Goal: Communication & Community: Connect with others

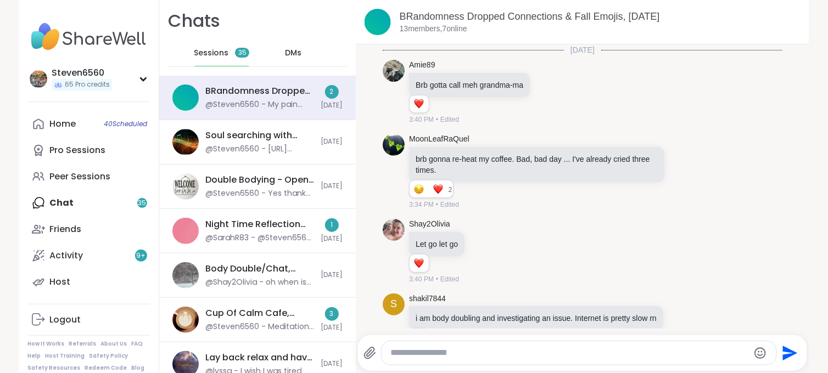
scroll to position [4450, 0]
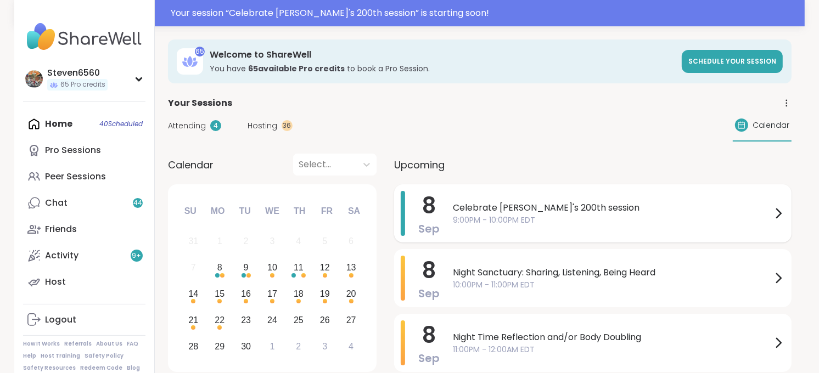
click at [524, 212] on span "Celebrate [PERSON_NAME]'s 200th session" at bounding box center [612, 207] width 319 height 13
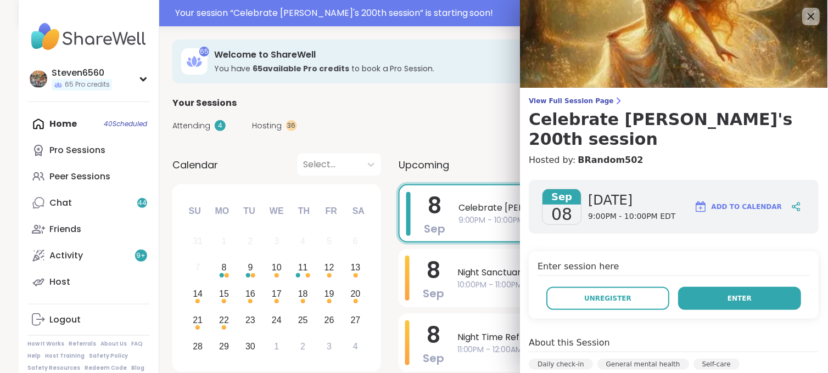
click at [728, 294] on span "Enter" at bounding box center [740, 299] width 24 height 10
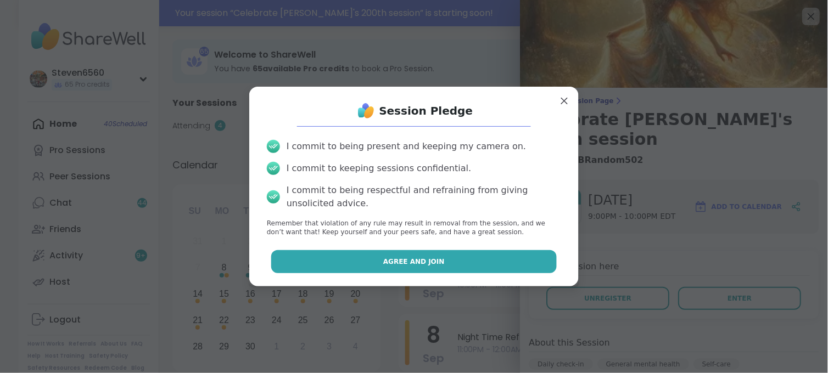
click at [443, 270] on button "Agree and Join" at bounding box center [414, 261] width 286 height 23
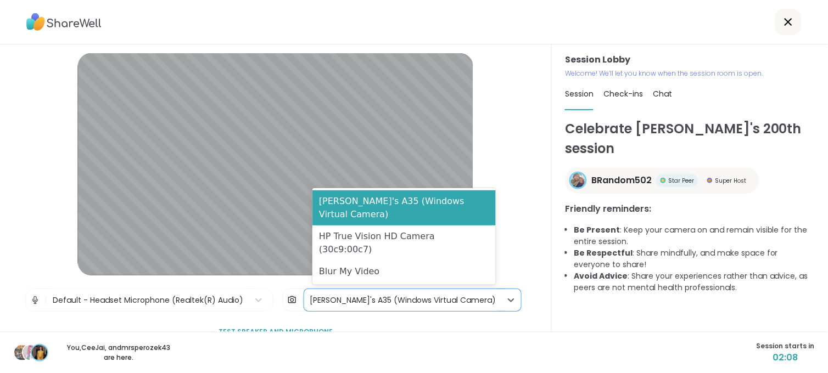
click at [419, 295] on div "[PERSON_NAME]'s A35 (Windows Virtual Camera)" at bounding box center [403, 301] width 186 height 12
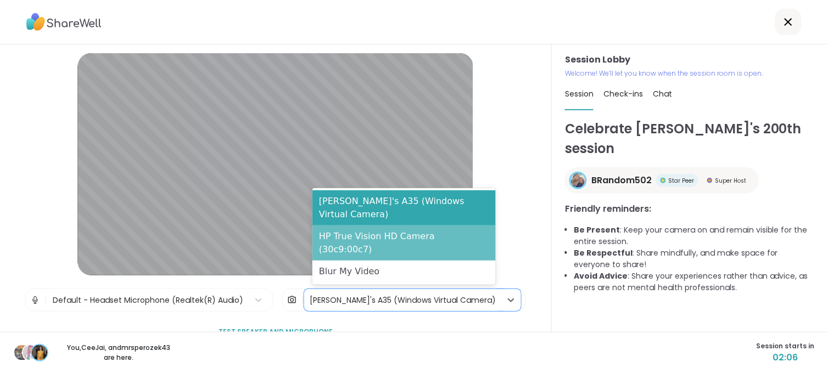
click at [418, 249] on div "HP True Vision HD Camera (30c9:00c7)" at bounding box center [403, 243] width 183 height 35
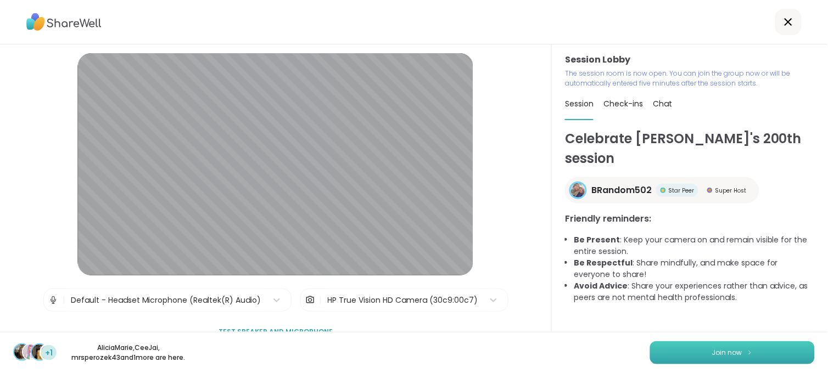
click at [747, 352] on img at bounding box center [750, 353] width 7 height 6
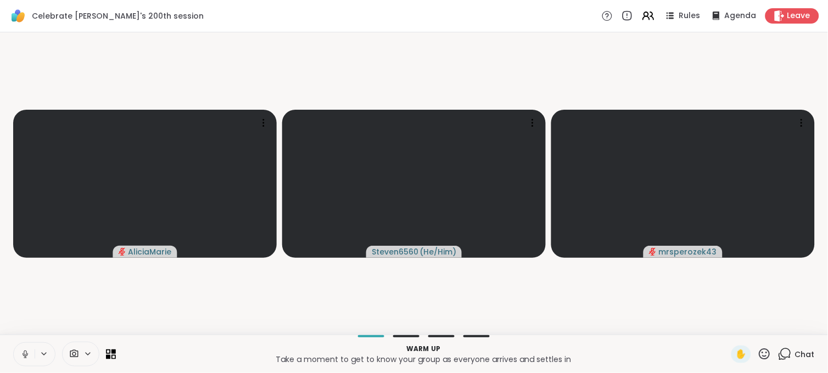
click at [798, 352] on span "Chat" at bounding box center [805, 354] width 20 height 11
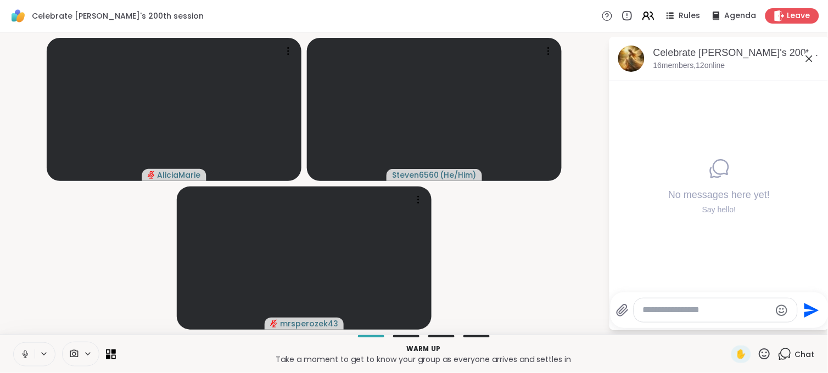
click at [79, 352] on span at bounding box center [73, 354] width 21 height 10
click at [92, 311] on div "[PERSON_NAME]'s A35 (Windows Virtual Camera)" at bounding box center [44, 315] width 215 height 13
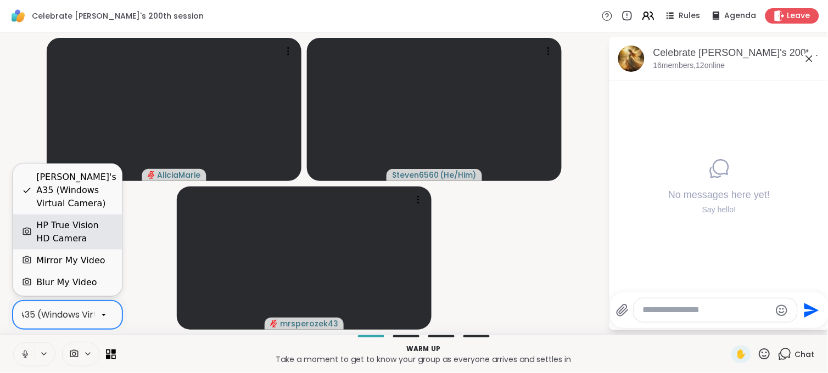
click at [61, 231] on div "HP True Vision HD Camera" at bounding box center [74, 232] width 77 height 26
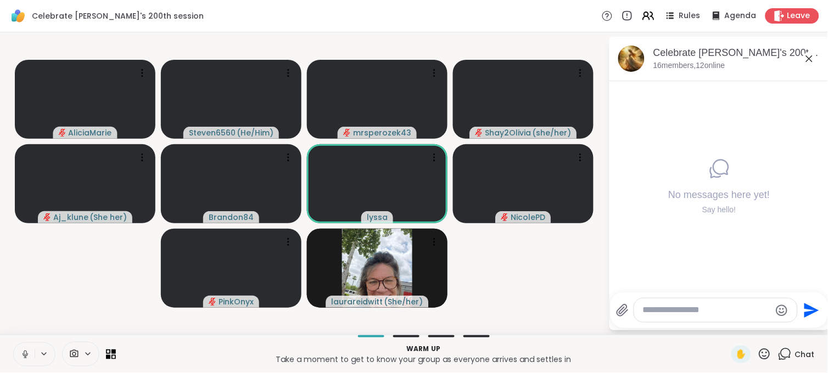
click at [795, 354] on span "Chat" at bounding box center [805, 354] width 20 height 11
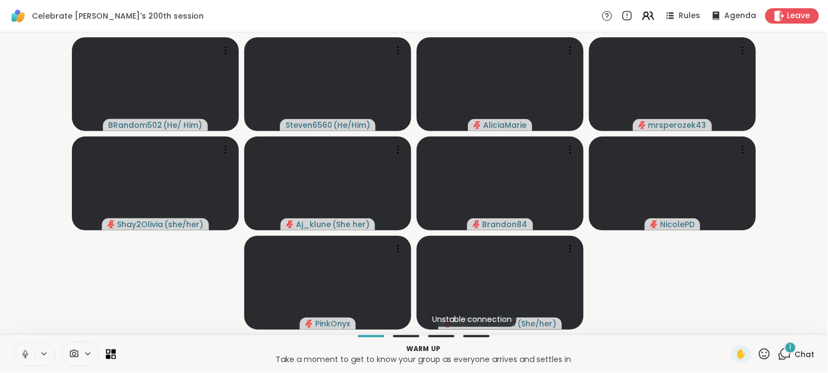
click at [795, 354] on span "Chat" at bounding box center [805, 354] width 20 height 11
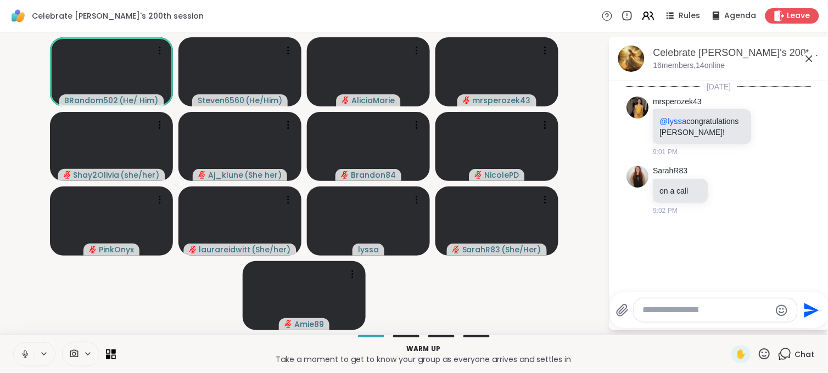
click at [27, 350] on icon at bounding box center [25, 355] width 10 height 10
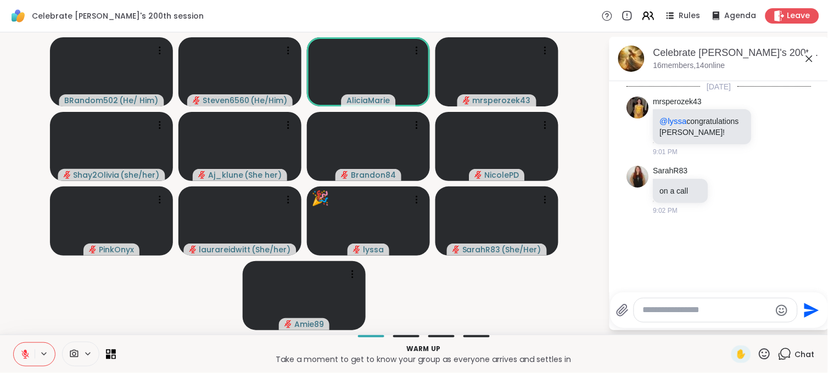
click at [27, 350] on icon at bounding box center [25, 355] width 10 height 10
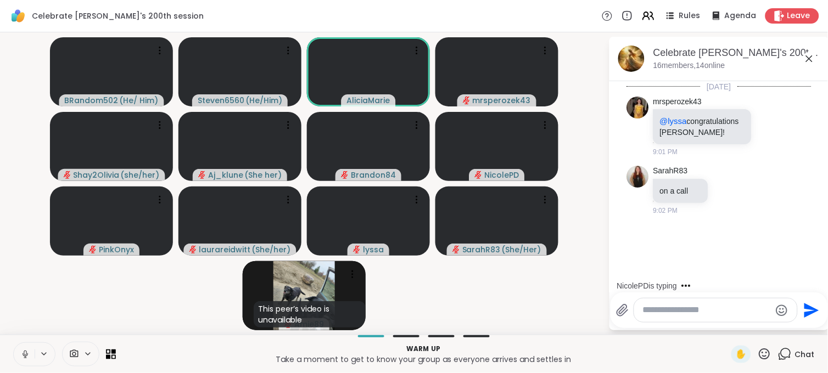
click at [27, 350] on icon at bounding box center [25, 355] width 10 height 10
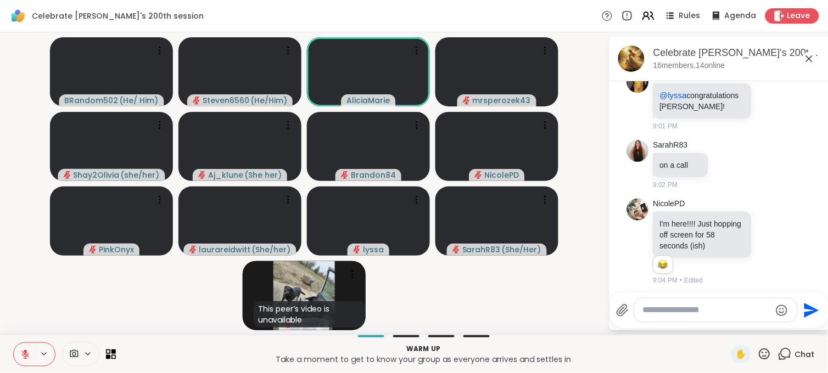
scroll to position [42, 0]
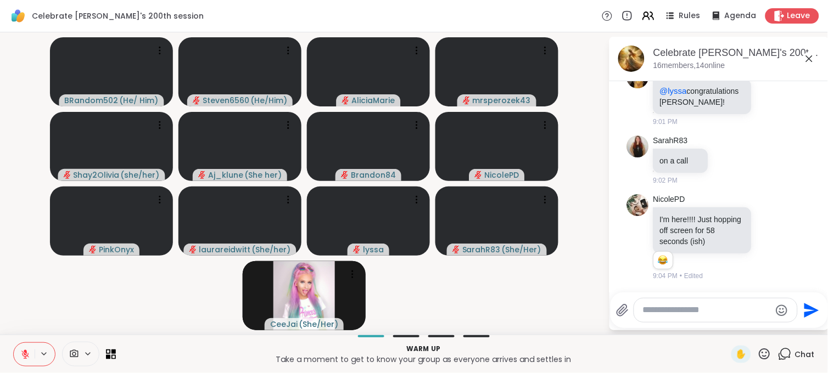
click at [27, 350] on icon at bounding box center [25, 355] width 10 height 10
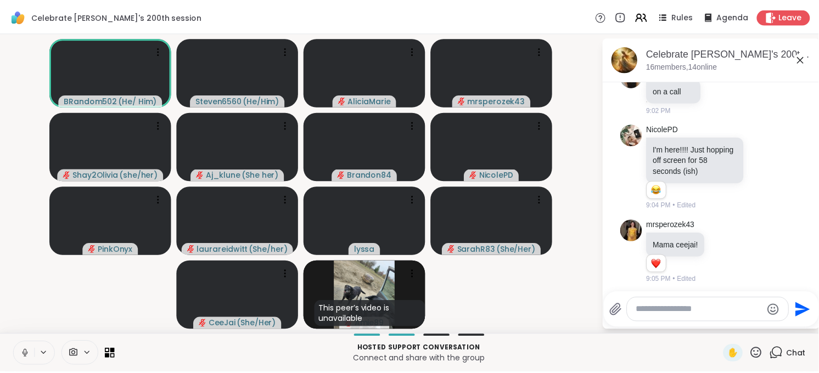
scroll to position [116, 0]
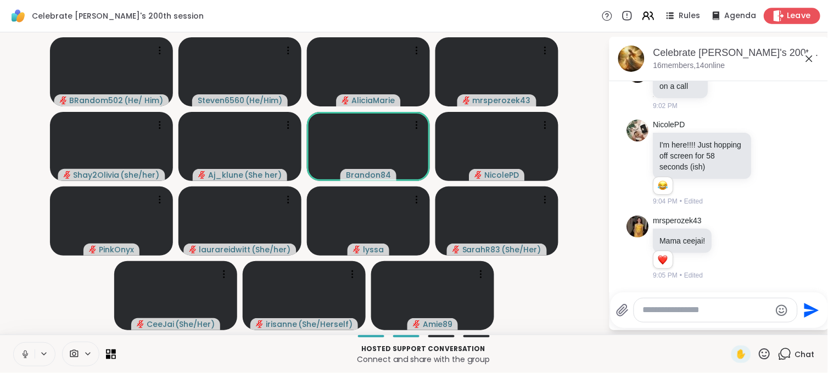
click at [787, 14] on span "Leave" at bounding box center [799, 16] width 24 height 12
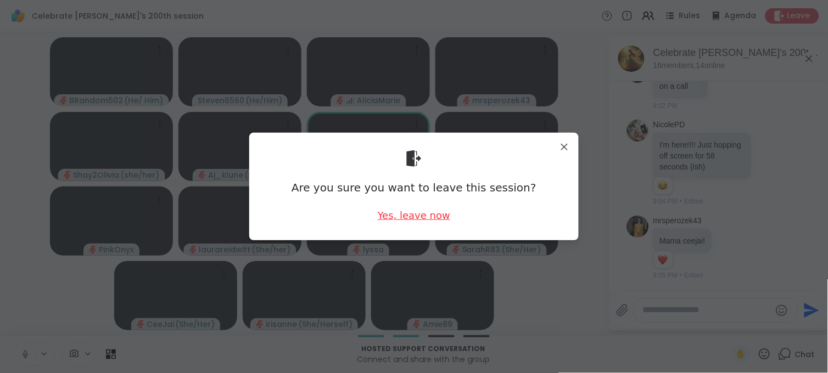
click at [409, 217] on div "Yes, leave now" at bounding box center [414, 216] width 72 height 14
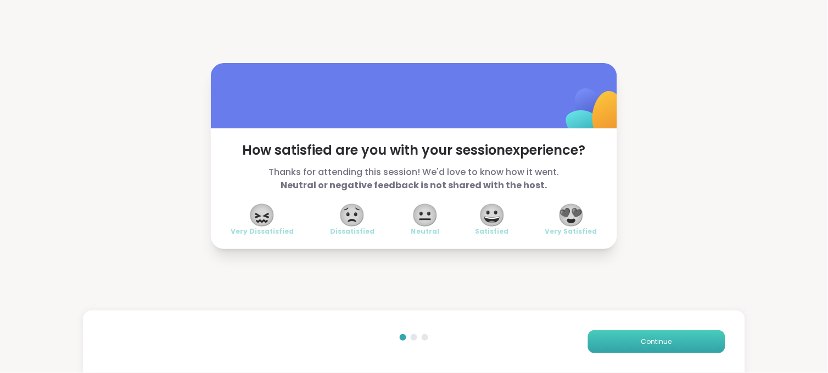
click at [609, 336] on button "Continue" at bounding box center [656, 342] width 137 height 23
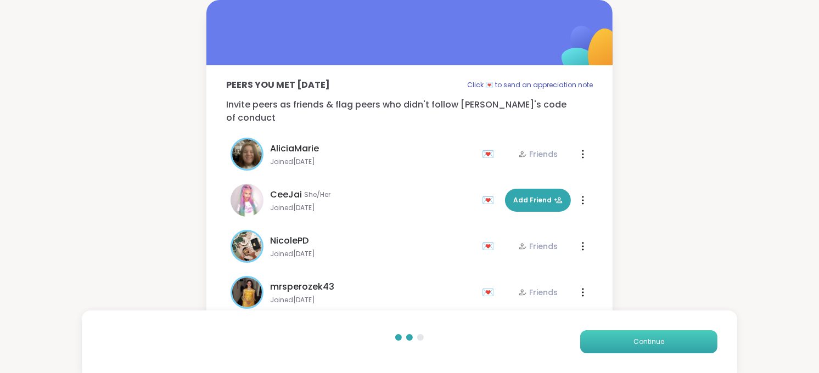
click at [606, 340] on button "Continue" at bounding box center [648, 342] width 137 height 23
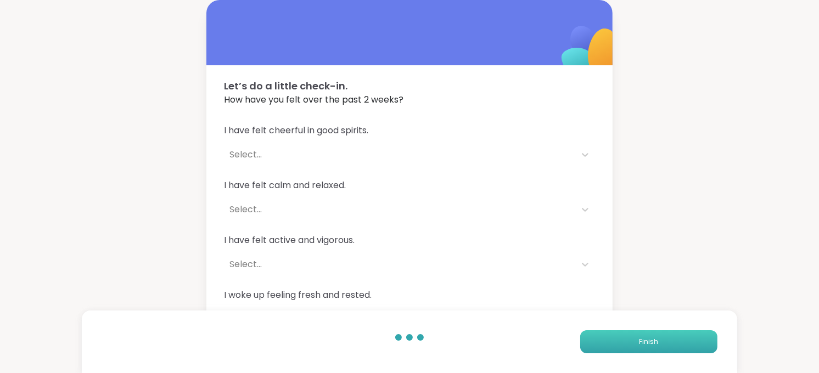
click at [606, 340] on button "Finish" at bounding box center [648, 342] width 137 height 23
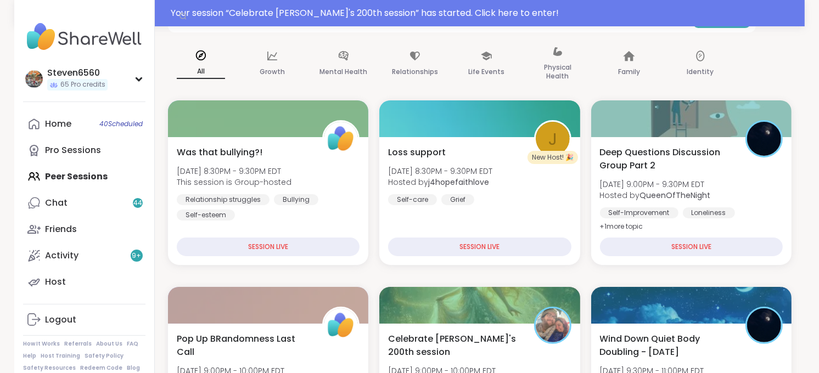
scroll to position [187, 0]
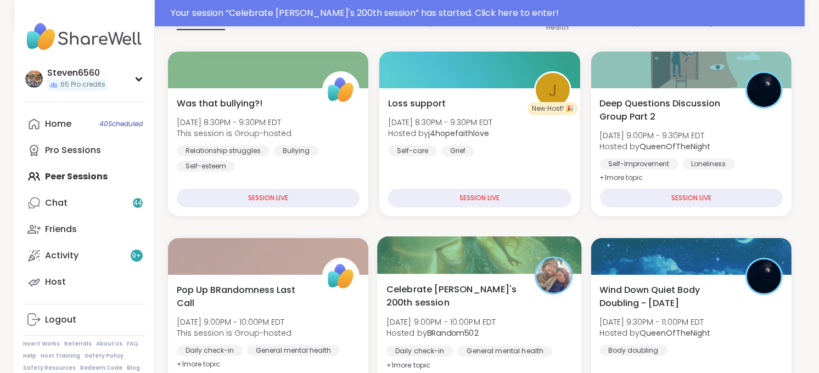
click at [544, 327] on div "Celebrate Lyssa's 200th session Mon, Sep 08 | 9:00PM - 10:00PM EDT Hosted by BR…" at bounding box center [480, 327] width 187 height 89
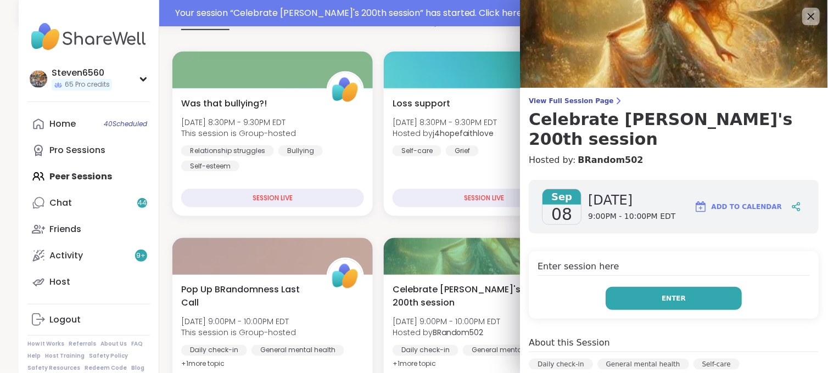
click at [662, 294] on span "Enter" at bounding box center [674, 299] width 24 height 10
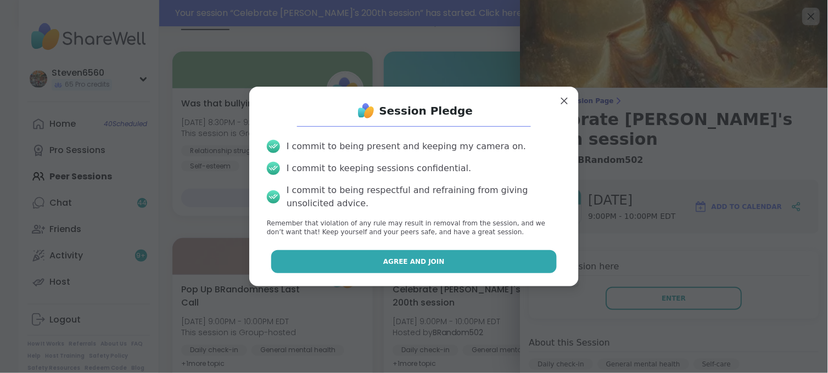
click at [461, 265] on button "Agree and Join" at bounding box center [414, 261] width 286 height 23
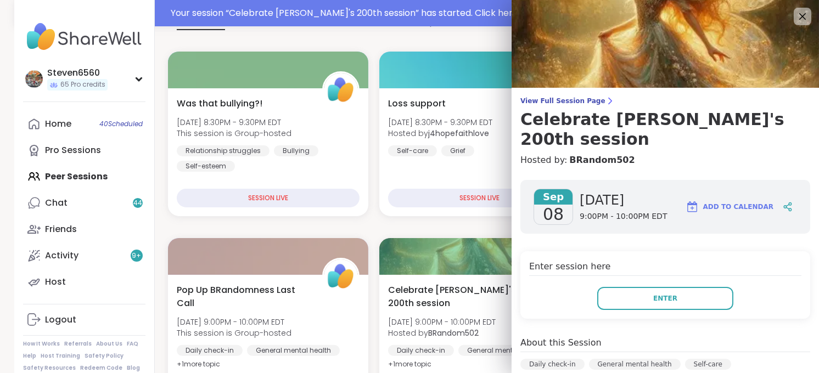
click at [461, 265] on div at bounding box center [479, 256] width 200 height 37
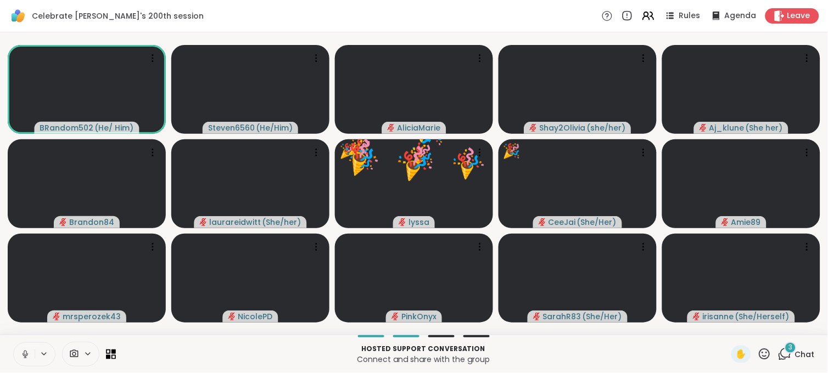
click at [77, 348] on div at bounding box center [80, 354] width 37 height 25
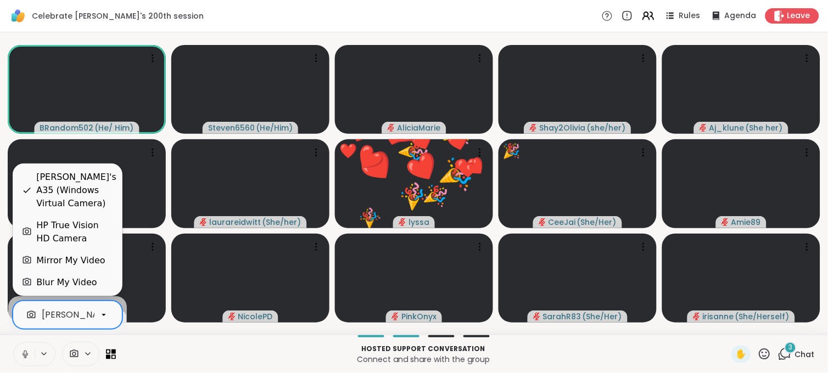
scroll to position [0, 104]
click at [97, 314] on div at bounding box center [103, 315] width 19 height 19
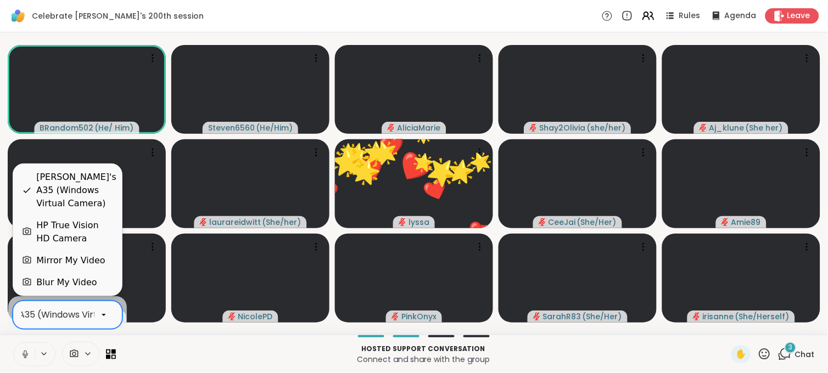
click at [77, 234] on div "HP True Vision HD Camera" at bounding box center [74, 232] width 77 height 26
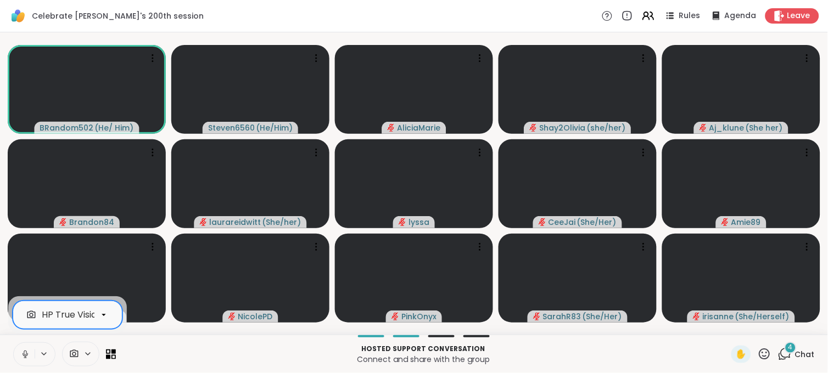
click at [788, 351] on span "4" at bounding box center [790, 347] width 4 height 9
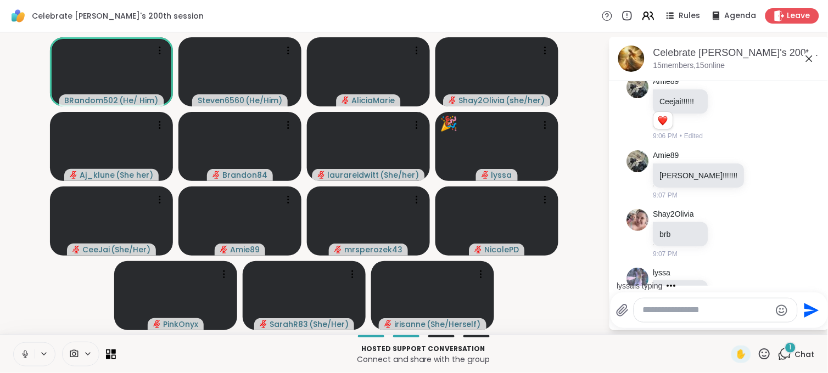
scroll to position [623, 0]
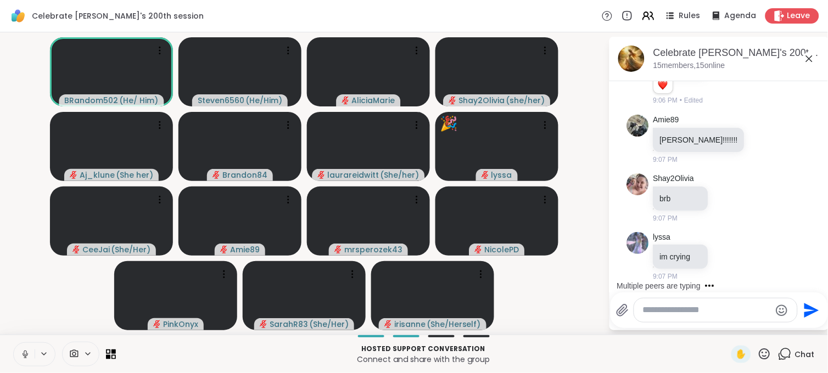
click at [25, 350] on icon at bounding box center [25, 355] width 10 height 10
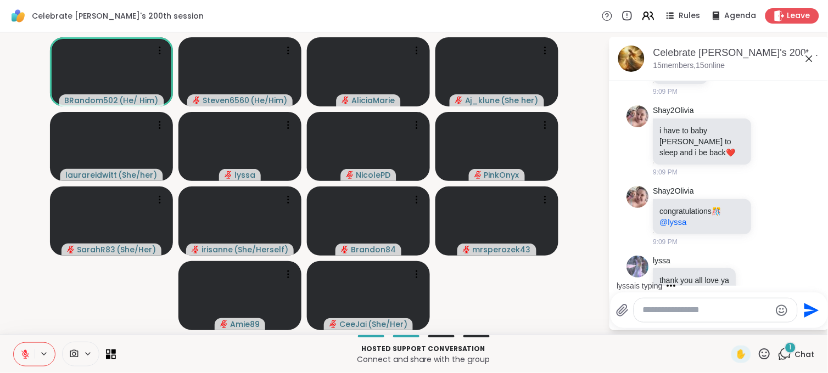
scroll to position [1504, 0]
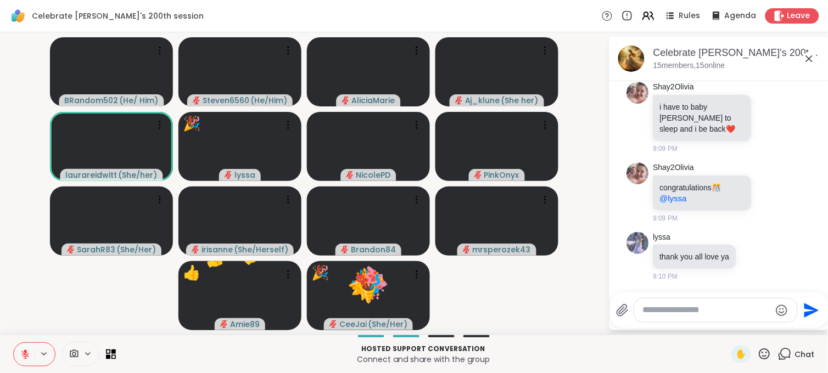
click at [758, 354] on icon at bounding box center [765, 355] width 14 height 14
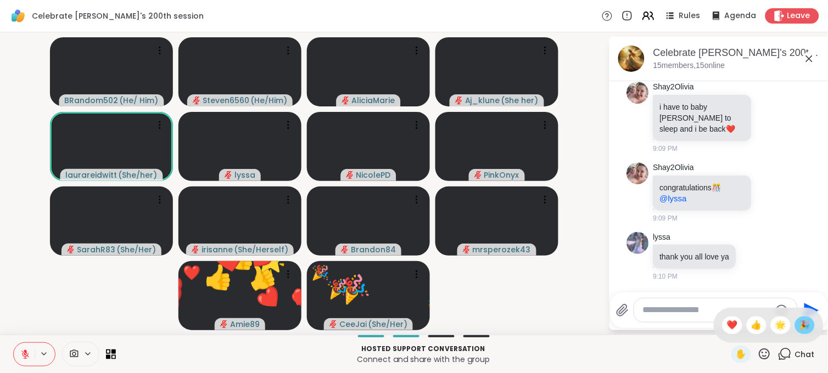
click at [799, 328] on span "🎉" at bounding box center [804, 325] width 11 height 13
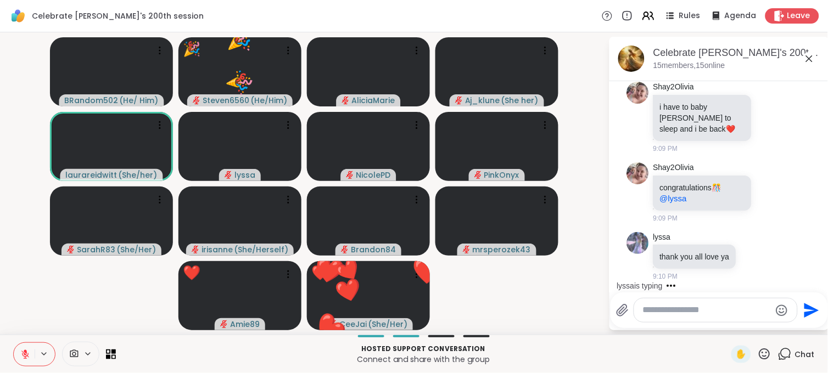
click at [758, 350] on icon at bounding box center [765, 355] width 14 height 14
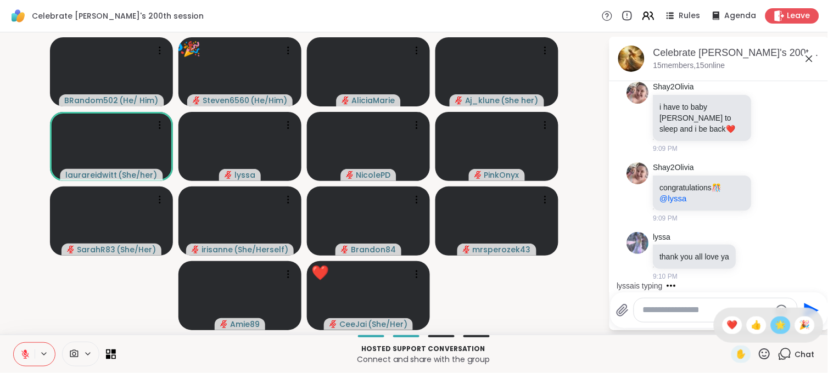
click at [776, 327] on div "🌟" at bounding box center [781, 326] width 20 height 18
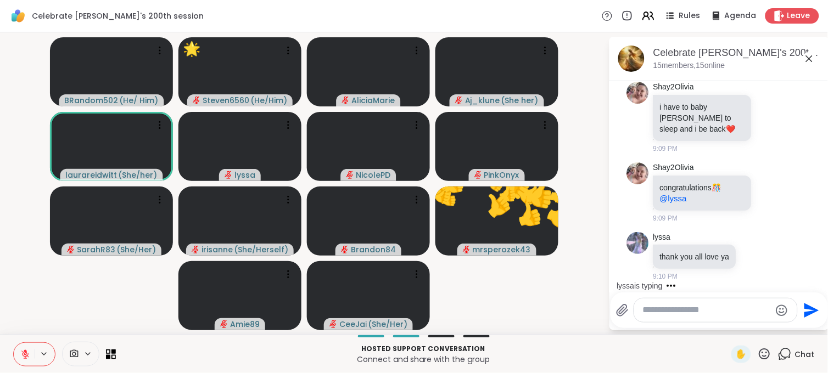
click at [758, 348] on icon at bounding box center [765, 355] width 14 height 14
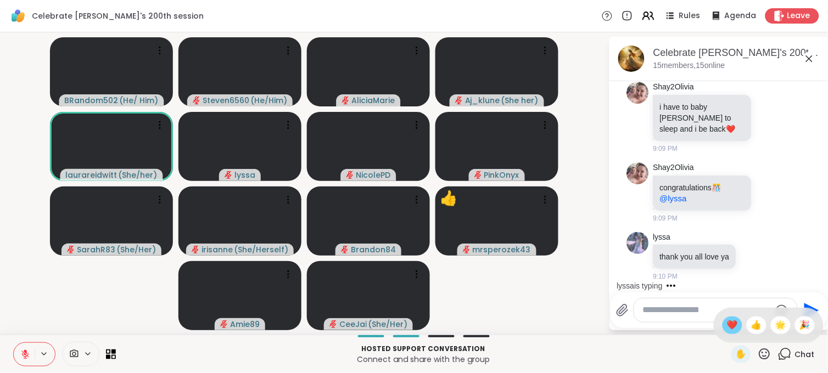
click at [727, 322] on span "❤️" at bounding box center [732, 325] width 11 height 13
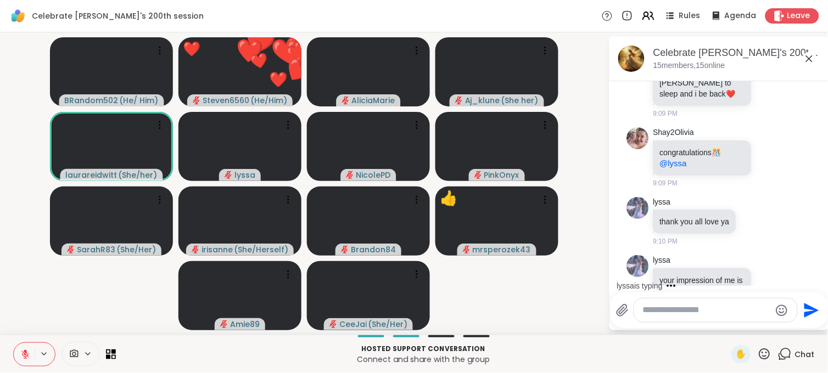
scroll to position [1585, 0]
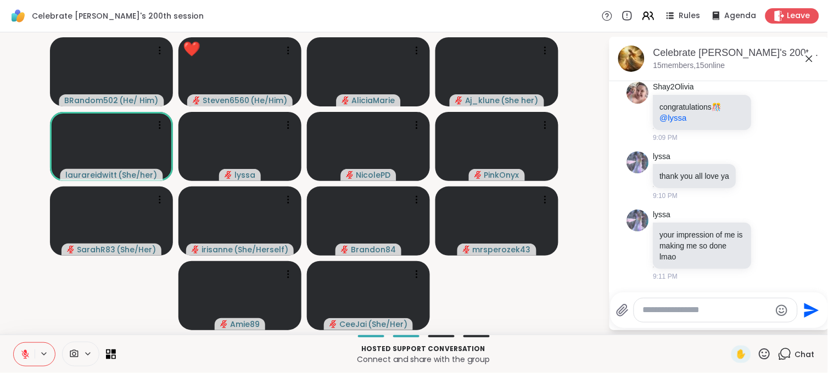
click at [761, 355] on icon at bounding box center [764, 354] width 11 height 11
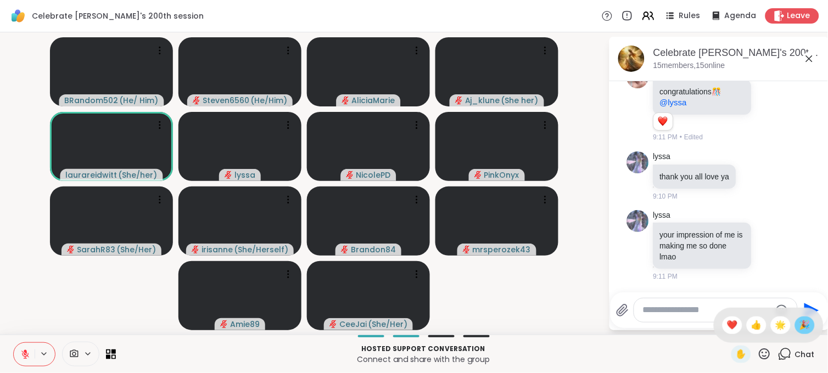
click at [799, 329] on span "🎉" at bounding box center [804, 325] width 11 height 13
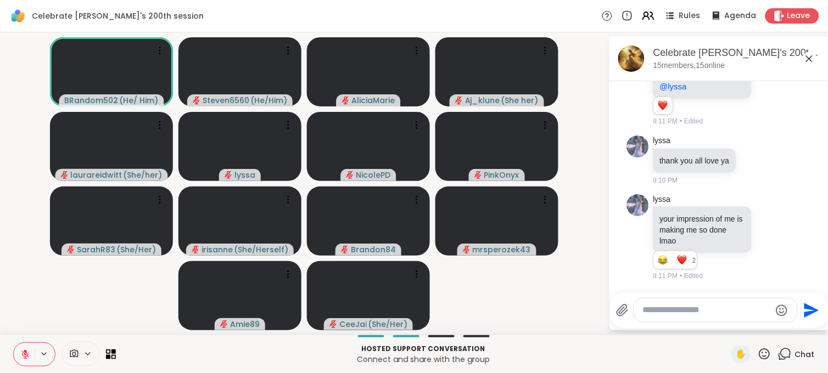
scroll to position [1648, 0]
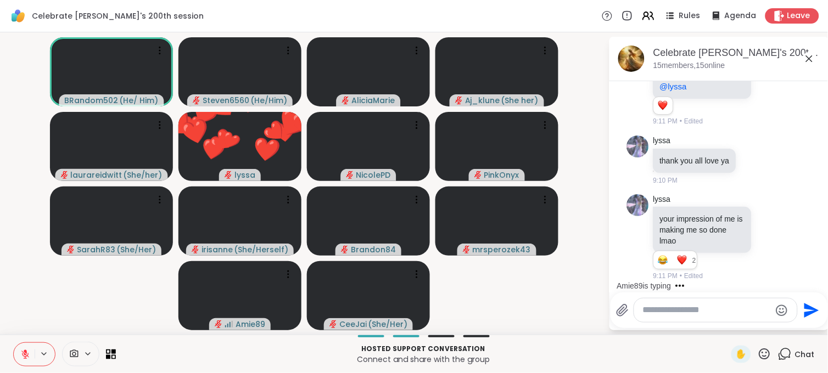
click at [759, 352] on icon at bounding box center [764, 354] width 11 height 11
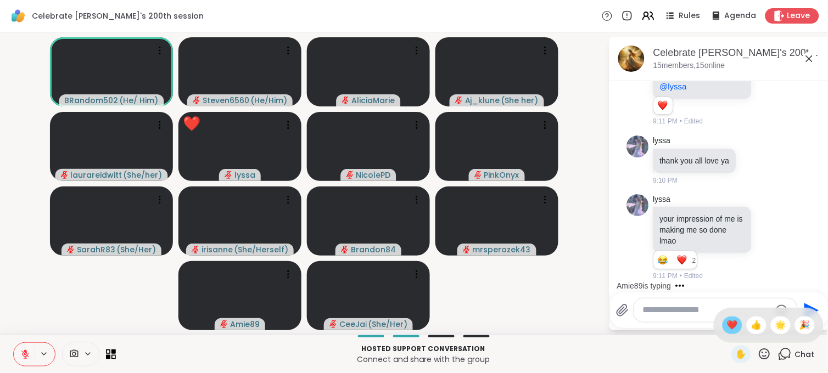
click at [727, 328] on span "❤️" at bounding box center [732, 325] width 11 height 13
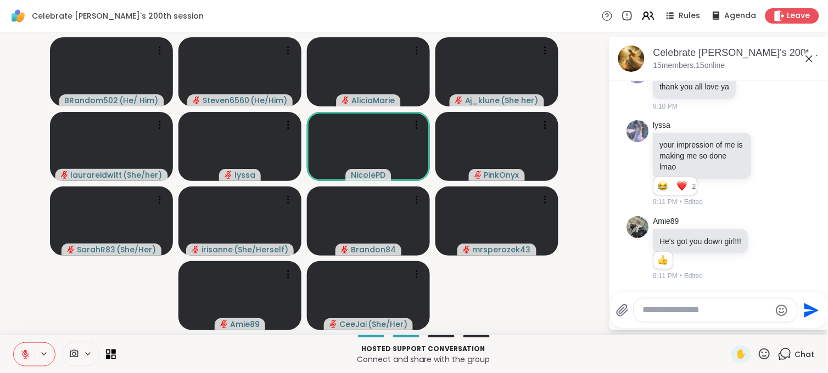
scroll to position [1733, 0]
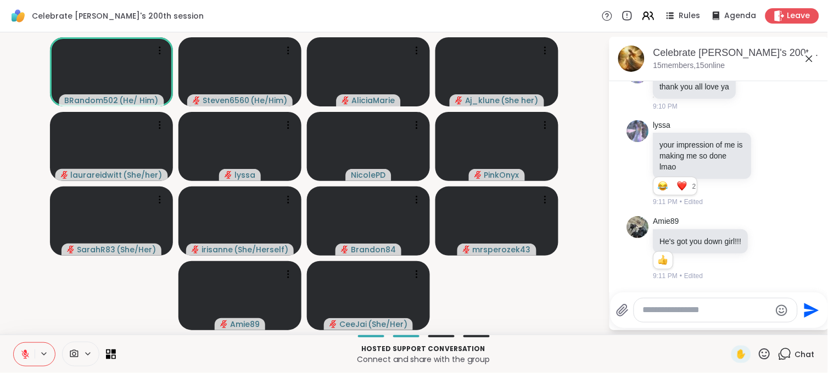
click at [666, 310] on textarea "Type your message" at bounding box center [707, 311] width 128 height 12
type textarea "**********"
click at [807, 319] on button "Send" at bounding box center [811, 310] width 25 height 25
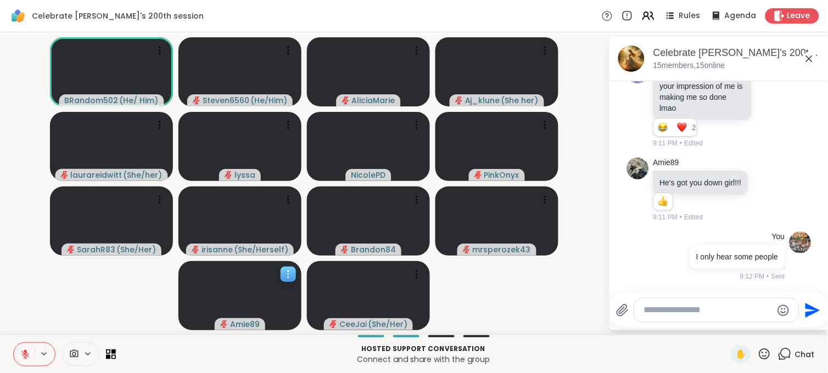
click at [191, 313] on video at bounding box center [239, 295] width 123 height 69
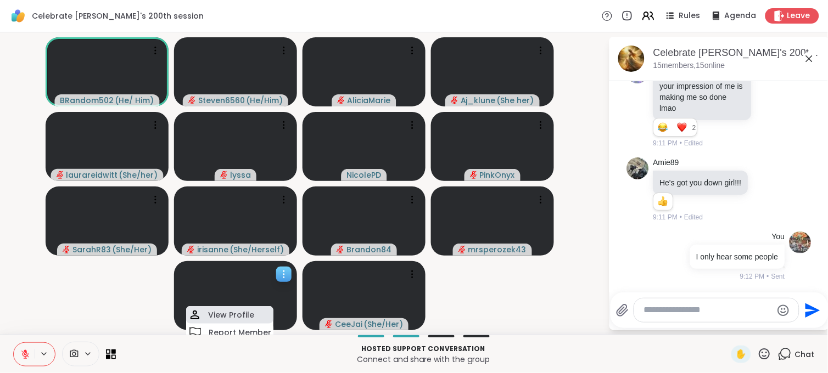
click at [210, 322] on div "View Profile" at bounding box center [229, 315] width 87 height 18
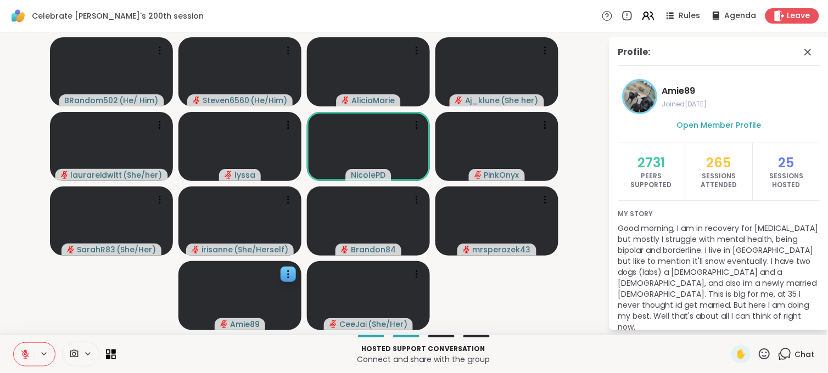
click at [785, 349] on div "Chat" at bounding box center [796, 355] width 37 height 18
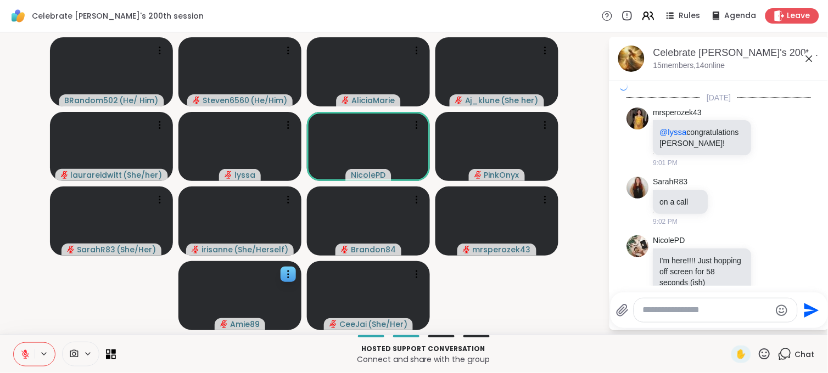
scroll to position [1792, 0]
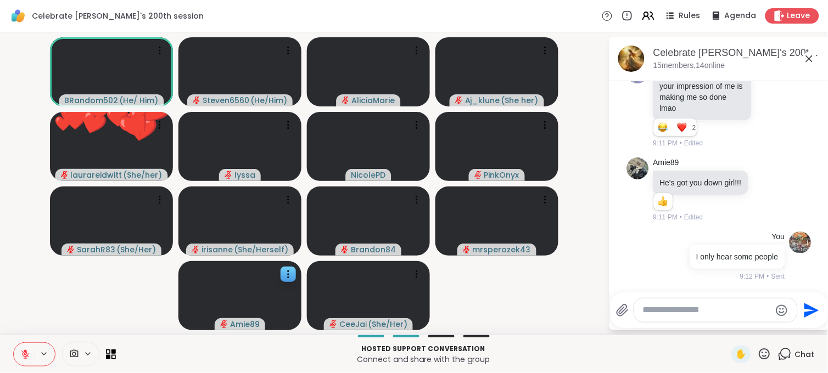
click at [758, 354] on icon at bounding box center [765, 355] width 14 height 14
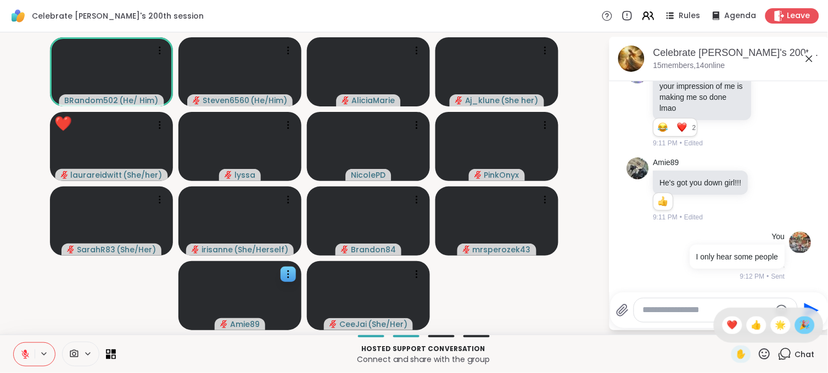
click at [799, 328] on span "🎉" at bounding box center [804, 325] width 11 height 13
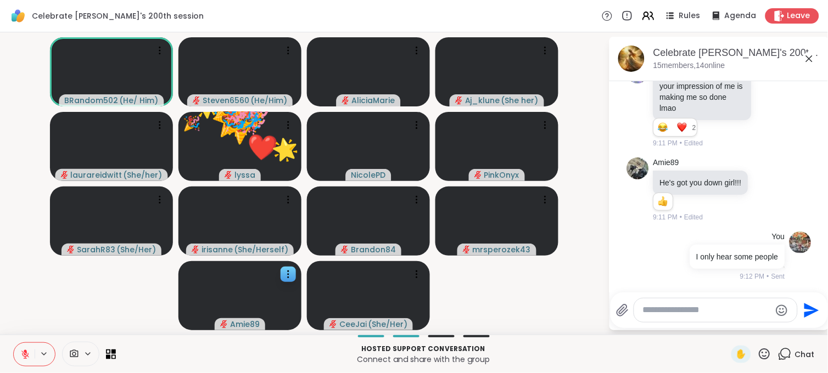
click at [758, 352] on icon at bounding box center [765, 355] width 14 height 14
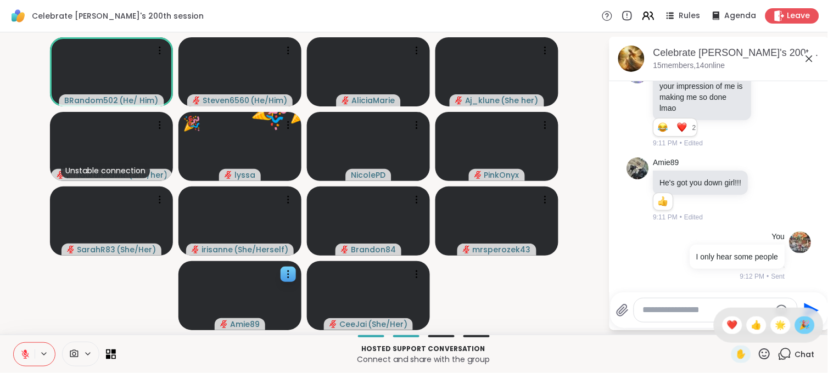
click at [799, 324] on span "🎉" at bounding box center [804, 325] width 11 height 13
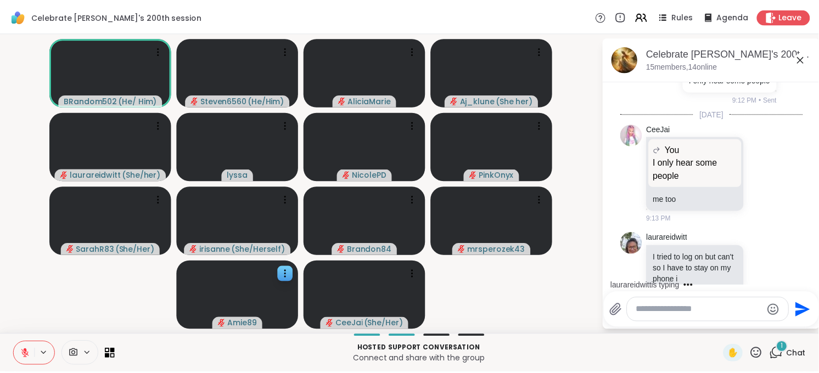
scroll to position [1992, 0]
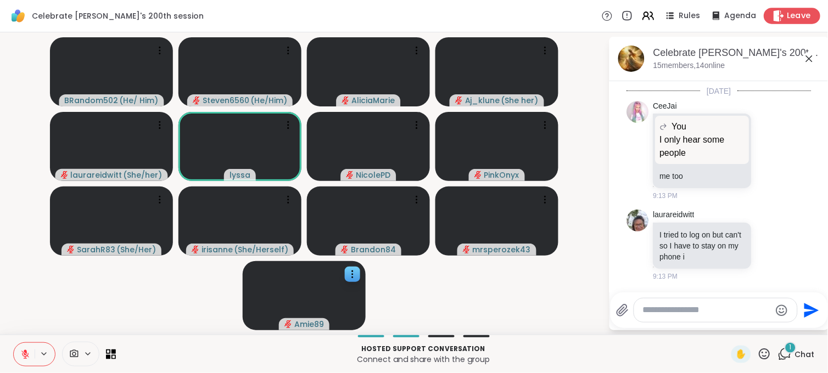
click at [787, 17] on span "Leave" at bounding box center [799, 16] width 24 height 12
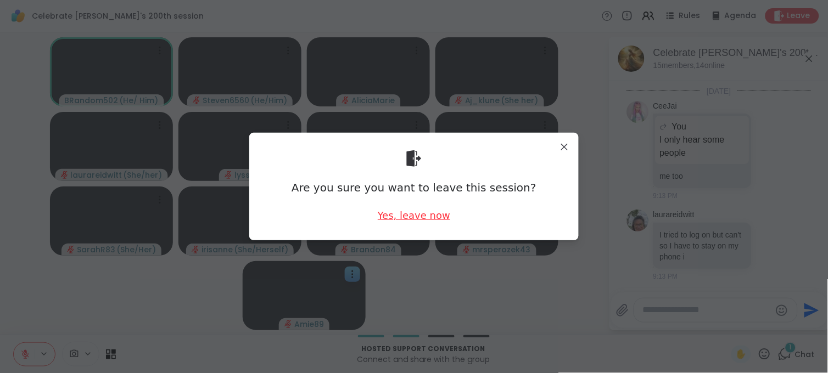
click at [435, 210] on div "Yes, leave now" at bounding box center [414, 216] width 72 height 14
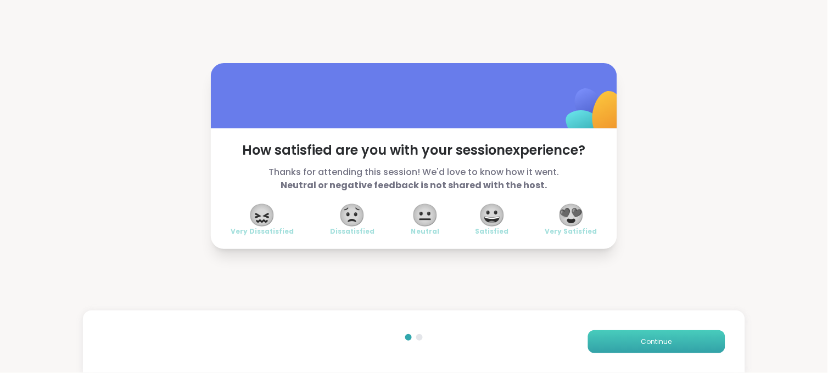
click at [619, 337] on button "Continue" at bounding box center [656, 342] width 137 height 23
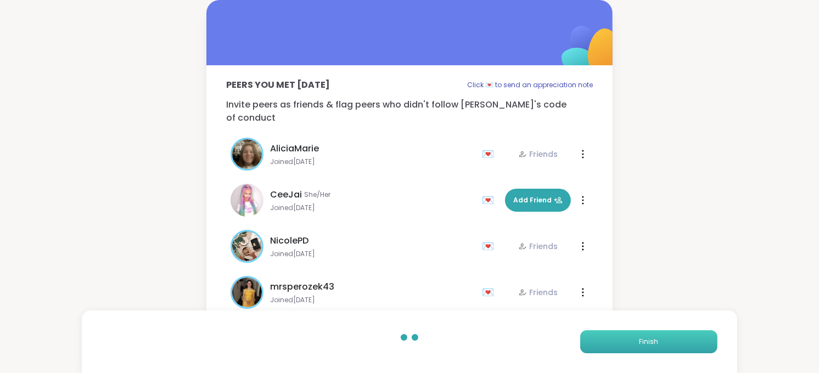
click at [619, 337] on button "Finish" at bounding box center [648, 342] width 137 height 23
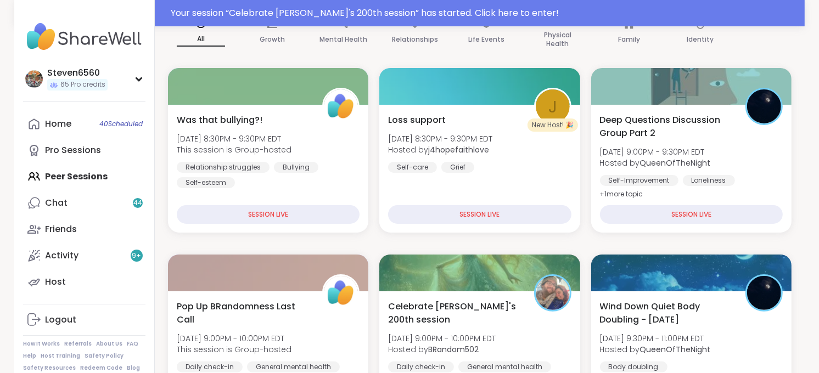
scroll to position [284, 0]
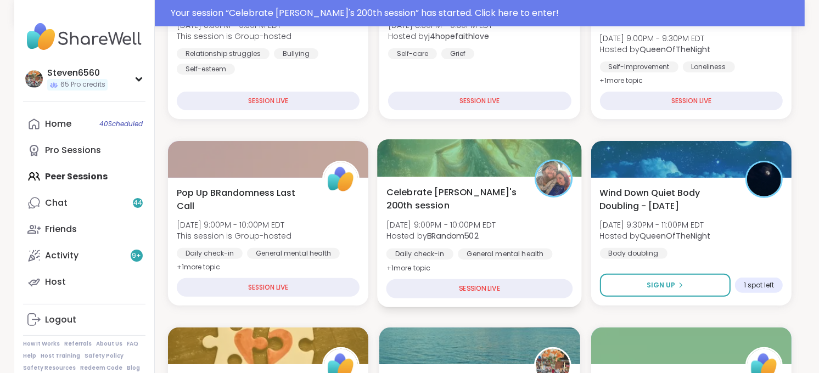
click at [474, 223] on span "Mon, Sep 08 | 9:00PM - 10:00PM EDT" at bounding box center [442, 225] width 110 height 11
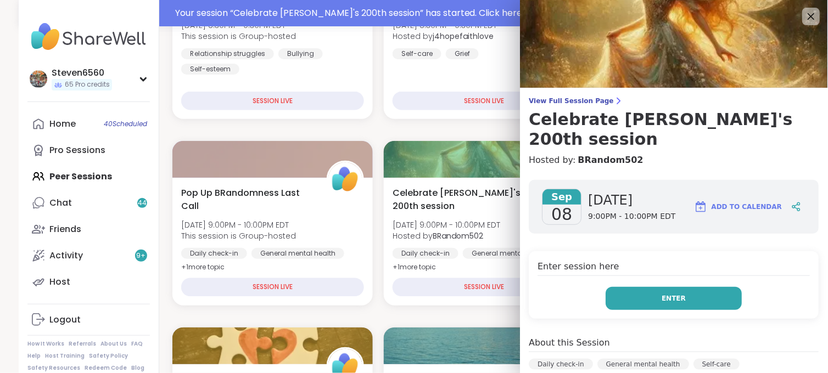
click at [645, 287] on button "Enter" at bounding box center [674, 298] width 136 height 23
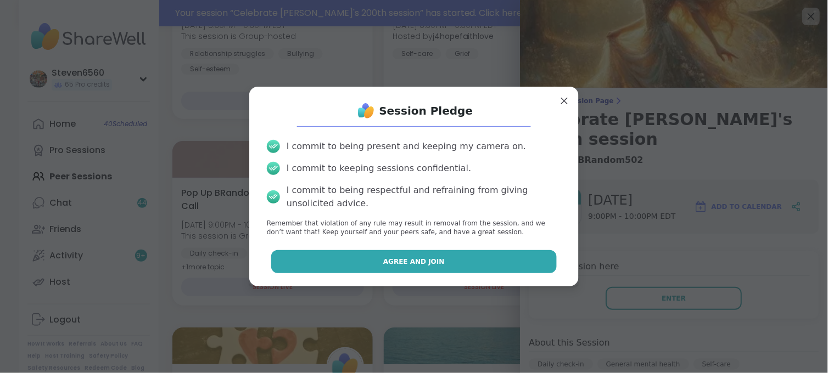
click at [490, 259] on button "Agree and Join" at bounding box center [414, 261] width 286 height 23
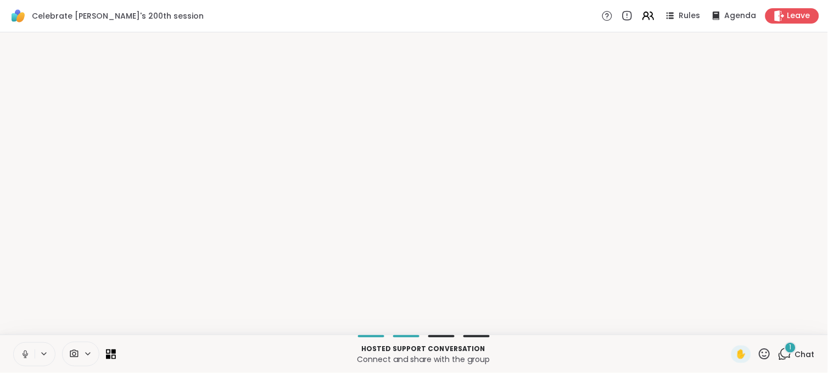
click at [702, 357] on p "Connect and share with the group" at bounding box center [423, 359] width 602 height 11
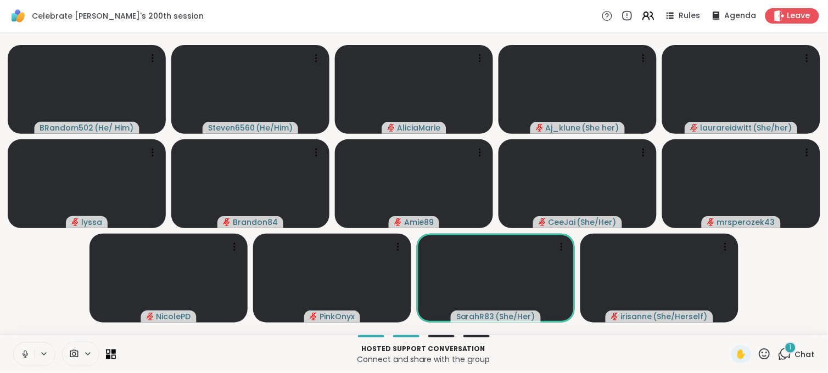
click at [86, 354] on icon at bounding box center [88, 354] width 4 height 2
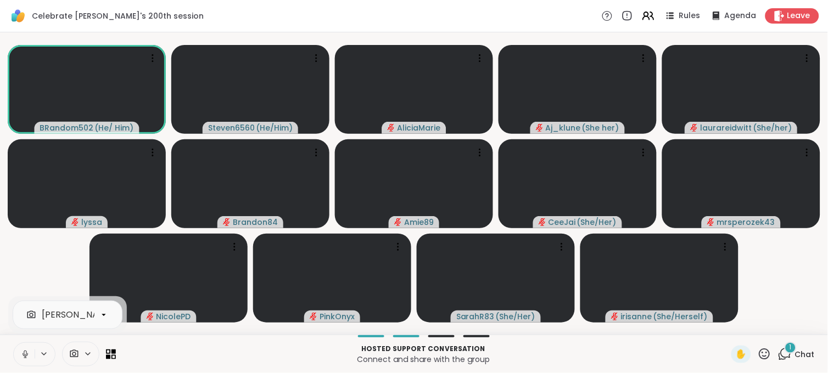
click at [86, 354] on icon at bounding box center [88, 354] width 4 height 2
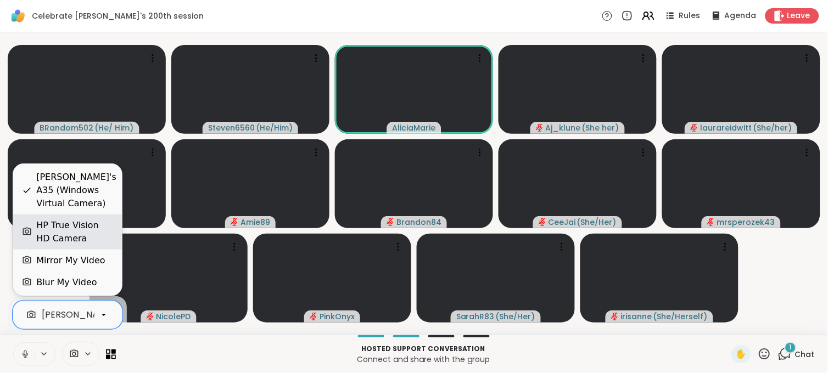
scroll to position [0, 104]
click at [85, 225] on div "HP True Vision HD Camera" at bounding box center [74, 232] width 77 height 26
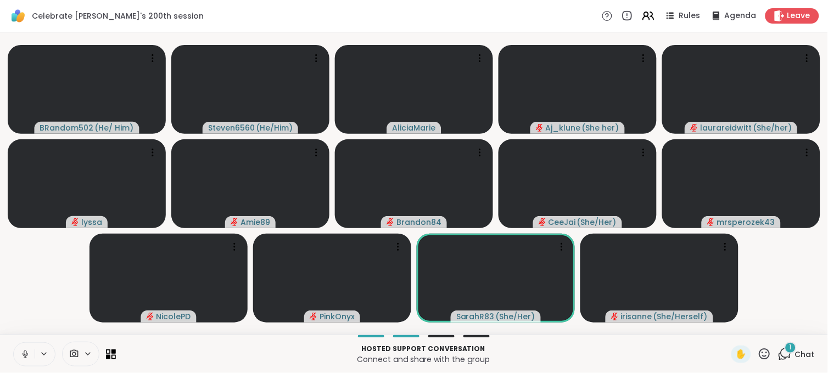
click at [795, 352] on span "Chat" at bounding box center [805, 354] width 20 height 11
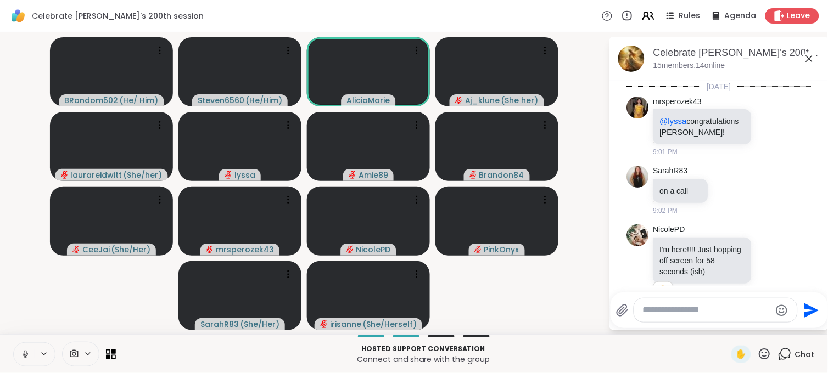
scroll to position [2018, 0]
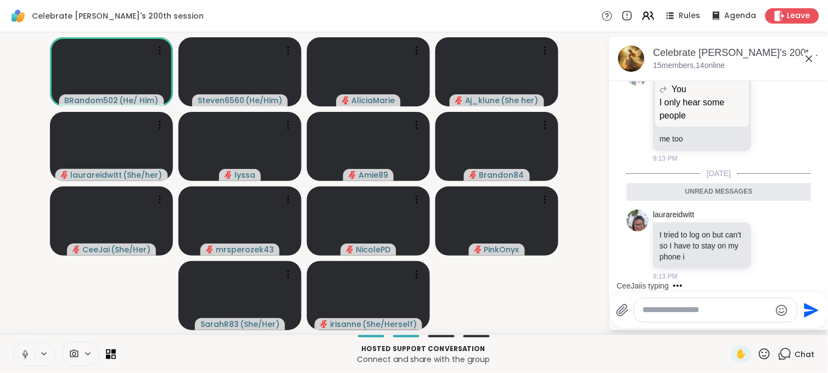
click at [22, 351] on icon at bounding box center [25, 355] width 10 height 10
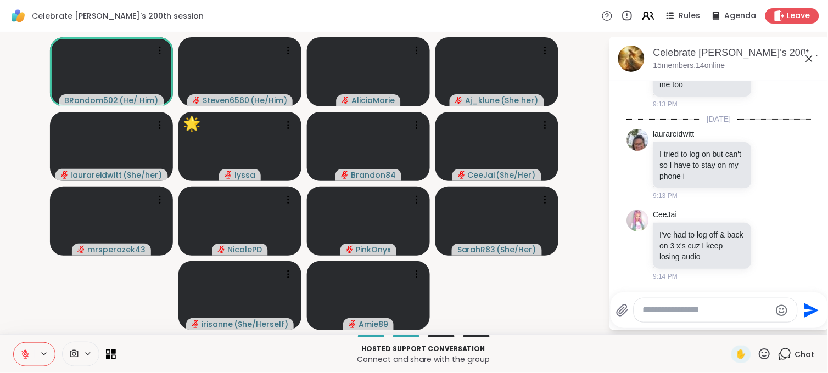
click at [758, 351] on icon at bounding box center [765, 355] width 14 height 14
click at [799, 328] on span "🎉" at bounding box center [804, 325] width 11 height 13
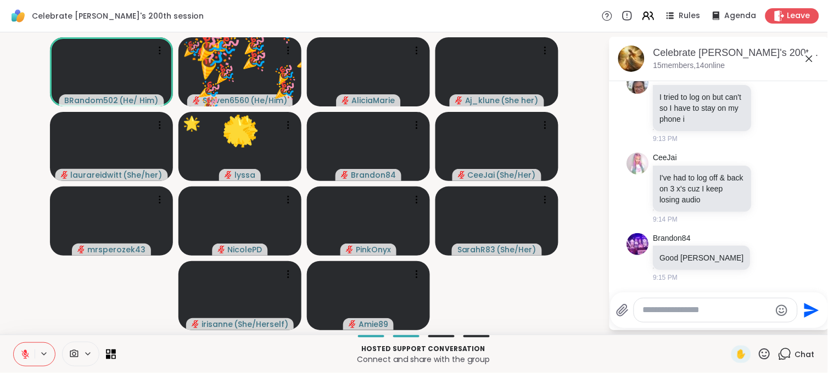
scroll to position [2131, 0]
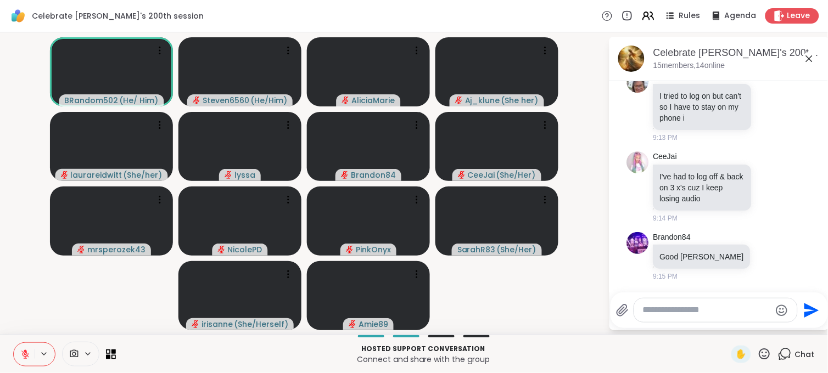
click at [758, 352] on icon at bounding box center [765, 355] width 14 height 14
click at [727, 326] on span "❤️" at bounding box center [732, 325] width 11 height 13
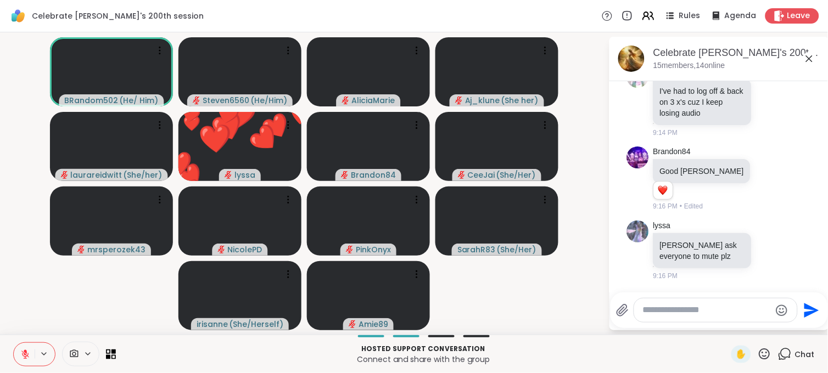
scroll to position [2286, 0]
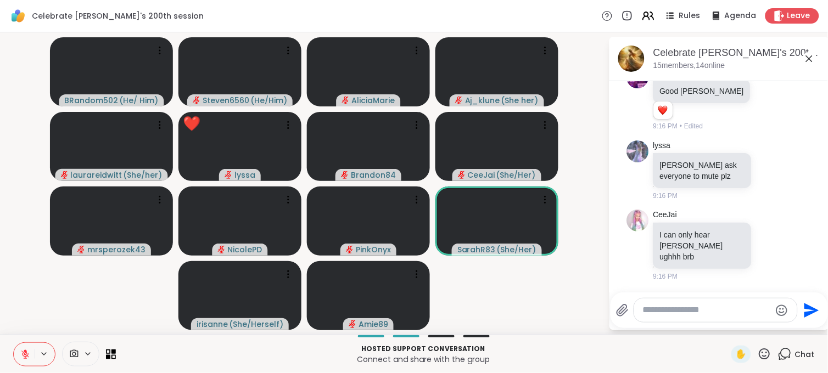
click at [657, 310] on textarea "Type your message" at bounding box center [707, 311] width 128 height 12
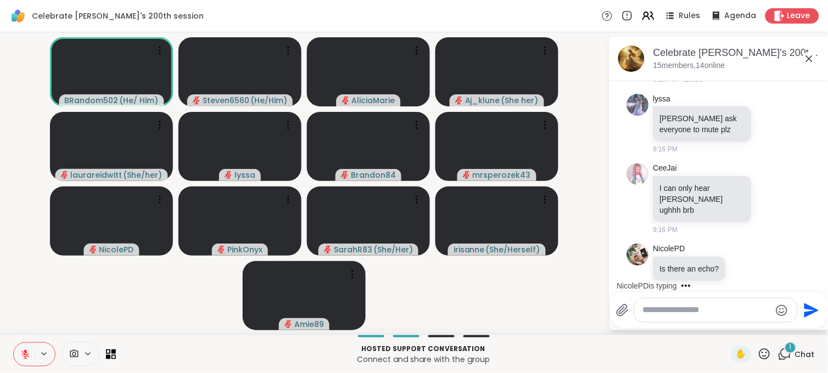
scroll to position [2345, 0]
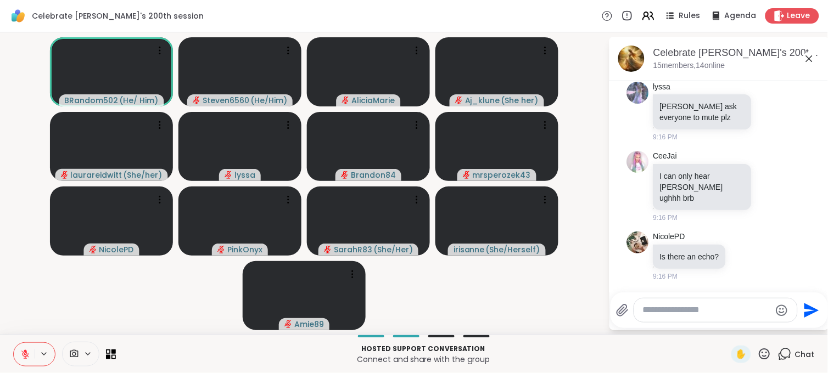
click at [657, 310] on textarea "Type your message" at bounding box center [707, 311] width 128 height 12
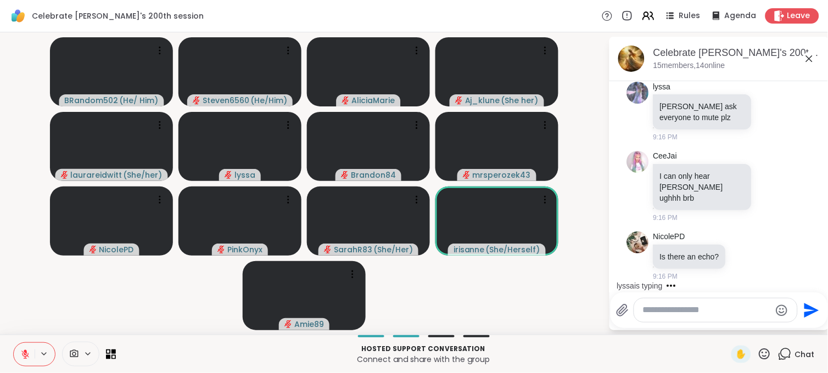
click at [680, 305] on textarea "Type your message" at bounding box center [707, 311] width 128 height 12
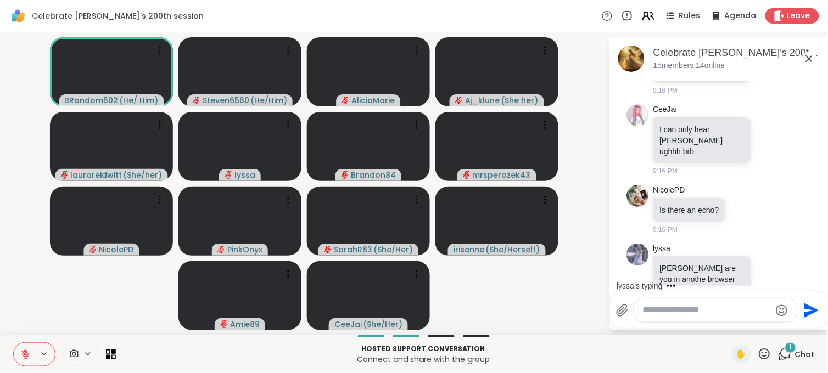
scroll to position [2425, 0]
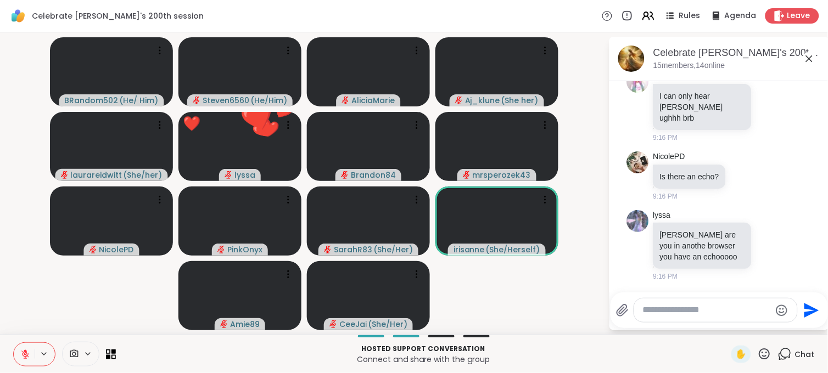
click at [681, 307] on textarea "Type your message" at bounding box center [707, 311] width 128 height 12
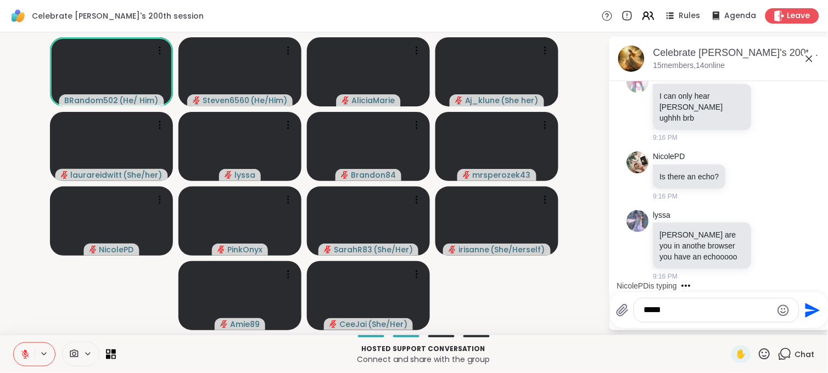
scroll to position [2517, 0]
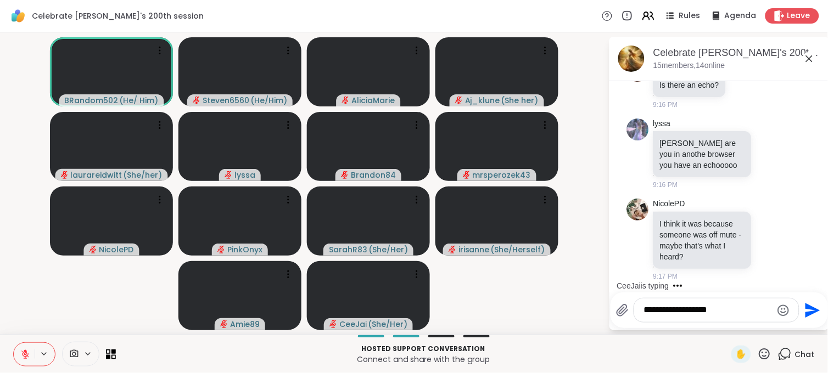
type textarea "**********"
click at [809, 310] on icon "Send" at bounding box center [812, 311] width 18 height 18
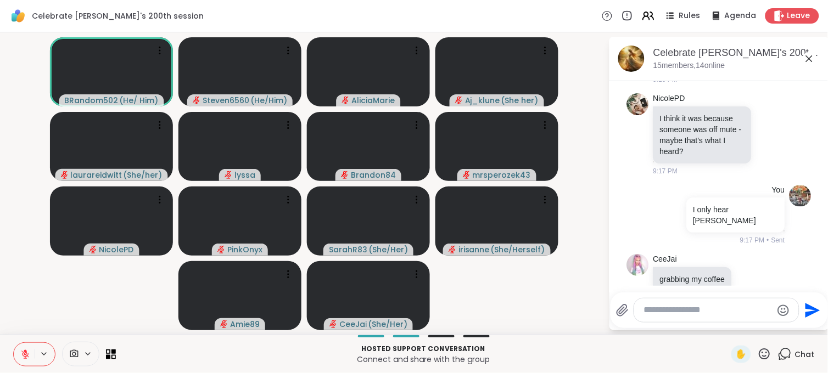
scroll to position [2634, 0]
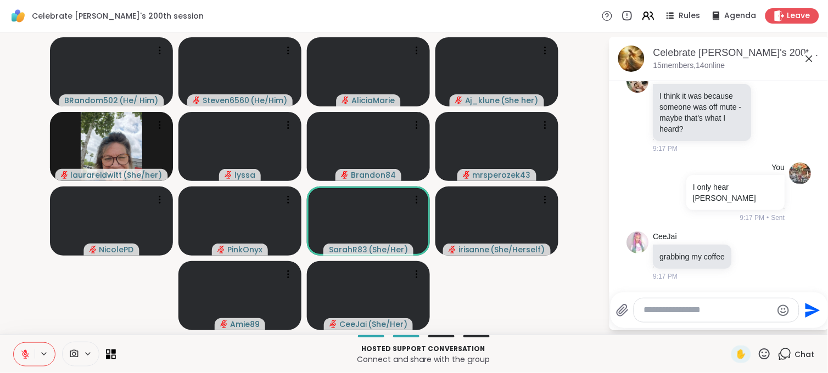
click at [665, 311] on textarea "Type your message" at bounding box center [708, 311] width 128 height 12
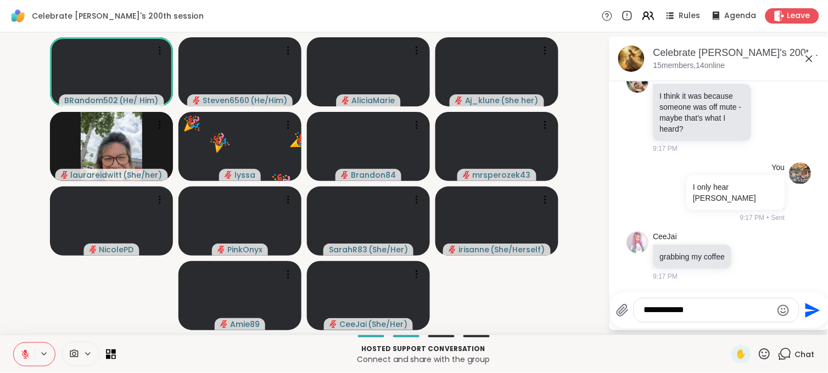
type textarea "**********"
click at [803, 316] on icon "Send" at bounding box center [812, 311] width 18 height 18
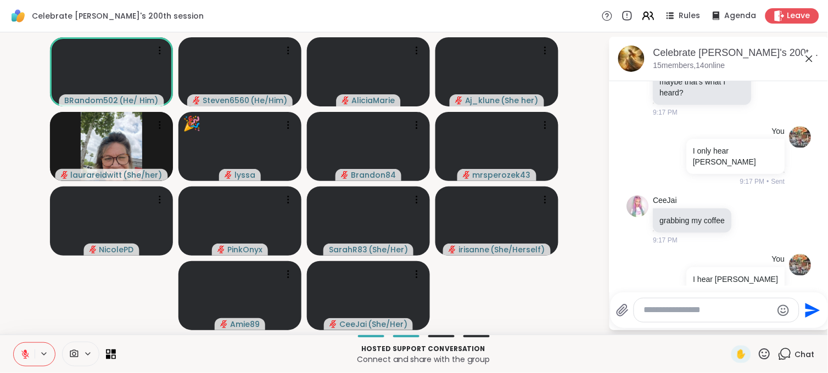
scroll to position [2693, 0]
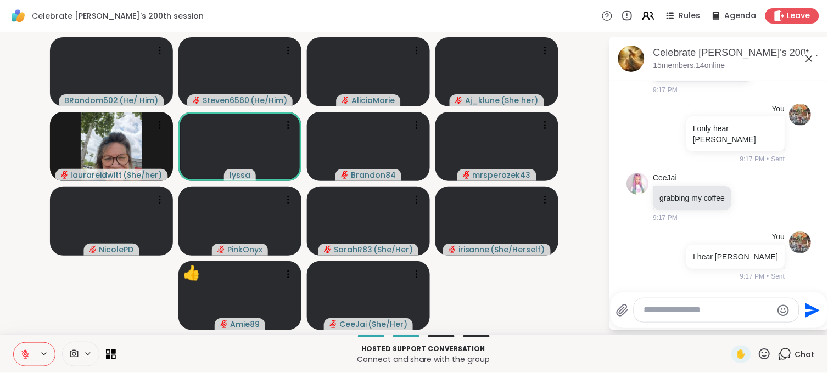
click at [654, 317] on div at bounding box center [716, 311] width 165 height 24
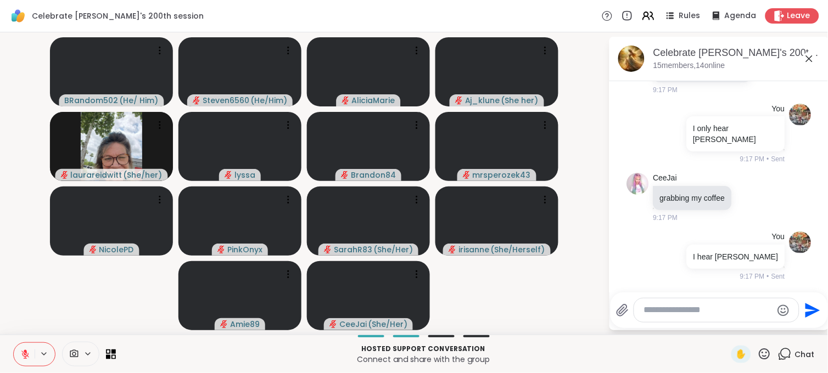
click at [659, 315] on textarea "Type your message" at bounding box center [708, 311] width 128 height 12
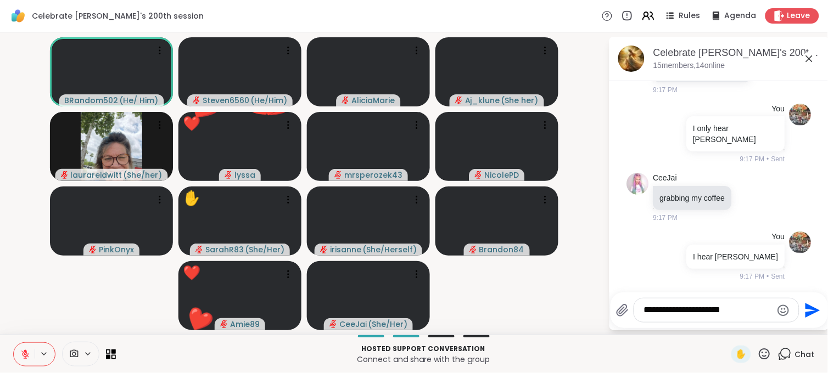
scroll to position [2752, 0]
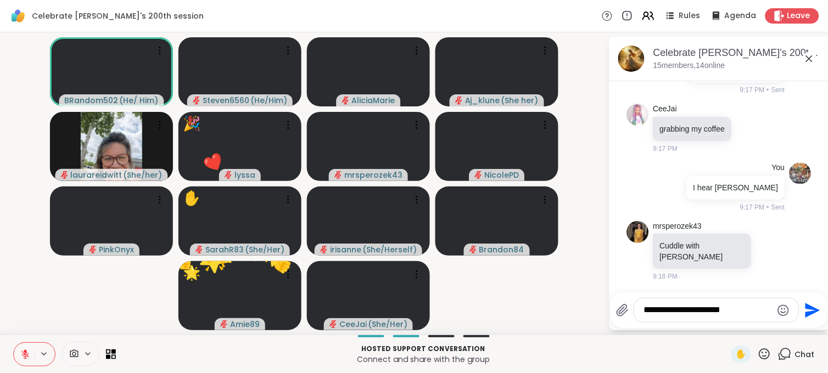
type textarea "**********"
click at [759, 359] on icon at bounding box center [764, 354] width 11 height 11
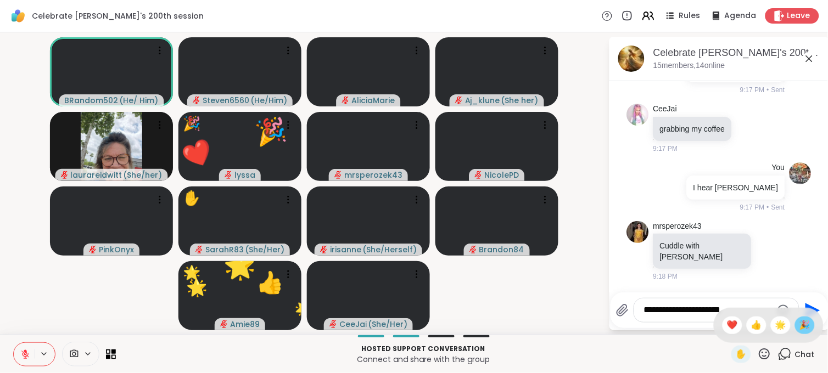
click at [799, 330] on span "🎉" at bounding box center [804, 325] width 11 height 13
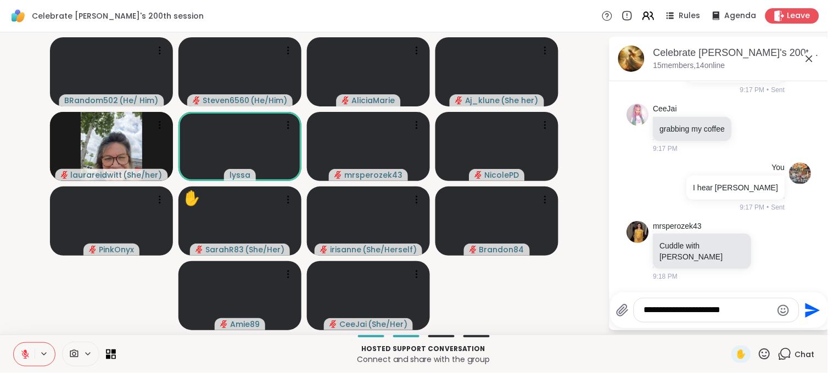
click at [30, 353] on icon at bounding box center [25, 355] width 10 height 10
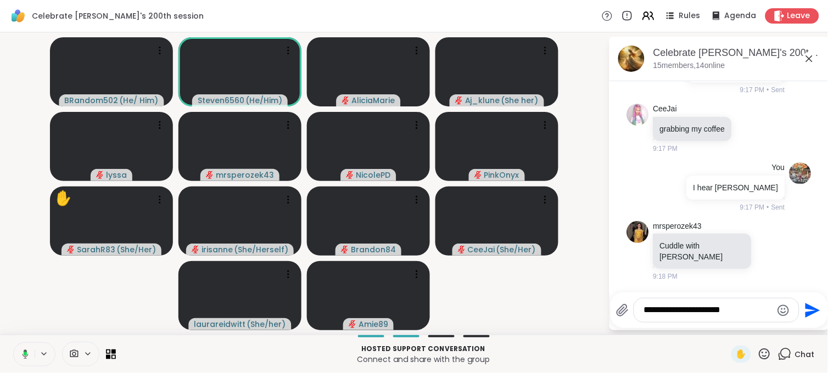
click at [30, 353] on button at bounding box center [23, 354] width 23 height 23
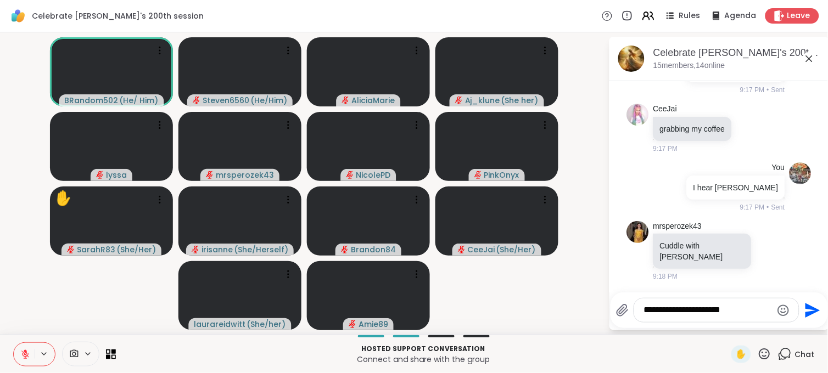
click at [809, 306] on icon "Send" at bounding box center [813, 310] width 15 height 15
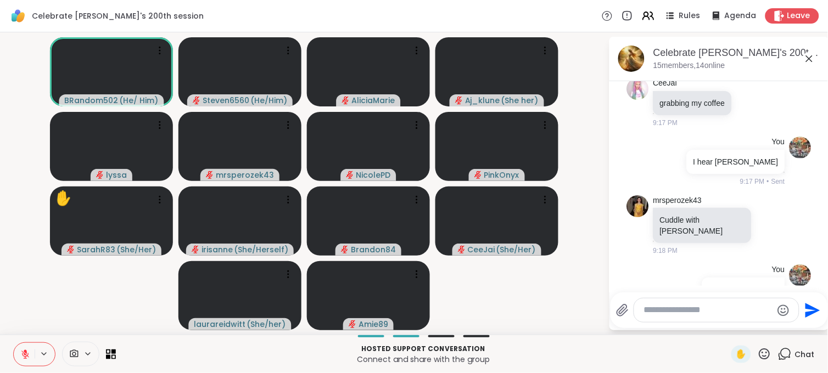
scroll to position [2810, 0]
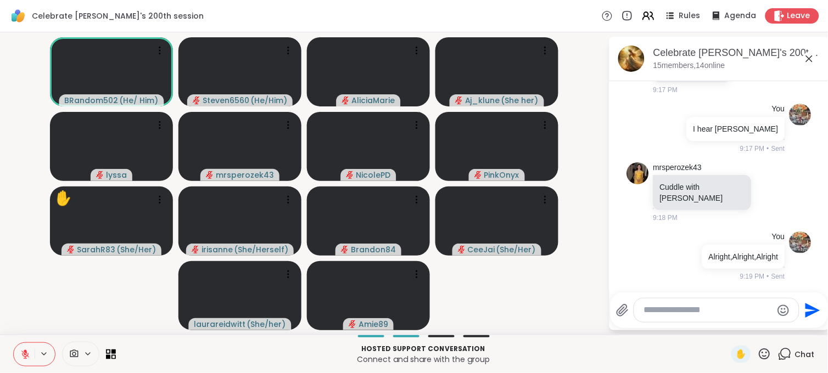
click at [758, 354] on icon at bounding box center [765, 355] width 14 height 14
click at [795, 331] on div "🎉" at bounding box center [805, 326] width 20 height 18
click at [759, 355] on icon at bounding box center [765, 355] width 14 height 14
click at [751, 328] on span "👍" at bounding box center [756, 325] width 11 height 13
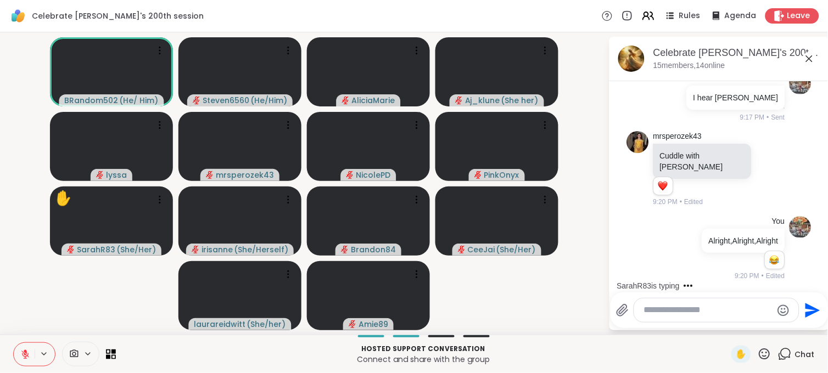
scroll to position [2841, 0]
click at [327, 294] on video at bounding box center [368, 295] width 123 height 69
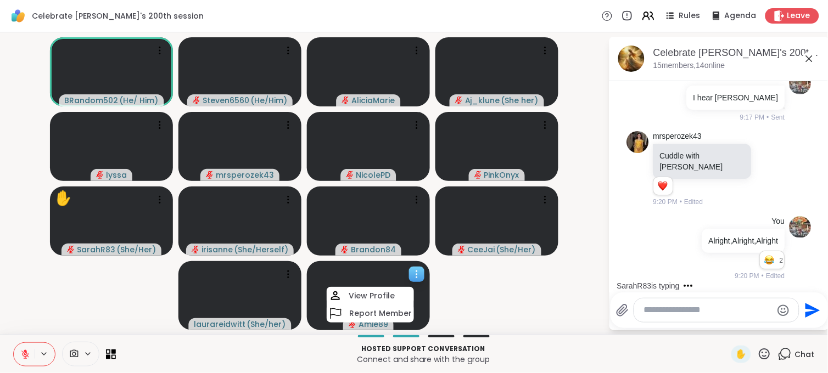
click at [327, 294] on div "View Profile" at bounding box center [370, 296] width 87 height 18
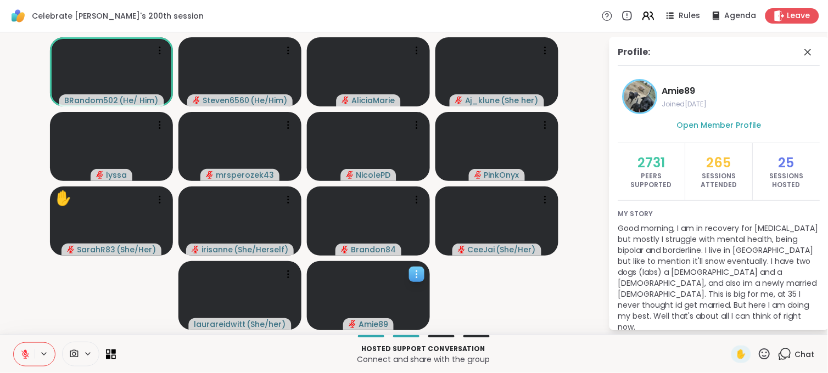
click at [327, 294] on video at bounding box center [368, 295] width 123 height 69
click at [804, 353] on span "Chat" at bounding box center [805, 354] width 20 height 11
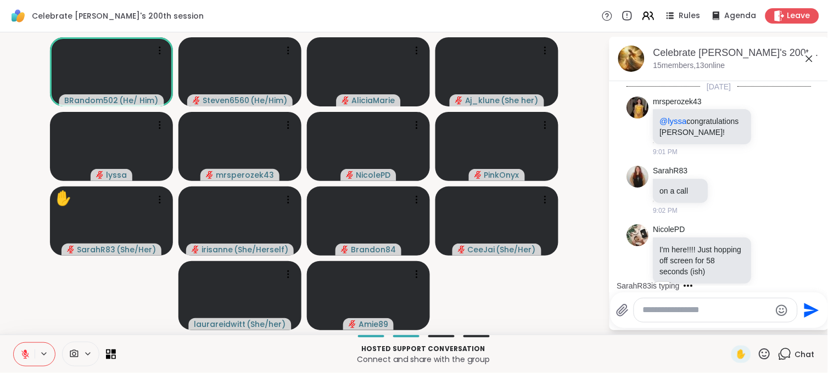
scroll to position [2830, 0]
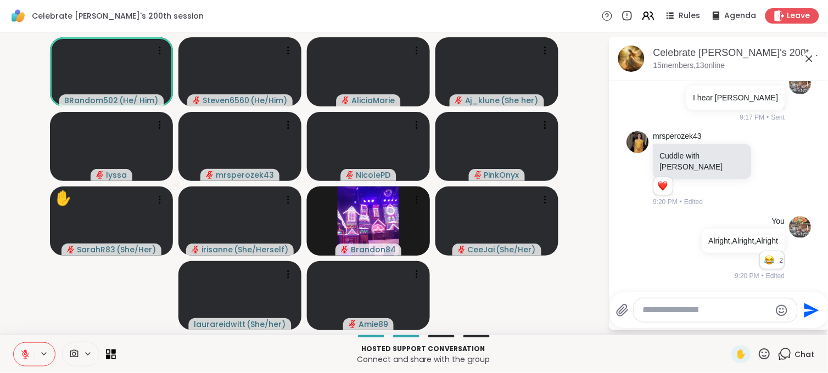
click at [758, 350] on icon at bounding box center [765, 355] width 14 height 14
click at [799, 327] on span "🎉" at bounding box center [804, 325] width 11 height 13
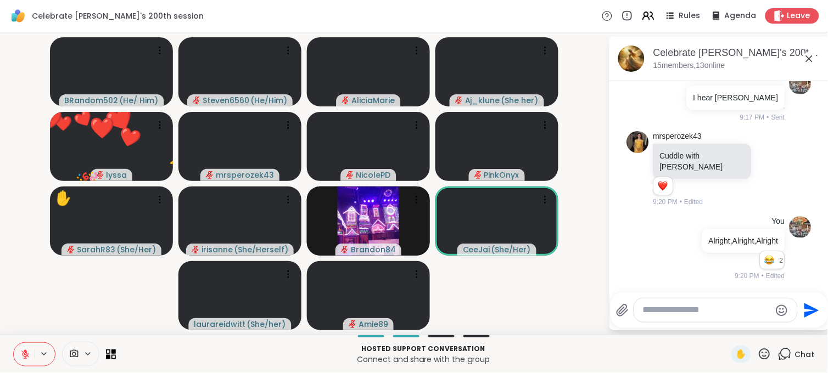
click at [758, 354] on icon at bounding box center [765, 355] width 14 height 14
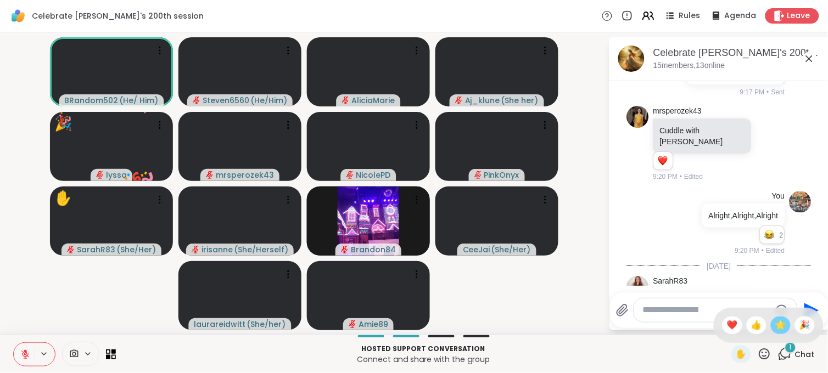
scroll to position [2922, 0]
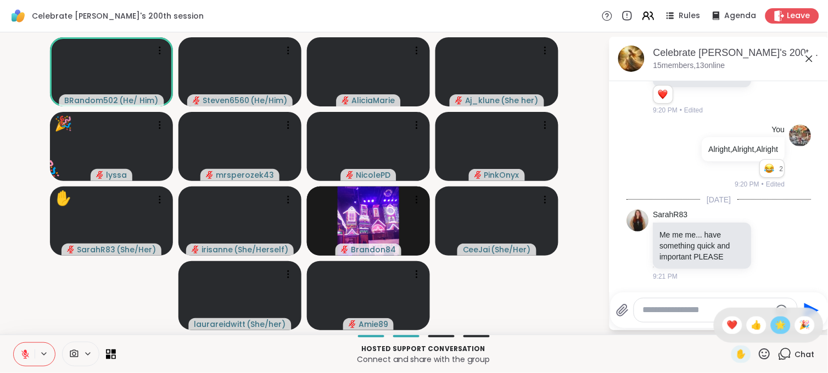
click at [775, 321] on span "🌟" at bounding box center [780, 325] width 11 height 13
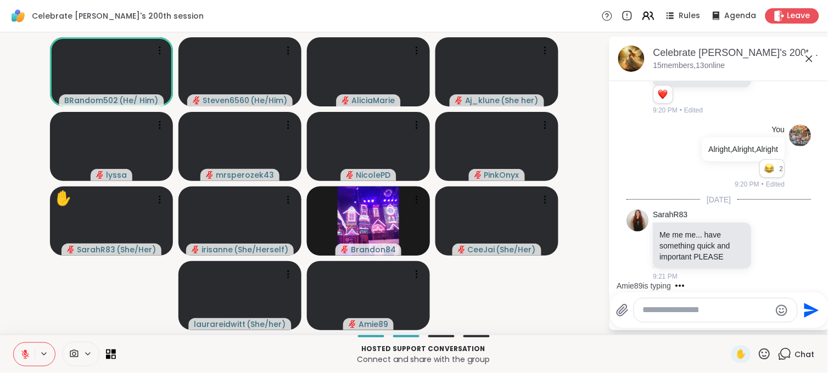
click at [758, 352] on icon at bounding box center [765, 355] width 14 height 14
click at [775, 328] on span "🌟" at bounding box center [780, 325] width 11 height 13
click at [760, 349] on icon at bounding box center [765, 355] width 14 height 14
click at [747, 325] on div "👍" at bounding box center [757, 326] width 20 height 18
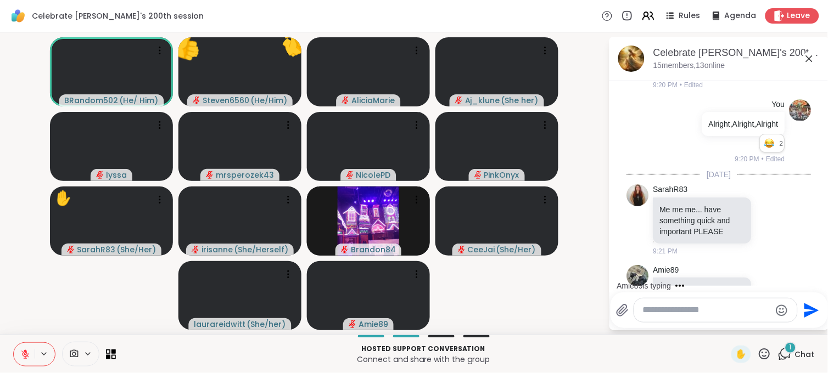
scroll to position [3002, 0]
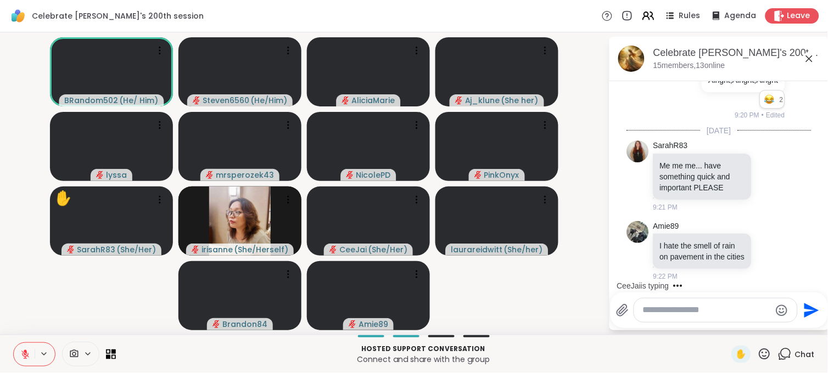
click at [688, 310] on textarea "Type your message" at bounding box center [707, 311] width 128 height 12
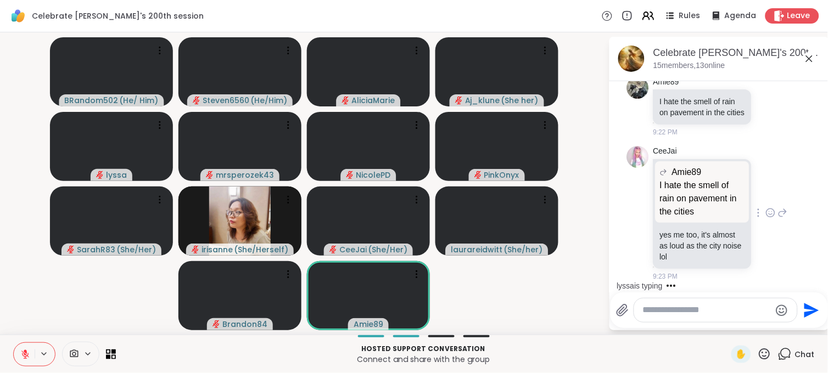
scroll to position [3227, 0]
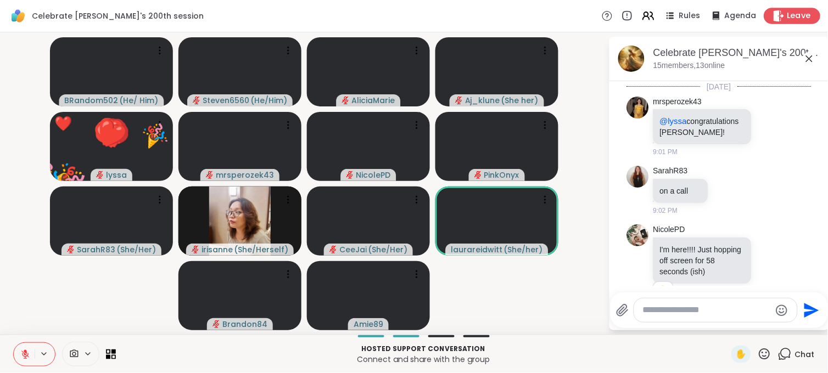
scroll to position [3227, 0]
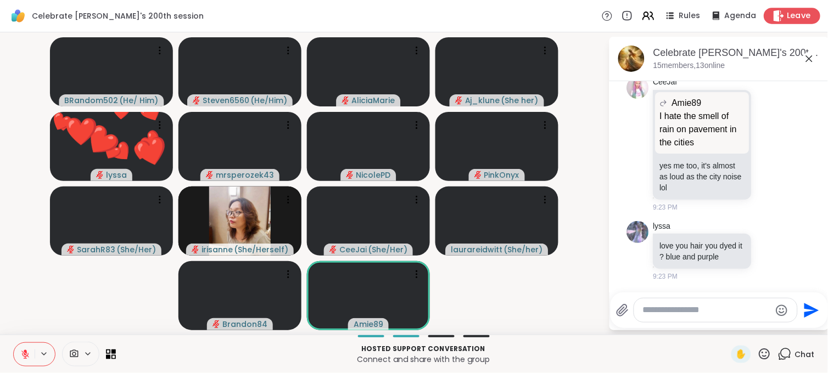
click at [787, 16] on span "Leave" at bounding box center [799, 16] width 24 height 12
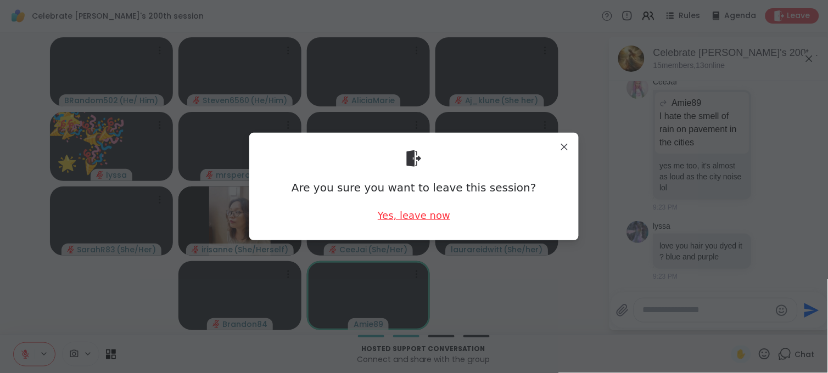
click at [436, 221] on div "Yes, leave now" at bounding box center [414, 216] width 72 height 14
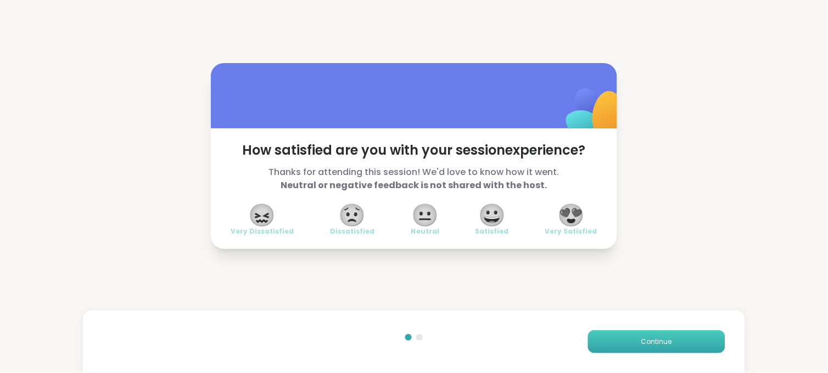
click at [651, 336] on button "Continue" at bounding box center [656, 342] width 137 height 23
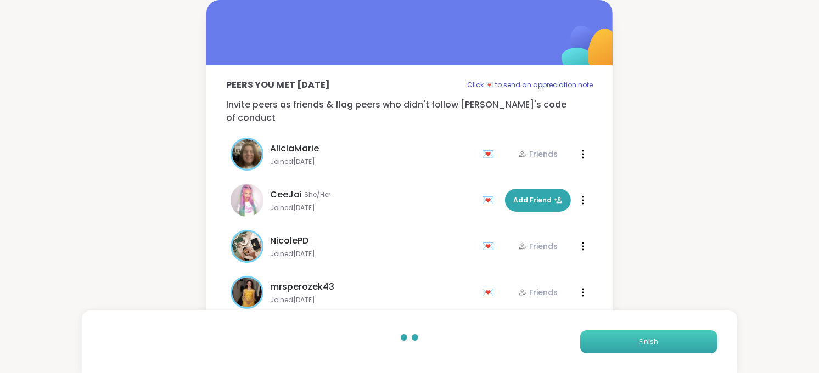
click at [666, 349] on button "Finish" at bounding box center [648, 342] width 137 height 23
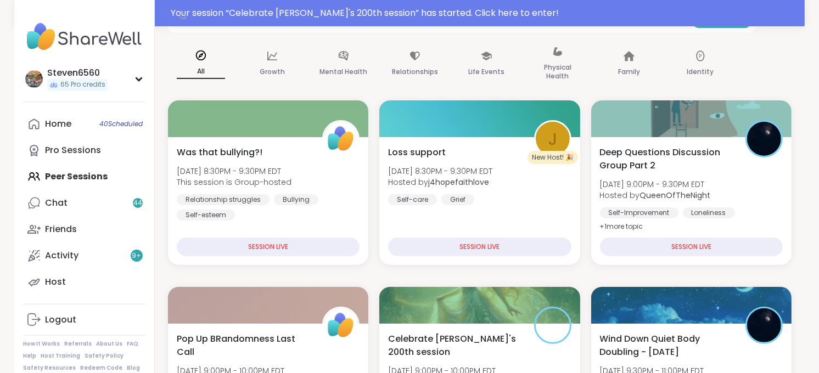
scroll to position [203, 0]
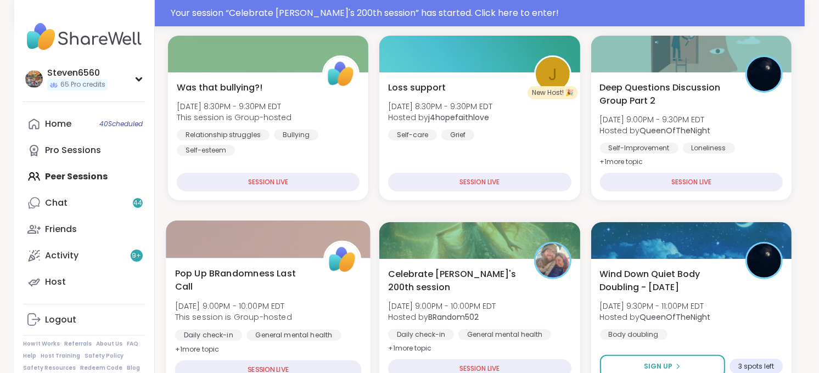
click at [311, 300] on div "Pop Up BRandomness Last Call [DATE] 9:00PM - 10:00PM EDT This session is Group-…" at bounding box center [268, 311] width 187 height 89
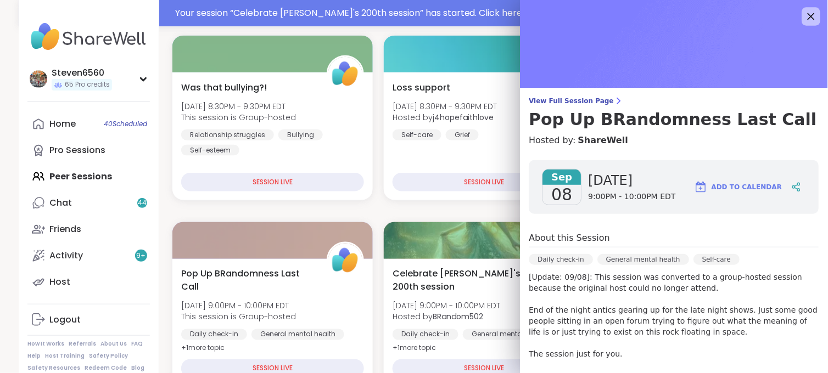
click at [804, 17] on icon at bounding box center [811, 16] width 14 height 14
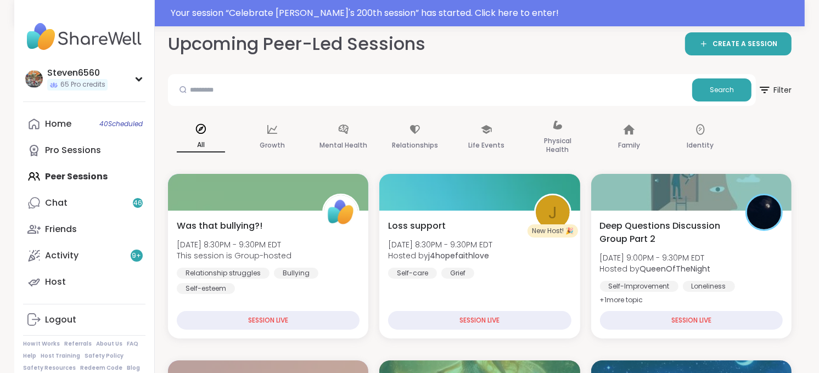
scroll to position [16, 0]
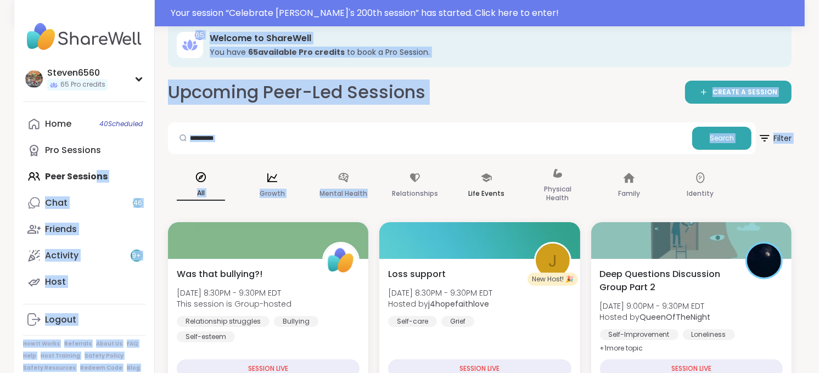
drag, startPoint x: 97, startPoint y: 177, endPoint x: 485, endPoint y: 192, distance: 389.0
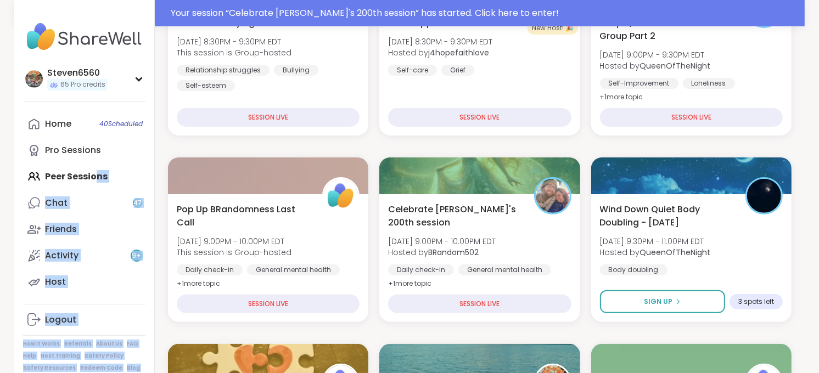
scroll to position [276, 0]
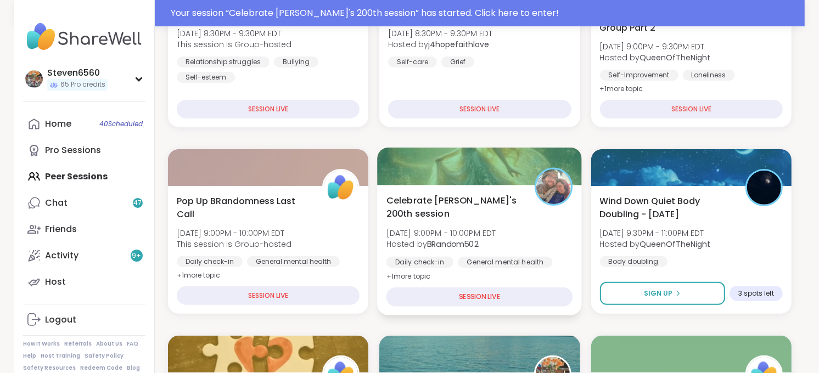
click at [510, 201] on span "Celebrate [PERSON_NAME]'s 200th session" at bounding box center [455, 207] width 136 height 27
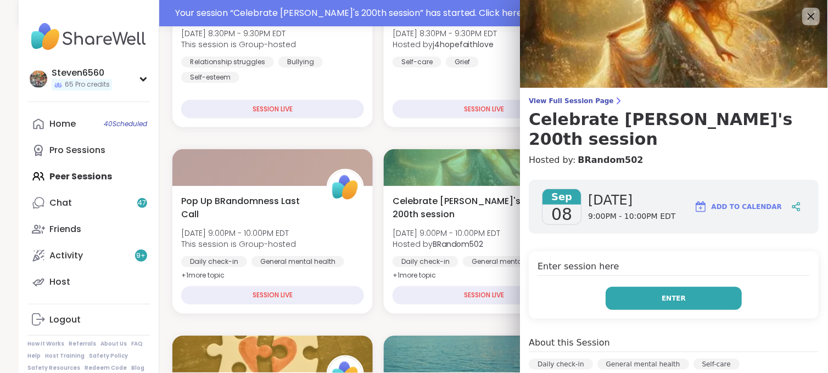
click at [662, 294] on span "Enter" at bounding box center [674, 299] width 24 height 10
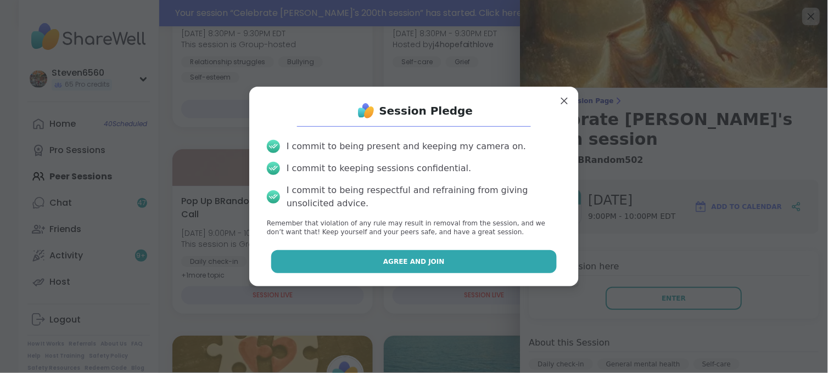
click at [503, 270] on button "Agree and Join" at bounding box center [414, 261] width 286 height 23
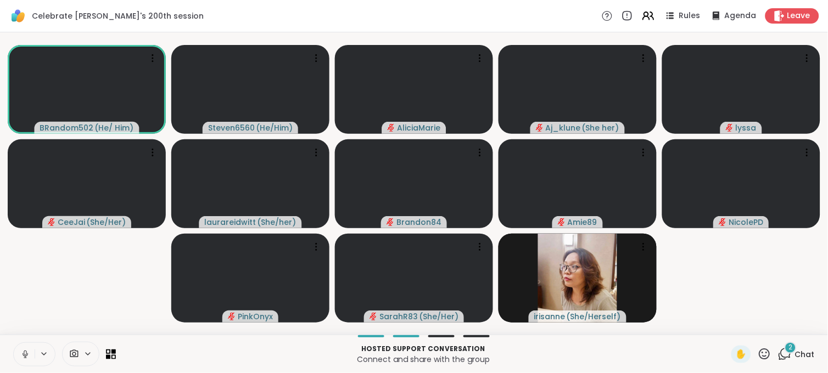
click at [81, 349] on span at bounding box center [73, 354] width 21 height 10
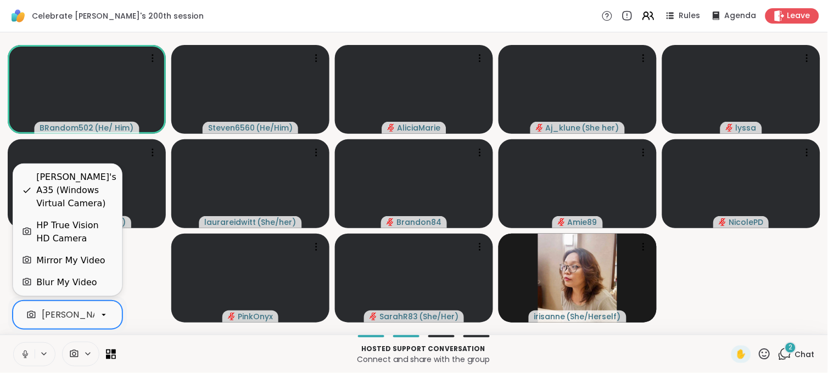
scroll to position [0, 104]
click at [93, 313] on div "[PERSON_NAME]'s A35 (Windows Virtual Camera)" at bounding box center [44, 315] width 215 height 13
click at [74, 226] on div "HP True Vision HD Camera" at bounding box center [74, 232] width 77 height 26
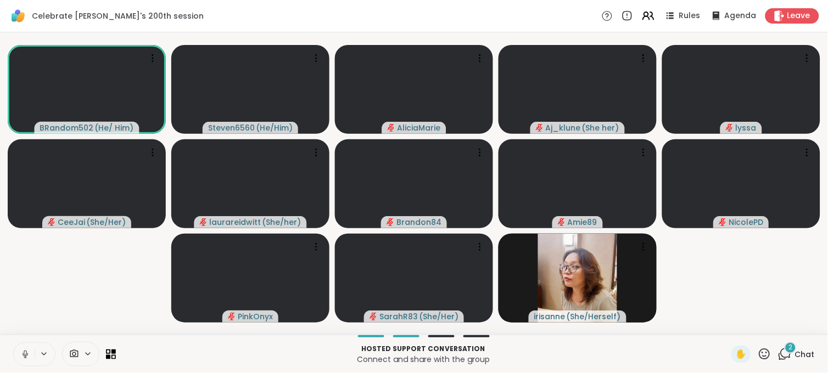
click at [795, 359] on span "Chat" at bounding box center [805, 354] width 20 height 11
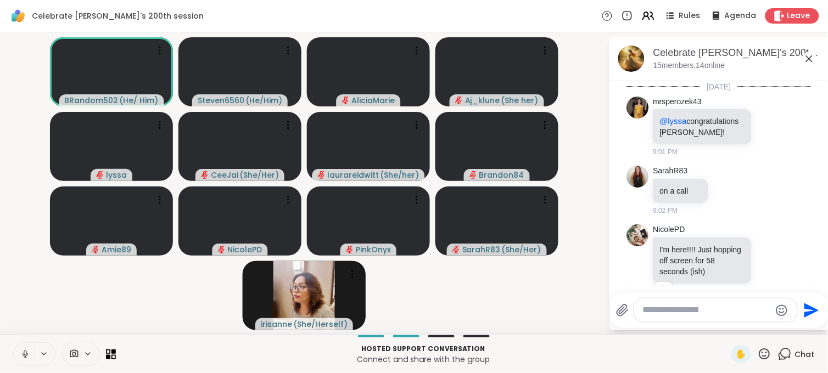
scroll to position [3408, 0]
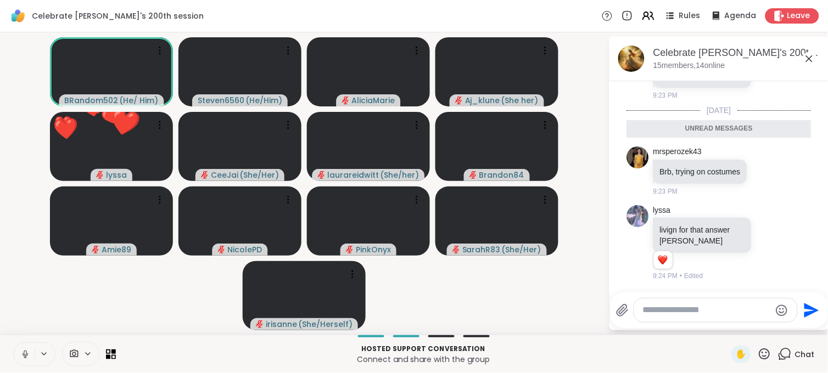
click at [25, 352] on icon at bounding box center [25, 355] width 10 height 10
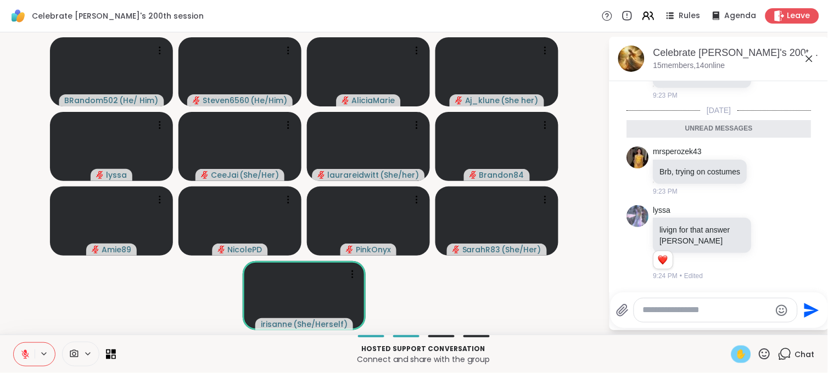
click at [736, 354] on span "✋" at bounding box center [741, 354] width 11 height 13
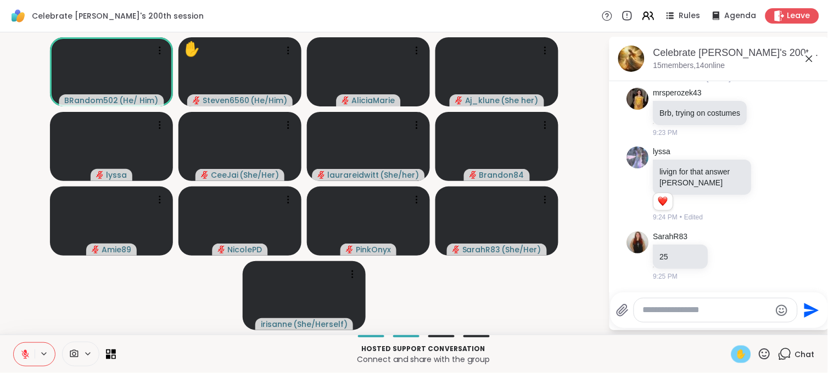
click at [736, 357] on span "✋" at bounding box center [741, 354] width 11 height 13
click at [758, 357] on icon at bounding box center [765, 355] width 14 height 14
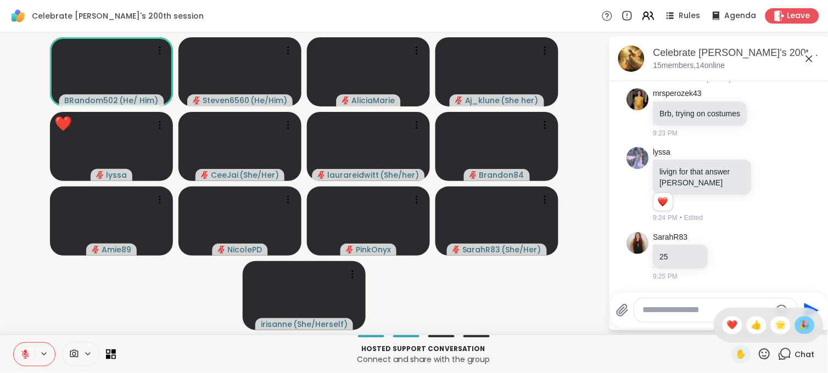
click at [795, 330] on div "🎉" at bounding box center [805, 326] width 20 height 18
click at [26, 354] on icon at bounding box center [25, 355] width 10 height 10
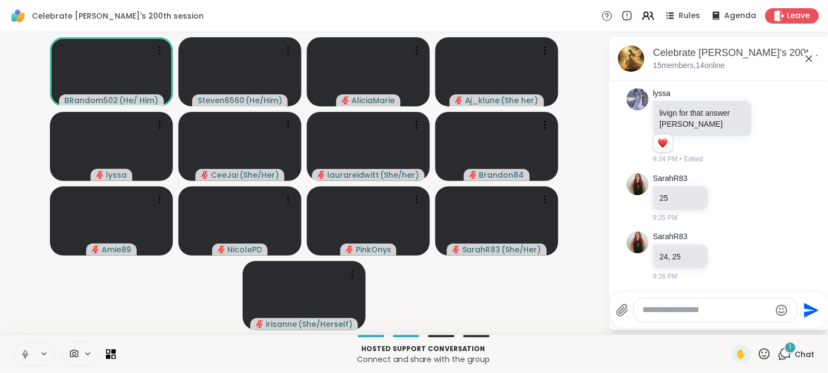
scroll to position [3515, 0]
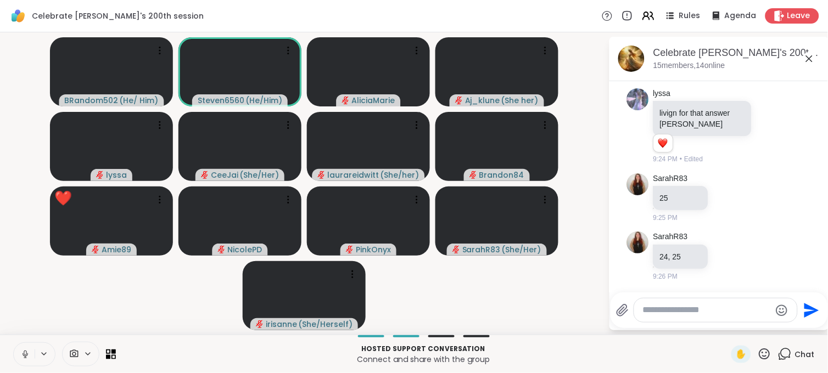
click at [29, 355] on icon at bounding box center [25, 355] width 10 height 10
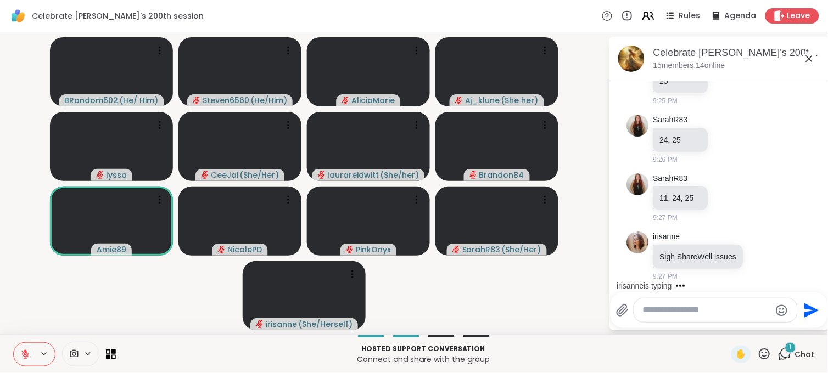
scroll to position [3632, 0]
click at [683, 311] on textarea "Type your message" at bounding box center [707, 311] width 128 height 12
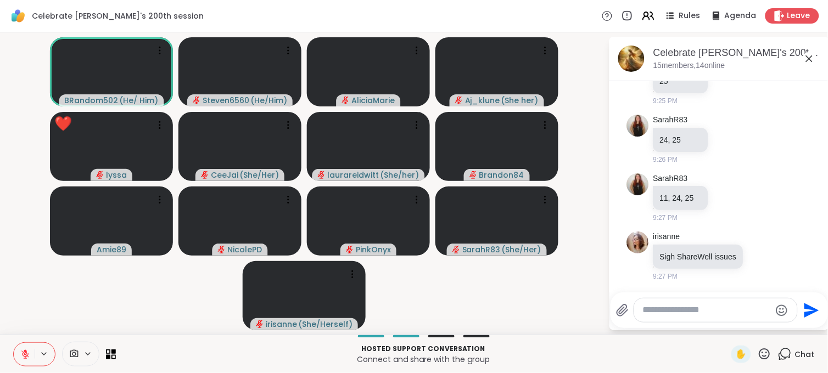
click at [758, 354] on icon at bounding box center [765, 355] width 14 height 14
click at [795, 328] on div "🎉" at bounding box center [805, 326] width 20 height 18
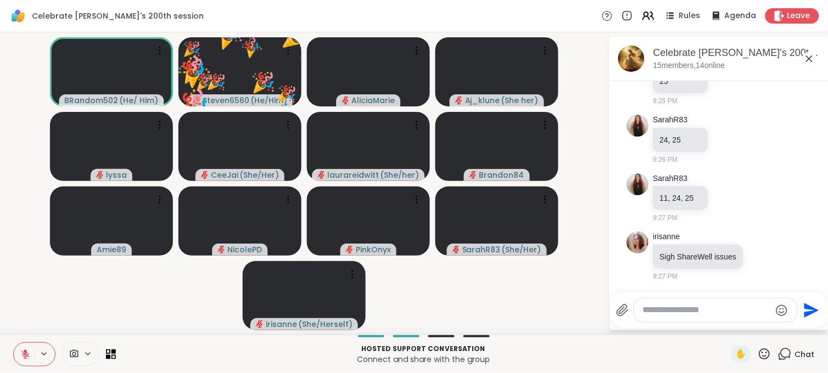
scroll to position [3648, 0]
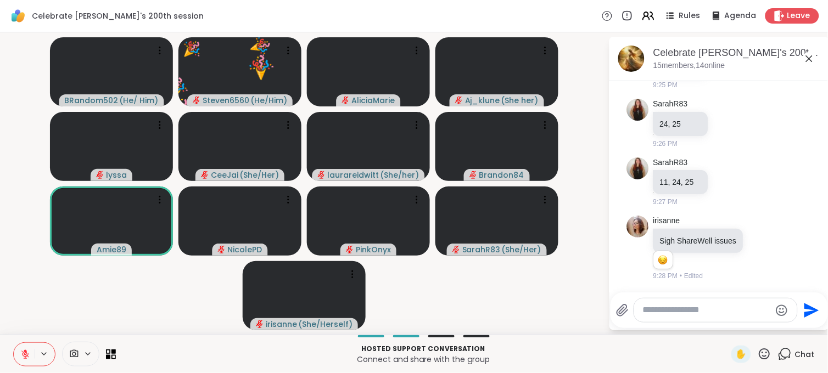
click at [759, 352] on icon at bounding box center [764, 354] width 11 height 11
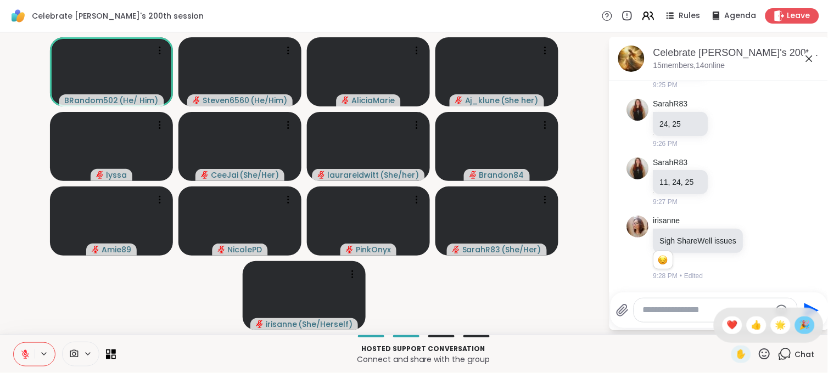
click at [799, 324] on span "🎉" at bounding box center [804, 325] width 11 height 13
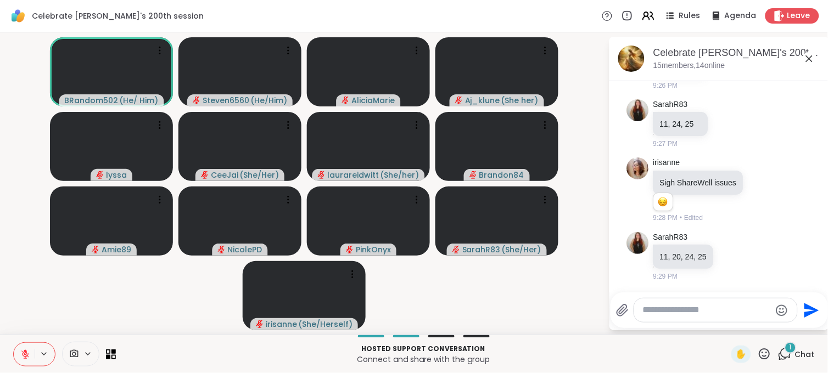
scroll to position [3707, 0]
click at [704, 307] on textarea "Type your message" at bounding box center [707, 311] width 128 height 12
type textarea "******"
click at [808, 316] on icon "Send" at bounding box center [813, 310] width 15 height 15
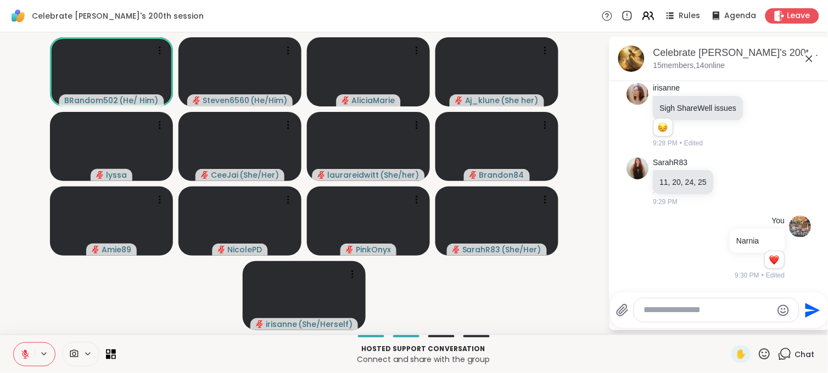
scroll to position [3781, 0]
click at [758, 353] on icon at bounding box center [765, 355] width 14 height 14
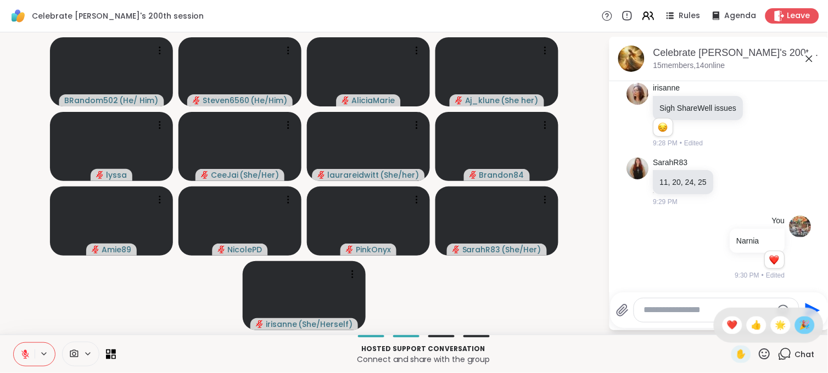
click at [799, 323] on span "🎉" at bounding box center [804, 325] width 11 height 13
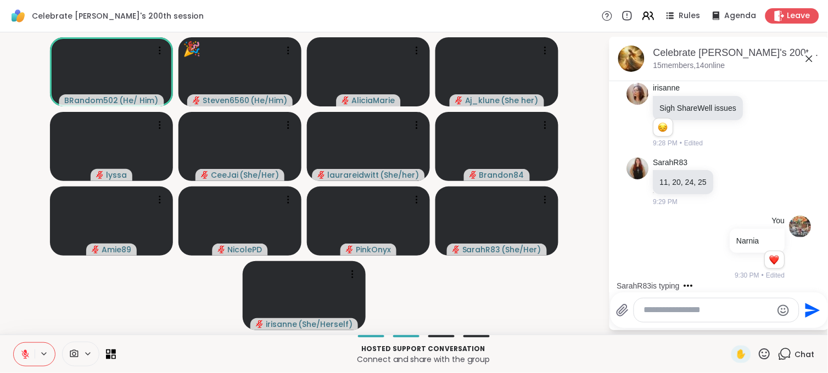
click at [641, 310] on div at bounding box center [716, 311] width 165 height 24
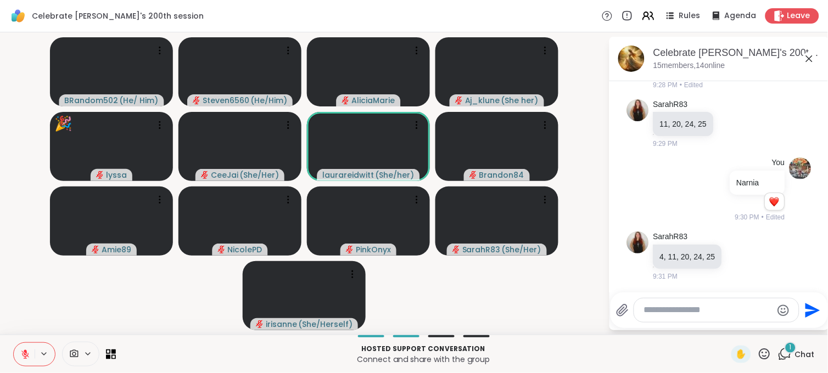
scroll to position [3839, 0]
click at [737, 351] on span "✋" at bounding box center [741, 354] width 11 height 13
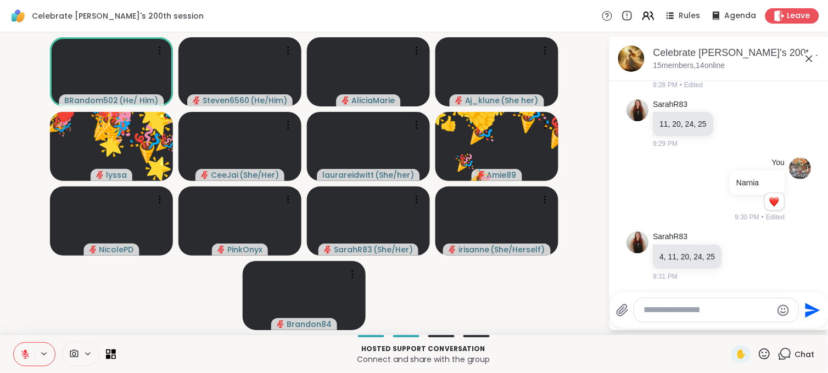
click at [758, 354] on icon at bounding box center [765, 355] width 14 height 14
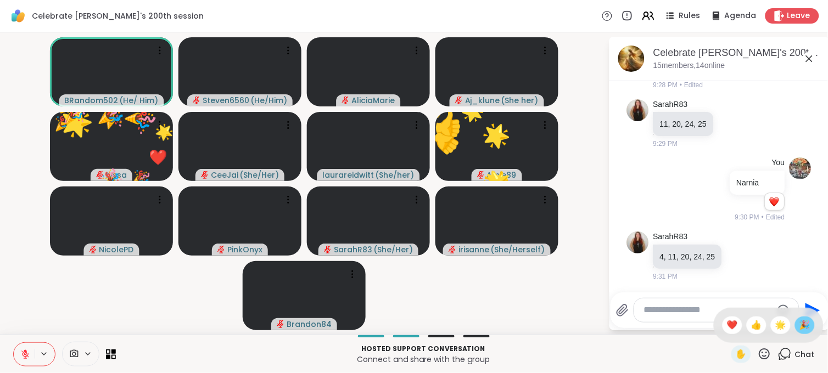
click at [799, 328] on span "🎉" at bounding box center [804, 325] width 11 height 13
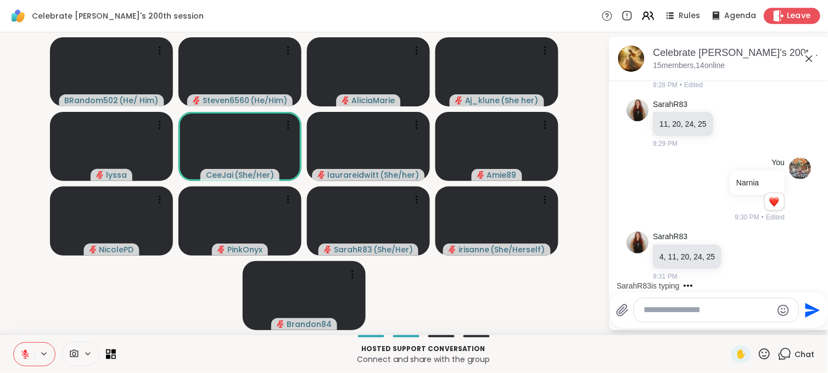
click at [787, 14] on span "Leave" at bounding box center [799, 16] width 24 height 12
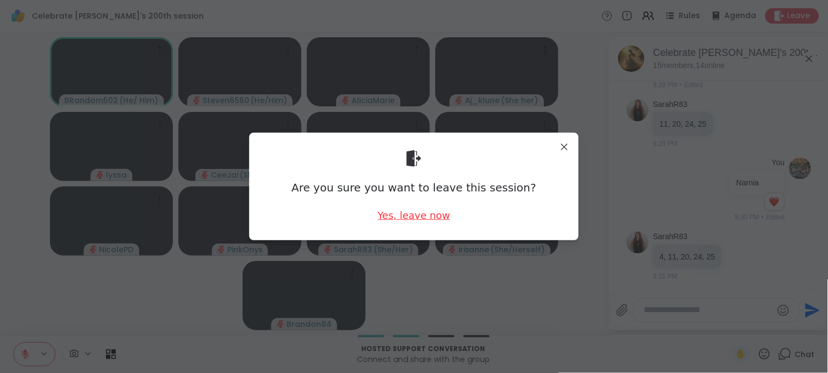
click at [423, 215] on div "Yes, leave now" at bounding box center [414, 216] width 72 height 14
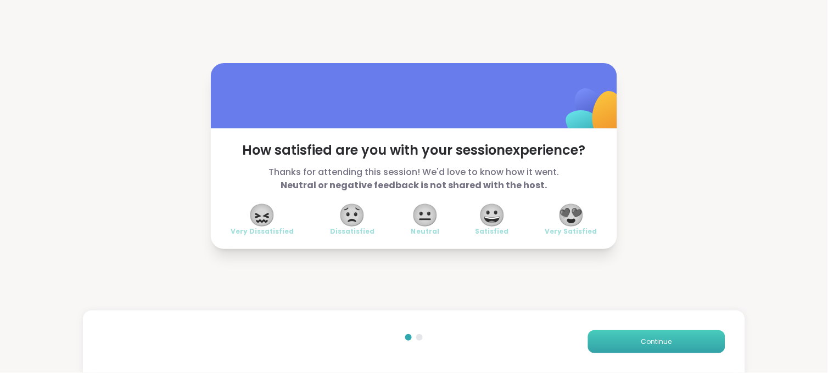
click at [613, 334] on button "Continue" at bounding box center [656, 342] width 137 height 23
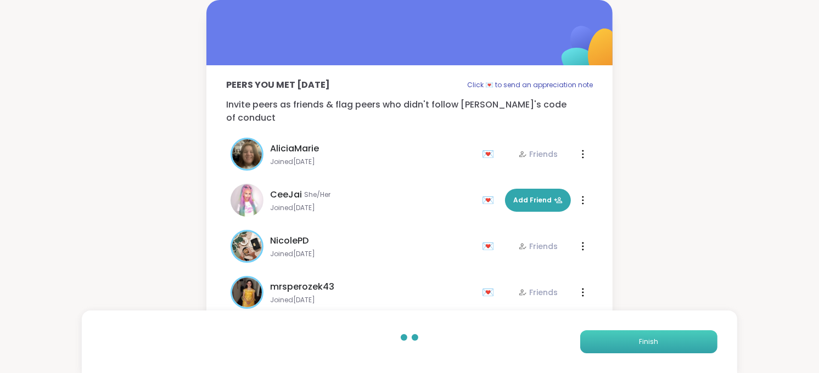
click at [616, 338] on button "Finish" at bounding box center [648, 342] width 137 height 23
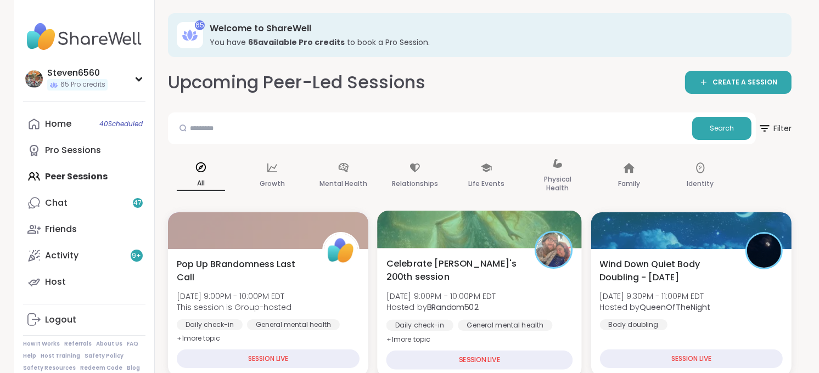
click at [465, 254] on div "Celebrate Lyssa's 200th session Mon, Sep 08 | 9:00PM - 10:00PM EDT Hosted by BR…" at bounding box center [480, 313] width 205 height 131
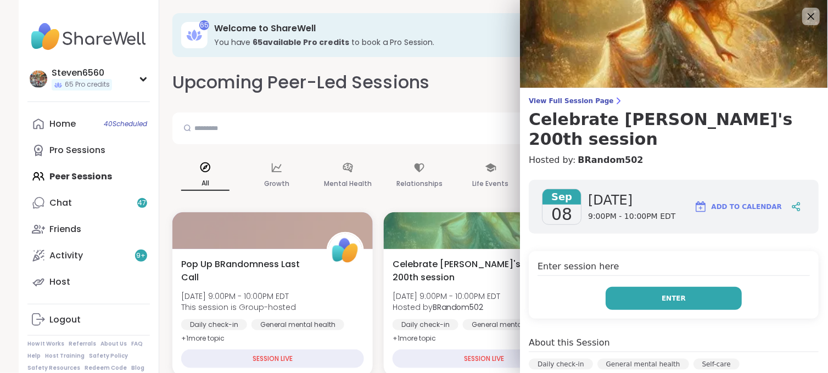
click at [662, 294] on span "Enter" at bounding box center [674, 299] width 24 height 10
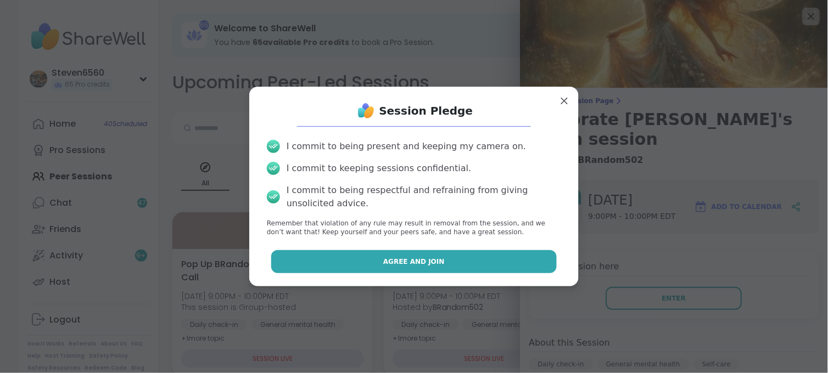
click at [490, 250] on button "Agree and Join" at bounding box center [414, 261] width 286 height 23
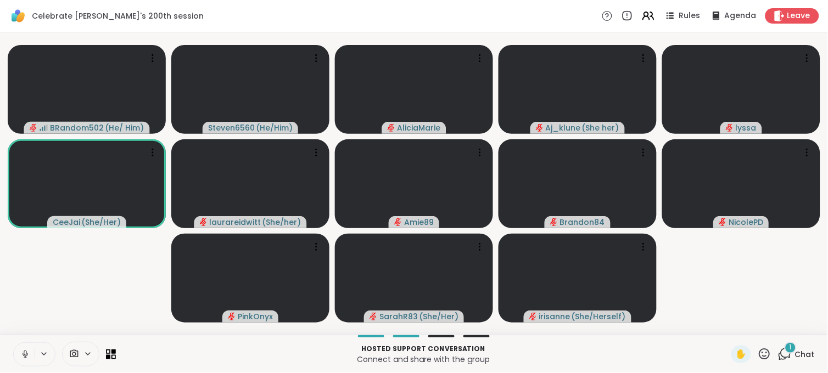
click at [77, 348] on div at bounding box center [80, 354] width 37 height 25
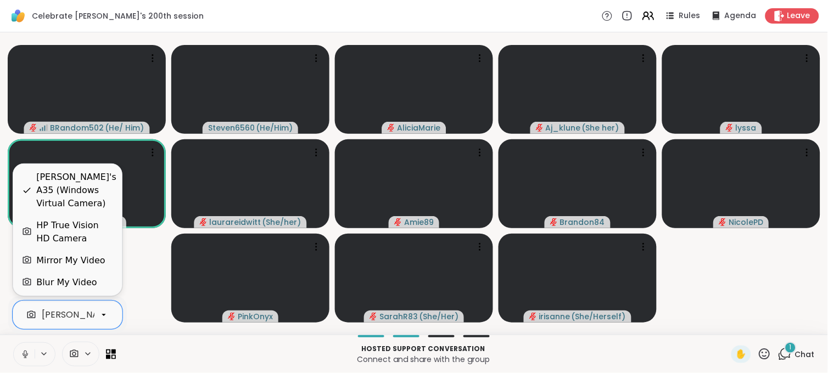
click at [102, 317] on icon at bounding box center [104, 315] width 10 height 10
click at [93, 227] on div "HP True Vision HD Camera" at bounding box center [74, 232] width 77 height 26
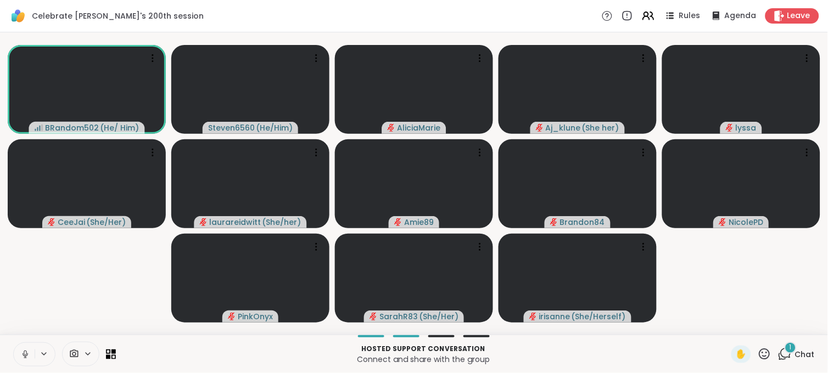
click at [759, 349] on icon at bounding box center [764, 354] width 11 height 11
click at [795, 324] on div "🎉" at bounding box center [805, 326] width 20 height 18
click at [798, 353] on span "Chat" at bounding box center [805, 354] width 20 height 11
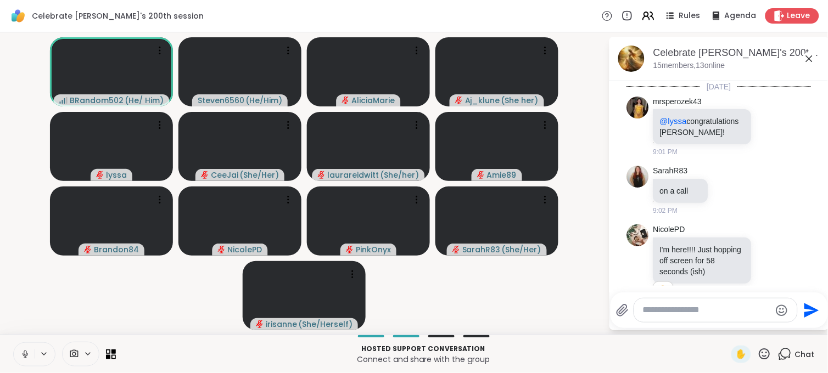
scroll to position [3924, 0]
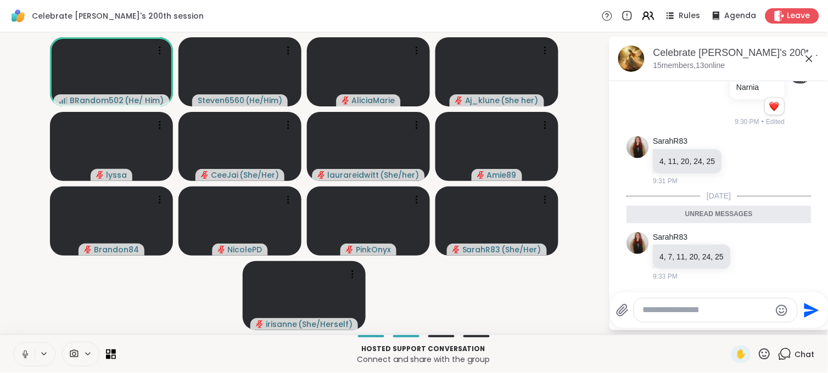
click at [682, 310] on textarea "Type your message" at bounding box center [707, 311] width 128 height 12
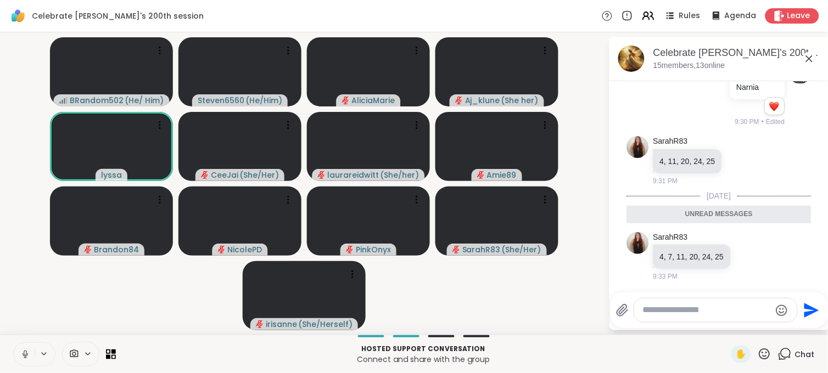
click at [25, 351] on icon at bounding box center [25, 353] width 3 height 5
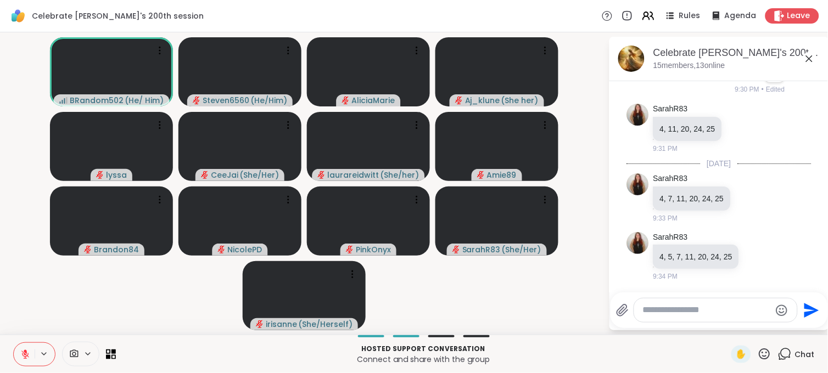
scroll to position [3957, 0]
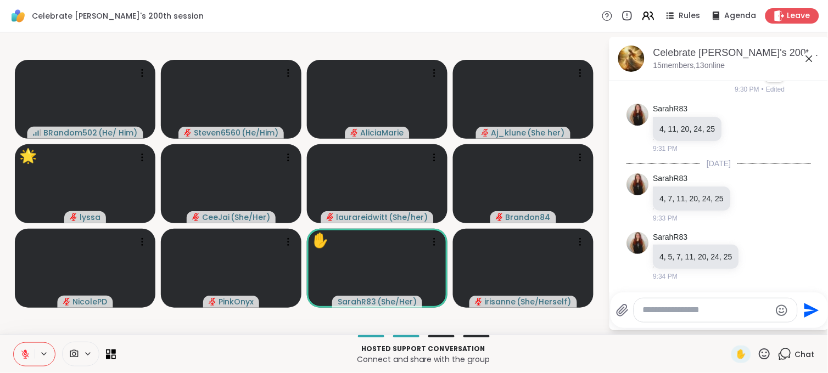
click at [648, 308] on textarea "Type your message" at bounding box center [707, 311] width 128 height 12
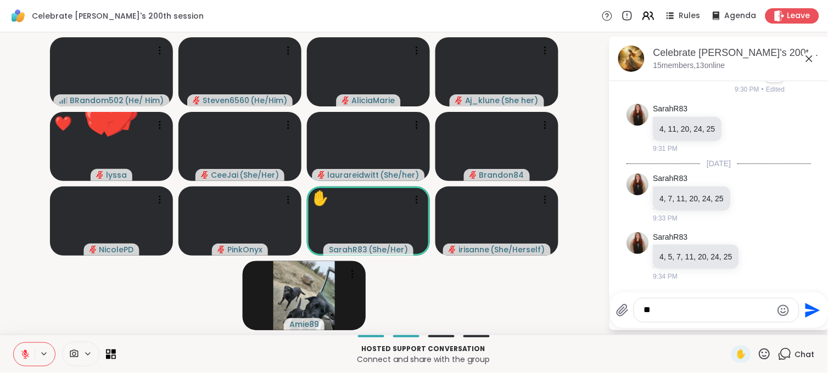
type textarea "**"
click at [809, 311] on icon "Send" at bounding box center [813, 310] width 15 height 15
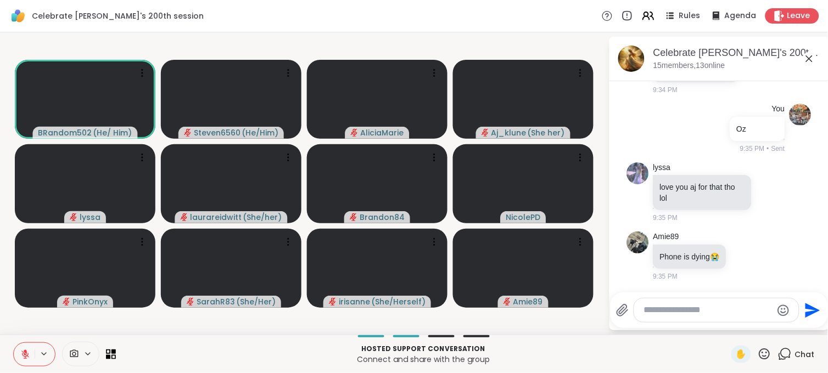
scroll to position [4213, 0]
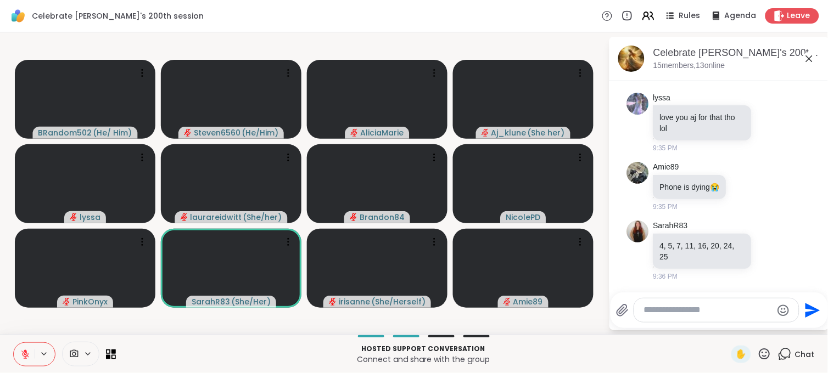
click at [718, 312] on textarea "Type your message" at bounding box center [708, 311] width 128 height 12
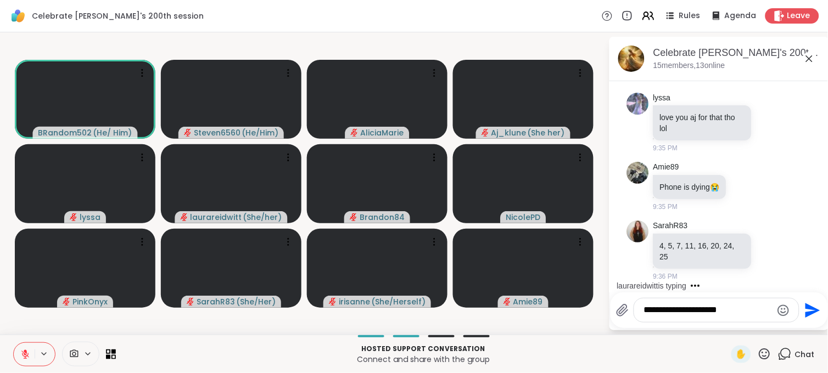
click at [731, 311] on textarea "**********" at bounding box center [708, 311] width 128 height 12
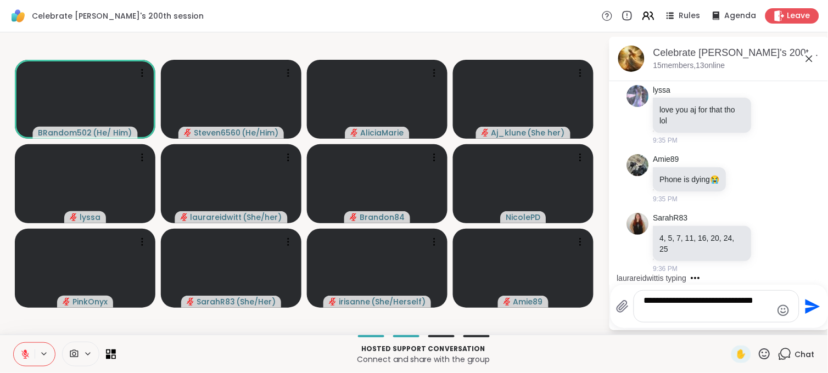
type textarea "**********"
click at [810, 303] on icon "Send" at bounding box center [813, 306] width 15 height 15
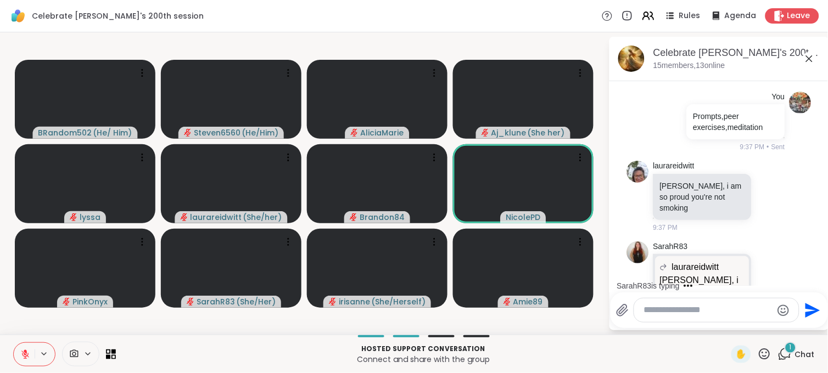
scroll to position [4475, 0]
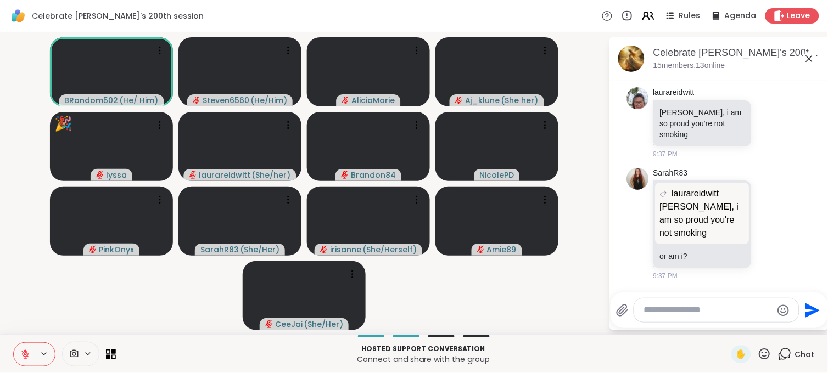
click at [758, 354] on icon at bounding box center [765, 355] width 14 height 14
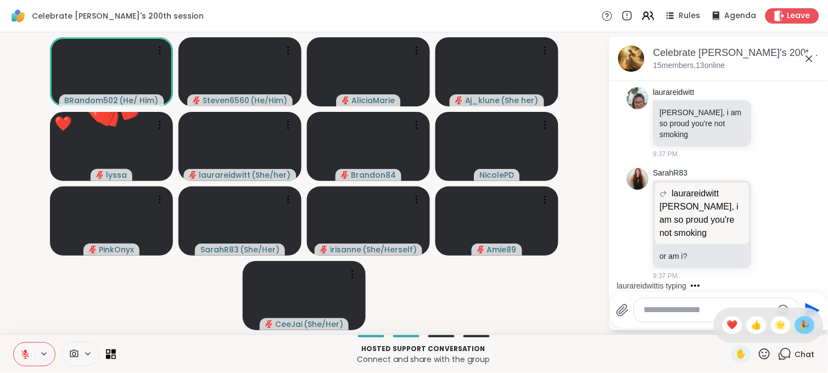
click at [799, 328] on span "🎉" at bounding box center [804, 325] width 11 height 13
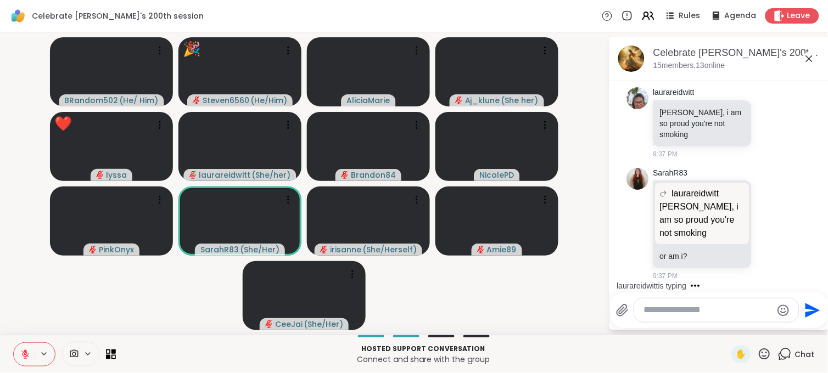
click at [691, 303] on div at bounding box center [716, 311] width 165 height 24
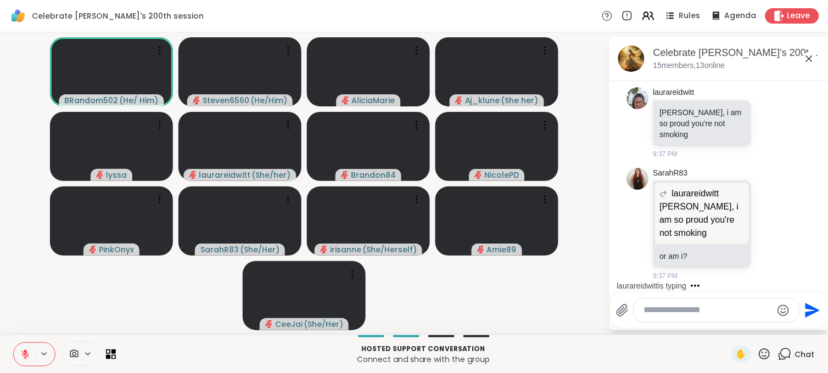
click at [672, 307] on textarea "Type your message" at bounding box center [708, 311] width 128 height 12
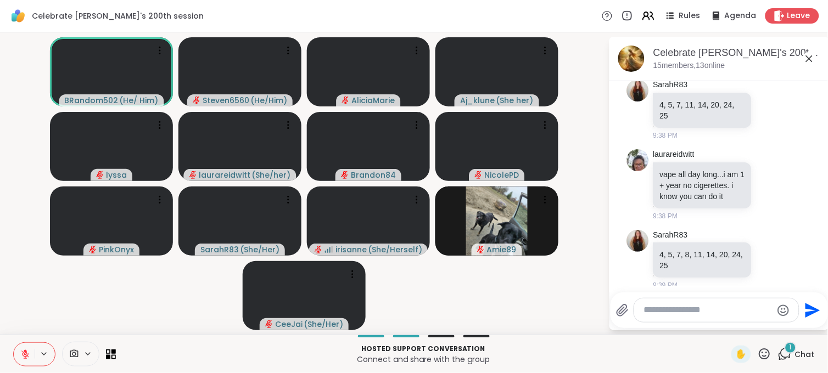
scroll to position [4706, 0]
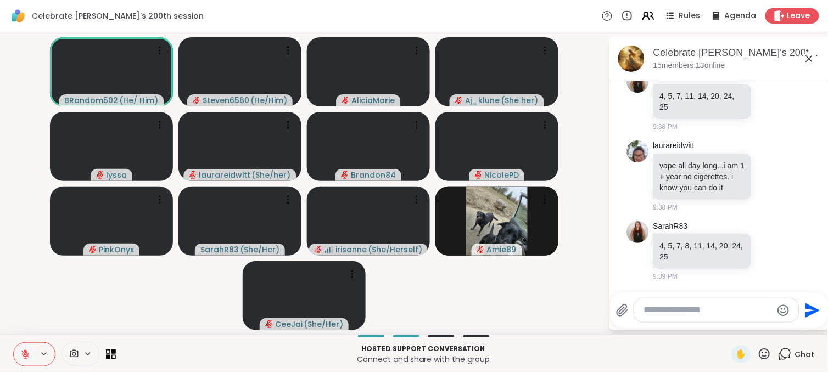
click at [29, 357] on icon at bounding box center [25, 355] width 10 height 10
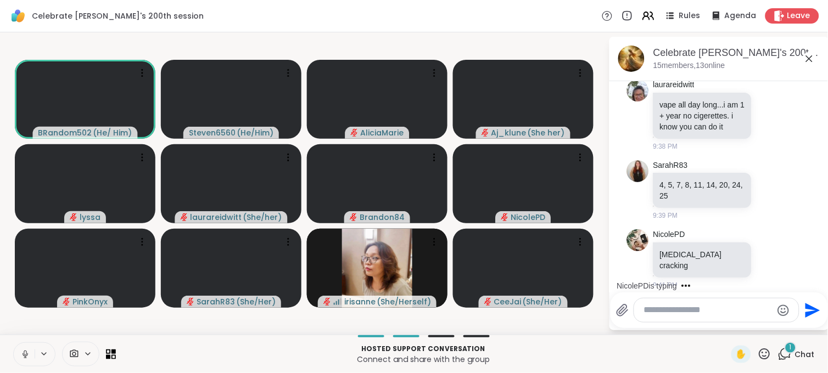
scroll to position [4764, 0]
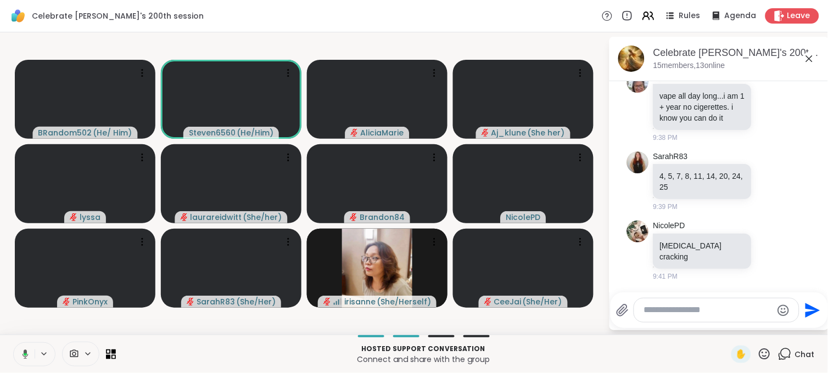
click at [20, 353] on icon at bounding box center [24, 355] width 10 height 10
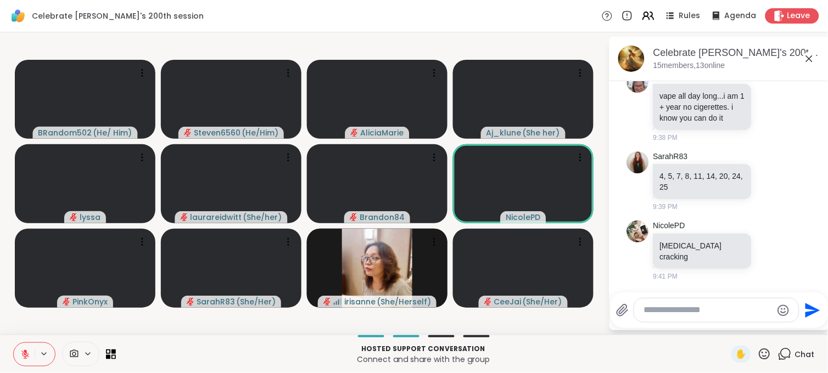
click at [661, 312] on textarea "Type your message" at bounding box center [708, 311] width 128 height 12
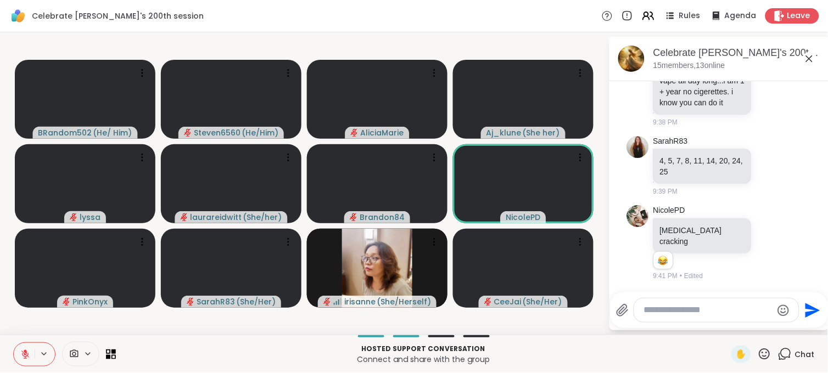
scroll to position [4780, 0]
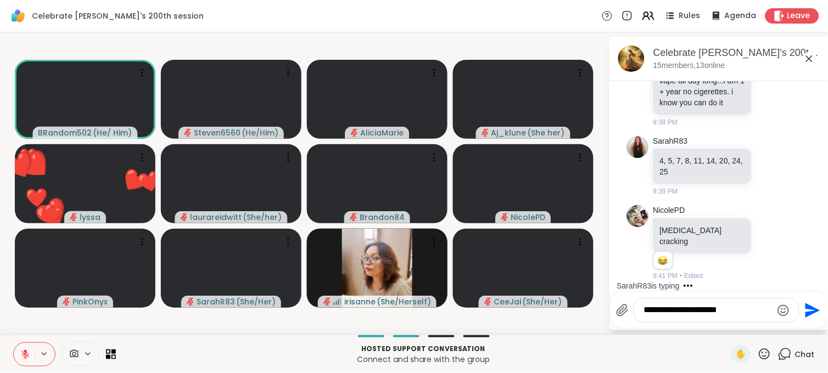
type textarea "**********"
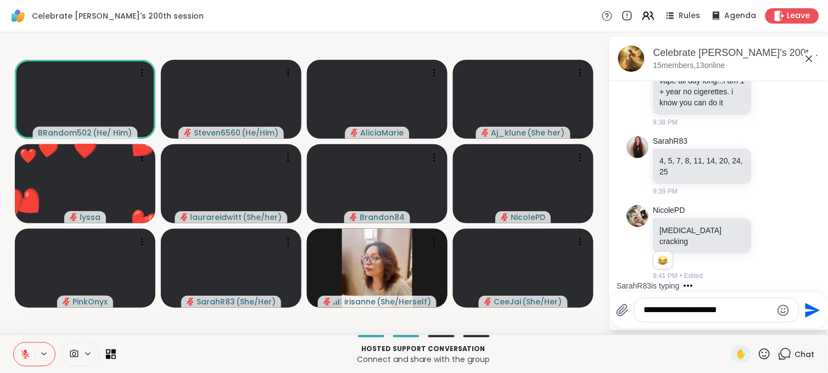
click at [805, 309] on icon "Send" at bounding box center [812, 311] width 18 height 18
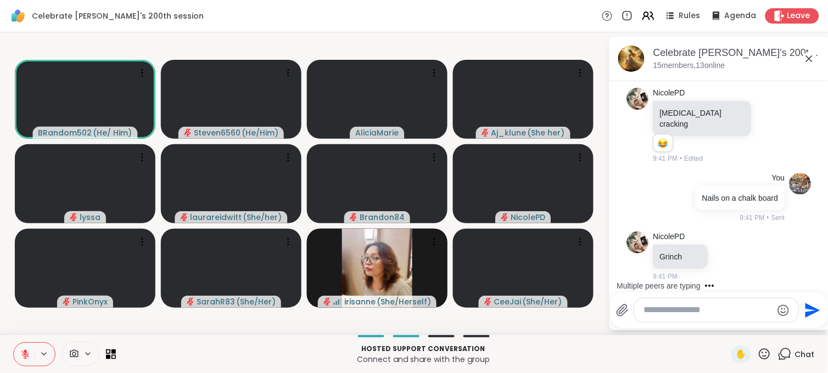
scroll to position [4908, 0]
click at [31, 349] on button at bounding box center [24, 354] width 21 height 23
click at [736, 349] on span "✋" at bounding box center [741, 354] width 11 height 13
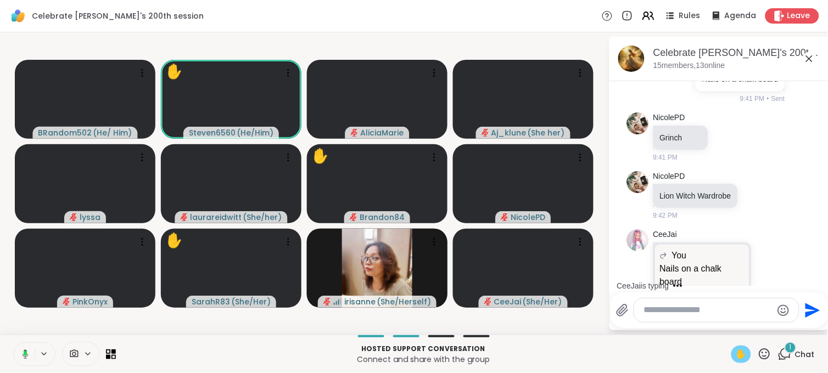
scroll to position [5087, 0]
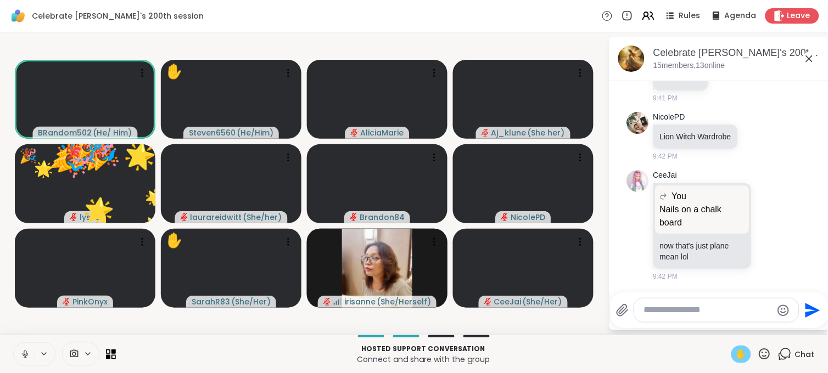
click at [29, 350] on icon at bounding box center [25, 355] width 10 height 10
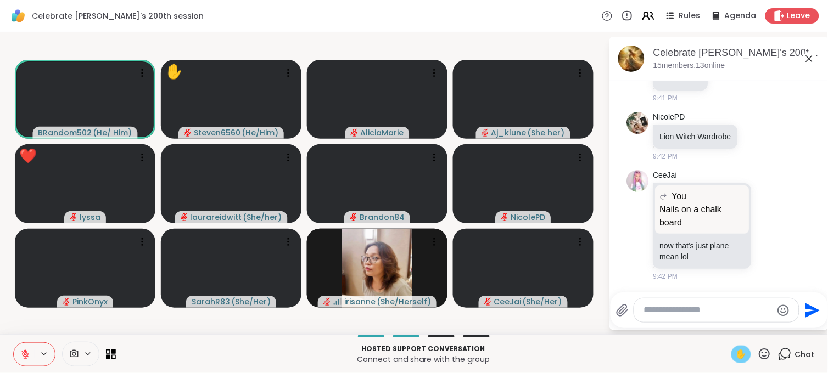
click at [736, 348] on span "✋" at bounding box center [741, 354] width 11 height 13
click at [648, 305] on textarea "Type your message" at bounding box center [708, 311] width 128 height 12
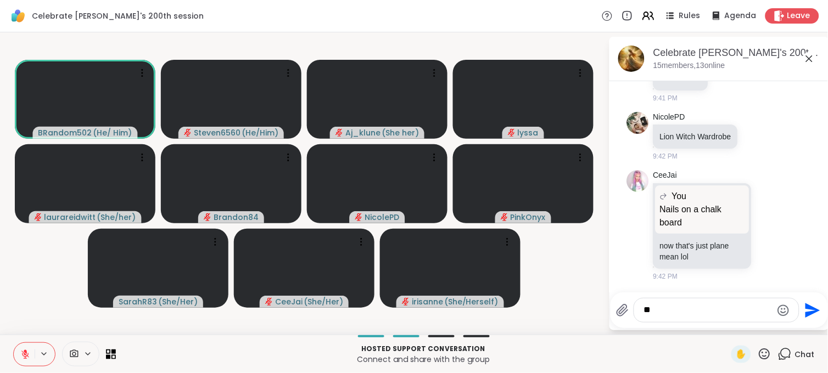
type textarea "*"
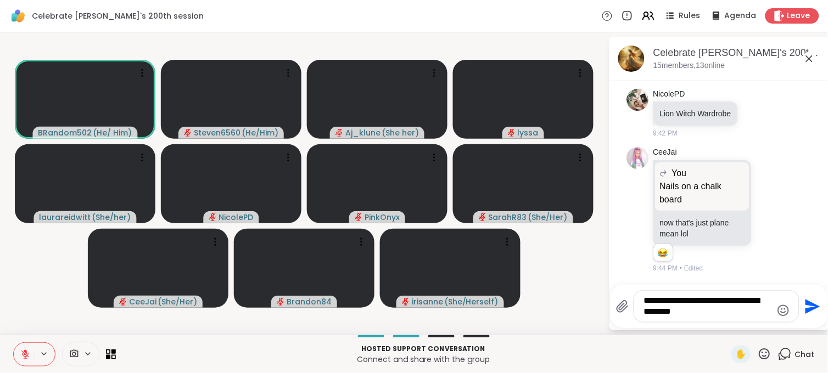
scroll to position [5109, 0]
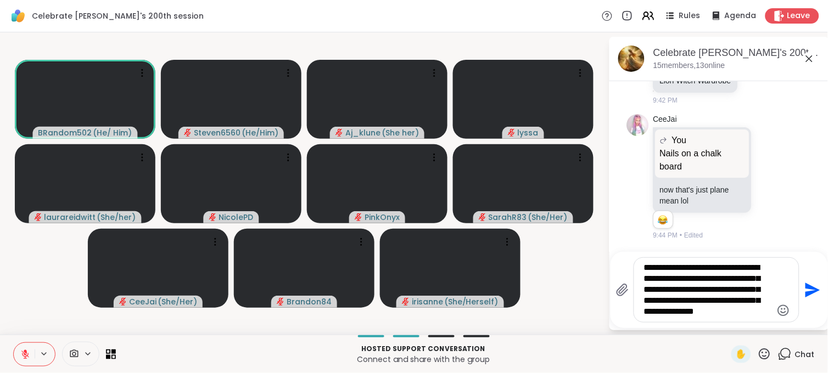
type textarea "**********"
click at [806, 292] on icon "Send" at bounding box center [813, 290] width 15 height 15
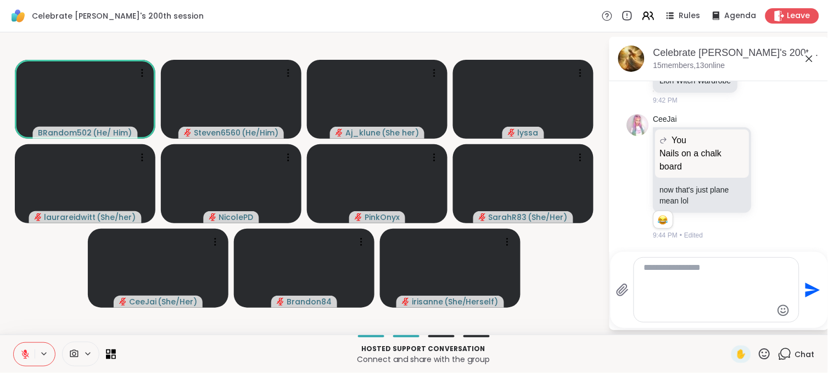
scroll to position [5249, 0]
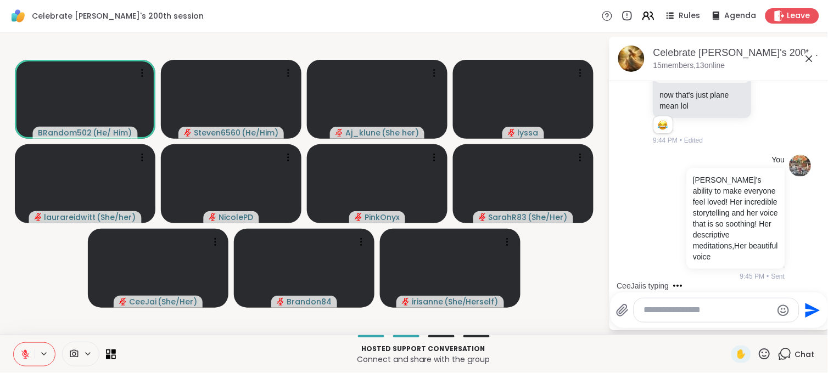
click at [23, 361] on button at bounding box center [24, 354] width 21 height 23
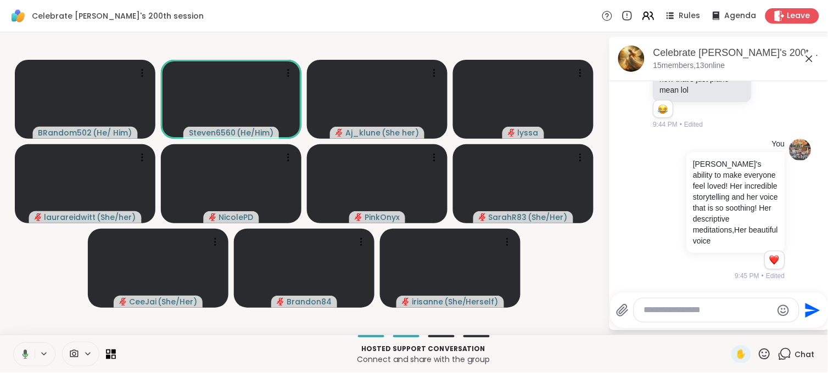
scroll to position [5264, 0]
click at [23, 361] on button at bounding box center [24, 354] width 21 height 23
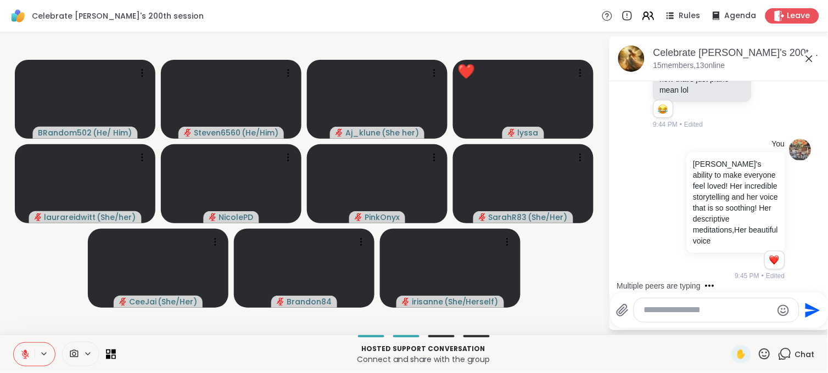
click at [23, 361] on button at bounding box center [24, 354] width 21 height 23
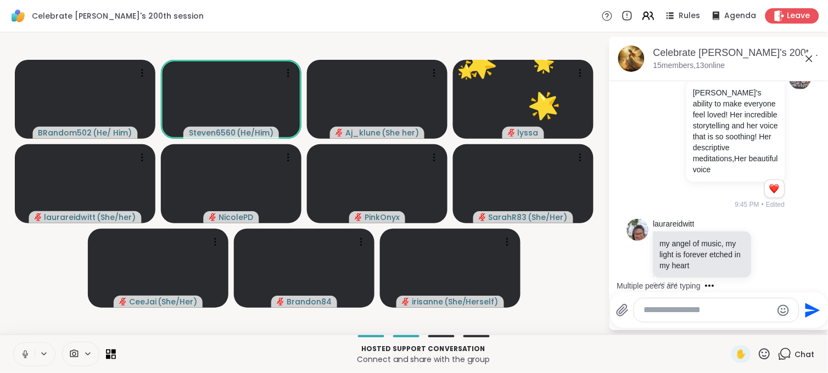
scroll to position [5345, 0]
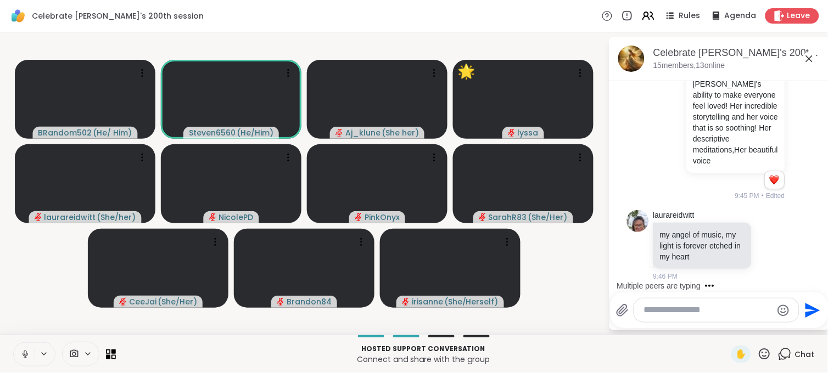
click at [23, 361] on button at bounding box center [24, 354] width 21 height 23
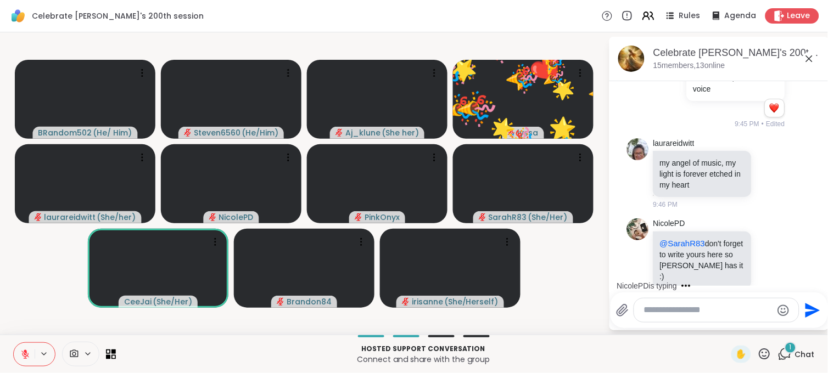
scroll to position [5426, 0]
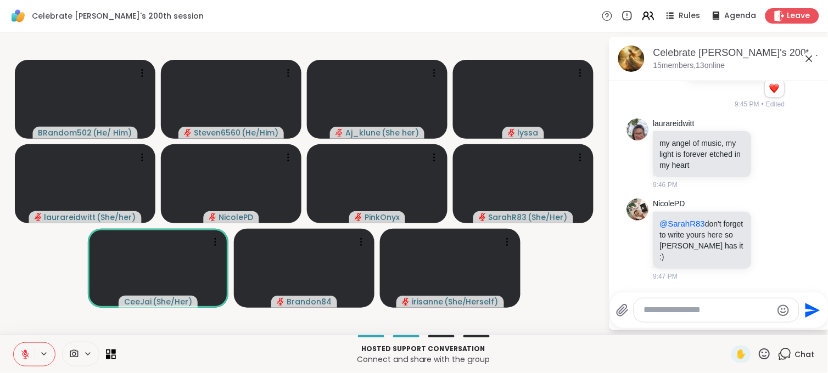
click at [14, 343] on button at bounding box center [24, 354] width 21 height 23
click at [647, 311] on textarea "Type your message" at bounding box center [708, 311] width 128 height 12
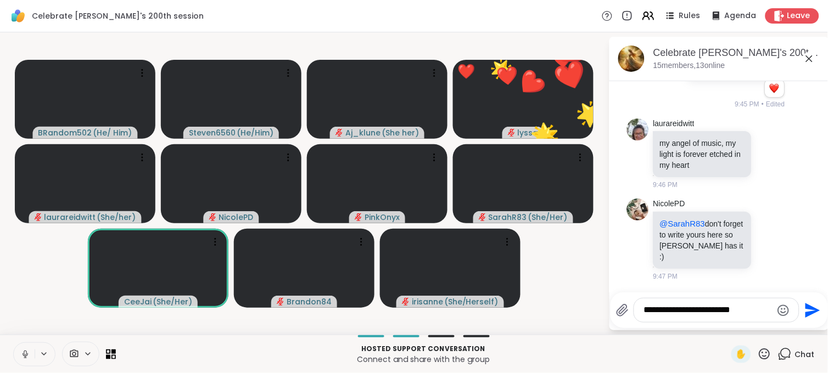
click at [26, 347] on button at bounding box center [24, 354] width 21 height 23
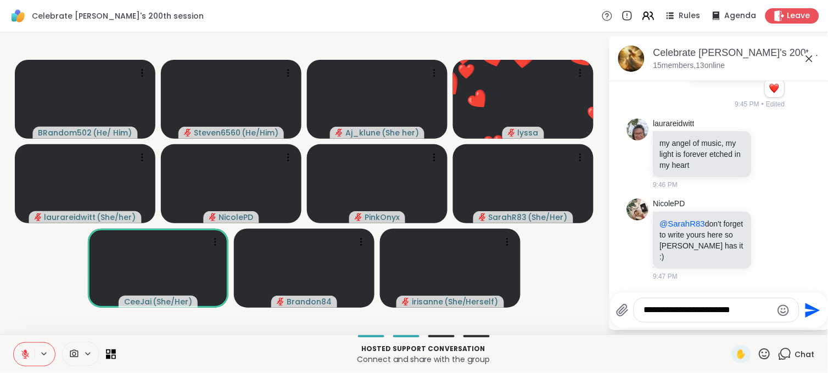
click at [26, 347] on button at bounding box center [24, 354] width 21 height 23
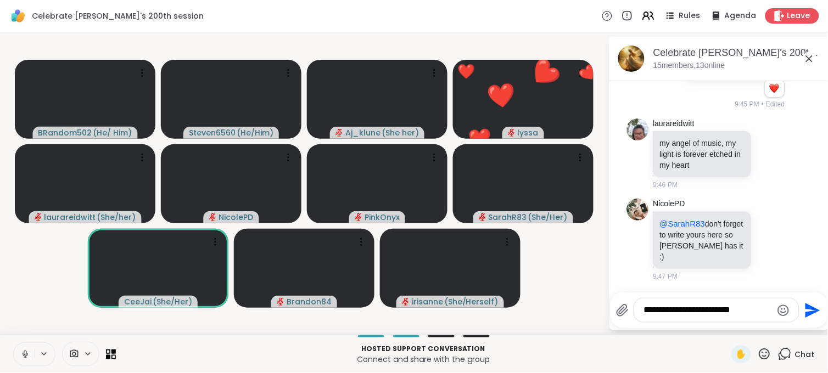
click at [26, 347] on button at bounding box center [24, 354] width 21 height 23
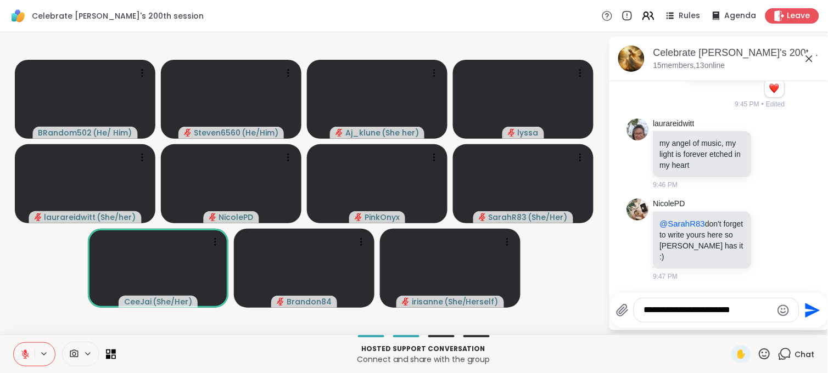
click at [14, 343] on button at bounding box center [24, 354] width 21 height 23
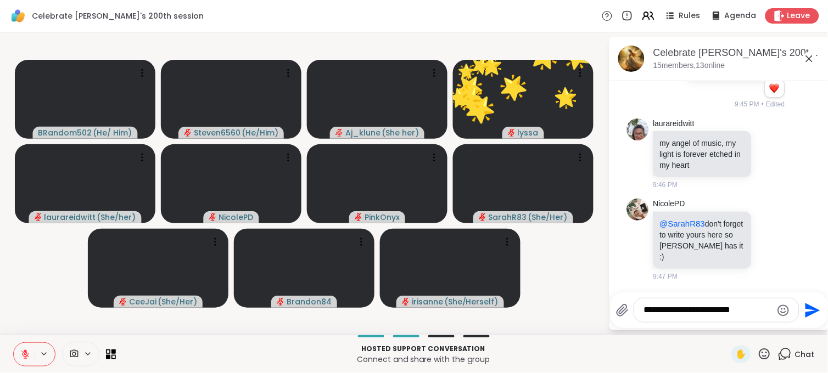
click at [756, 311] on textarea "**********" at bounding box center [708, 311] width 128 height 12
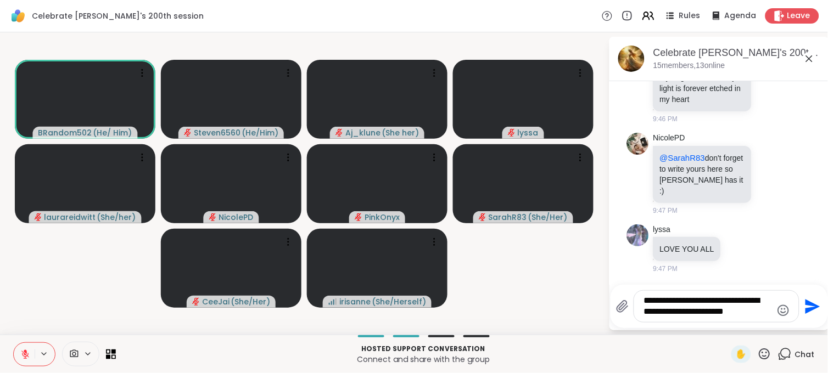
scroll to position [5694, 0]
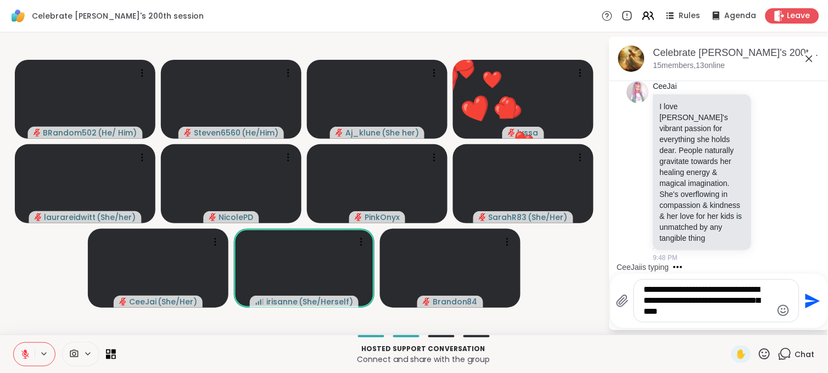
click at [702, 316] on textarea "**********" at bounding box center [708, 300] width 128 height 33
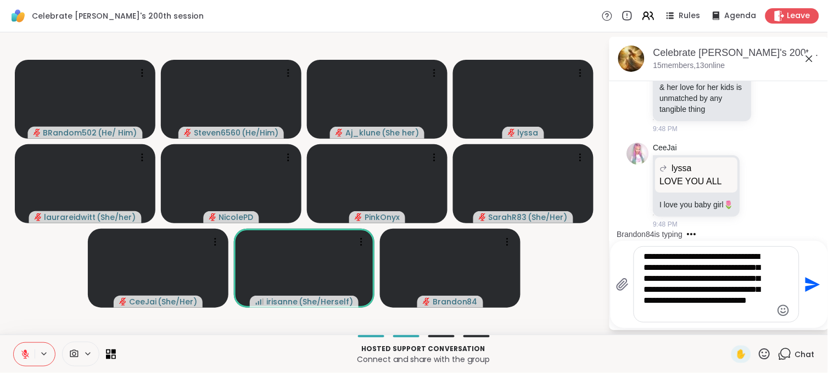
scroll to position [5903, 0]
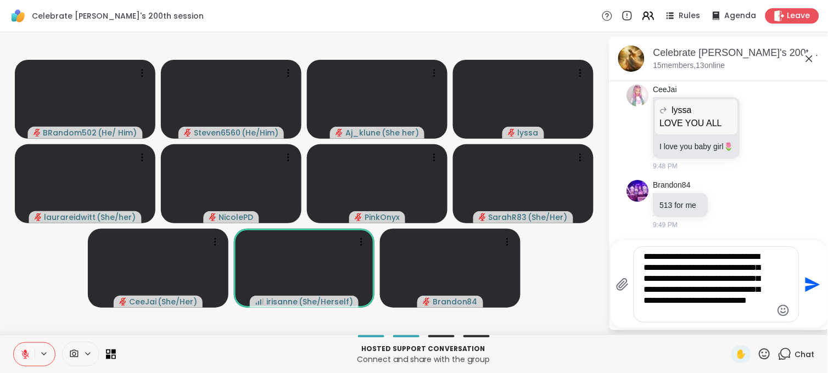
type textarea "**********"
click at [804, 288] on icon "Send" at bounding box center [812, 285] width 18 height 18
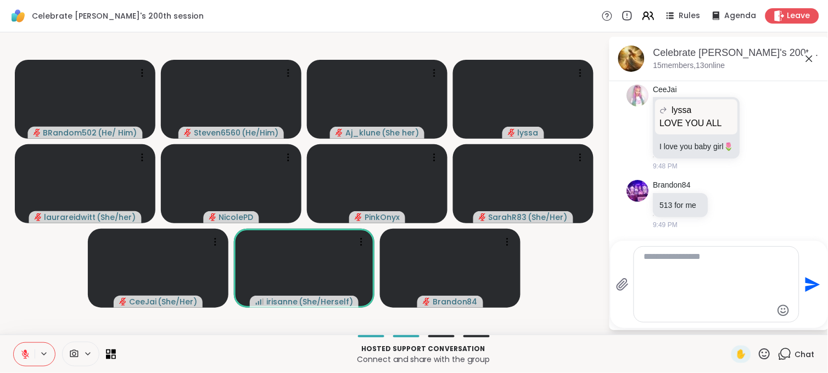
scroll to position [5998, 0]
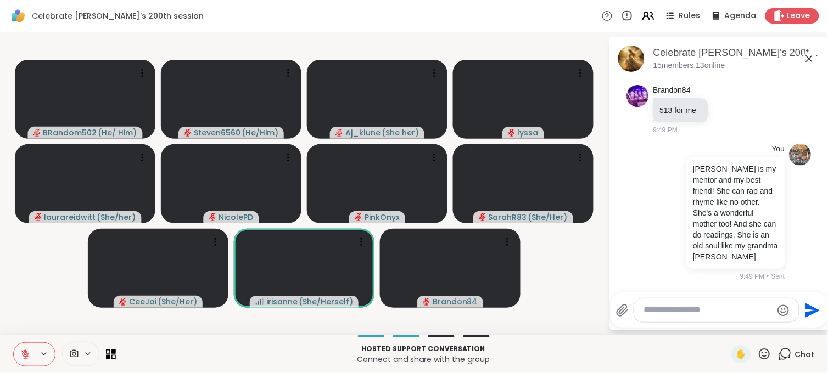
click at [804, 288] on div at bounding box center [721, 291] width 215 height 7
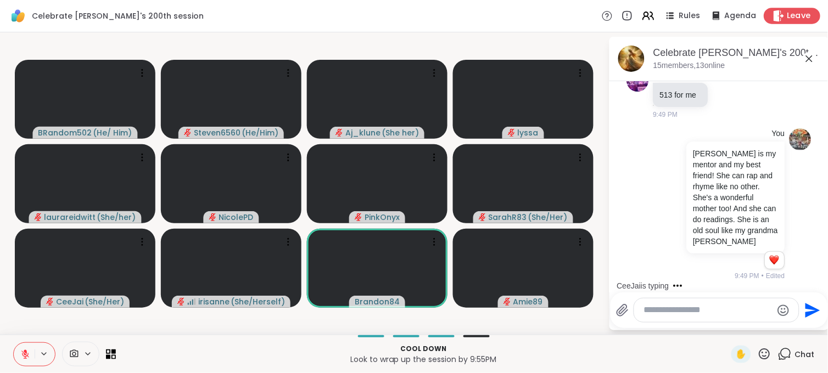
click at [790, 11] on span "Leave" at bounding box center [799, 16] width 24 height 12
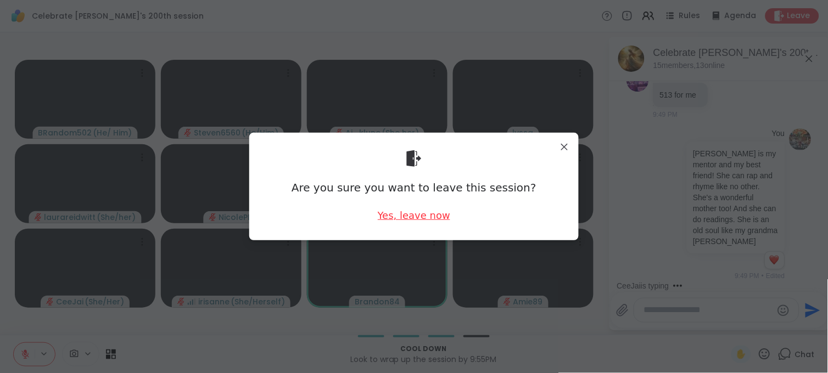
click at [430, 216] on div "Yes, leave now" at bounding box center [414, 216] width 72 height 14
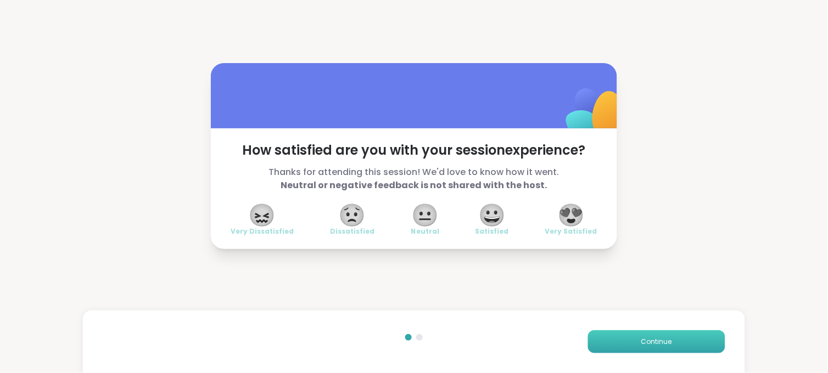
click at [615, 338] on button "Continue" at bounding box center [656, 342] width 137 height 23
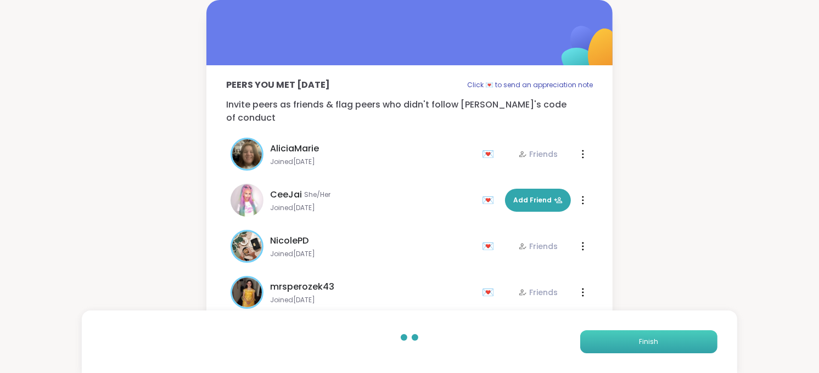
click at [628, 339] on button "Finish" at bounding box center [648, 342] width 137 height 23
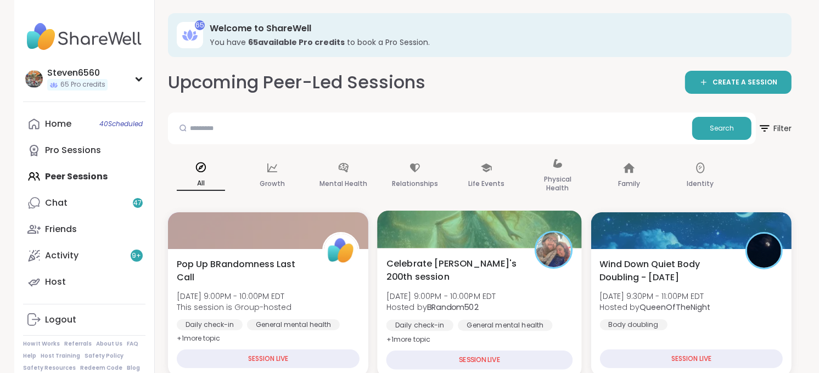
click at [489, 282] on span "Celebrate Lyssa's 200th session" at bounding box center [455, 270] width 136 height 27
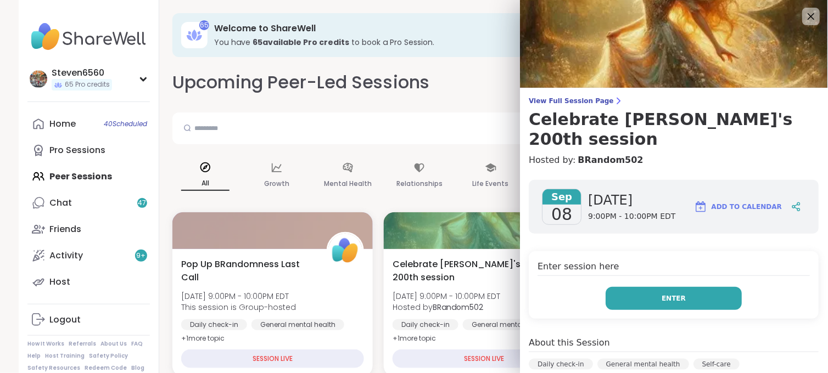
click at [684, 287] on button "Enter" at bounding box center [674, 298] width 136 height 23
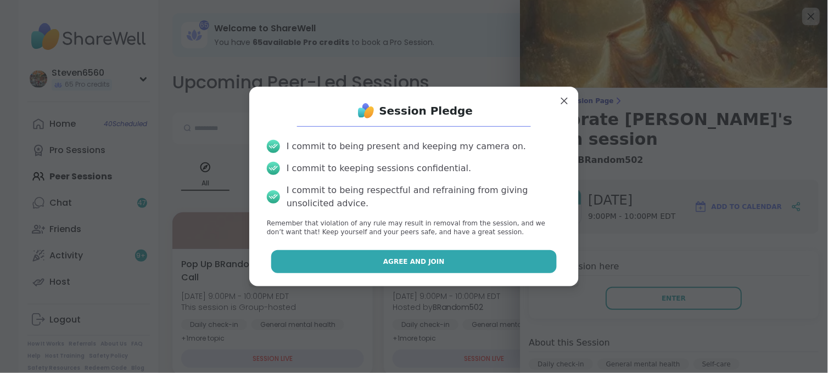
click at [518, 264] on button "Agree and Join" at bounding box center [414, 261] width 286 height 23
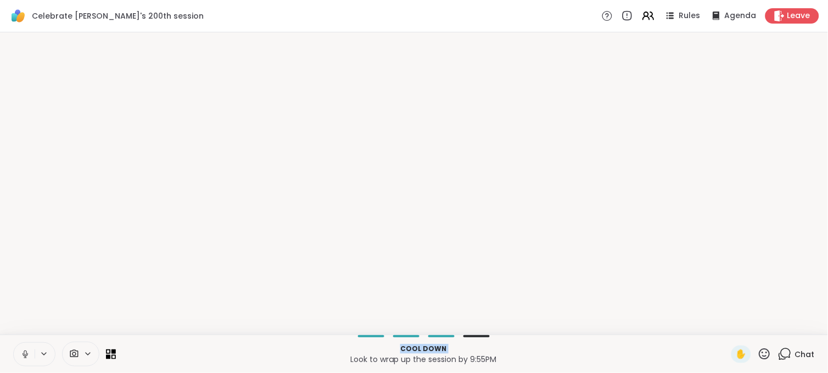
click at [693, 350] on p "Cool down" at bounding box center [423, 349] width 602 height 10
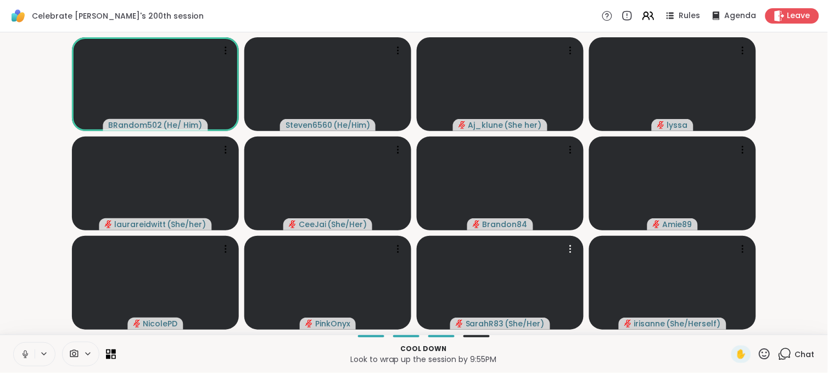
click at [78, 351] on icon at bounding box center [74, 354] width 8 height 8
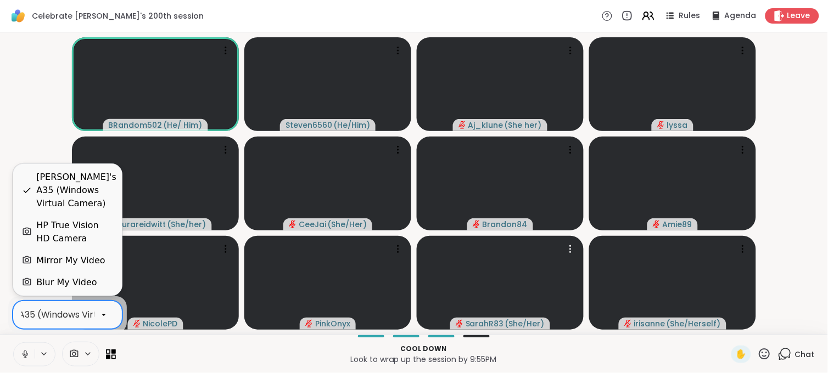
click at [106, 316] on icon at bounding box center [104, 315] width 10 height 10
click at [88, 227] on div "HP True Vision HD Camera" at bounding box center [74, 232] width 77 height 26
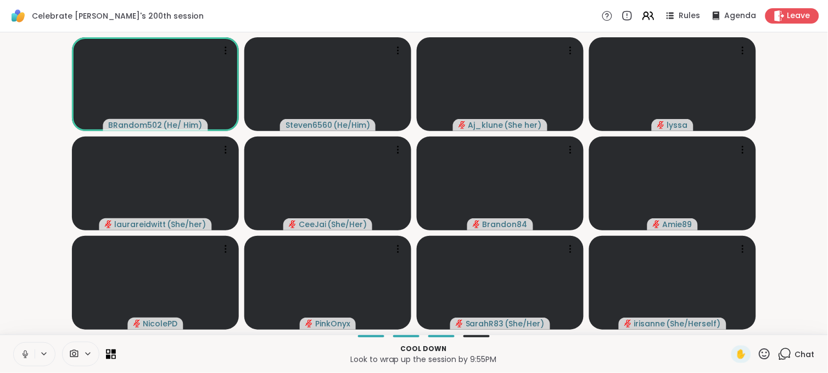
click at [795, 349] on span "Chat" at bounding box center [805, 354] width 20 height 11
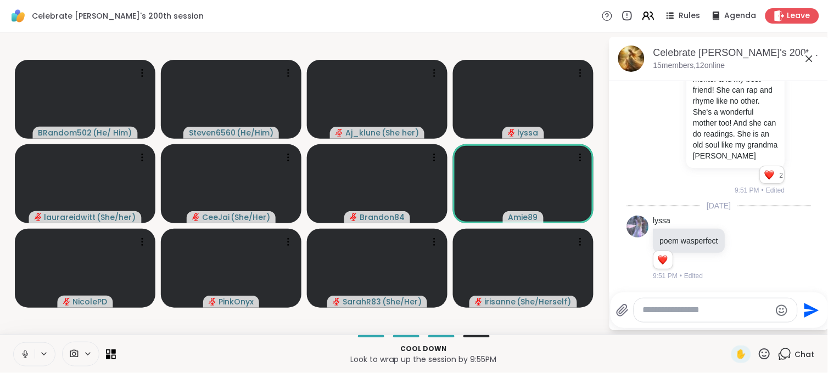
scroll to position [6119, 0]
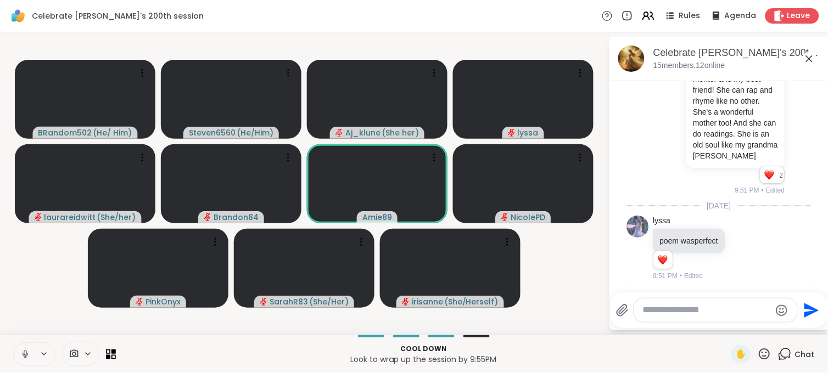
click at [762, 355] on icon at bounding box center [764, 354] width 11 height 11
click at [799, 332] on div "🎉" at bounding box center [805, 326] width 20 height 18
click at [758, 354] on icon at bounding box center [765, 355] width 14 height 14
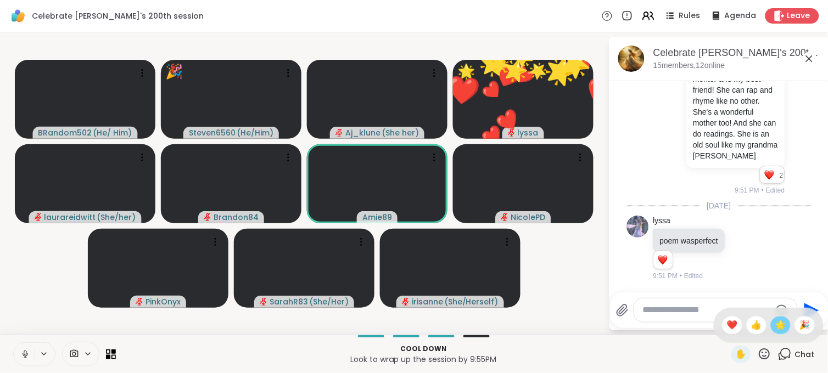
click at [775, 324] on span "🌟" at bounding box center [780, 325] width 11 height 13
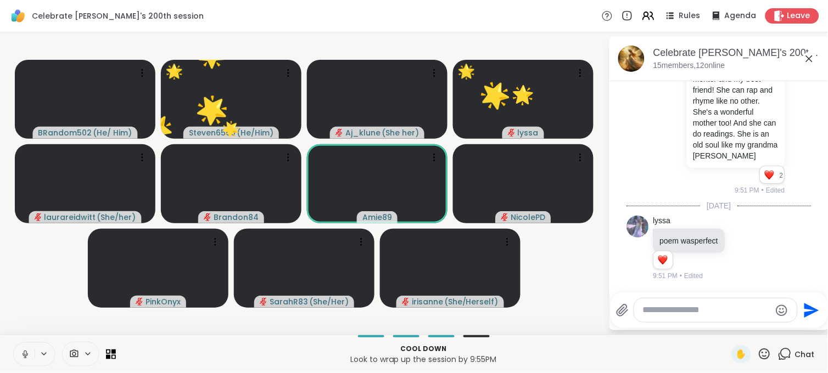
click at [758, 357] on icon at bounding box center [765, 355] width 14 height 14
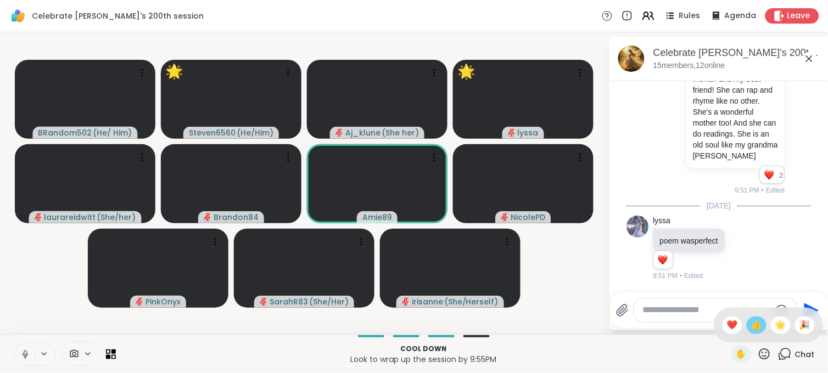
click at [751, 328] on span "👍" at bounding box center [756, 325] width 11 height 13
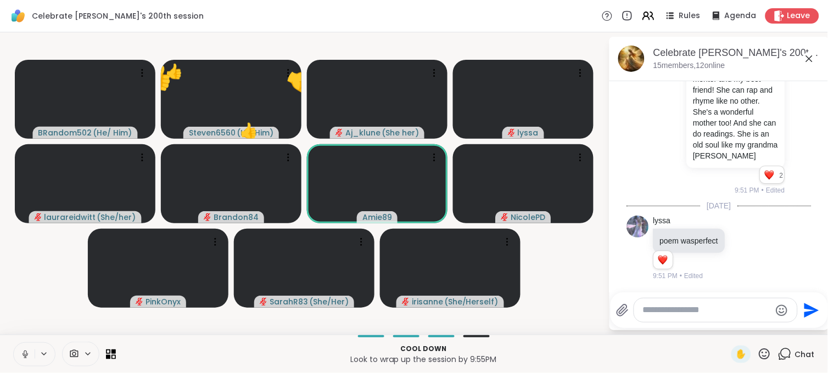
click at [759, 352] on icon at bounding box center [765, 355] width 14 height 14
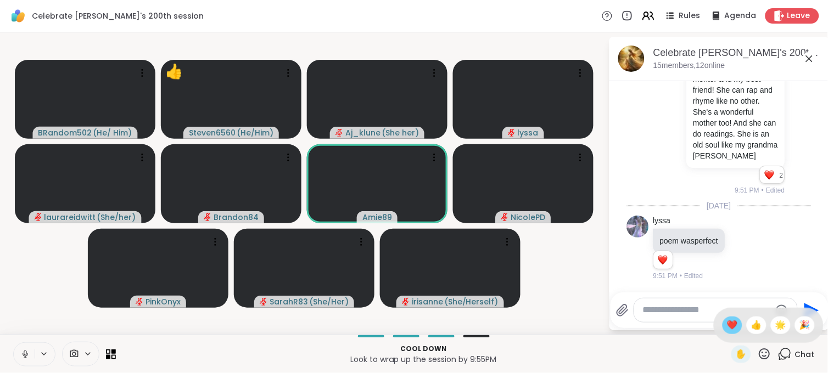
click at [727, 325] on span "❤️" at bounding box center [732, 325] width 11 height 13
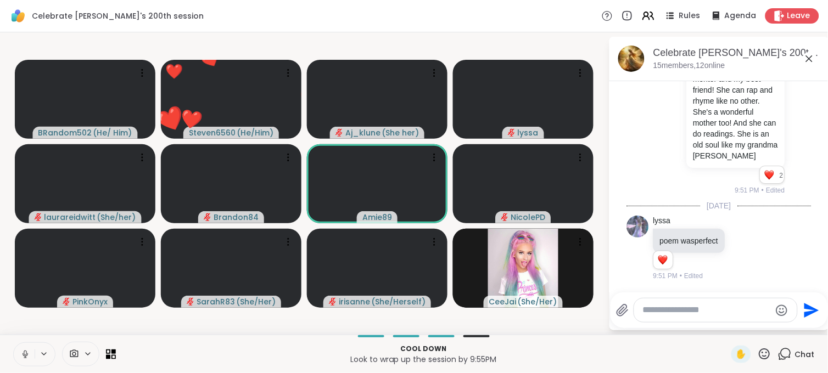
click at [758, 351] on icon at bounding box center [765, 355] width 14 height 14
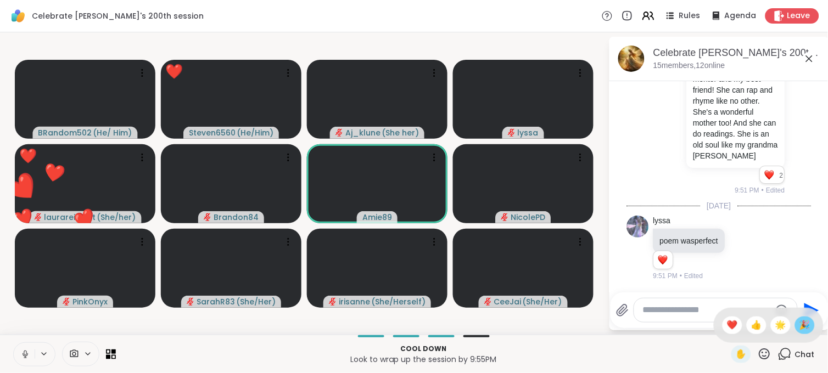
click at [799, 326] on span "🎉" at bounding box center [804, 325] width 11 height 13
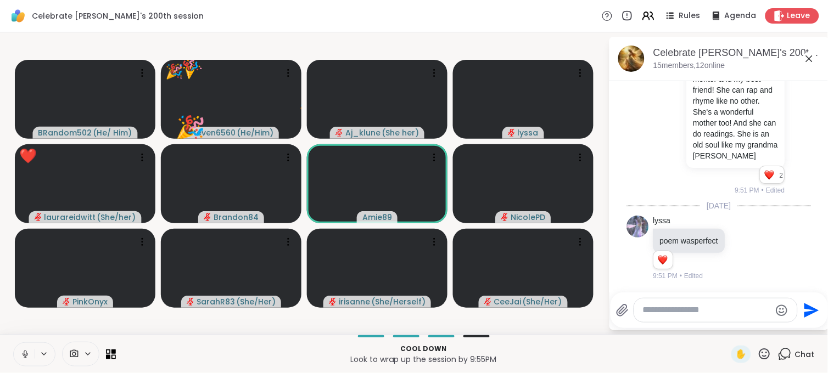
click at [758, 351] on icon at bounding box center [765, 355] width 14 height 14
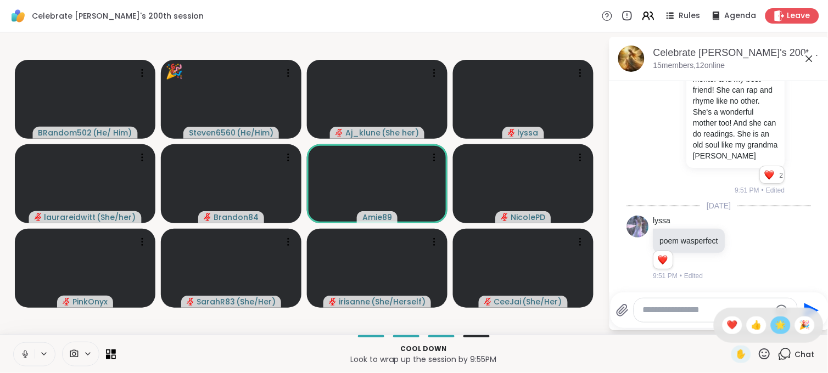
click at [775, 331] on span "🌟" at bounding box center [780, 325] width 11 height 13
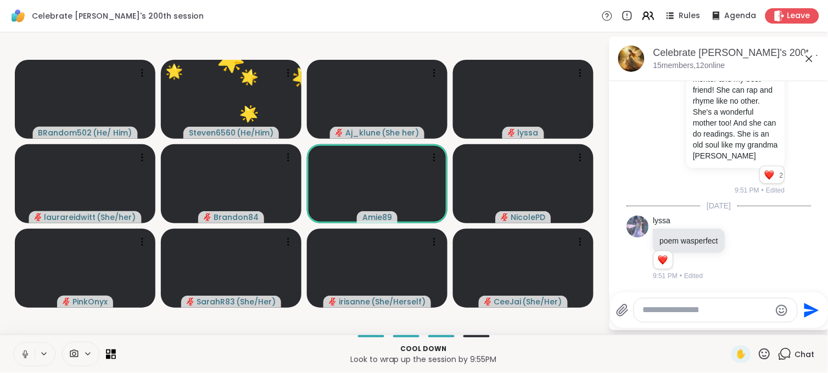
click at [759, 356] on icon at bounding box center [764, 354] width 11 height 11
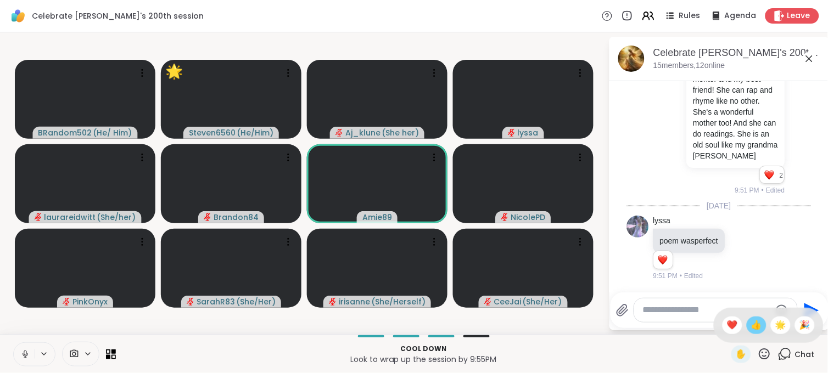
click at [751, 328] on span "👍" at bounding box center [756, 325] width 11 height 13
click at [758, 350] on icon at bounding box center [765, 355] width 14 height 14
click at [727, 326] on span "❤️" at bounding box center [732, 325] width 11 height 13
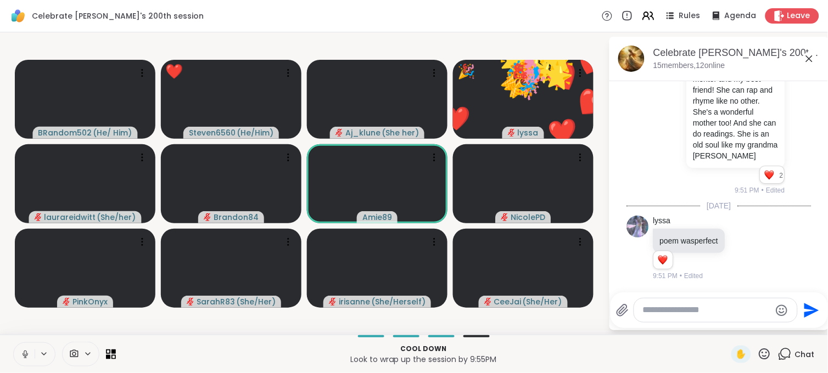
click at [759, 354] on icon at bounding box center [765, 355] width 14 height 14
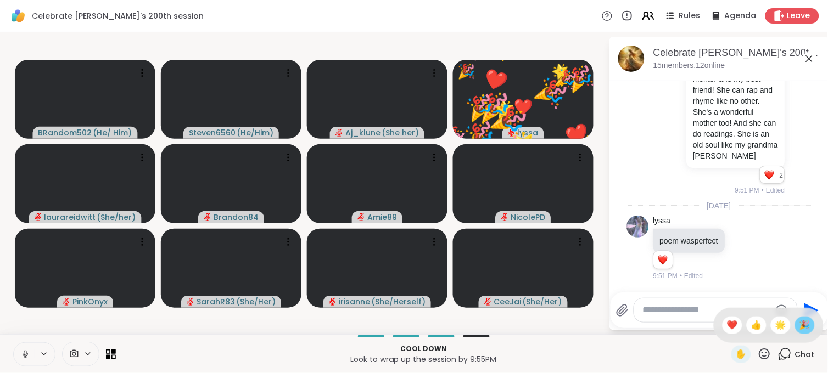
click at [799, 328] on span "🎉" at bounding box center [804, 325] width 11 height 13
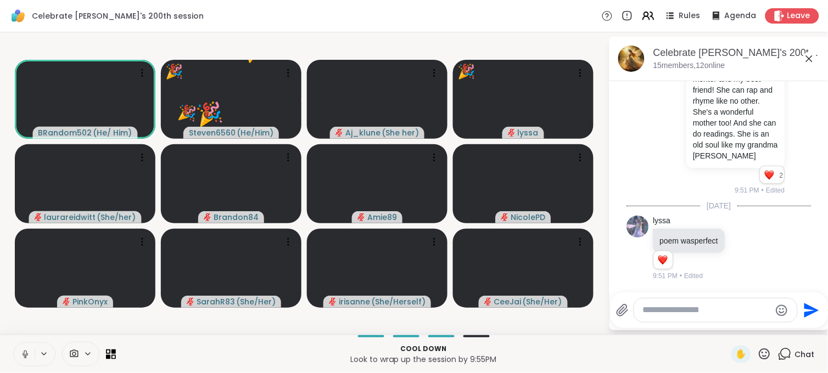
click at [758, 350] on icon at bounding box center [765, 355] width 14 height 14
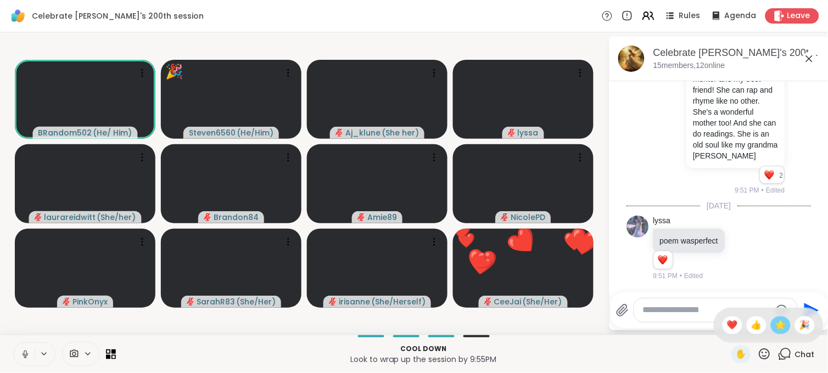
click at [775, 321] on span "🌟" at bounding box center [780, 325] width 11 height 13
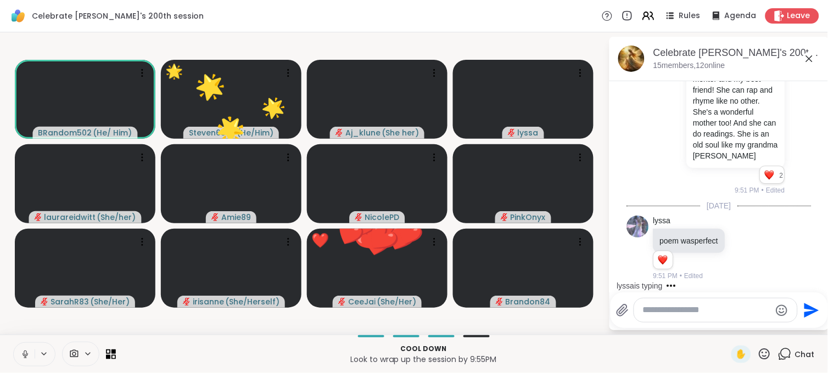
click at [759, 349] on icon at bounding box center [764, 354] width 11 height 11
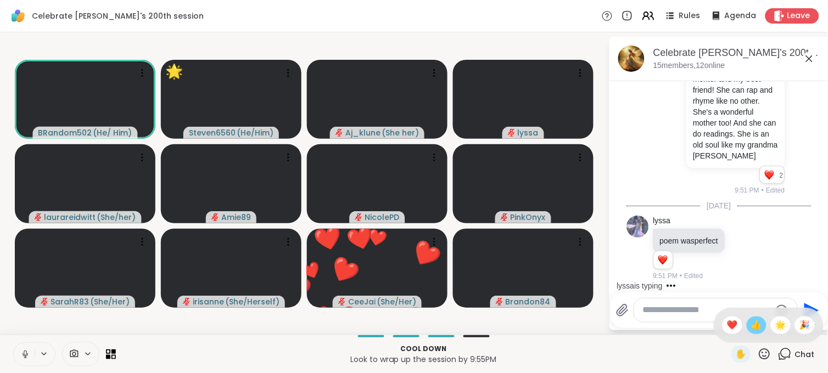
click at [751, 324] on span "👍" at bounding box center [756, 325] width 11 height 13
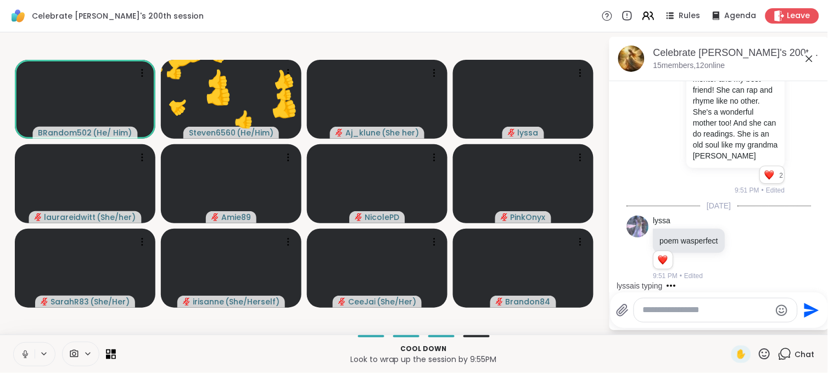
click at [758, 351] on icon at bounding box center [765, 355] width 14 height 14
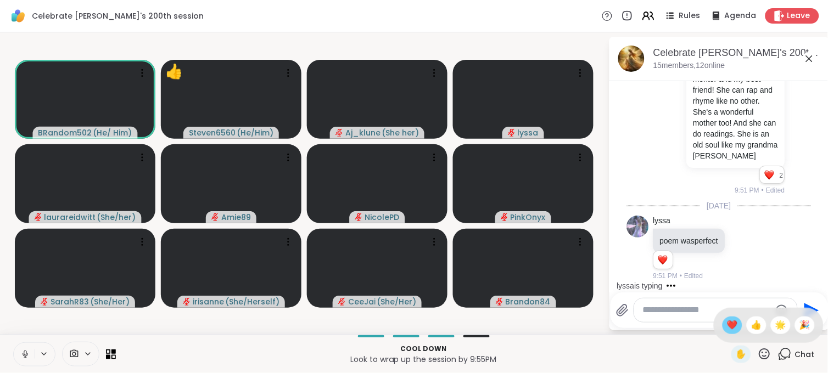
click at [727, 330] on span "❤️" at bounding box center [732, 325] width 11 height 13
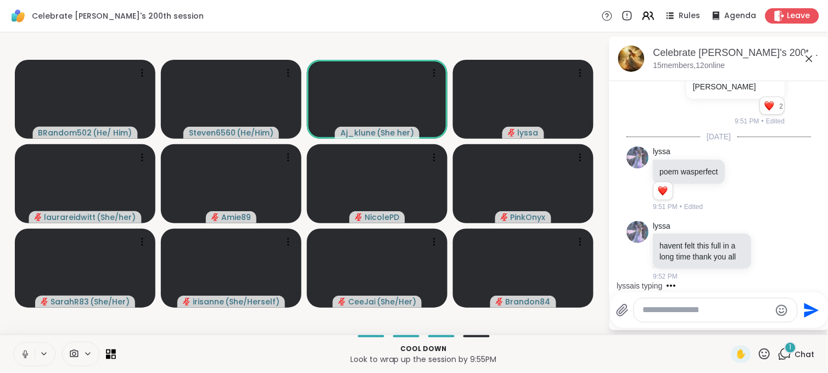
scroll to position [6200, 0]
click at [758, 355] on icon at bounding box center [765, 355] width 14 height 14
click at [799, 329] on span "🎉" at bounding box center [804, 325] width 11 height 13
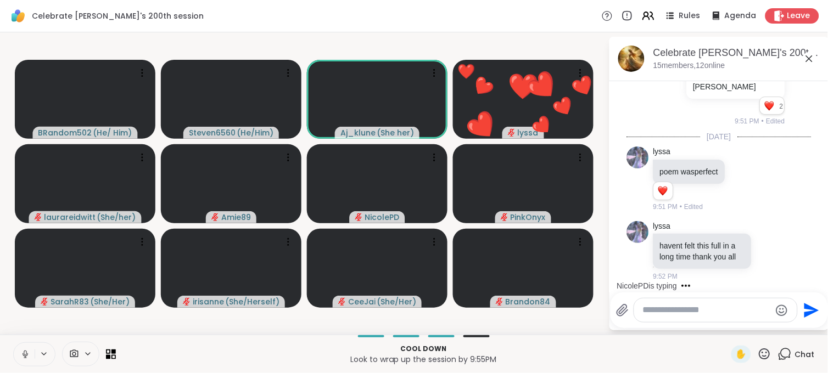
click at [755, 346] on div "✋" at bounding box center [751, 355] width 40 height 18
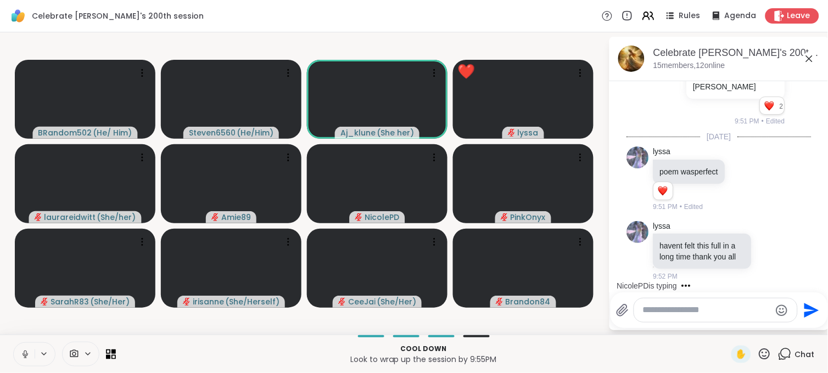
click at [758, 348] on icon at bounding box center [765, 355] width 14 height 14
click at [795, 332] on div "🎉" at bounding box center [805, 326] width 20 height 18
click at [758, 352] on icon at bounding box center [765, 355] width 14 height 14
click at [751, 327] on span "👍" at bounding box center [756, 325] width 11 height 13
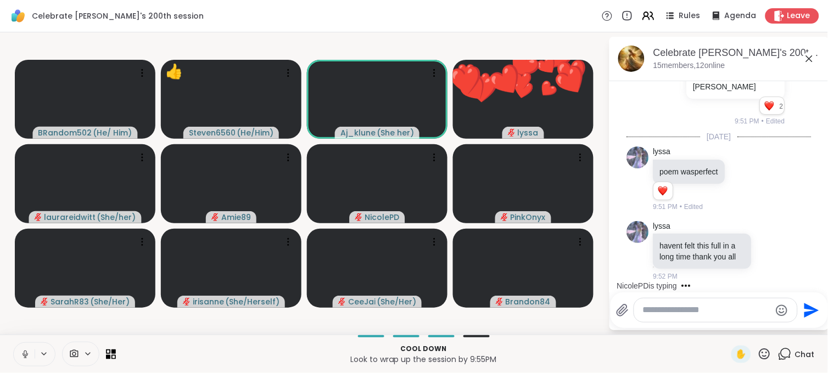
click at [760, 350] on icon at bounding box center [764, 354] width 11 height 11
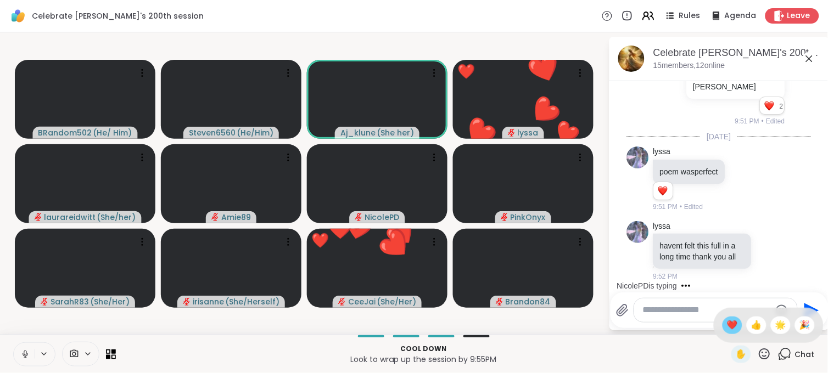
click at [727, 323] on span "❤️" at bounding box center [732, 325] width 11 height 13
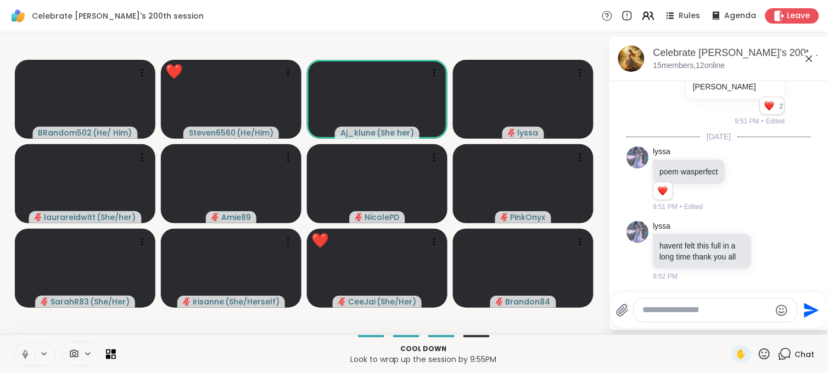
click at [760, 349] on icon at bounding box center [765, 355] width 14 height 14
click at [754, 326] on div "👍" at bounding box center [757, 326] width 20 height 18
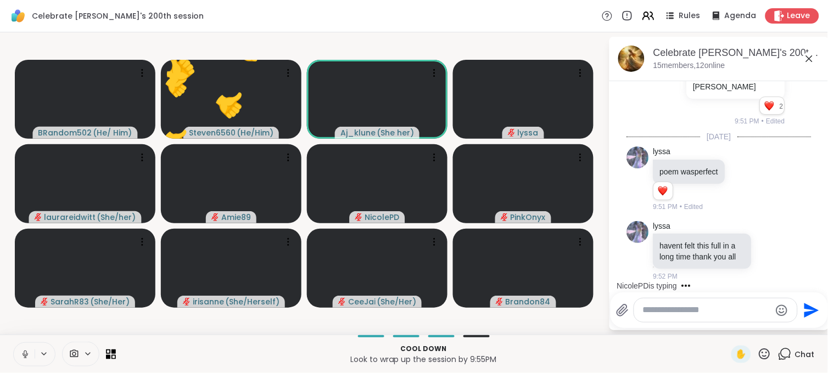
click at [758, 348] on icon at bounding box center [765, 355] width 14 height 14
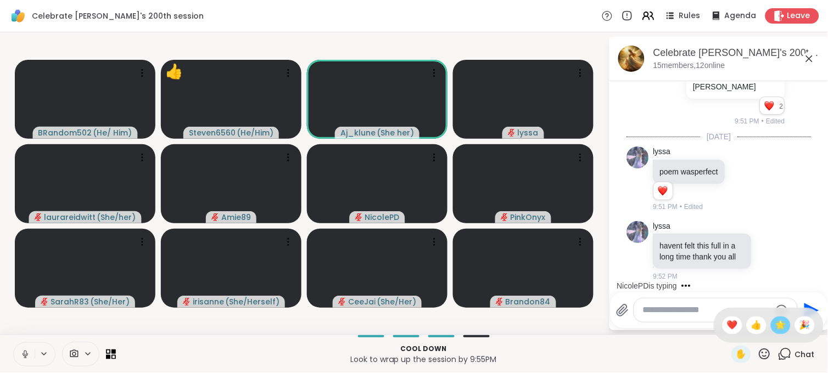
click at [775, 323] on span "🌟" at bounding box center [780, 325] width 11 height 13
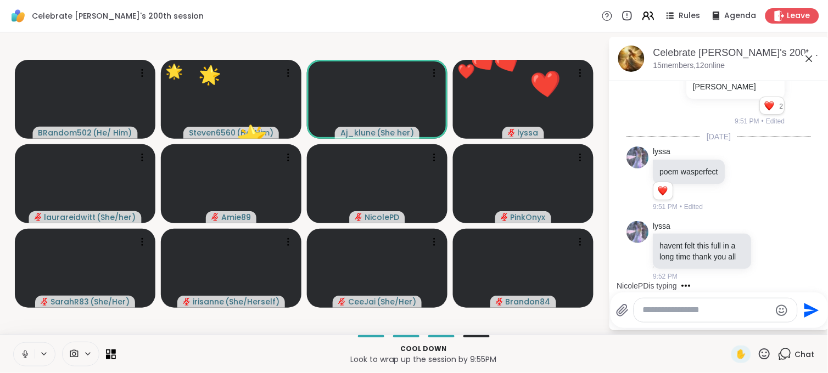
click at [758, 350] on icon at bounding box center [765, 355] width 14 height 14
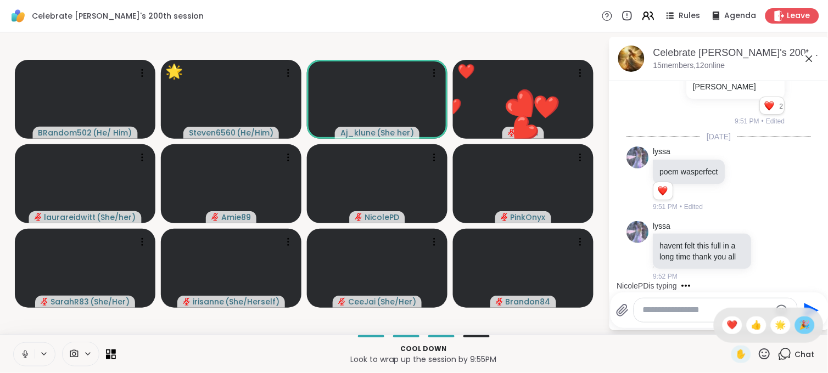
click at [799, 325] on span "🎉" at bounding box center [804, 325] width 11 height 13
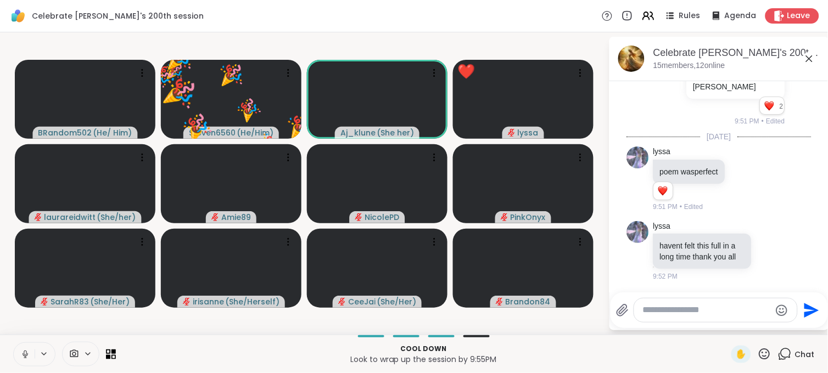
click at [758, 348] on icon at bounding box center [765, 355] width 14 height 14
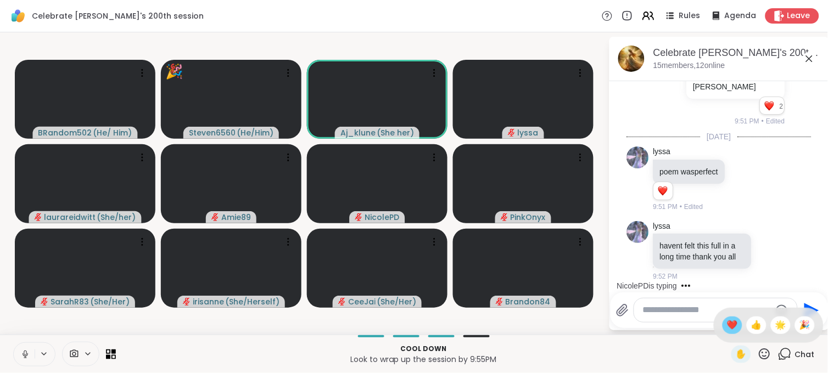
click at [727, 326] on span "❤️" at bounding box center [732, 325] width 11 height 13
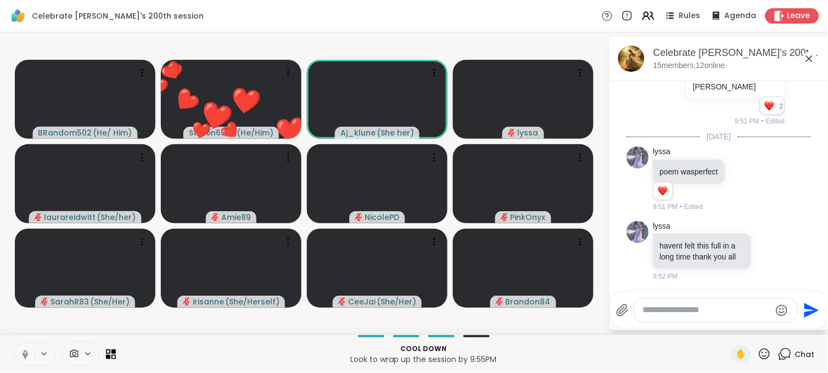
click at [758, 350] on icon at bounding box center [765, 355] width 14 height 14
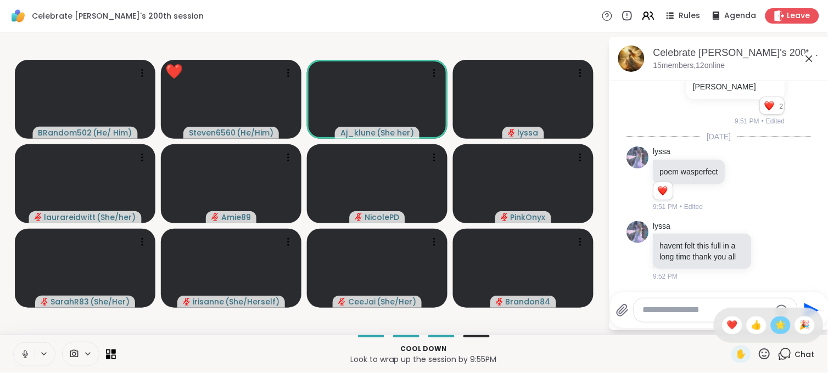
click at [775, 324] on span "🌟" at bounding box center [780, 325] width 11 height 13
click at [759, 353] on icon at bounding box center [764, 354] width 11 height 11
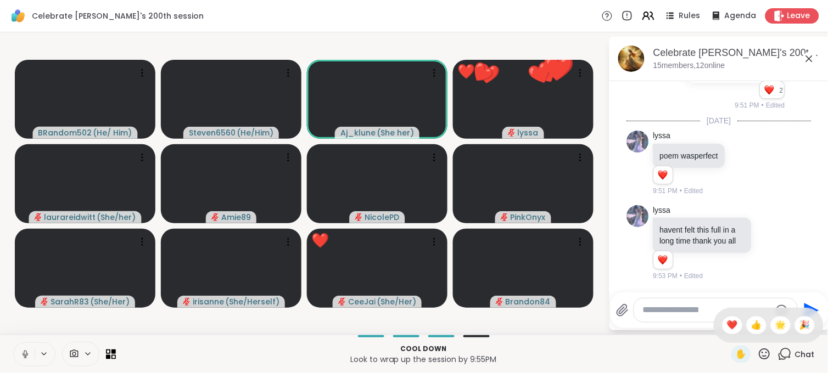
scroll to position [6351, 0]
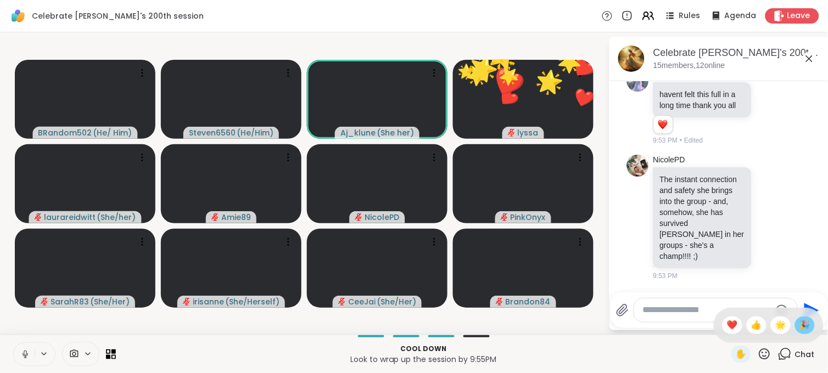
click at [799, 327] on span "🎉" at bounding box center [804, 325] width 11 height 13
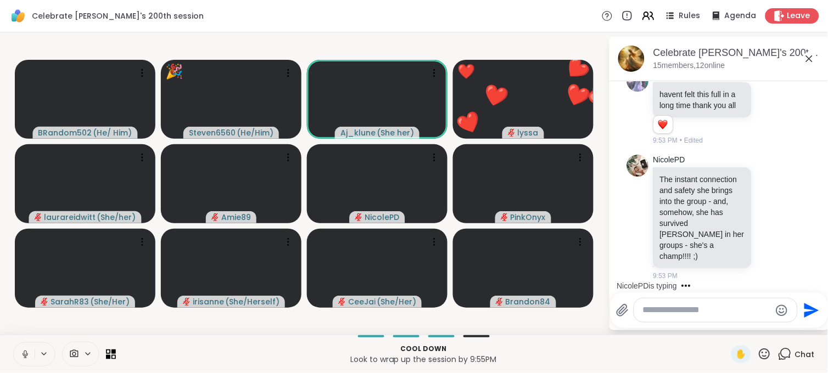
click at [758, 352] on icon at bounding box center [765, 355] width 14 height 14
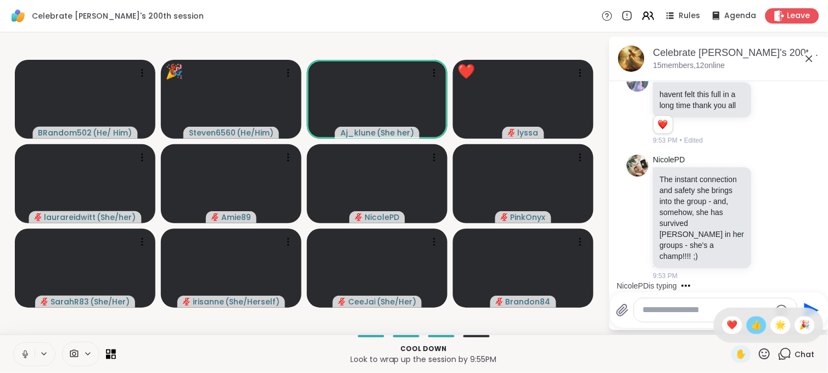
click at [751, 331] on span "👍" at bounding box center [756, 325] width 11 height 13
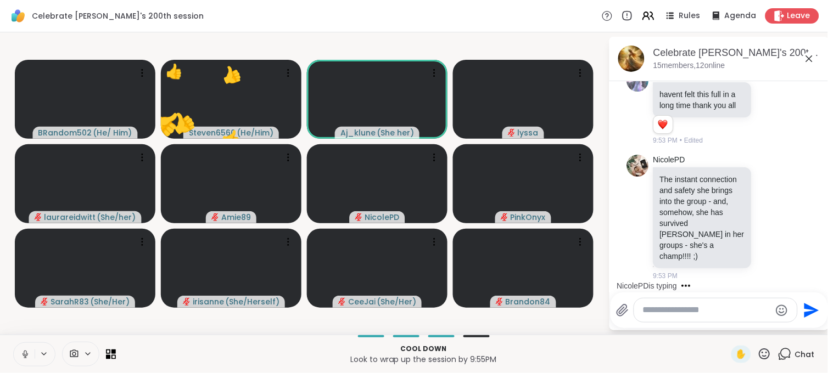
scroll to position [6367, 0]
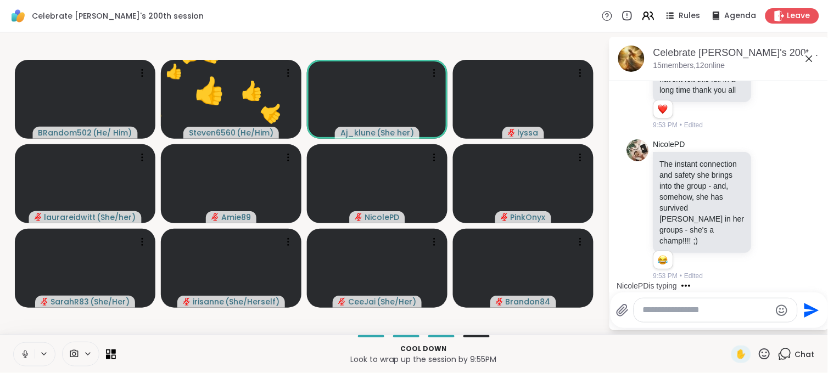
click at [758, 348] on icon at bounding box center [765, 355] width 14 height 14
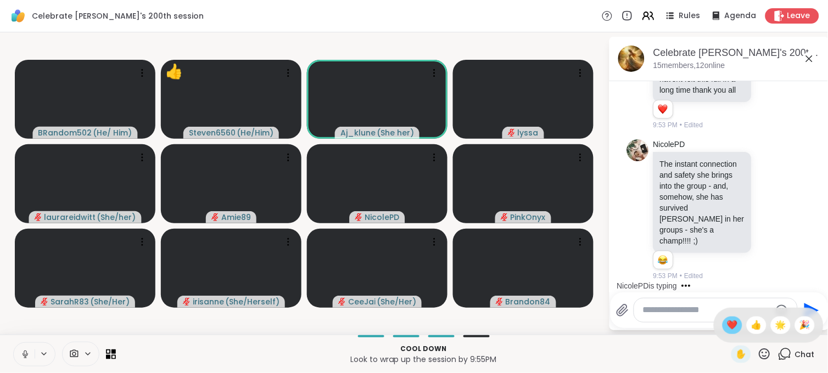
click at [727, 324] on span "❤️" at bounding box center [732, 325] width 11 height 13
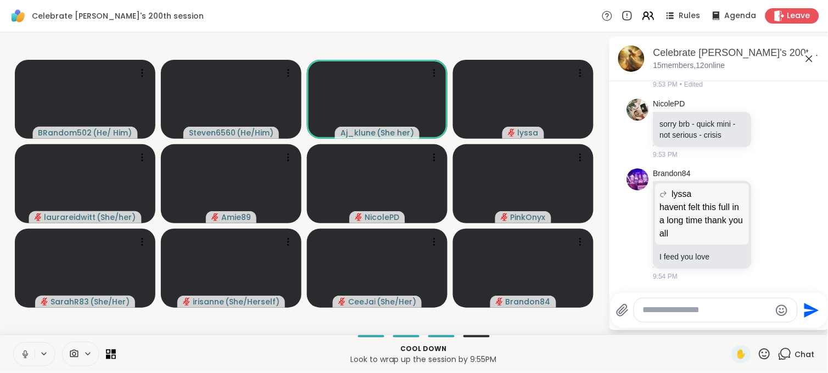
scroll to position [6574, 0]
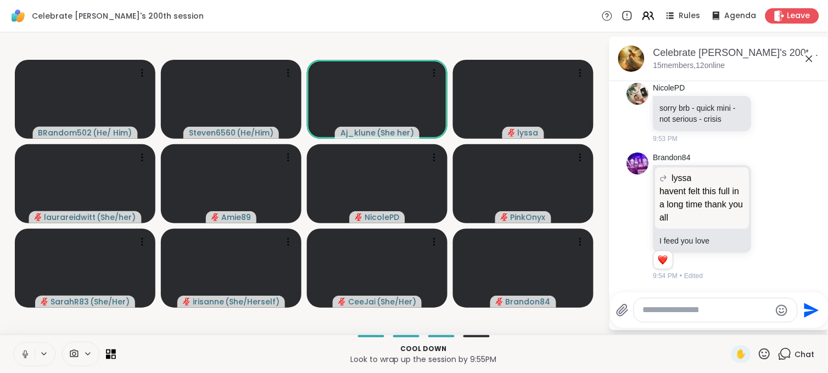
click at [26, 355] on icon at bounding box center [25, 355] width 10 height 10
click at [758, 353] on icon at bounding box center [765, 355] width 14 height 14
click at [727, 332] on span "❤️" at bounding box center [732, 325] width 11 height 13
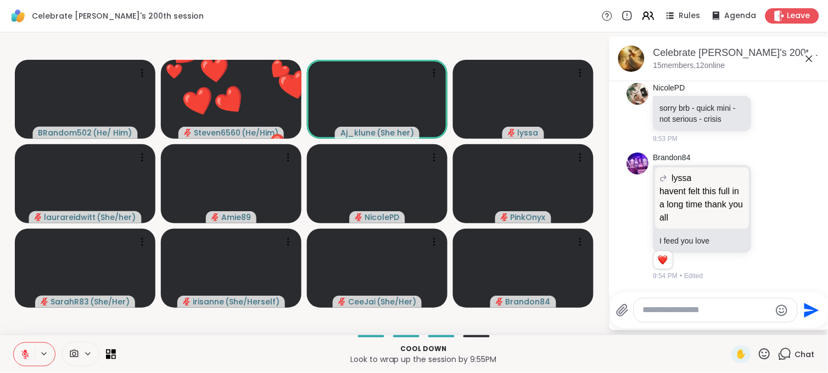
click at [759, 359] on icon at bounding box center [764, 354] width 11 height 11
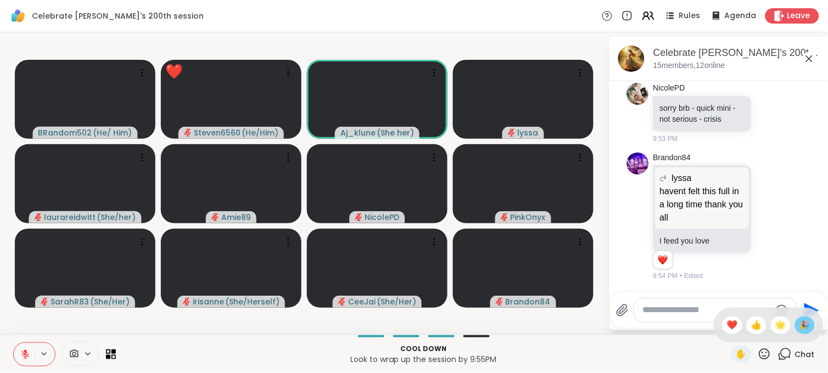
click at [799, 324] on span "🎉" at bounding box center [804, 325] width 11 height 13
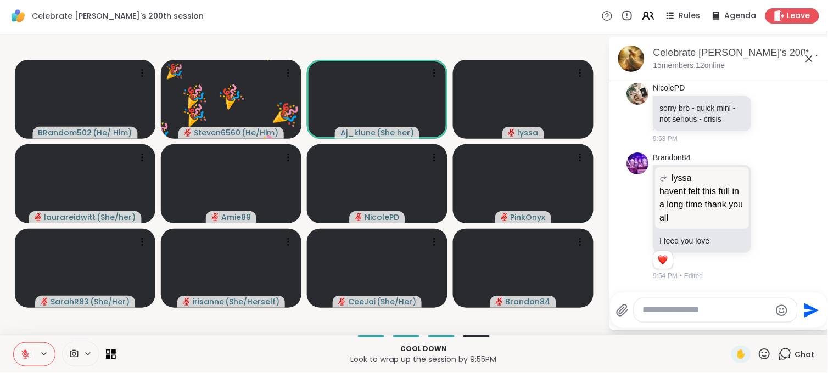
click at [758, 354] on icon at bounding box center [765, 355] width 14 height 14
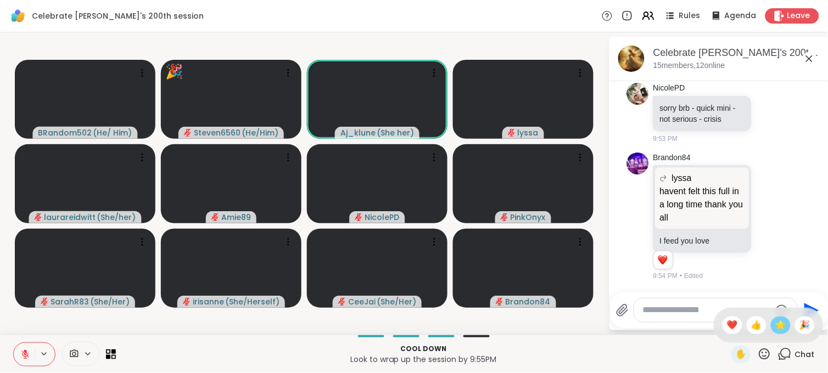
click at [775, 329] on span "🌟" at bounding box center [780, 325] width 11 height 13
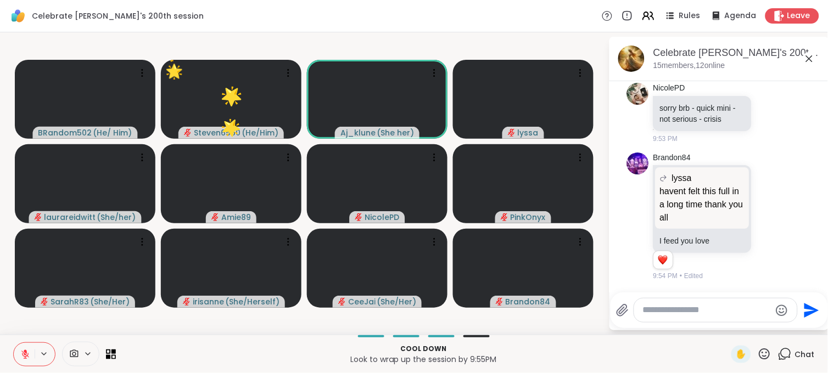
click at [759, 352] on icon at bounding box center [764, 354] width 11 height 11
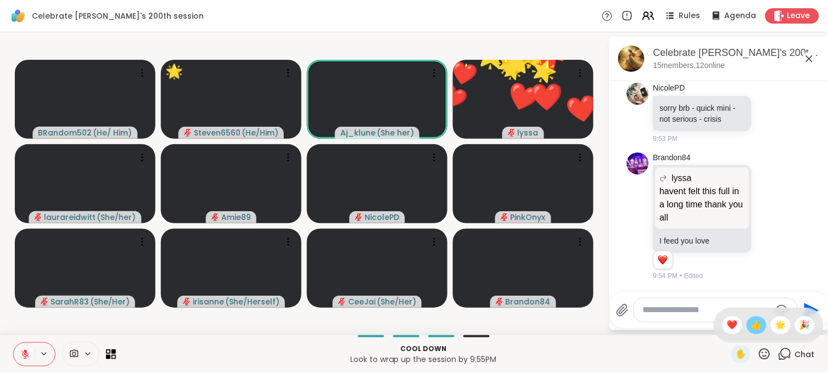
click at [751, 327] on span "👍" at bounding box center [756, 325] width 11 height 13
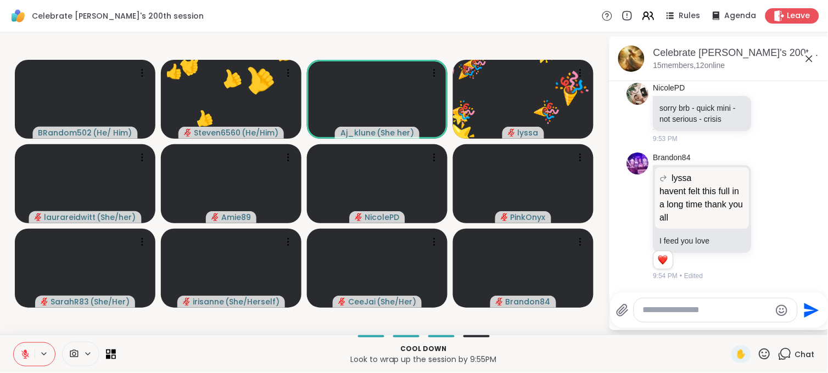
click at [760, 352] on icon at bounding box center [764, 354] width 11 height 11
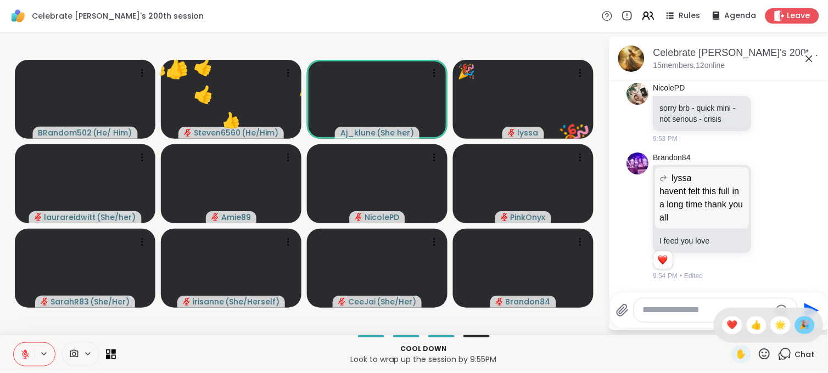
click at [799, 327] on span "🎉" at bounding box center [804, 325] width 11 height 13
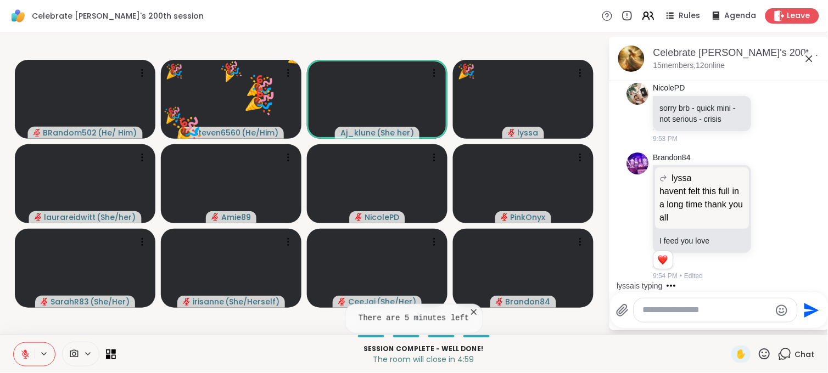
click at [758, 355] on icon at bounding box center [765, 355] width 14 height 14
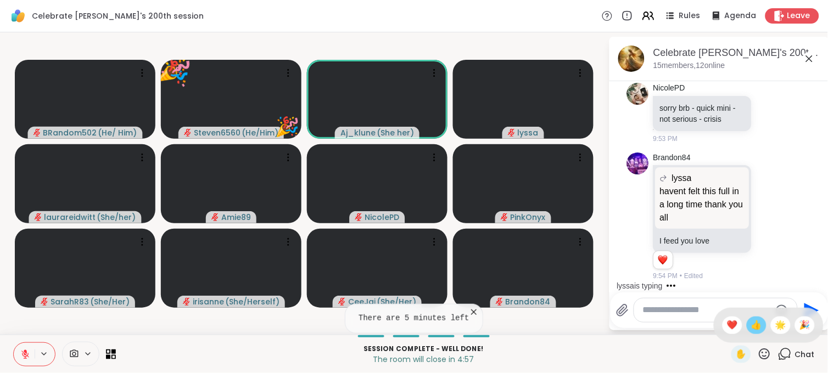
click at [751, 328] on span "👍" at bounding box center [756, 325] width 11 height 13
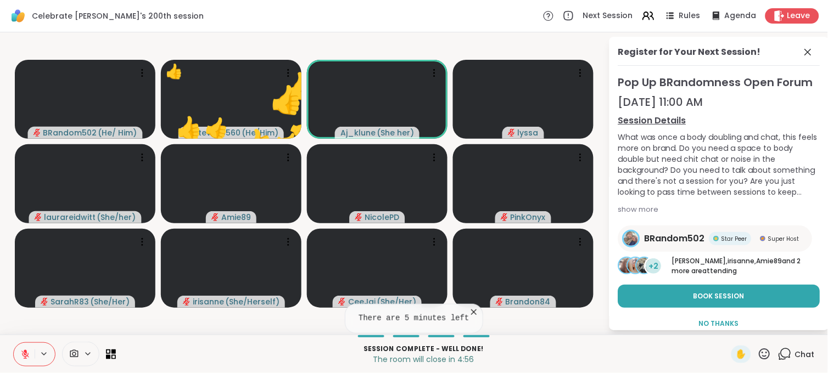
click at [759, 352] on icon at bounding box center [765, 355] width 14 height 14
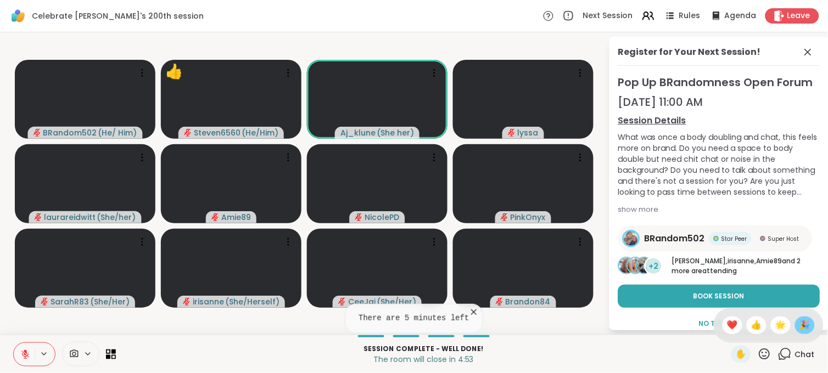
click at [799, 325] on span "🎉" at bounding box center [804, 325] width 11 height 13
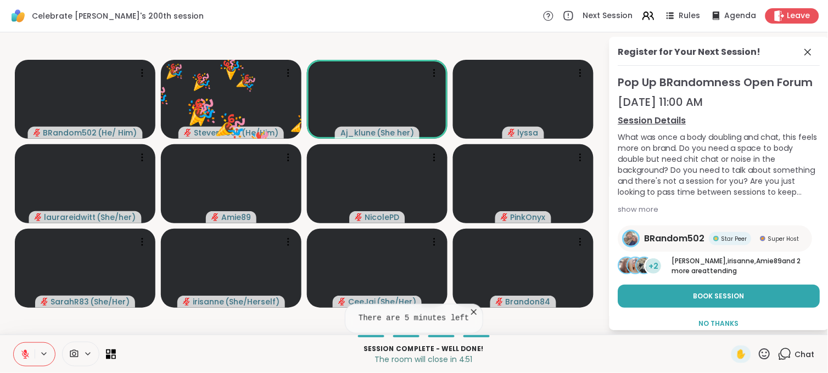
click at [795, 352] on span "Chat" at bounding box center [805, 354] width 20 height 11
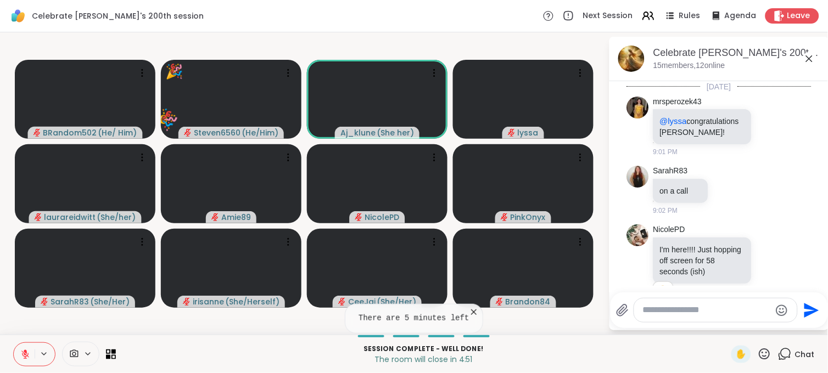
scroll to position [6563, 0]
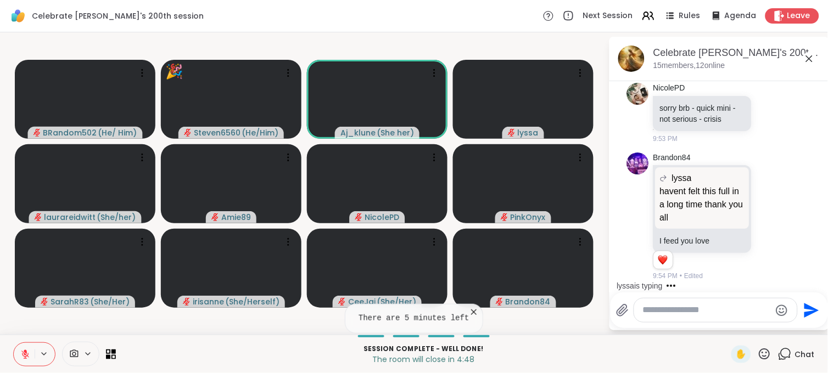
click at [759, 357] on icon at bounding box center [765, 355] width 14 height 14
click at [727, 330] on span "❤️" at bounding box center [732, 325] width 11 height 13
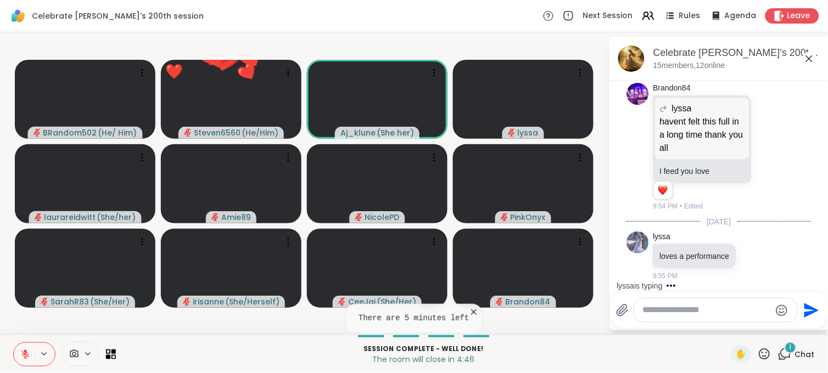
scroll to position [6633, 0]
click at [758, 353] on icon at bounding box center [765, 355] width 14 height 14
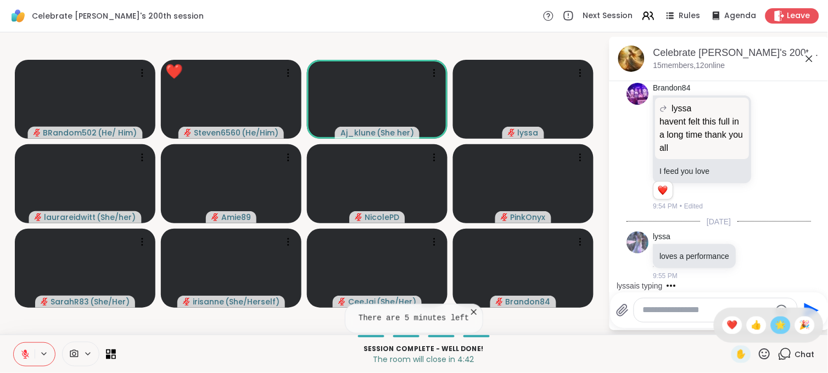
click at [775, 325] on span "🌟" at bounding box center [780, 325] width 11 height 13
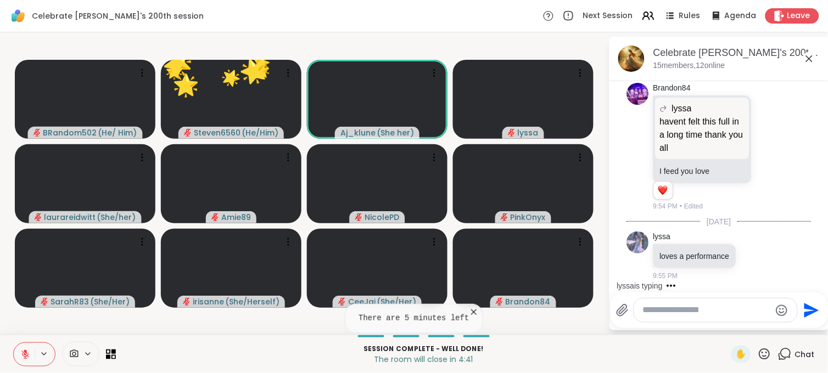
scroll to position [6691, 0]
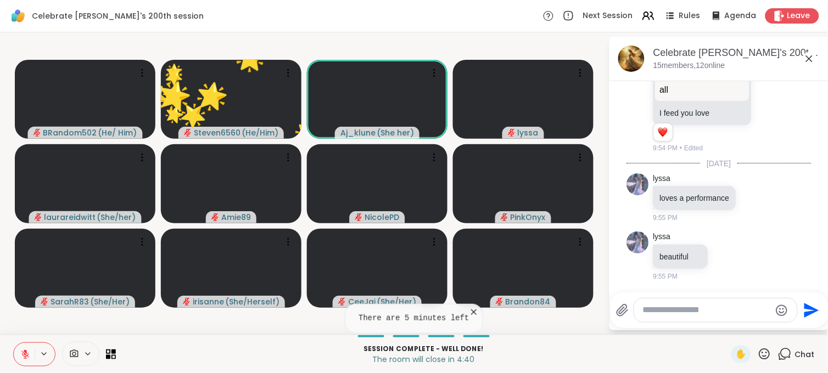
click at [759, 350] on icon at bounding box center [764, 354] width 11 height 11
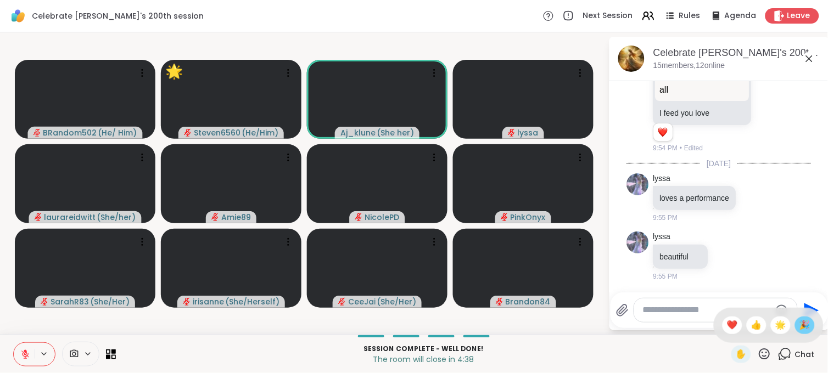
click at [799, 325] on span "🎉" at bounding box center [804, 325] width 11 height 13
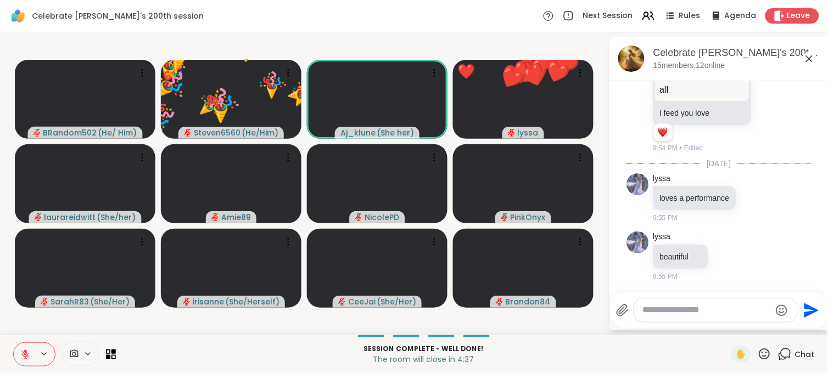
click at [758, 354] on icon at bounding box center [765, 355] width 14 height 14
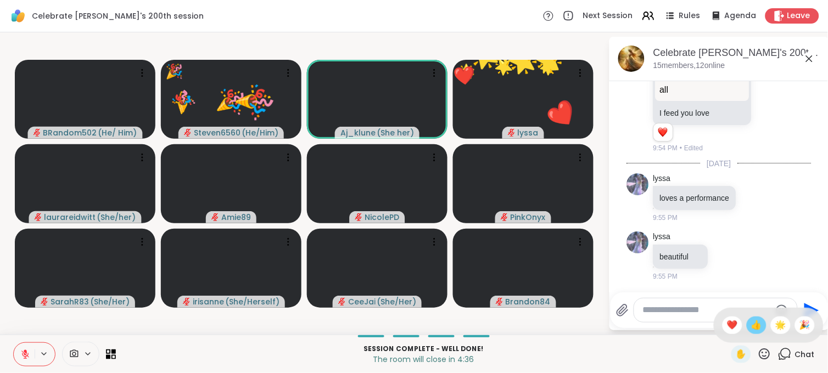
click at [751, 326] on span "👍" at bounding box center [756, 325] width 11 height 13
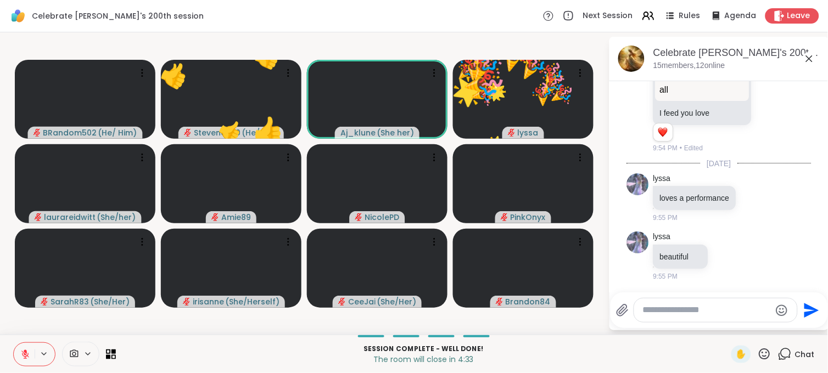
click at [758, 353] on icon at bounding box center [765, 355] width 14 height 14
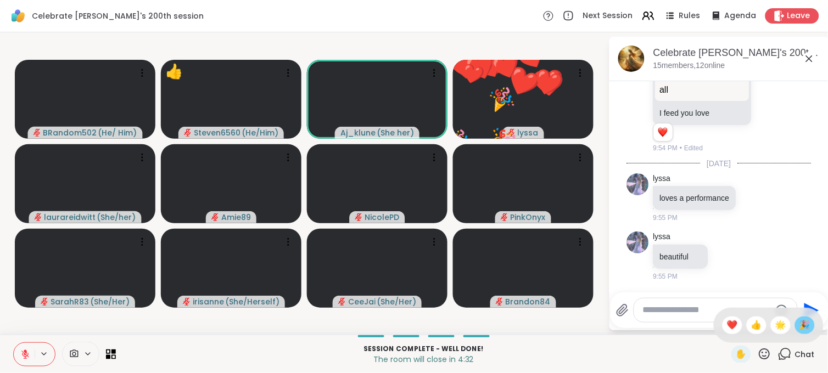
click at [799, 328] on span "🎉" at bounding box center [804, 325] width 11 height 13
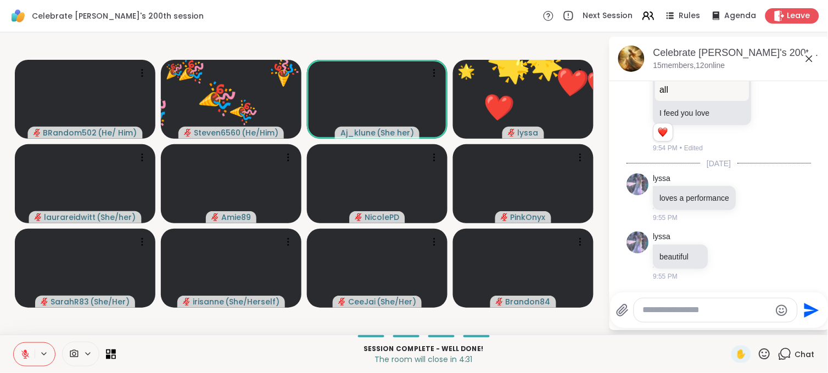
click at [758, 353] on icon at bounding box center [765, 355] width 14 height 14
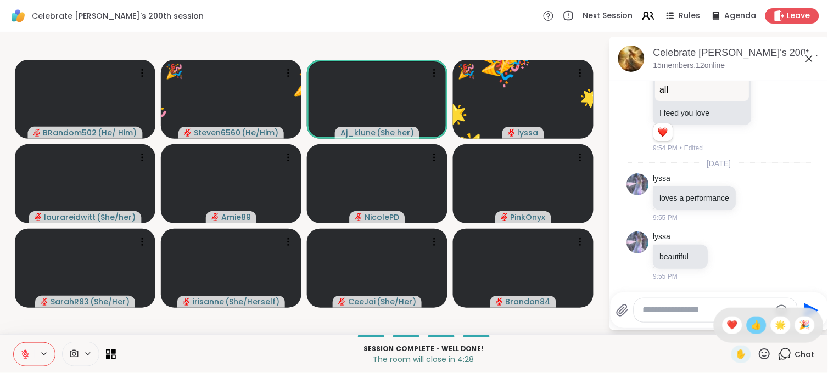
click at [751, 324] on span "👍" at bounding box center [756, 325] width 11 height 13
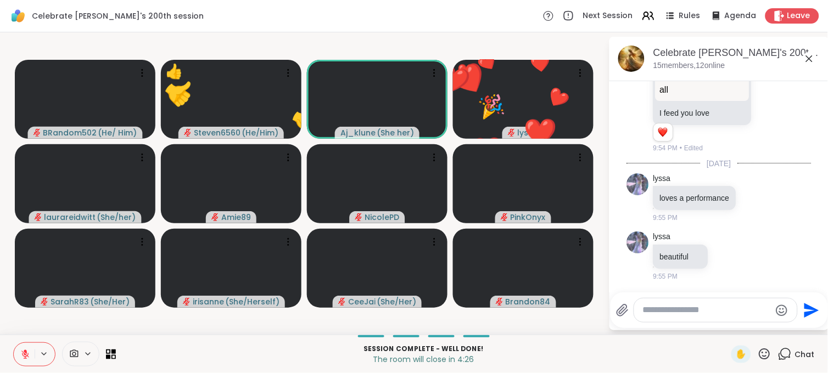
click at [758, 348] on icon at bounding box center [765, 355] width 14 height 14
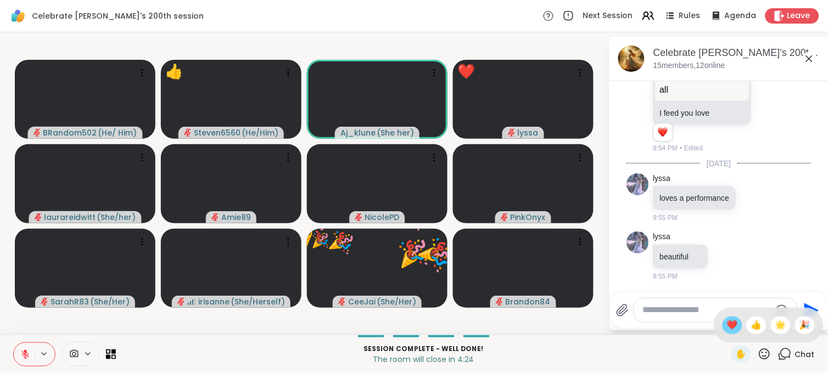
click at [727, 332] on span "❤️" at bounding box center [732, 325] width 11 height 13
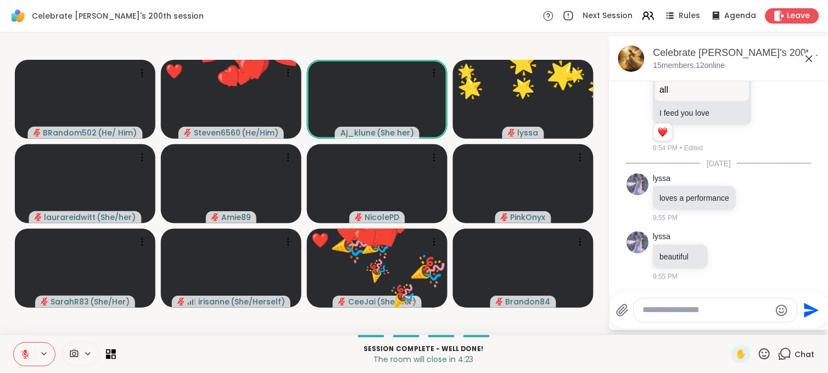
click at [758, 351] on icon at bounding box center [765, 355] width 14 height 14
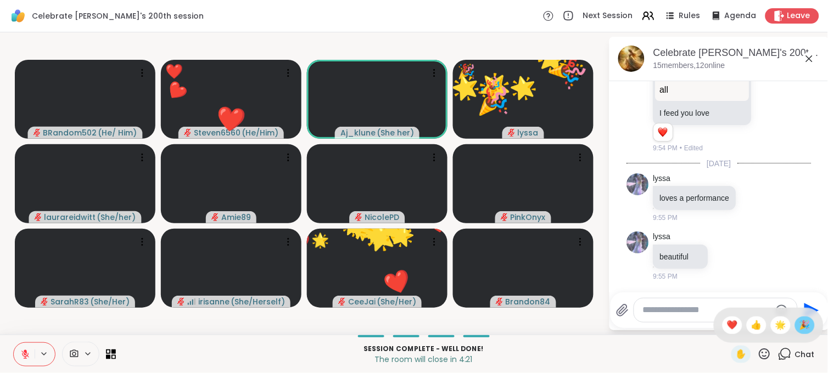
click at [799, 326] on span "🎉" at bounding box center [804, 325] width 11 height 13
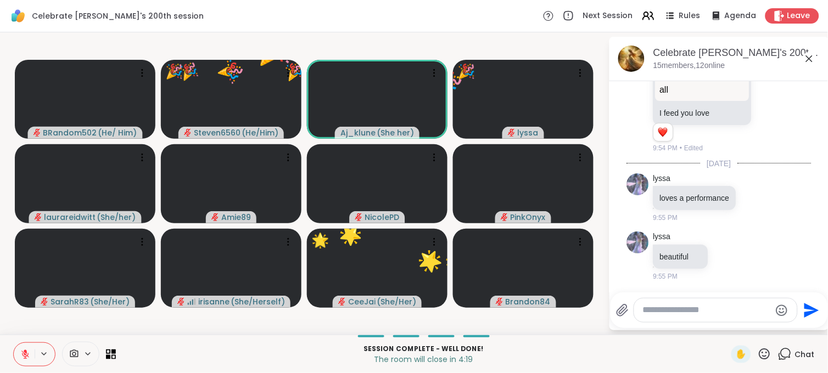
click at [759, 356] on icon at bounding box center [764, 354] width 11 height 11
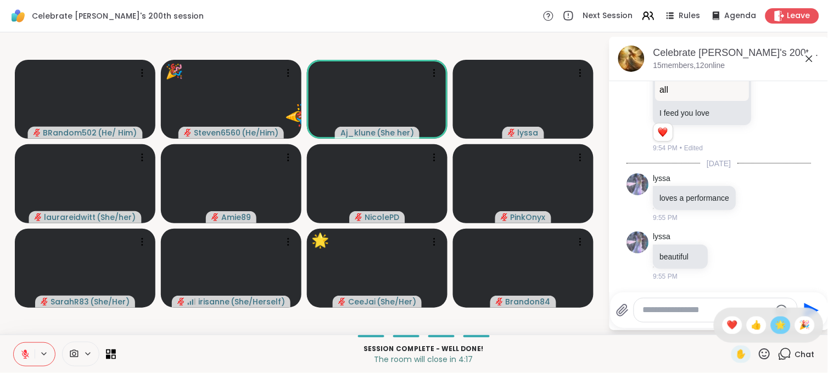
click at [775, 327] on span "🌟" at bounding box center [780, 325] width 11 height 13
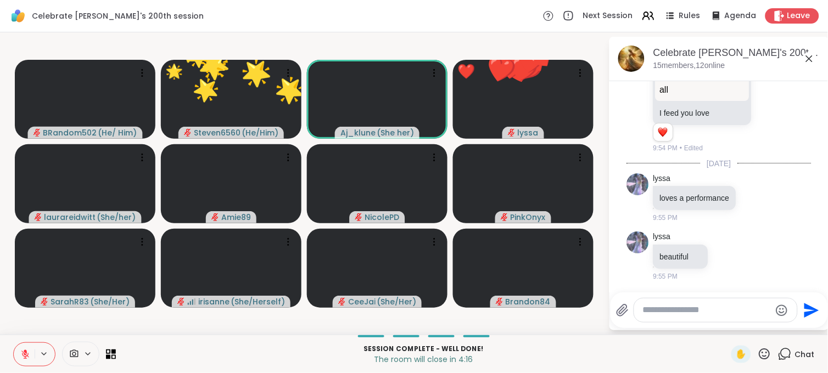
click at [759, 350] on icon at bounding box center [764, 354] width 11 height 11
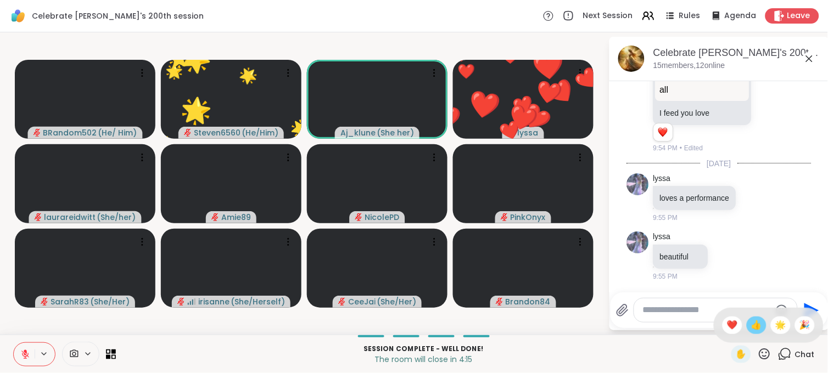
click at [751, 324] on span "👍" at bounding box center [756, 325] width 11 height 13
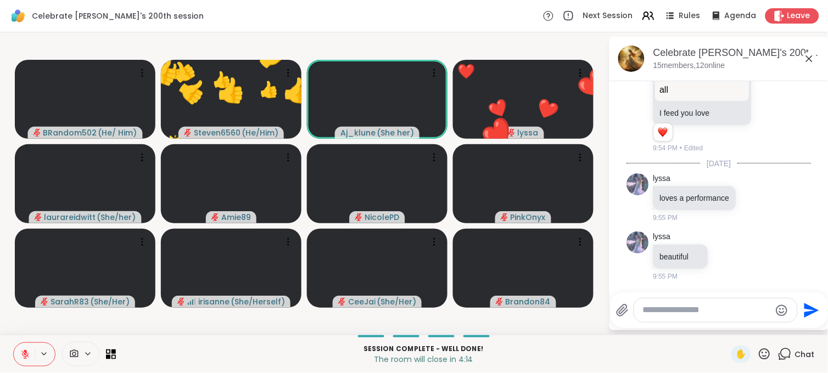
click at [758, 351] on icon at bounding box center [765, 355] width 14 height 14
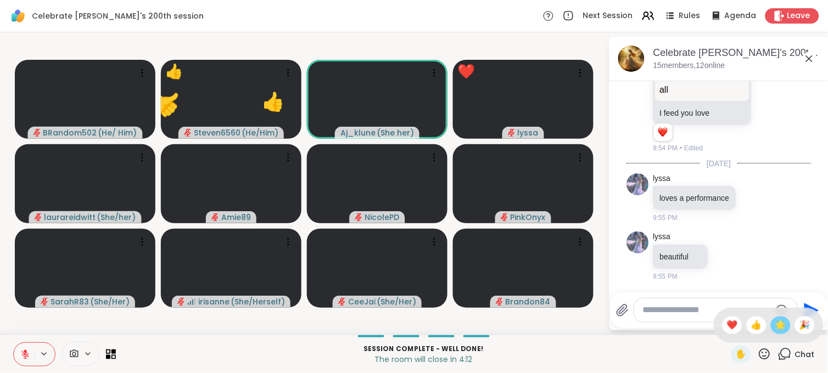
click at [775, 326] on span "🌟" at bounding box center [780, 325] width 11 height 13
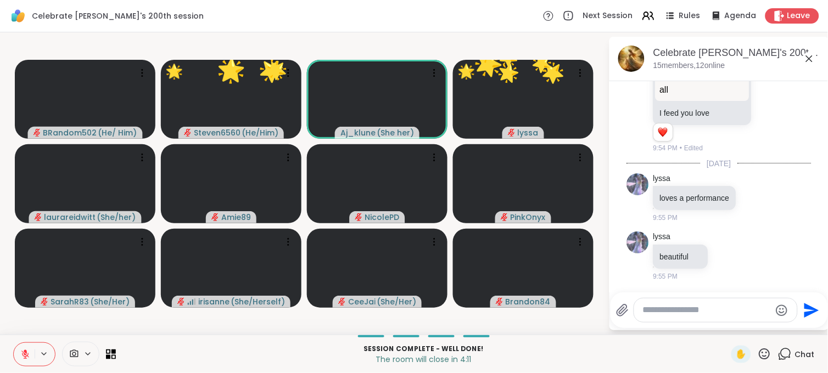
click at [760, 352] on icon at bounding box center [764, 354] width 11 height 11
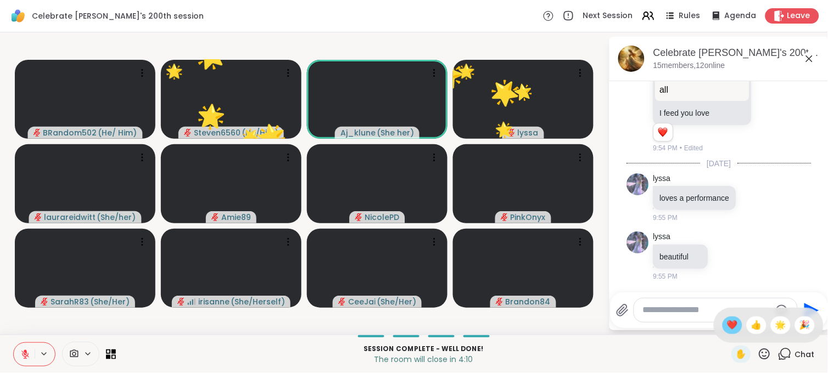
click at [726, 329] on div "❤️" at bounding box center [733, 326] width 20 height 18
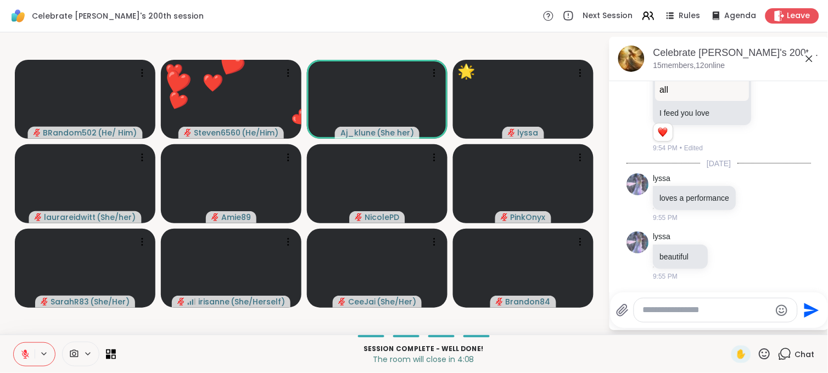
click at [758, 354] on icon at bounding box center [765, 355] width 14 height 14
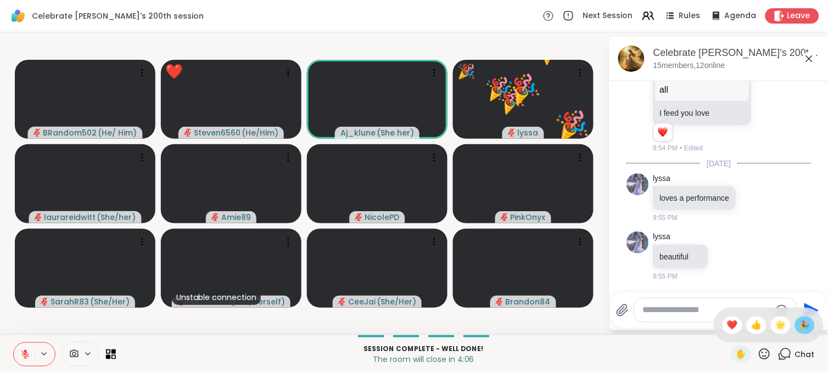
click at [800, 327] on span "🎉" at bounding box center [804, 325] width 11 height 13
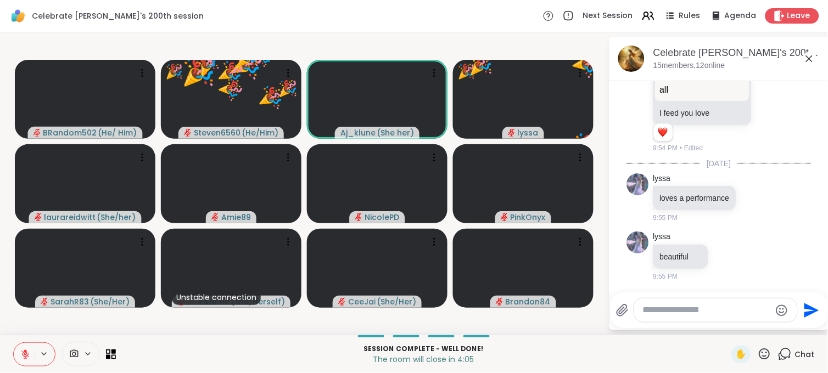
click at [758, 355] on icon at bounding box center [765, 355] width 14 height 14
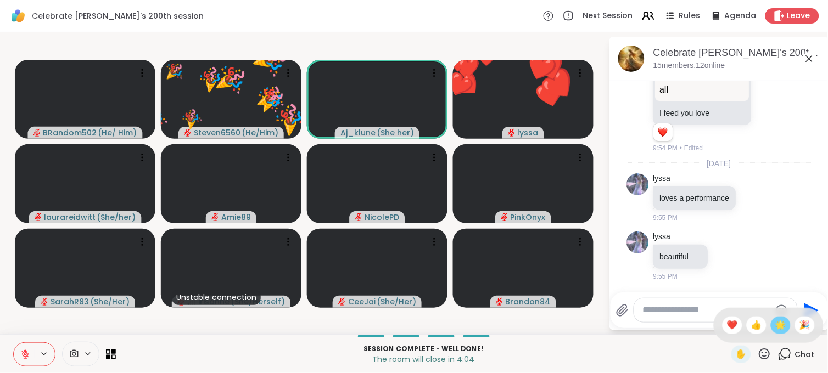
click at [775, 329] on span "🌟" at bounding box center [780, 325] width 11 height 13
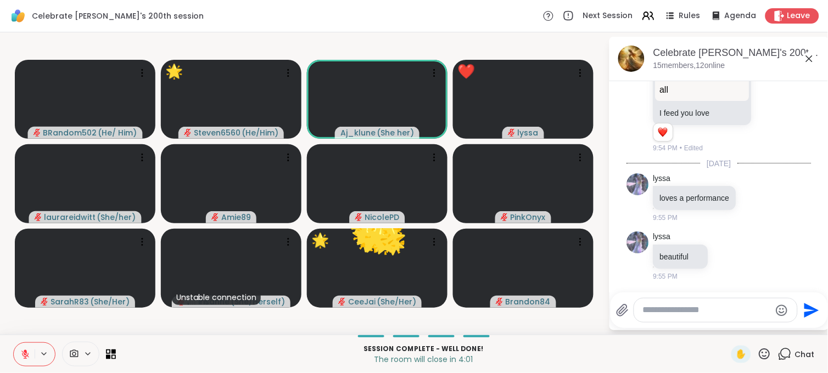
click at [758, 354] on icon at bounding box center [765, 355] width 14 height 14
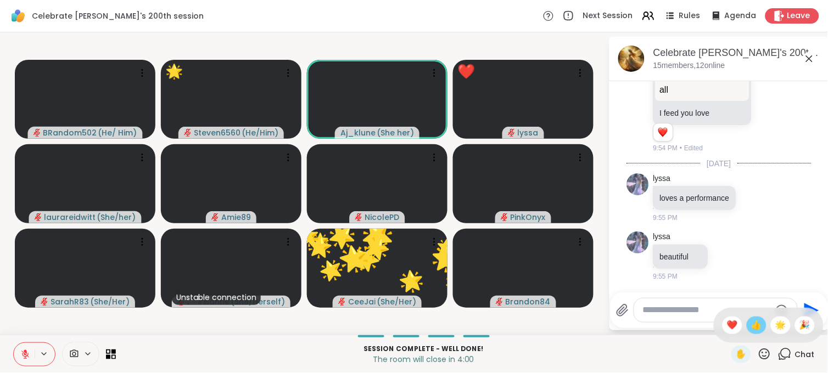
click at [747, 332] on div "👍" at bounding box center [757, 326] width 20 height 18
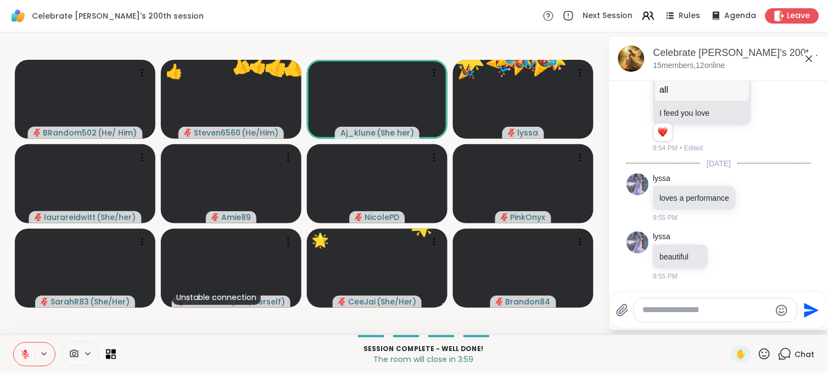
click at [759, 354] on icon at bounding box center [765, 355] width 14 height 14
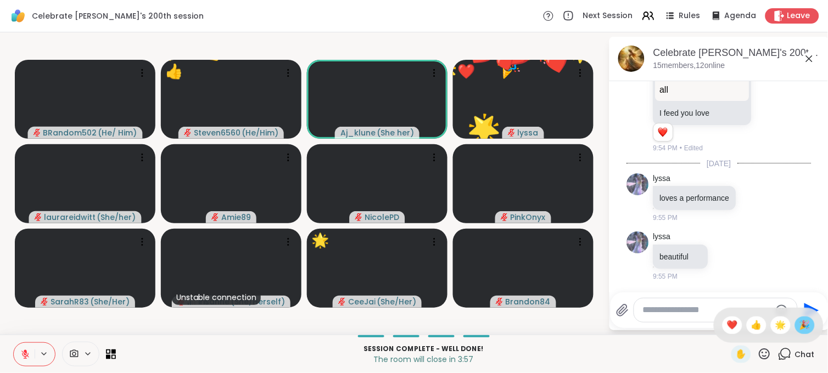
click at [799, 324] on span "🎉" at bounding box center [804, 325] width 11 height 13
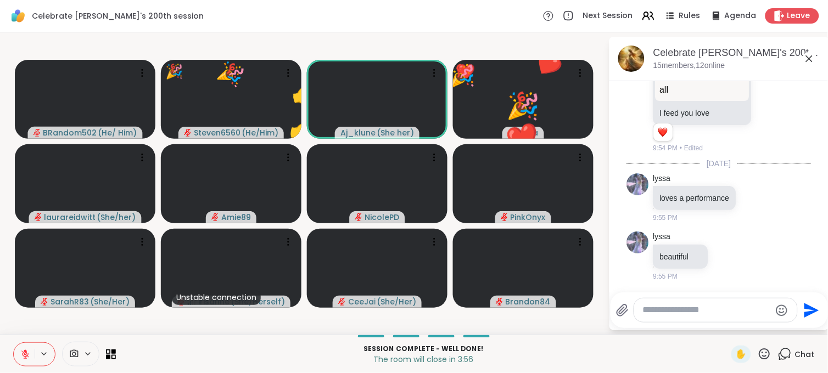
click at [758, 354] on icon at bounding box center [765, 355] width 14 height 14
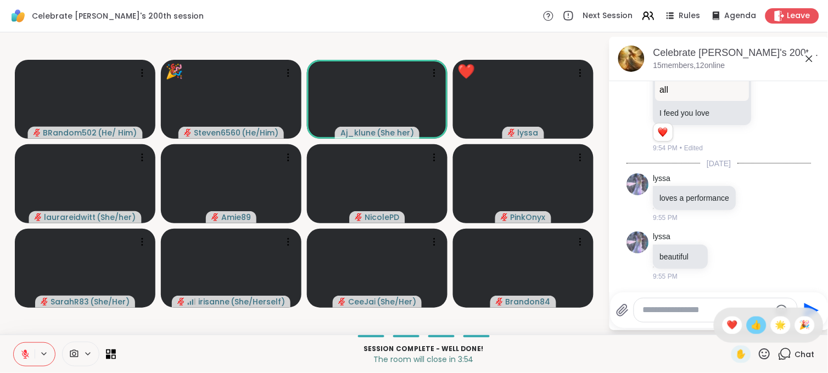
click at [751, 324] on span "👍" at bounding box center [756, 325] width 11 height 13
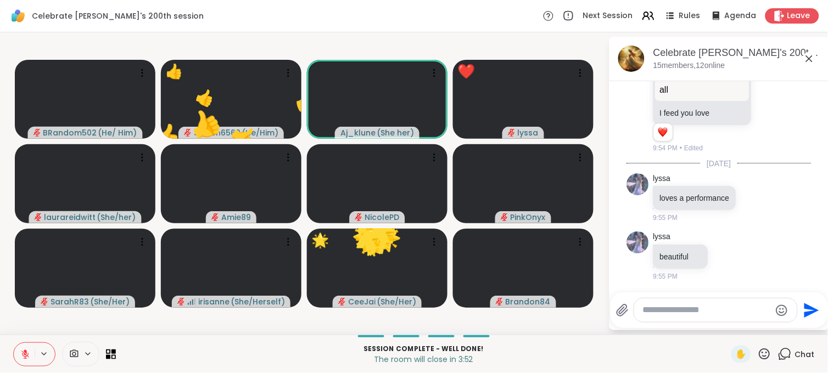
click at [758, 354] on icon at bounding box center [765, 355] width 14 height 14
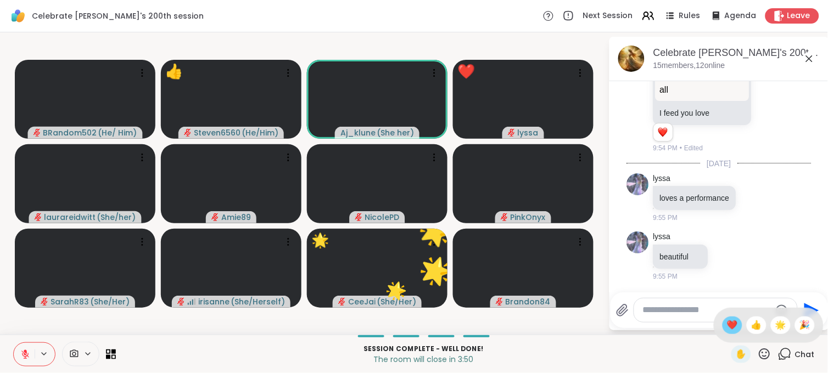
click at [727, 328] on span "❤️" at bounding box center [732, 325] width 11 height 13
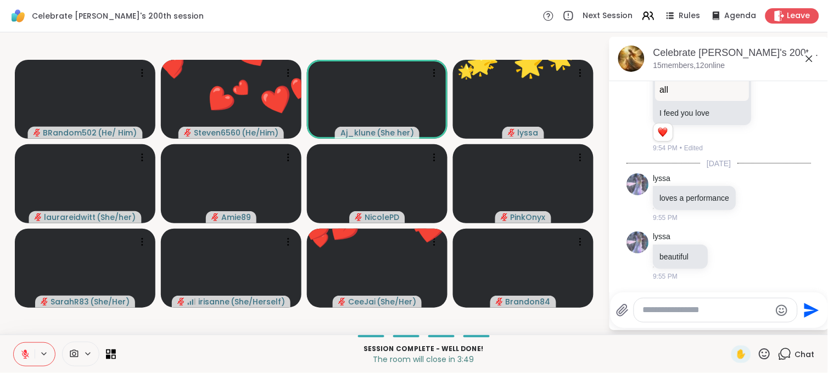
click at [758, 352] on icon at bounding box center [765, 355] width 14 height 14
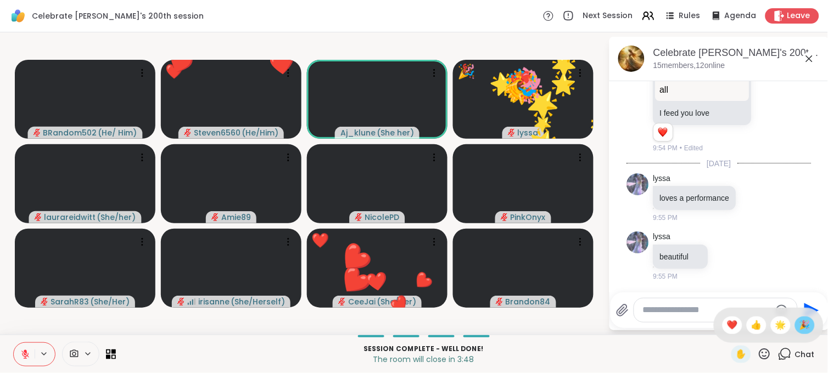
click at [799, 326] on span "🎉" at bounding box center [804, 325] width 11 height 13
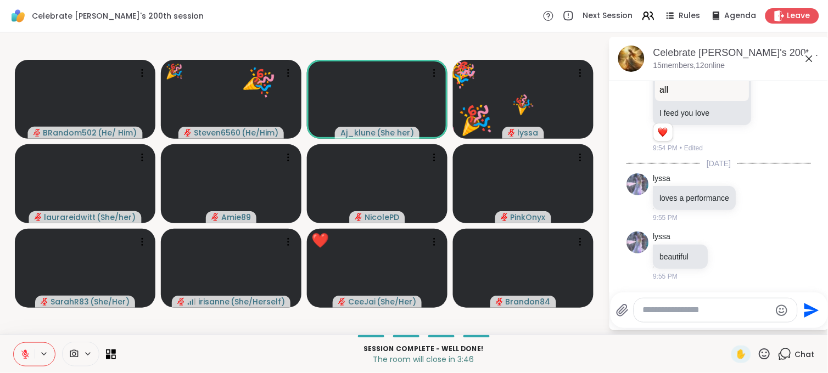
click at [758, 354] on icon at bounding box center [765, 355] width 14 height 14
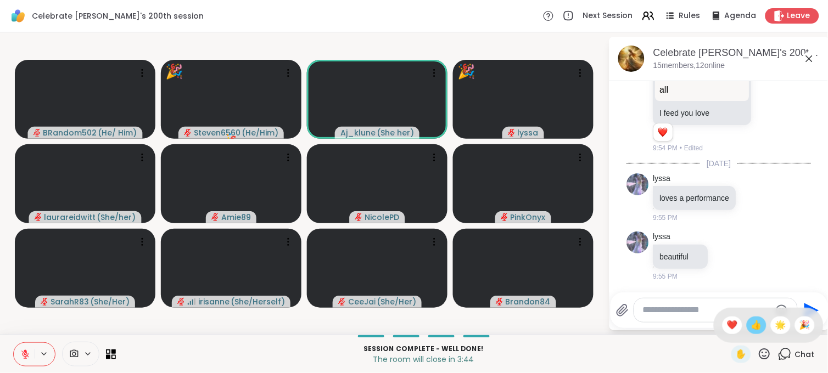
click at [751, 330] on span "👍" at bounding box center [756, 325] width 11 height 13
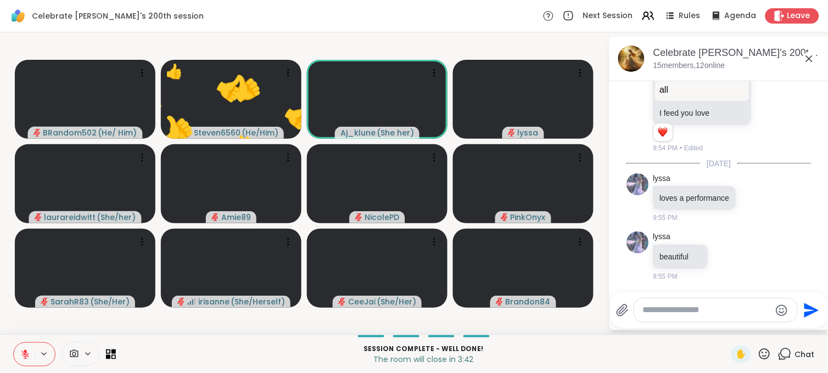
click at [758, 352] on icon at bounding box center [765, 355] width 14 height 14
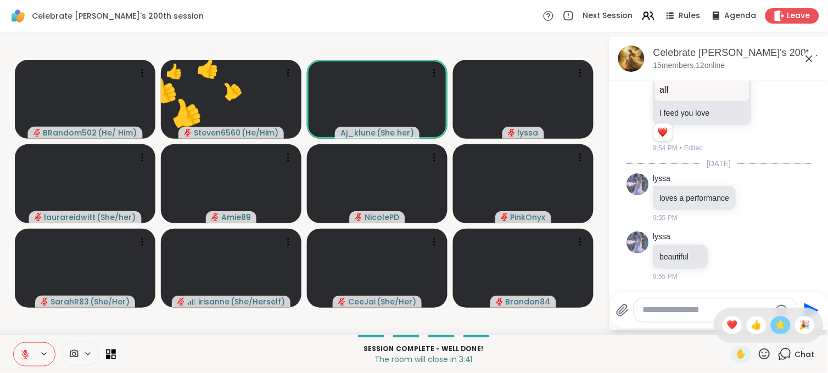
click at [775, 328] on span "🌟" at bounding box center [780, 325] width 11 height 13
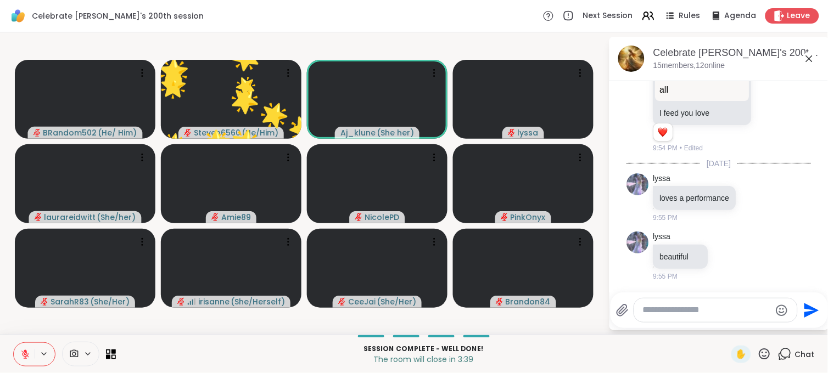
click at [758, 348] on icon at bounding box center [765, 355] width 14 height 14
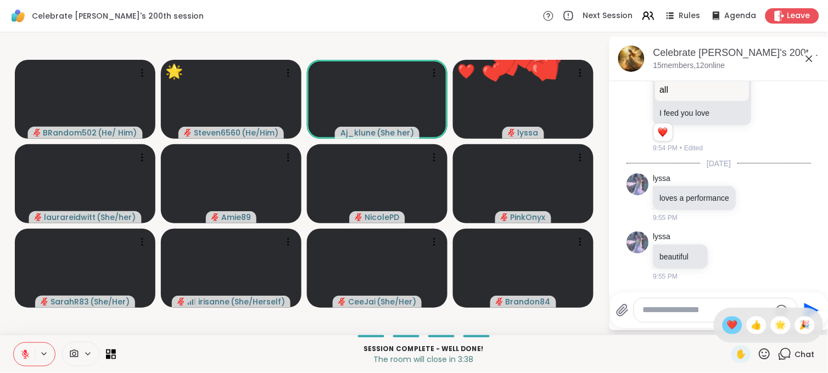
click at [727, 329] on span "❤️" at bounding box center [732, 325] width 11 height 13
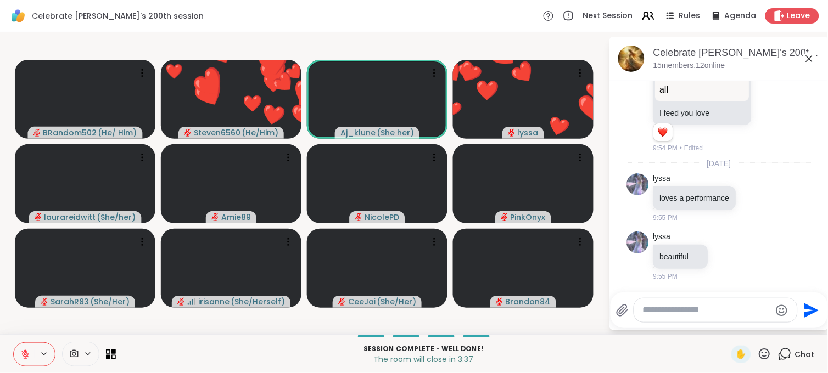
click at [759, 353] on icon at bounding box center [764, 354] width 11 height 11
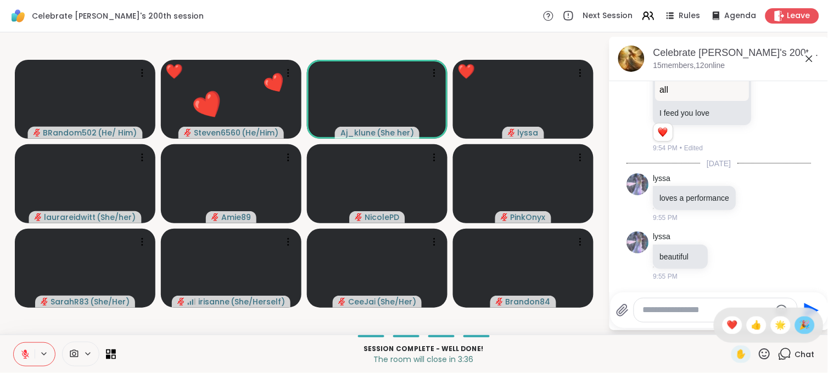
click at [799, 322] on span "🎉" at bounding box center [804, 325] width 11 height 13
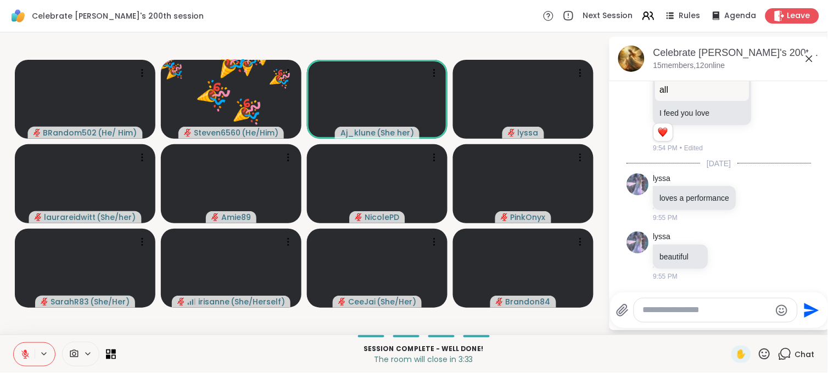
click at [758, 351] on icon at bounding box center [765, 355] width 14 height 14
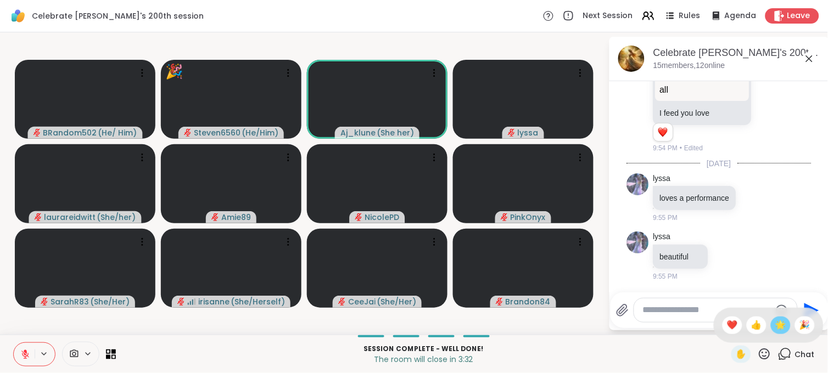
click at [775, 321] on span "🌟" at bounding box center [780, 325] width 11 height 13
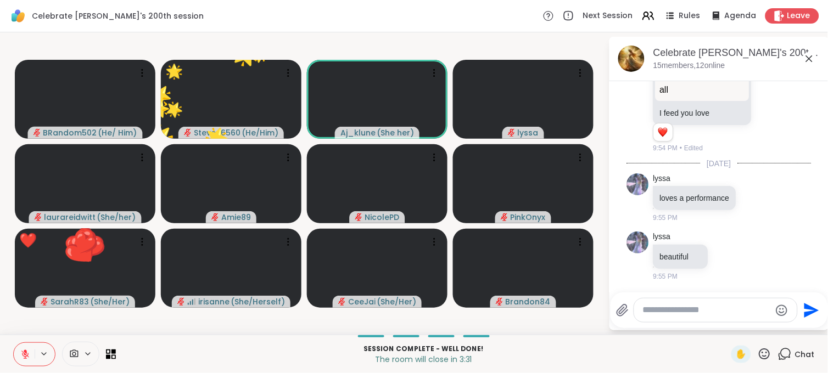
click at [759, 349] on icon at bounding box center [764, 354] width 11 height 11
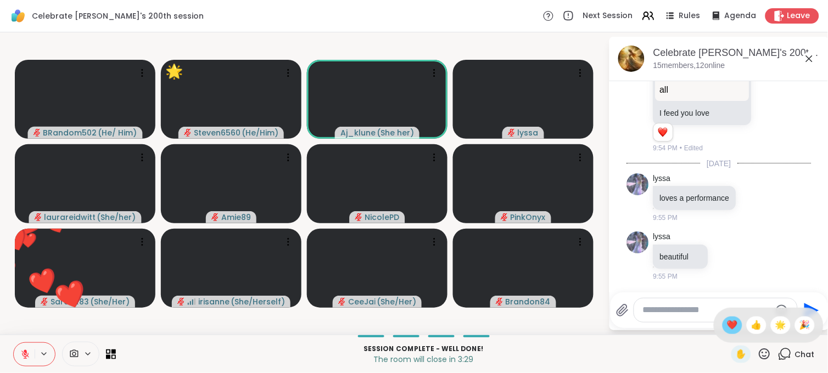
click at [727, 327] on span "❤️" at bounding box center [732, 325] width 11 height 13
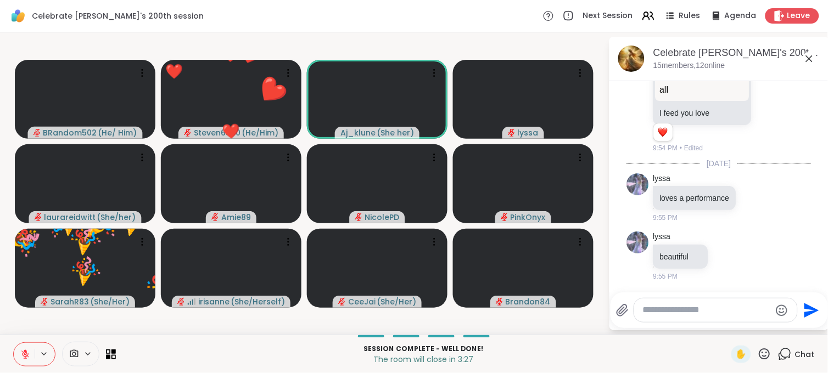
click at [759, 352] on icon at bounding box center [765, 355] width 14 height 14
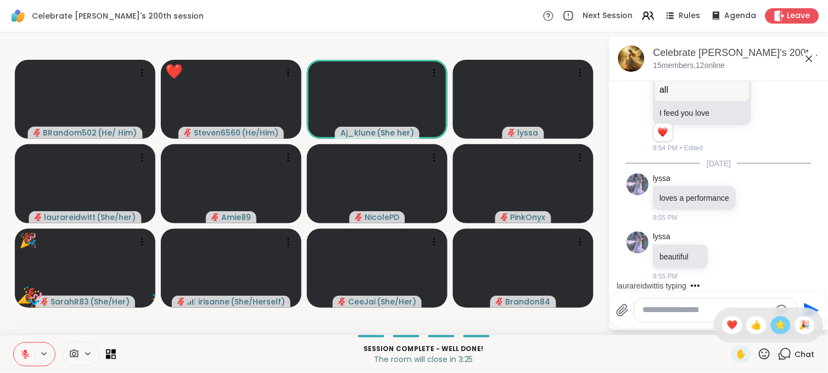
click at [775, 332] on span "🌟" at bounding box center [780, 325] width 11 height 13
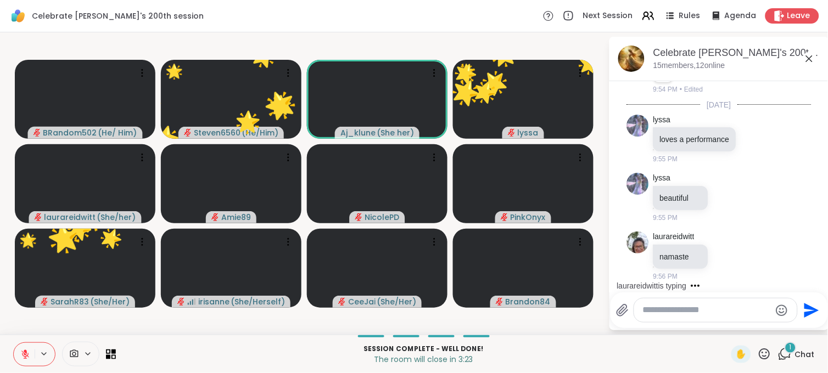
scroll to position [6750, 0]
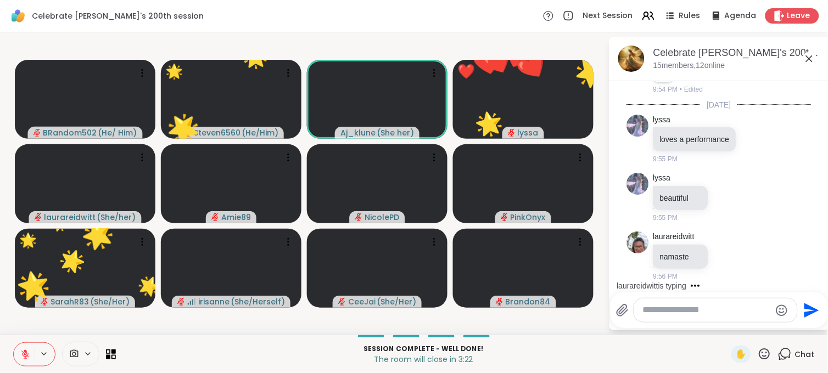
click at [759, 357] on icon at bounding box center [765, 355] width 14 height 14
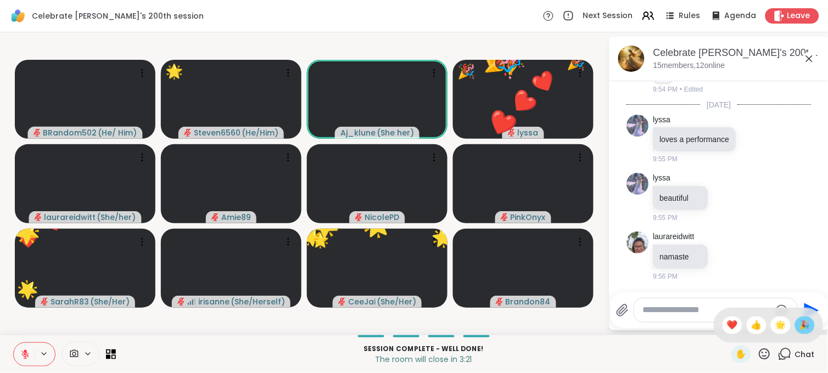
click at [799, 322] on span "🎉" at bounding box center [804, 325] width 11 height 13
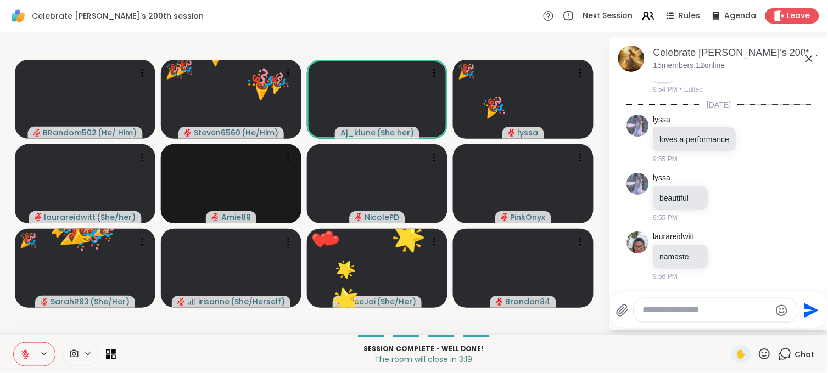
click at [758, 351] on icon at bounding box center [765, 355] width 14 height 14
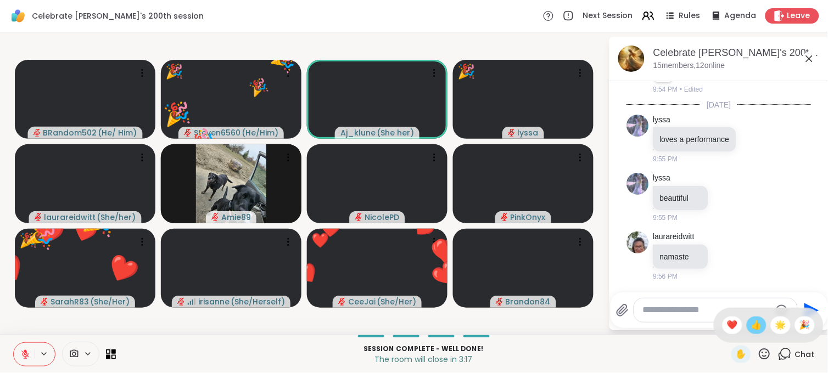
click at [751, 327] on span "👍" at bounding box center [756, 325] width 11 height 13
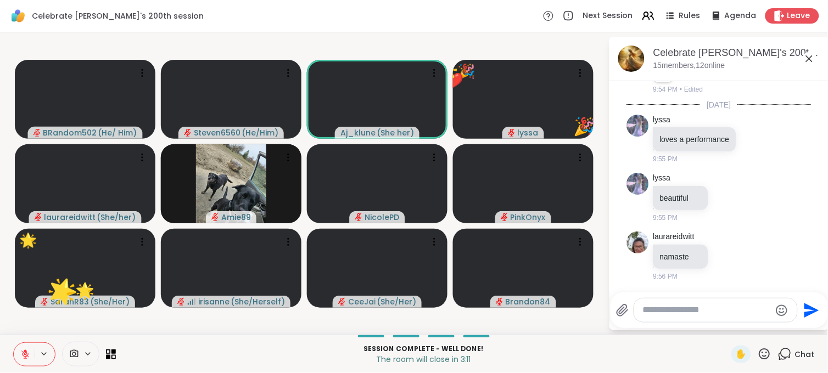
click at [758, 349] on icon at bounding box center [765, 355] width 14 height 14
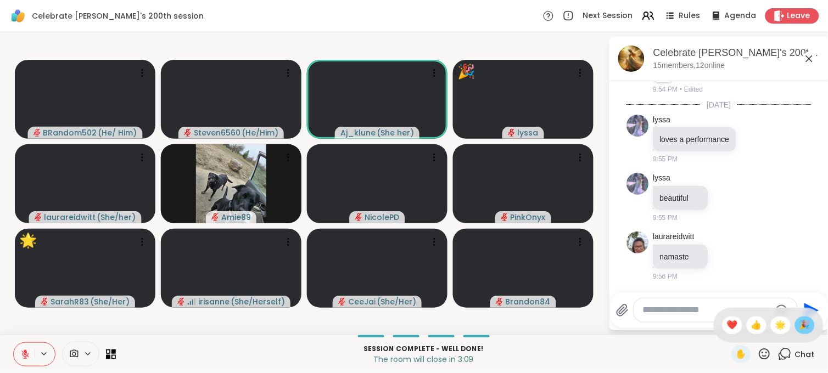
click at [799, 320] on span "🎉" at bounding box center [804, 325] width 11 height 13
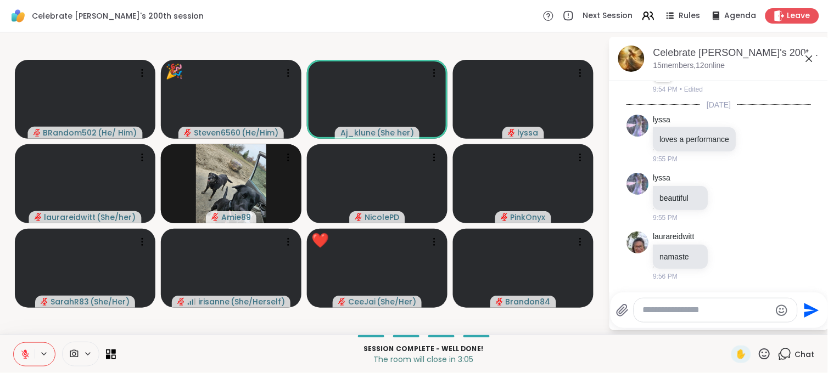
click at [24, 343] on button at bounding box center [24, 354] width 21 height 23
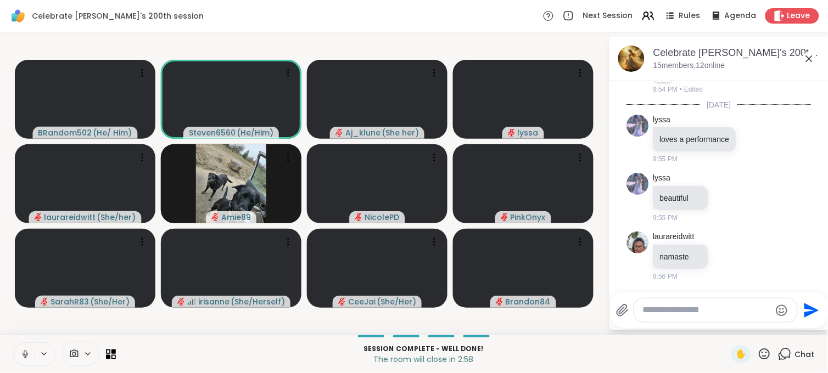
click at [22, 352] on icon at bounding box center [25, 355] width 10 height 10
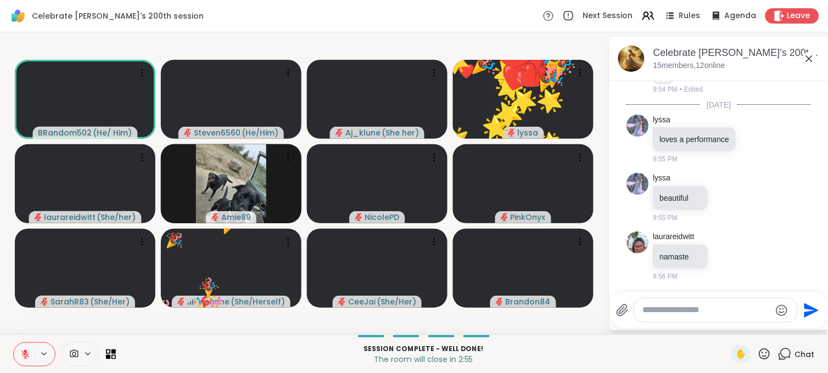
click at [758, 357] on icon at bounding box center [765, 355] width 14 height 14
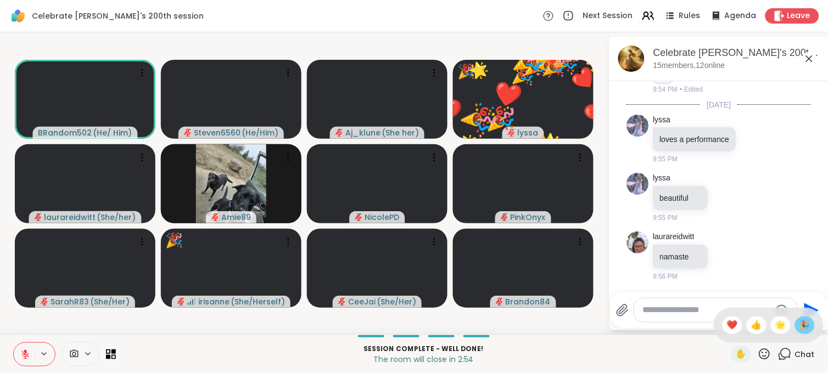
click at [795, 323] on div "🎉" at bounding box center [805, 326] width 20 height 18
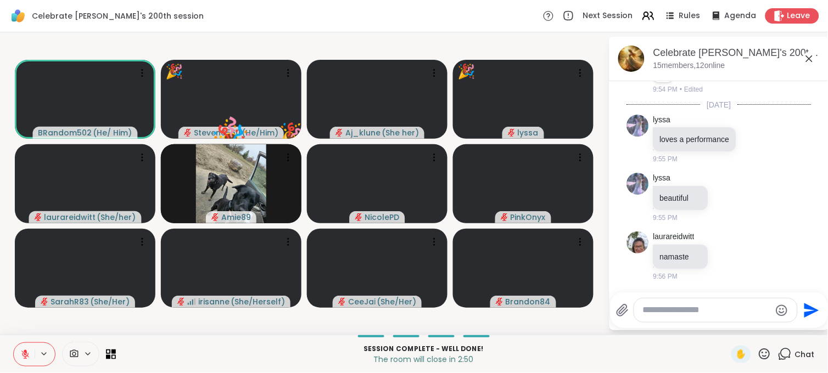
click at [759, 351] on icon at bounding box center [764, 354] width 11 height 11
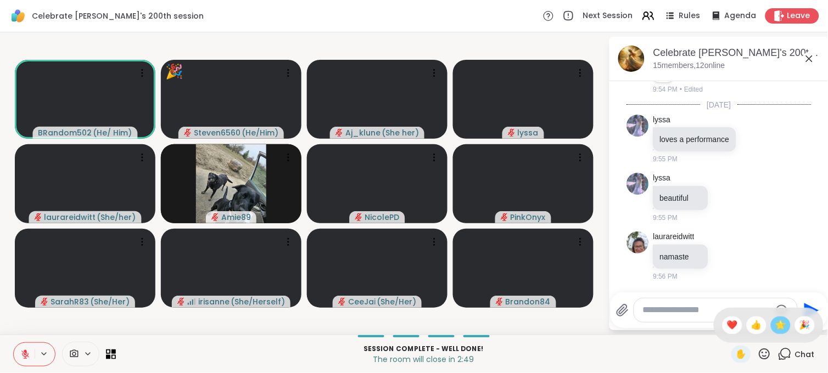
click at [775, 326] on span "🌟" at bounding box center [780, 325] width 11 height 13
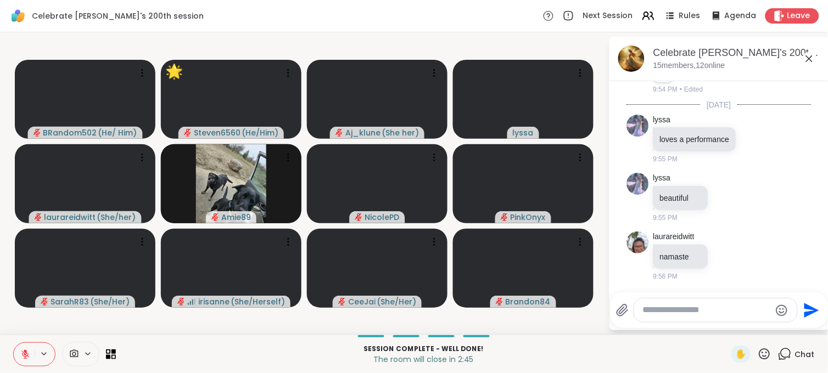
click at [758, 352] on icon at bounding box center [765, 355] width 14 height 14
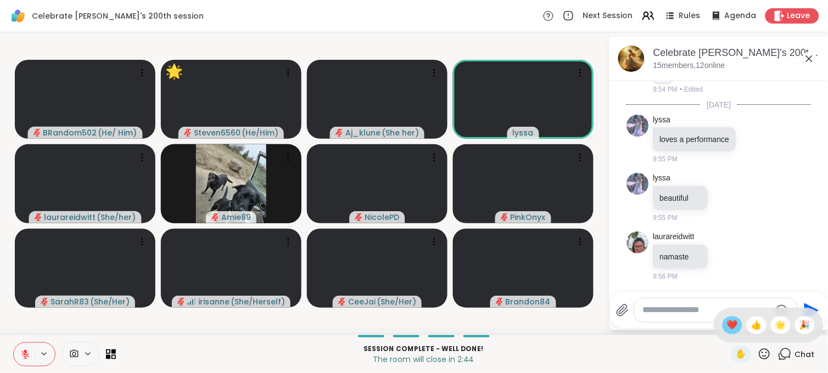
click at [727, 325] on span "❤️" at bounding box center [732, 325] width 11 height 13
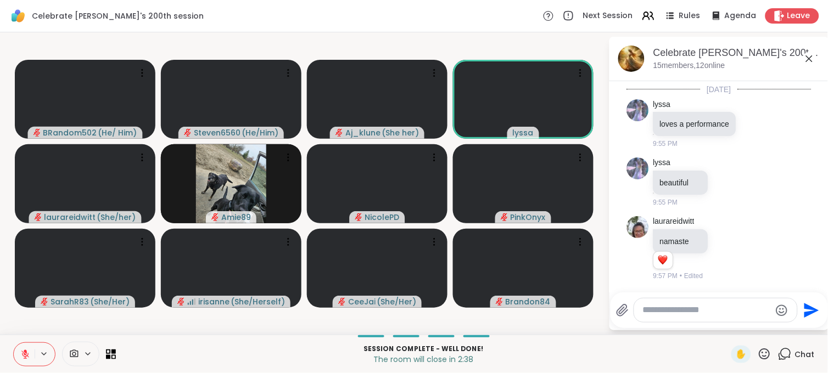
scroll to position [6766, 0]
click at [663, 311] on textarea "Type your message" at bounding box center [707, 311] width 128 height 12
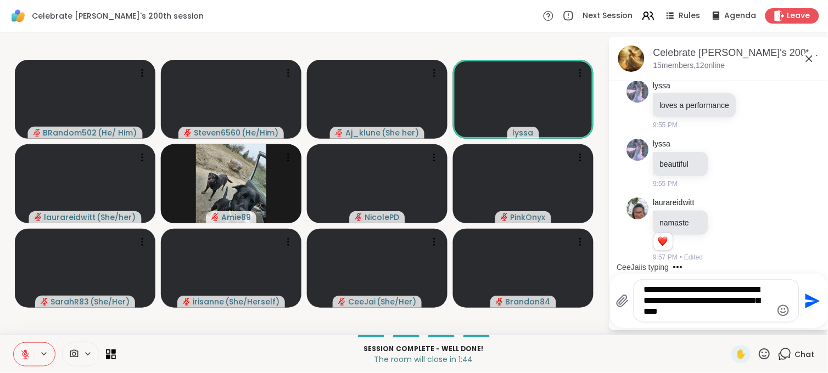
type textarea "**********"
click at [809, 304] on icon "Send" at bounding box center [813, 301] width 15 height 15
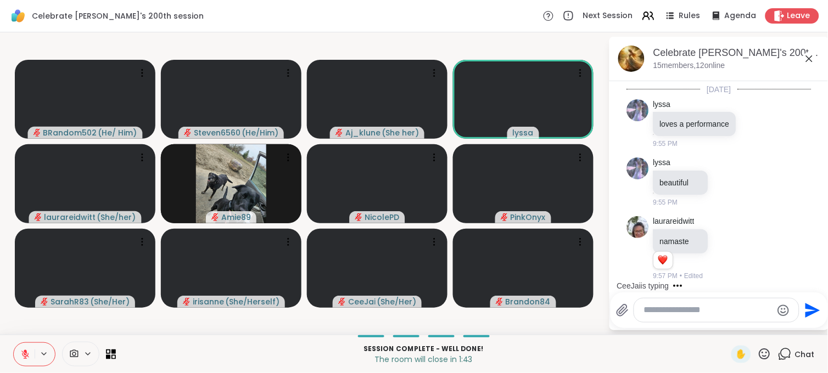
scroll to position [6868, 0]
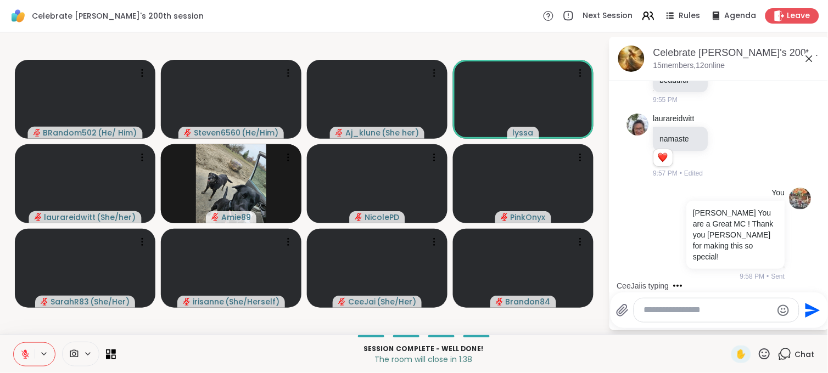
click at [734, 316] on div at bounding box center [716, 311] width 165 height 24
click at [756, 201] on div "Brandon You are a Great MC ! Thank you Brandon for making this so special!" at bounding box center [736, 235] width 98 height 68
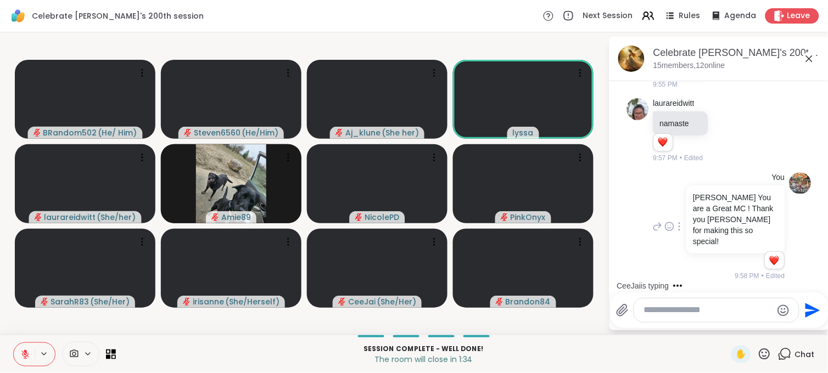
scroll to position [6884, 0]
click at [756, 200] on p "Brandon You are a Great MC ! Thank you Brandon for making this so special!" at bounding box center [735, 219] width 85 height 55
click at [685, 128] on div "namaste" at bounding box center [680, 123] width 55 height 24
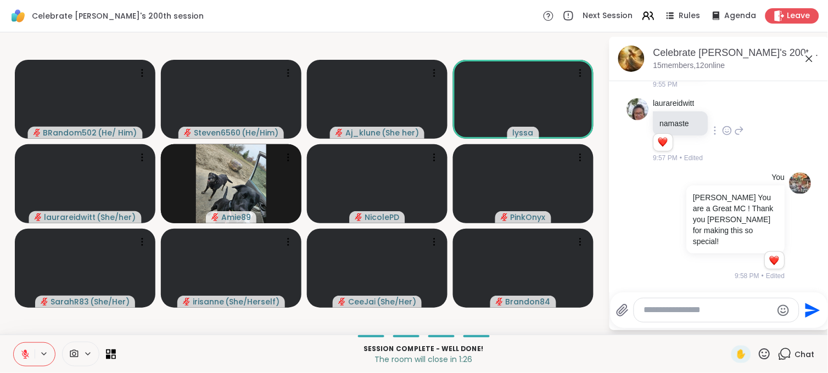
click at [685, 128] on div "namaste" at bounding box center [680, 123] width 55 height 24
click at [669, 310] on textarea "Type your message" at bounding box center [708, 311] width 128 height 12
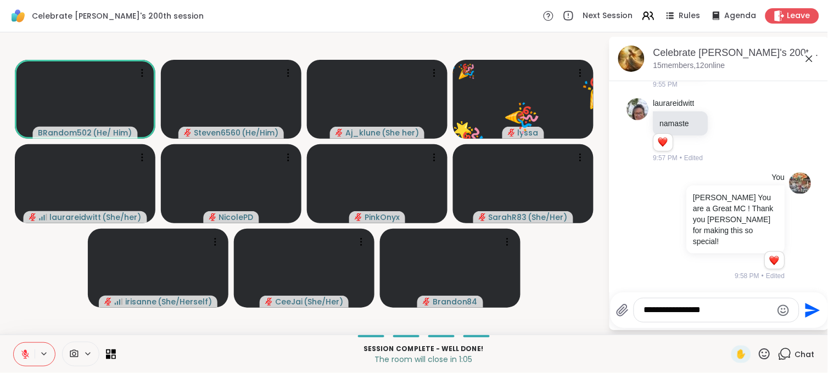
type textarea "**********"
click at [809, 302] on icon "Send" at bounding box center [812, 311] width 18 height 18
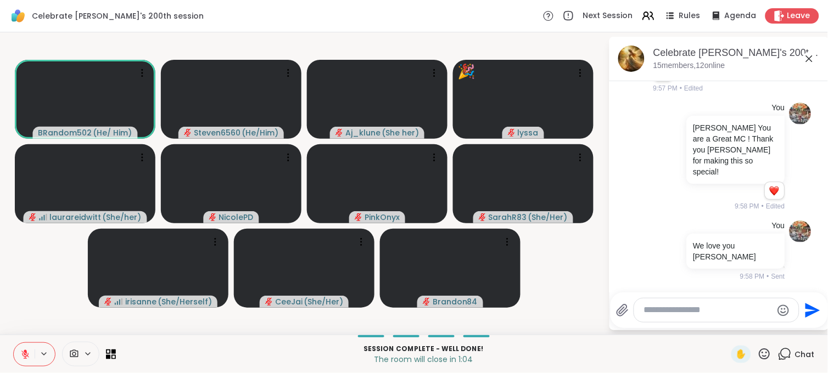
scroll to position [6943, 0]
click at [735, 305] on textarea "Type your message" at bounding box center [708, 311] width 128 height 12
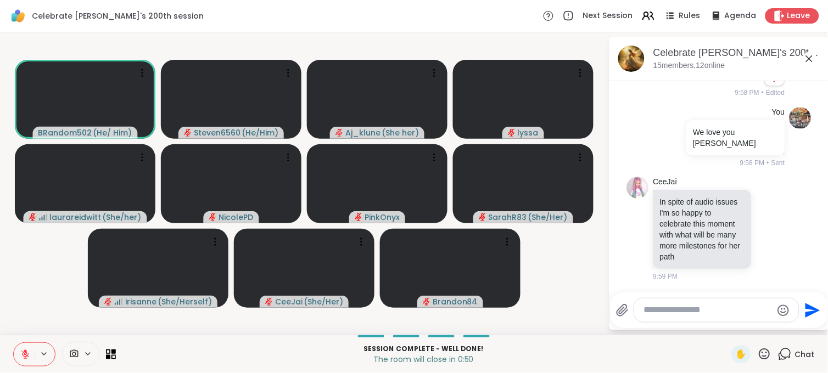
click at [675, 309] on textarea "Type your message" at bounding box center [708, 311] width 128 height 12
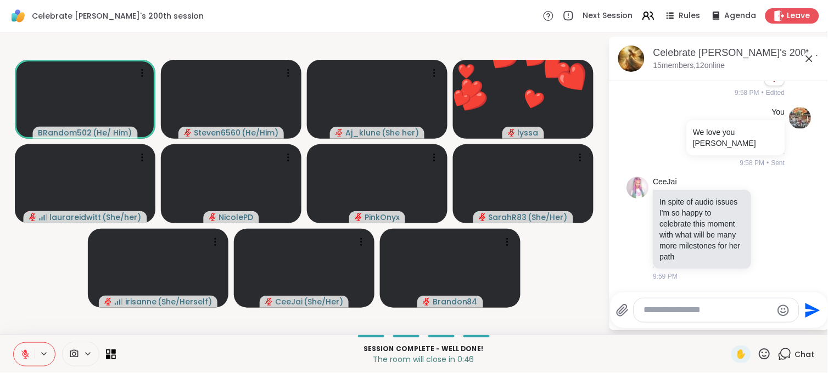
click at [704, 304] on div at bounding box center [716, 311] width 165 height 24
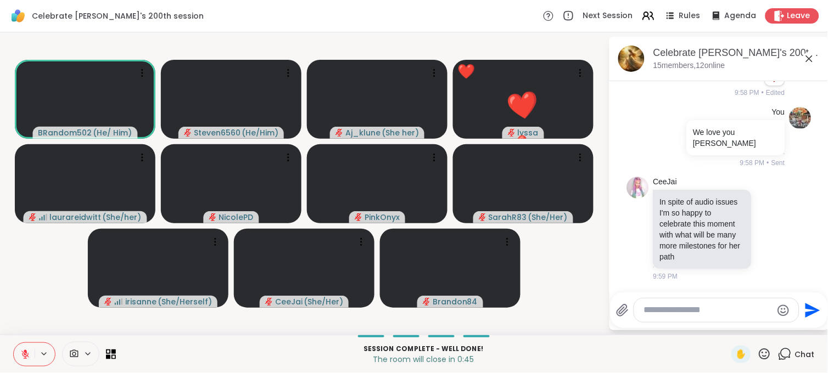
click at [704, 304] on div at bounding box center [716, 311] width 165 height 24
click at [685, 305] on textarea "Type your message" at bounding box center [708, 311] width 128 height 12
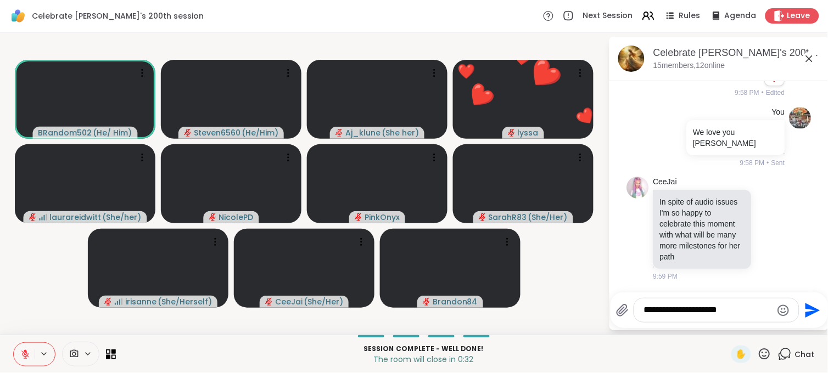
type textarea "**********"
click at [810, 307] on icon "Send" at bounding box center [813, 310] width 15 height 15
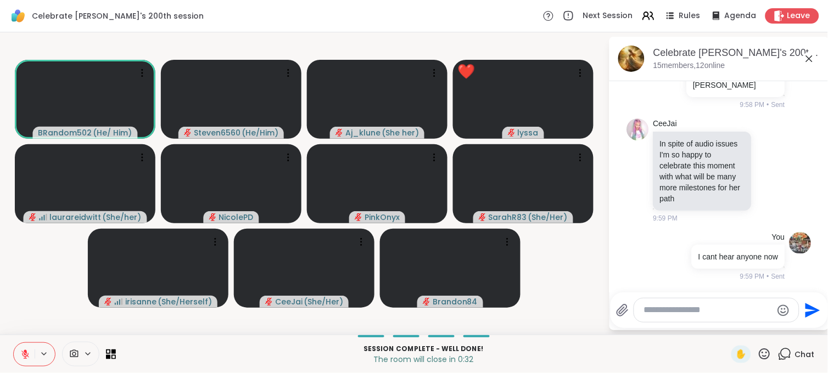
scroll to position [7136, 0]
click at [744, 342] on div "Session Complete - well done! The room will close in 0:28 ✋ Chat" at bounding box center [414, 354] width 828 height 38
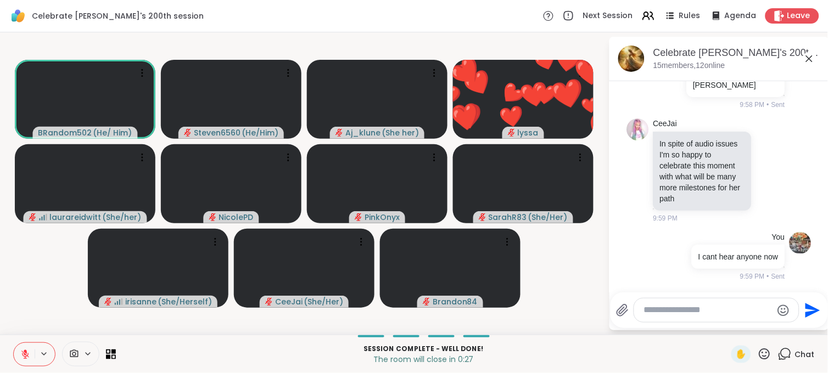
click at [758, 350] on icon at bounding box center [765, 355] width 14 height 14
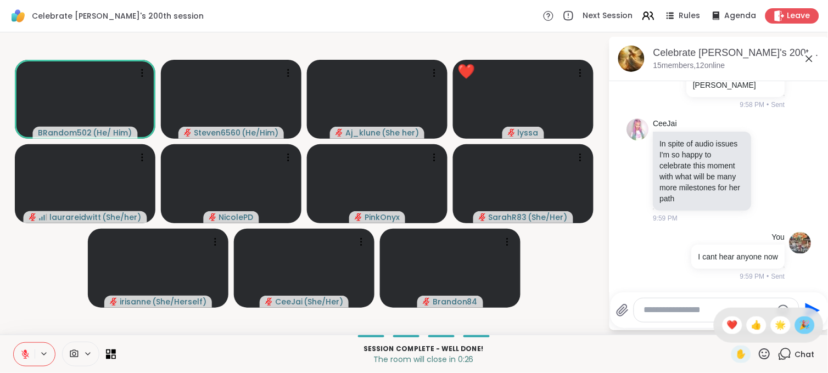
click at [799, 324] on span "🎉" at bounding box center [804, 325] width 11 height 13
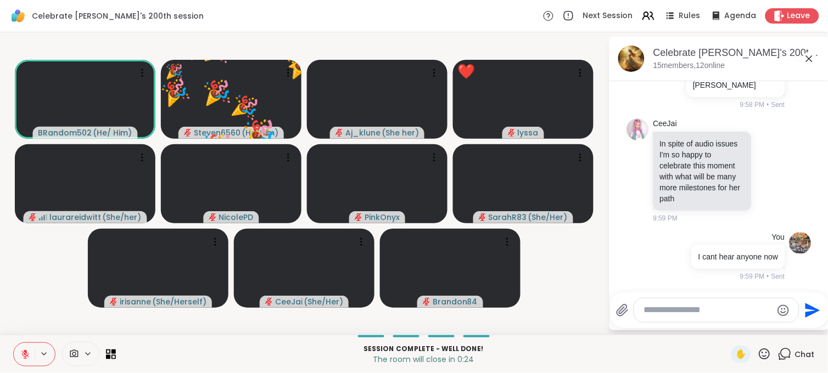
scroll to position [7152, 0]
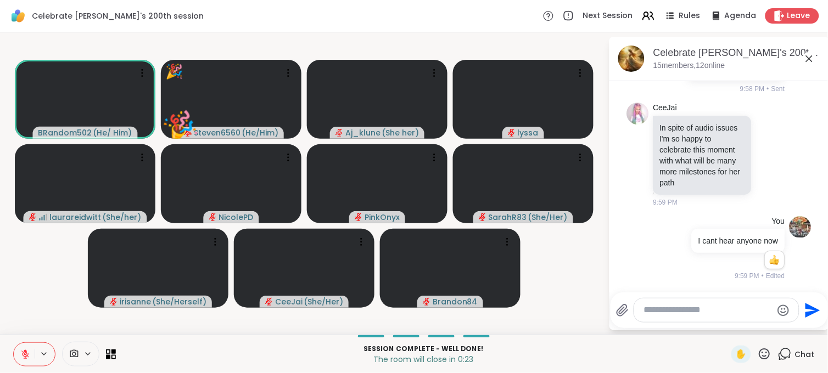
click at [759, 349] on icon at bounding box center [765, 355] width 14 height 14
click at [751, 331] on span "👍" at bounding box center [756, 325] width 11 height 13
click at [716, 326] on div "Send" at bounding box center [719, 311] width 217 height 36
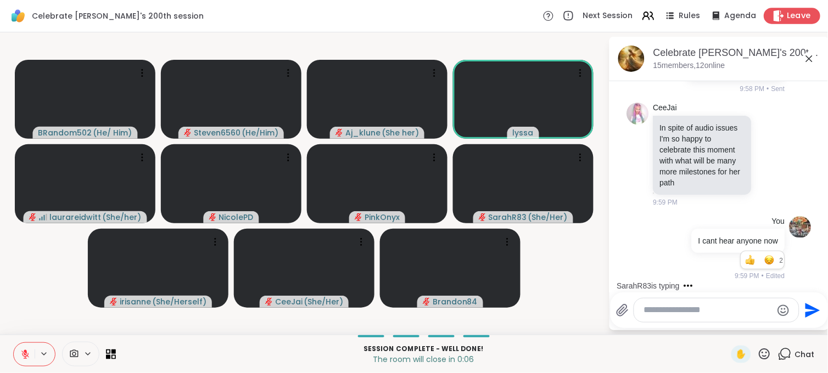
click at [787, 12] on span "Leave" at bounding box center [799, 16] width 24 height 12
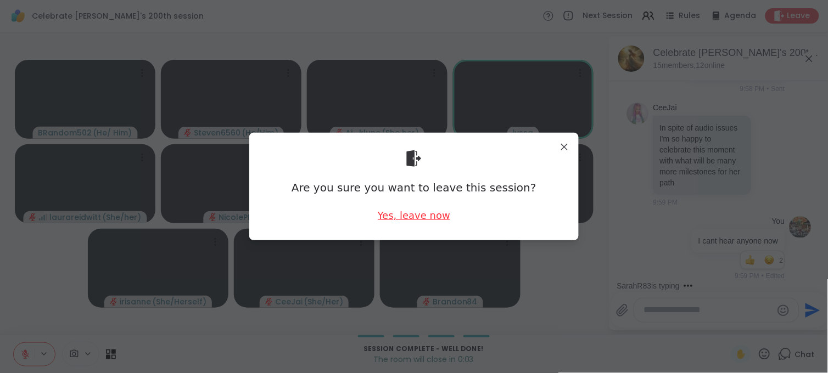
click at [430, 215] on div "Yes, leave now" at bounding box center [414, 216] width 72 height 14
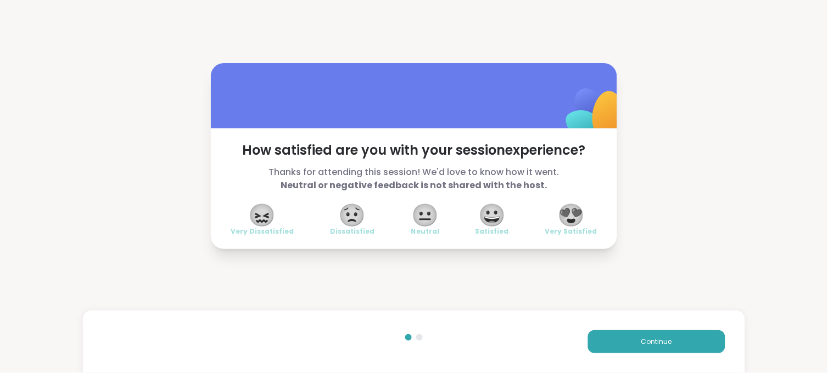
click at [568, 225] on span "😍" at bounding box center [571, 215] width 27 height 20
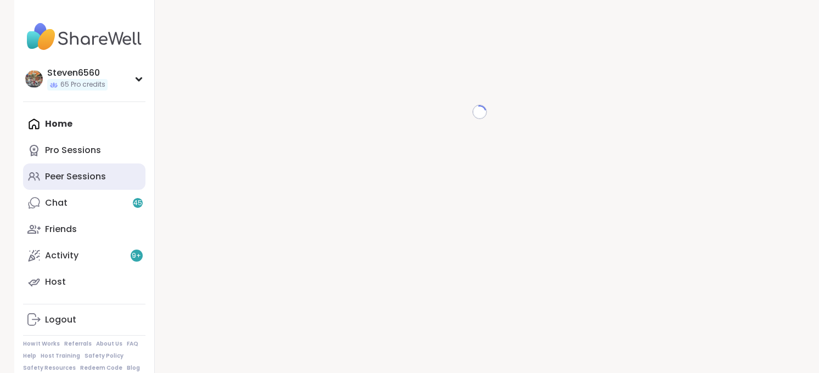
click at [86, 179] on div "Peer Sessions" at bounding box center [75, 177] width 61 height 12
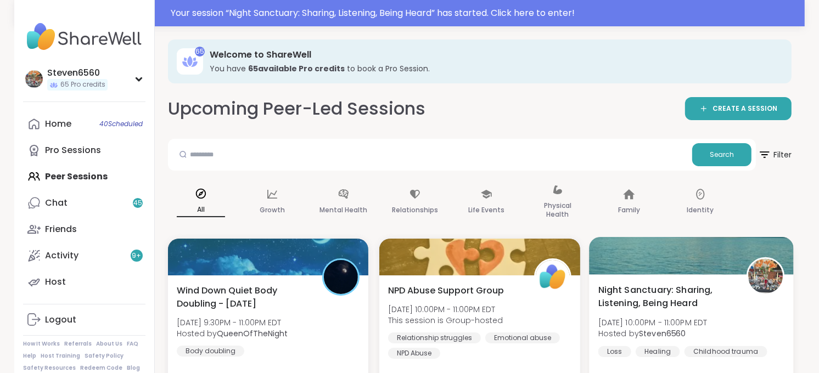
click at [697, 309] on span "Night Sanctuary: Sharing, Listening, Being Heard" at bounding box center [666, 296] width 136 height 27
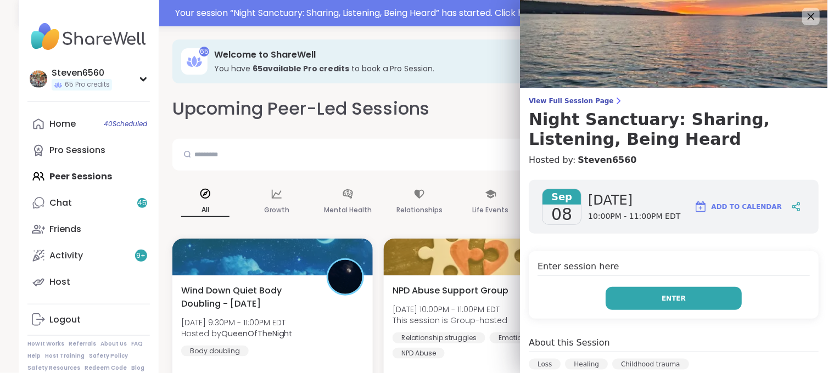
click at [650, 295] on button "Enter" at bounding box center [674, 298] width 136 height 23
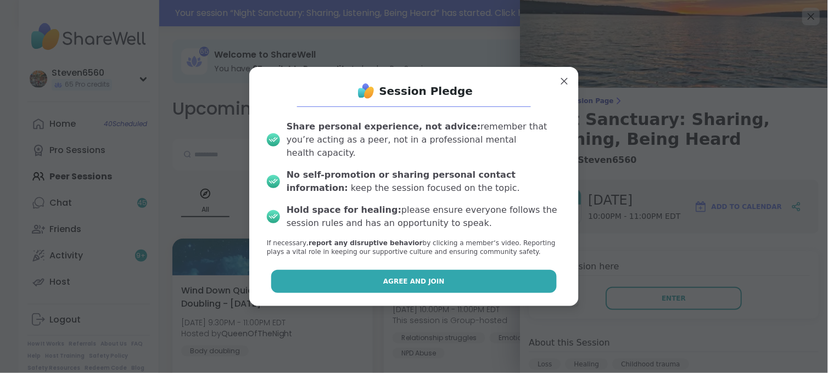
click at [513, 275] on button "Agree and Join" at bounding box center [414, 281] width 286 height 23
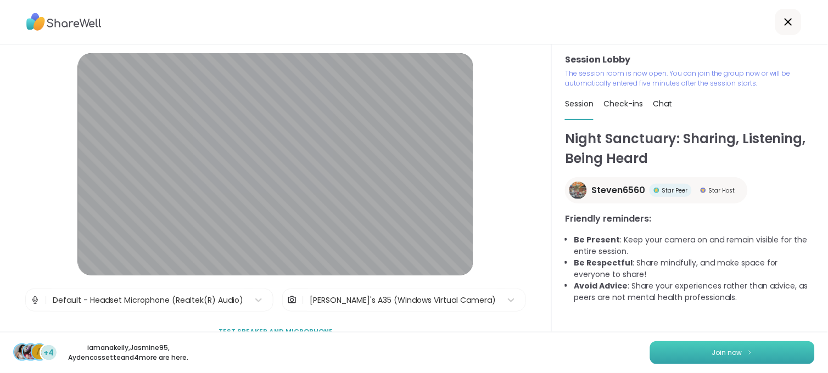
click at [719, 355] on span "Join now" at bounding box center [727, 353] width 30 height 10
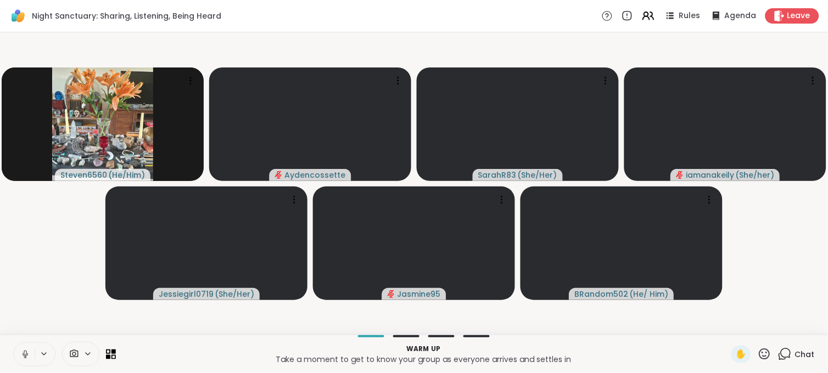
click at [76, 349] on icon at bounding box center [74, 354] width 10 height 10
click at [102, 310] on icon at bounding box center [104, 315] width 10 height 10
click at [104, 311] on icon at bounding box center [104, 315] width 10 height 10
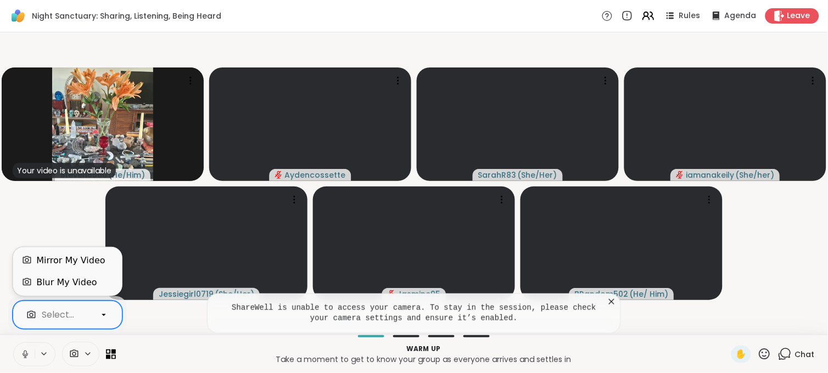
click at [105, 317] on icon at bounding box center [104, 315] width 10 height 10
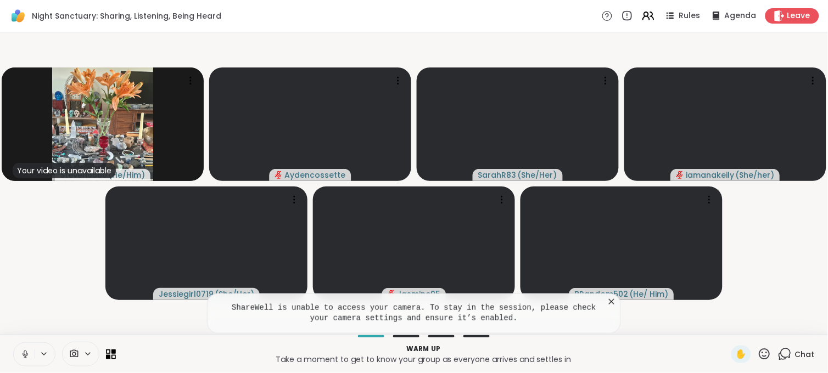
click at [795, 355] on span "Chat" at bounding box center [805, 354] width 20 height 11
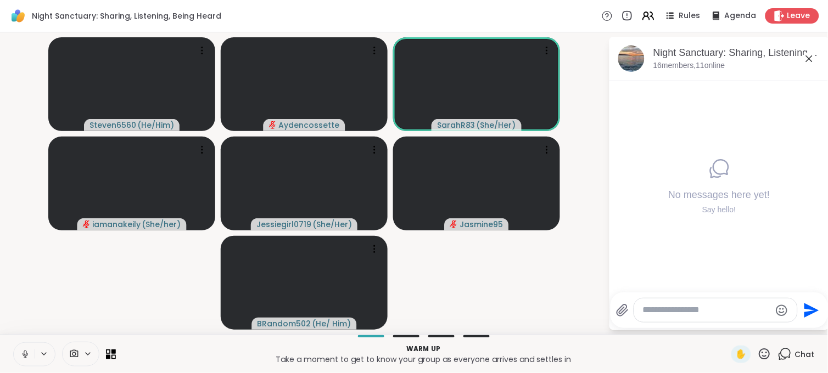
click at [84, 348] on div at bounding box center [80, 354] width 37 height 25
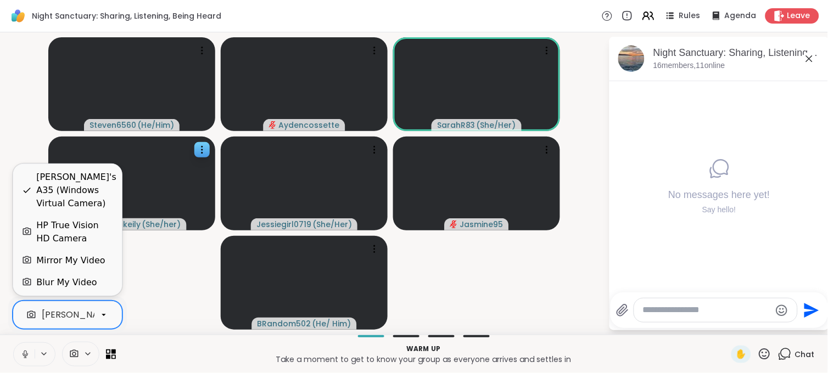
click at [60, 227] on video at bounding box center [131, 184] width 167 height 94
click at [55, 236] on video-player-container "Steven6560 ( He/Him ) Aydencossette SarahR83 ( She/Her ) iamanakeily ( She/her …" at bounding box center [304, 184] width 595 height 294
click at [55, 222] on video at bounding box center [131, 184] width 167 height 94
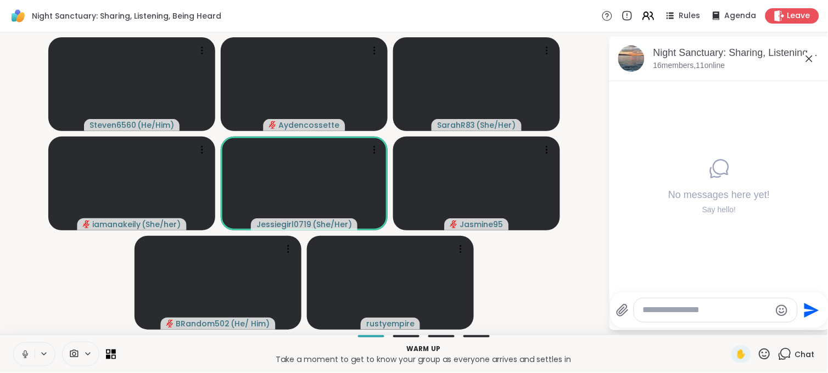
click at [798, 350] on span "Chat" at bounding box center [805, 354] width 20 height 11
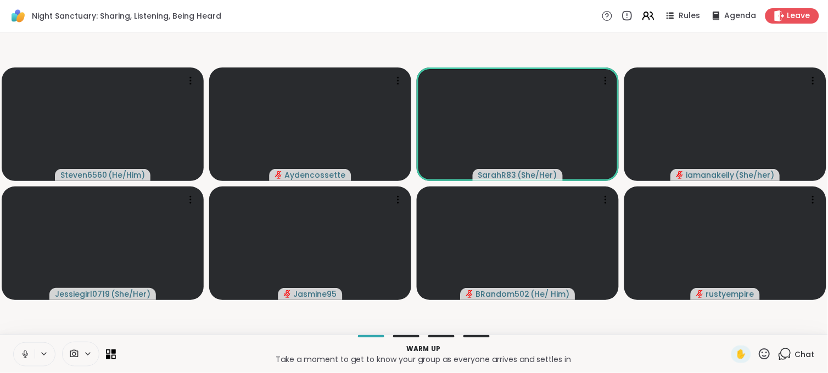
click at [798, 350] on span "Chat" at bounding box center [805, 354] width 20 height 11
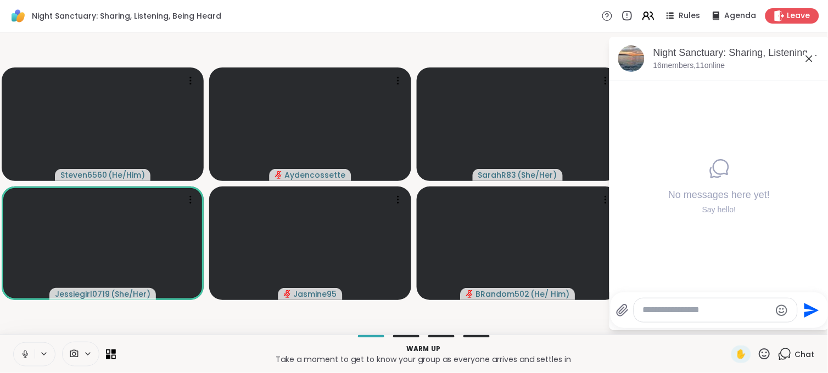
click at [798, 354] on span "Chat" at bounding box center [805, 354] width 20 height 11
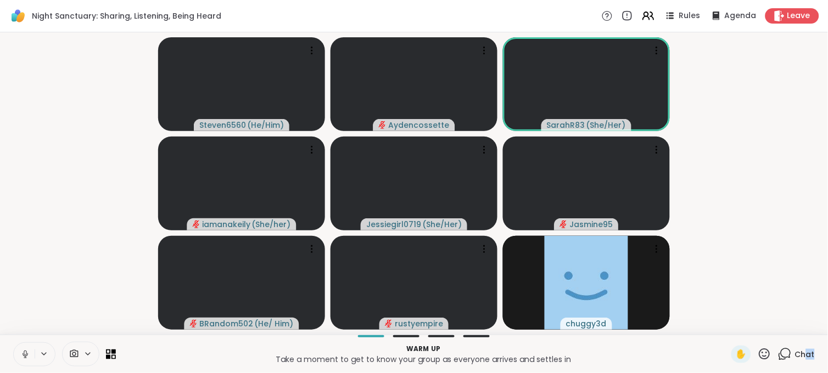
click at [796, 352] on span "Chat" at bounding box center [805, 354] width 20 height 11
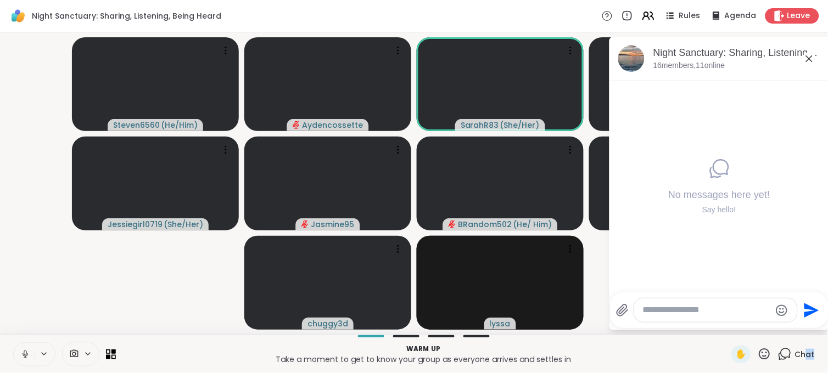
click at [796, 352] on span "Chat" at bounding box center [805, 354] width 20 height 11
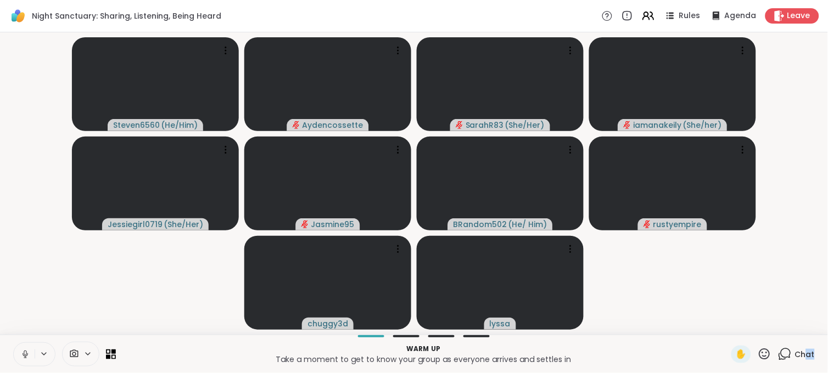
click at [796, 352] on span "Chat" at bounding box center [805, 354] width 20 height 11
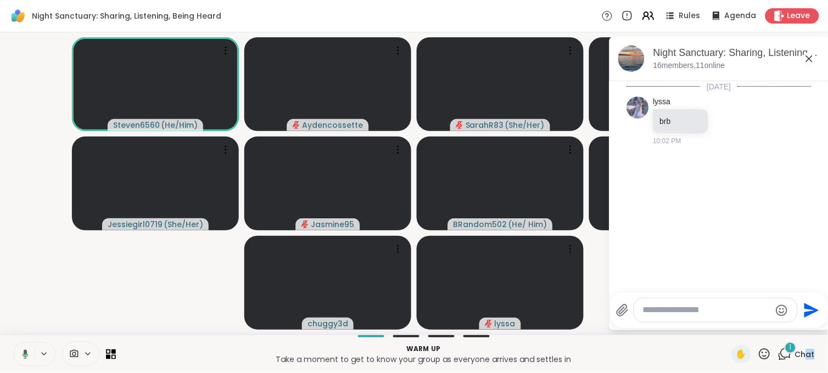
click at [795, 349] on span "Chat" at bounding box center [805, 354] width 20 height 11
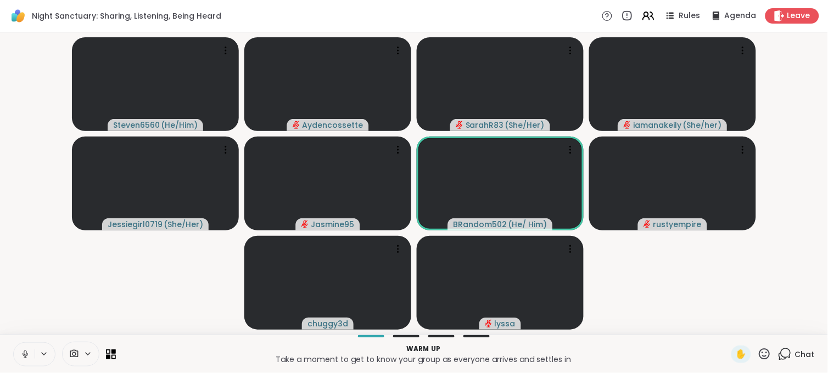
click at [795, 349] on span "Chat" at bounding box center [805, 354] width 20 height 11
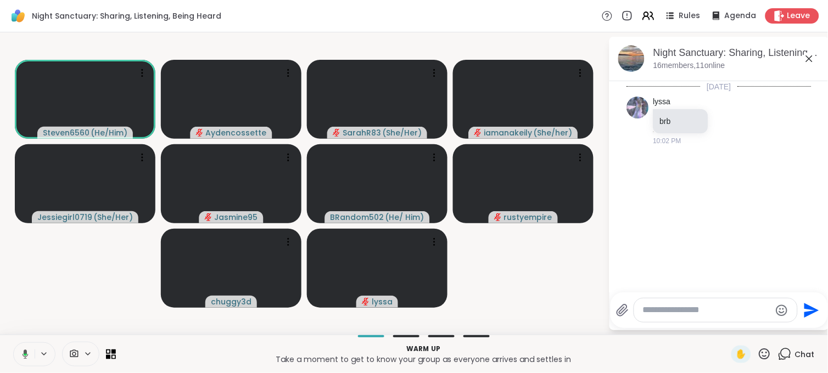
click at [795, 349] on span "Chat" at bounding box center [805, 354] width 20 height 11
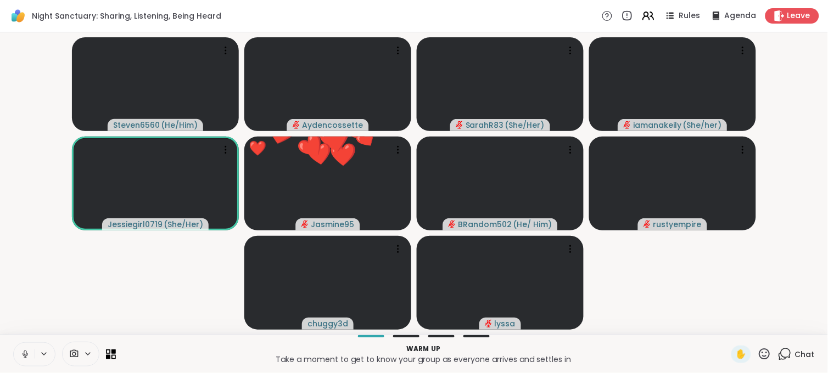
click at [797, 354] on span "Chat" at bounding box center [805, 354] width 20 height 11
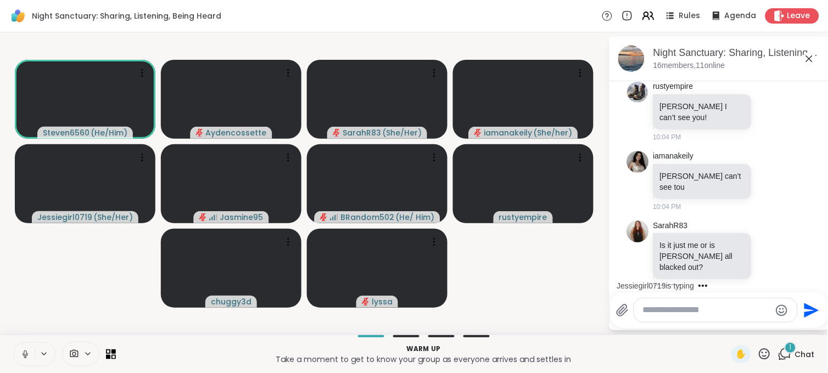
scroll to position [220, 0]
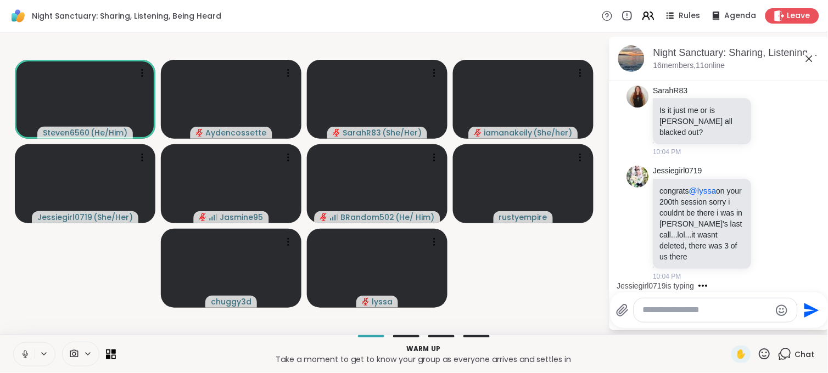
click at [85, 350] on icon at bounding box center [87, 354] width 9 height 9
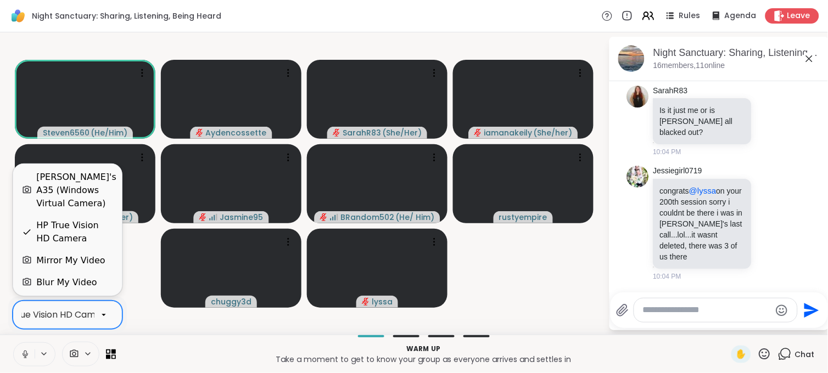
click at [103, 313] on icon at bounding box center [104, 315] width 10 height 10
click at [81, 231] on div "HP True Vision HD Camera" at bounding box center [74, 232] width 77 height 26
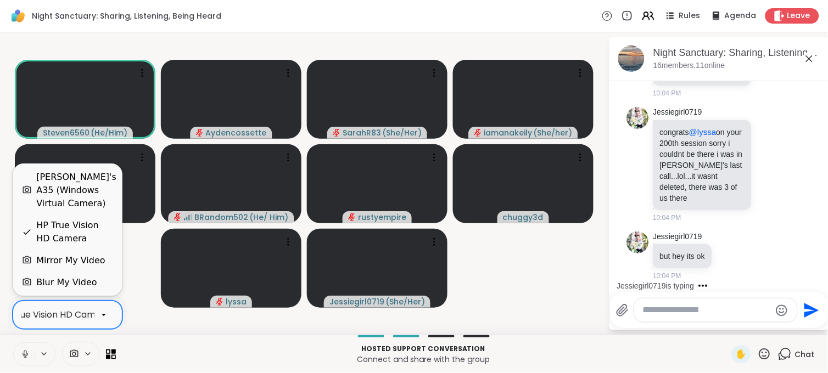
click at [104, 312] on icon at bounding box center [104, 315] width 10 height 10
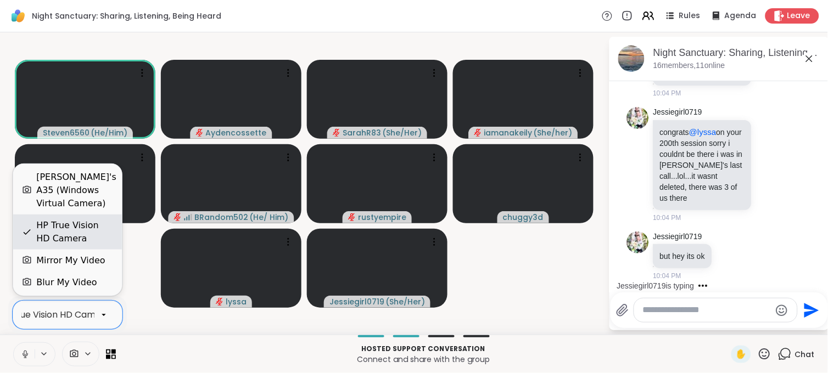
click at [58, 219] on div "HP True Vision HD Camera" at bounding box center [74, 232] width 77 height 26
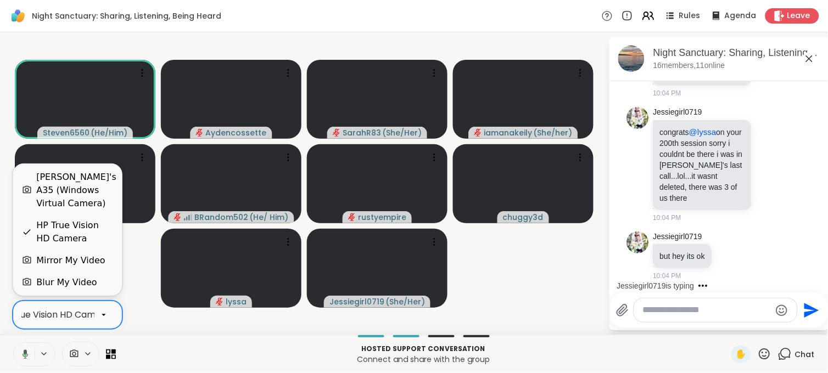
click at [102, 312] on icon at bounding box center [104, 315] width 10 height 10
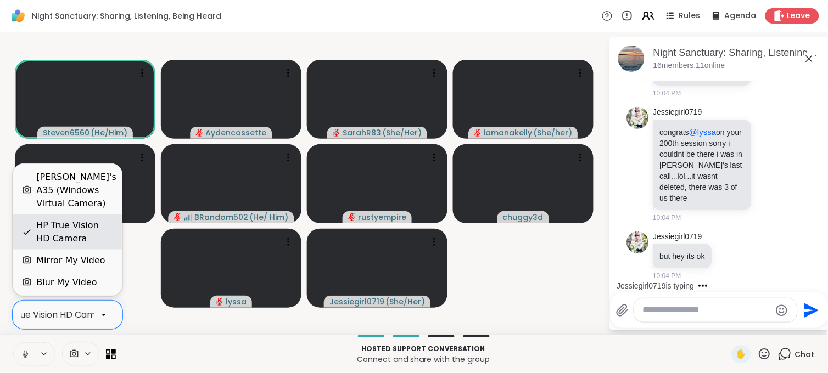
click at [55, 226] on div "HP True Vision HD Camera" at bounding box center [74, 232] width 77 height 26
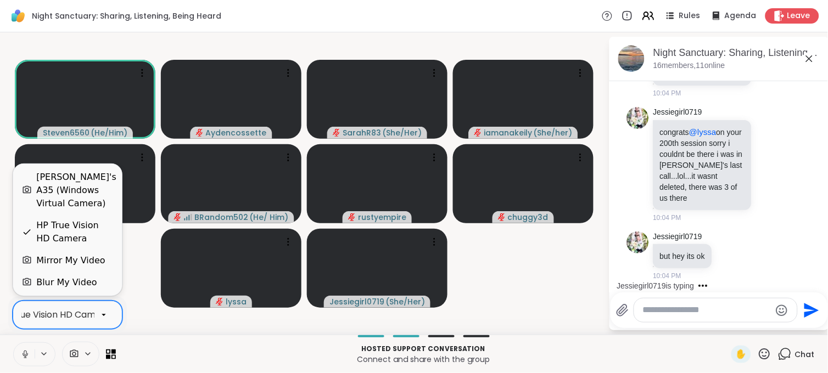
click at [103, 312] on icon at bounding box center [104, 315] width 10 height 10
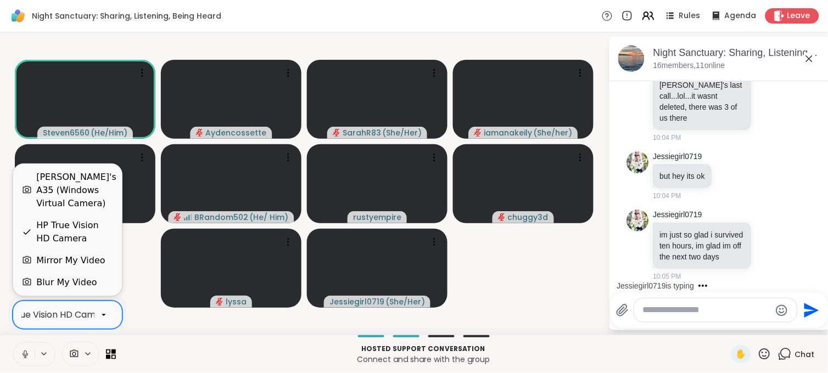
click at [64, 229] on div "HP True Vision HD Camera" at bounding box center [74, 232] width 77 height 26
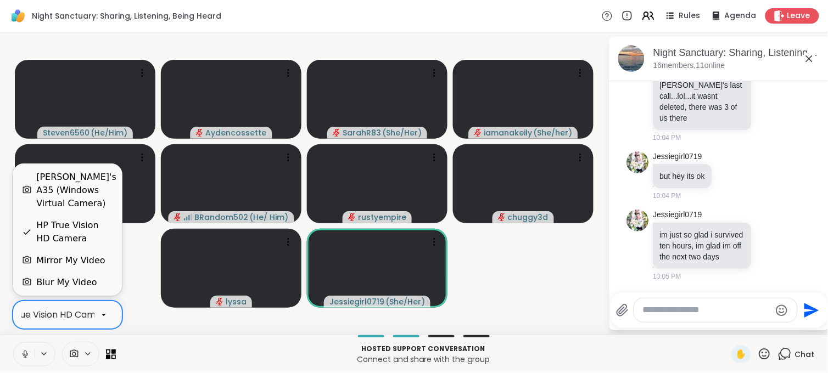
click at [92, 316] on div "HP True Vision HD Camera" at bounding box center [53, 315] width 113 height 13
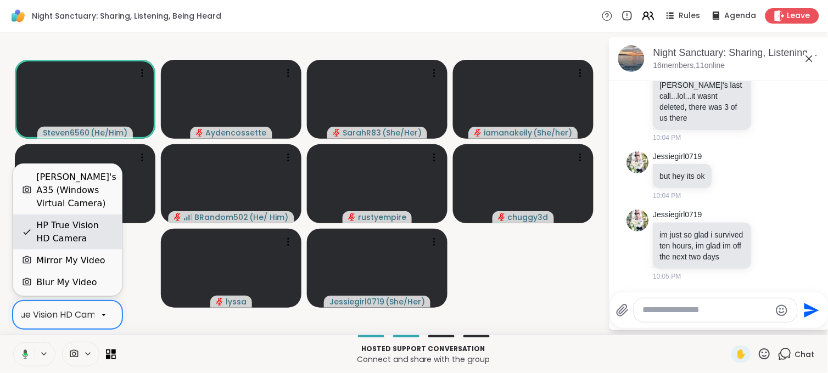
click at [53, 229] on div "HP True Vision HD Camera" at bounding box center [74, 232] width 77 height 26
click at [103, 313] on icon at bounding box center [104, 315] width 10 height 10
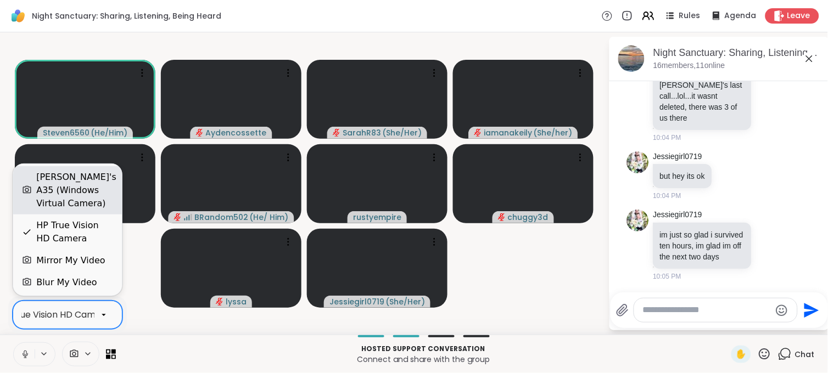
click at [48, 187] on div "[PERSON_NAME]'s A35 (Windows Virtual Camera)" at bounding box center [76, 191] width 80 height 40
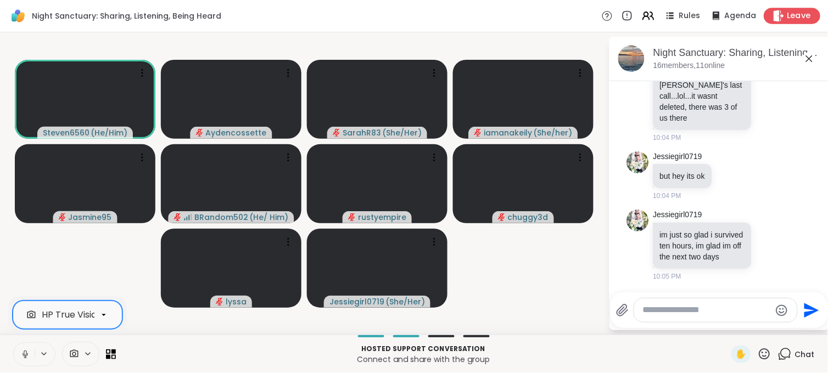
click at [789, 14] on span "Leave" at bounding box center [799, 16] width 24 height 12
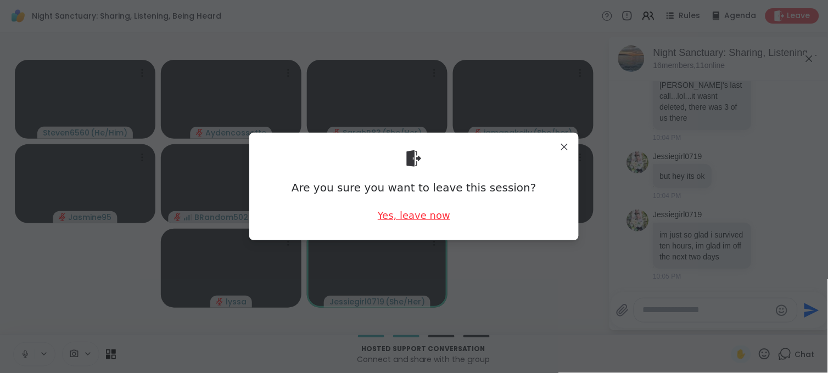
click at [413, 210] on div "Yes, leave now" at bounding box center [414, 216] width 72 height 14
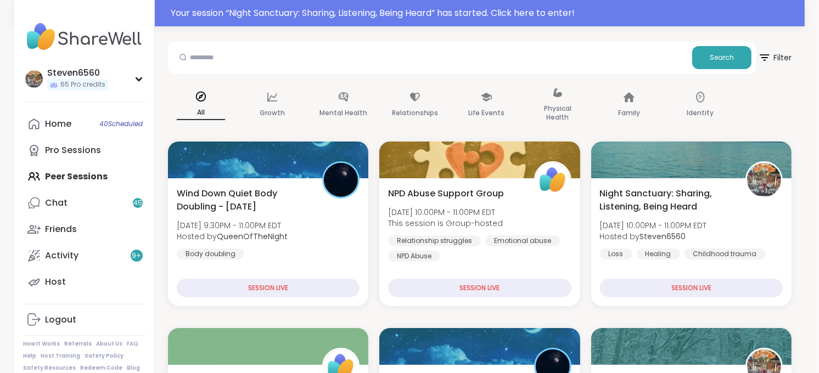
scroll to position [122, 0]
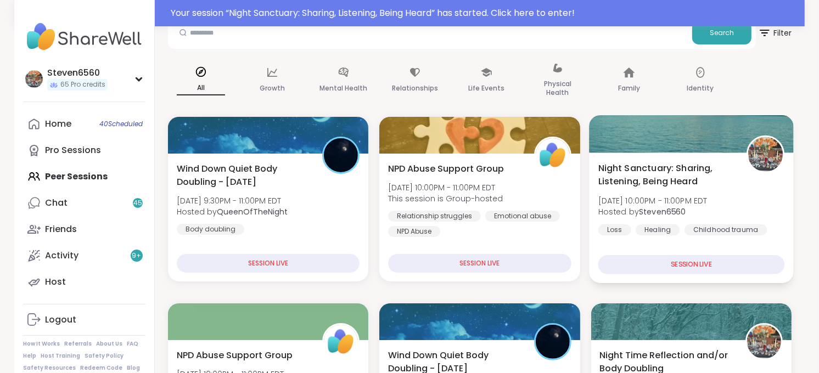
click at [677, 229] on div "Healing" at bounding box center [658, 230] width 44 height 11
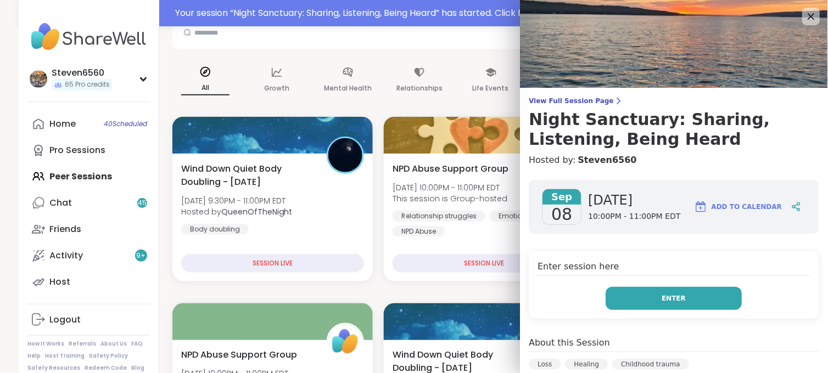
click at [643, 293] on button "Enter" at bounding box center [674, 298] width 136 height 23
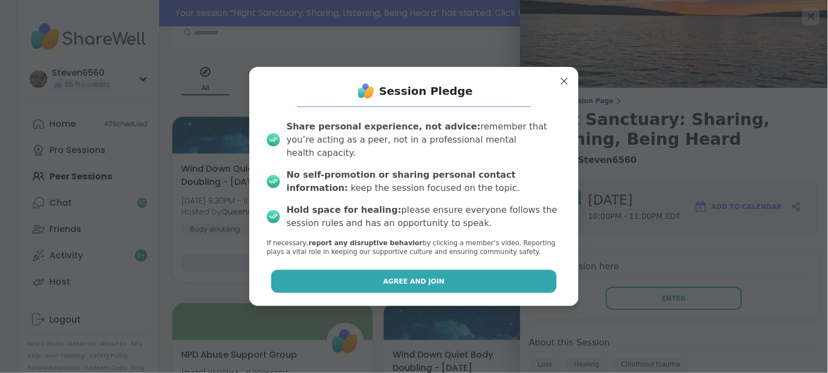
click at [464, 276] on button "Agree and Join" at bounding box center [414, 281] width 286 height 23
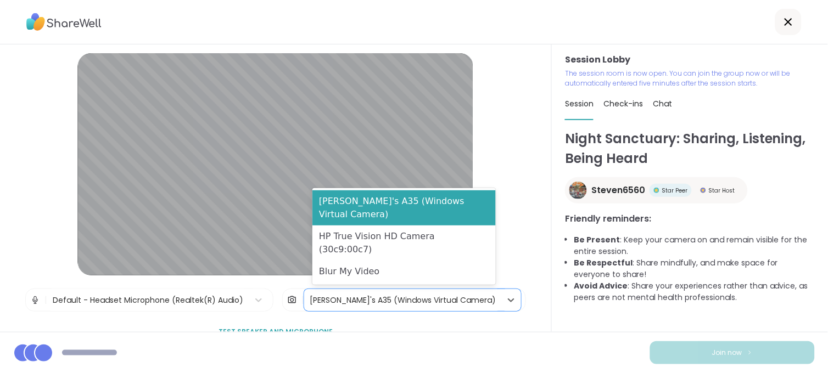
click at [441, 298] on div "[PERSON_NAME]'s A35 (Windows Virtual Camera)" at bounding box center [403, 301] width 186 height 12
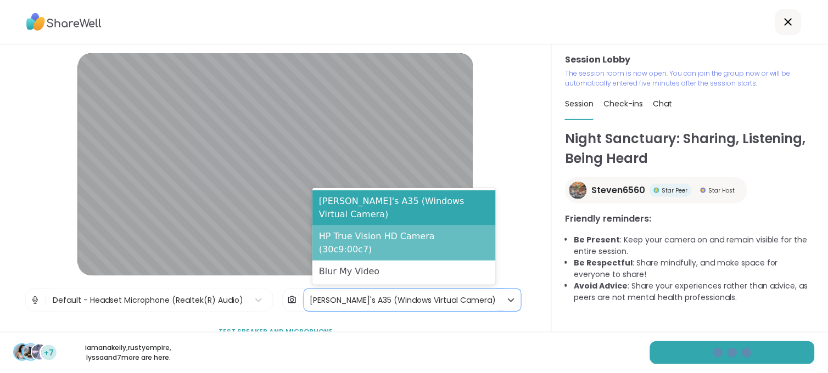
click at [427, 250] on div "HP True Vision HD Camera (30c9:00c7)" at bounding box center [403, 243] width 183 height 35
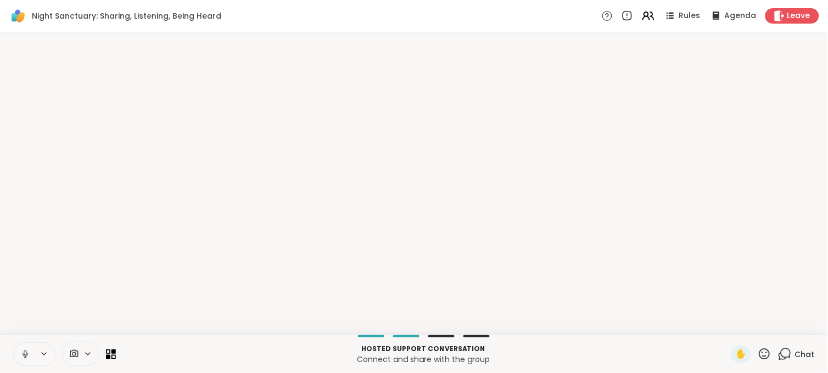
click at [759, 354] on icon at bounding box center [764, 354] width 11 height 11
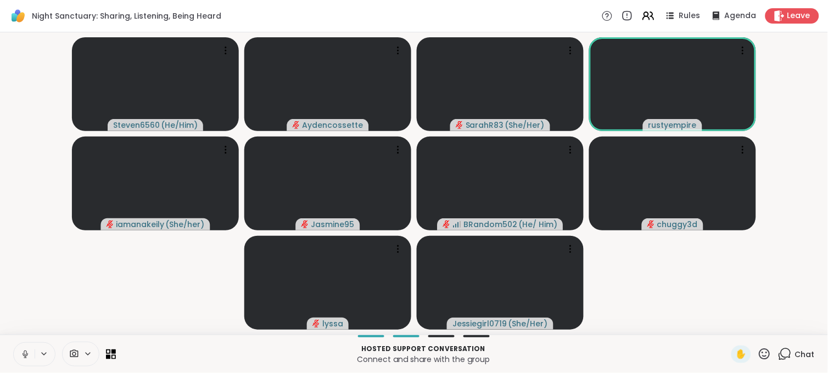
click at [72, 353] on icon at bounding box center [74, 354] width 10 height 10
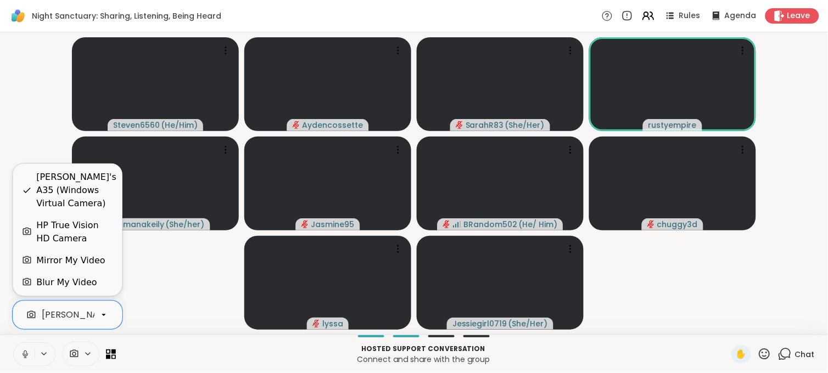
scroll to position [0, 104]
click at [98, 316] on div at bounding box center [103, 315] width 19 height 19
click at [70, 223] on div "HP True Vision HD Camera" at bounding box center [74, 232] width 77 height 26
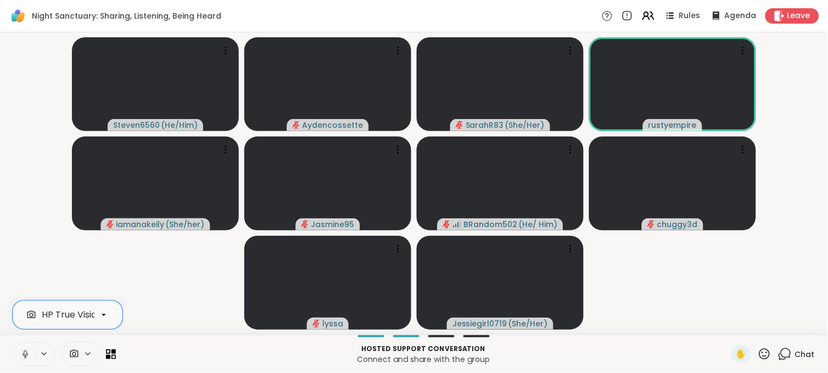
click at [795, 357] on span "Chat" at bounding box center [805, 354] width 20 height 11
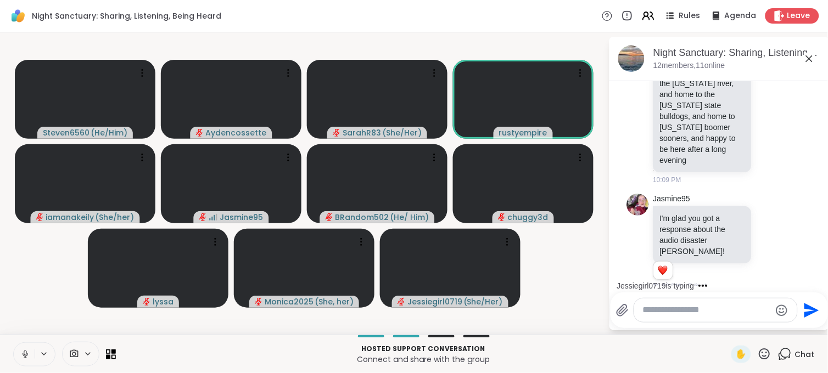
scroll to position [802, 0]
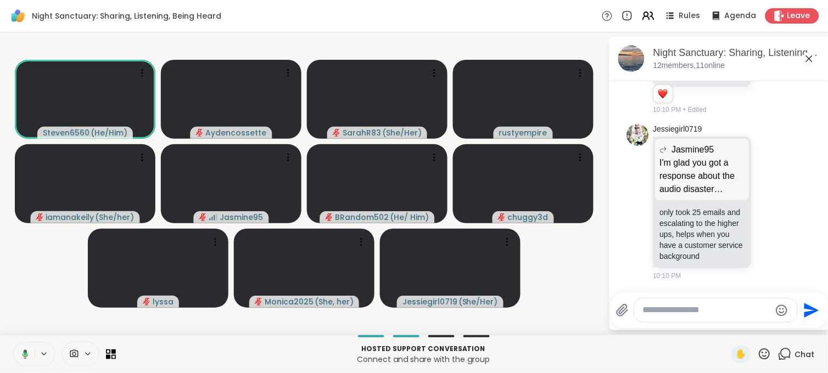
click at [684, 311] on textarea "Type your message" at bounding box center [707, 311] width 128 height 12
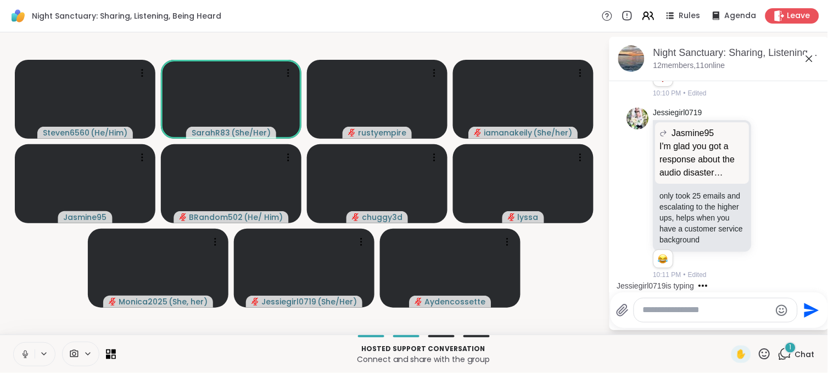
scroll to position [931, 0]
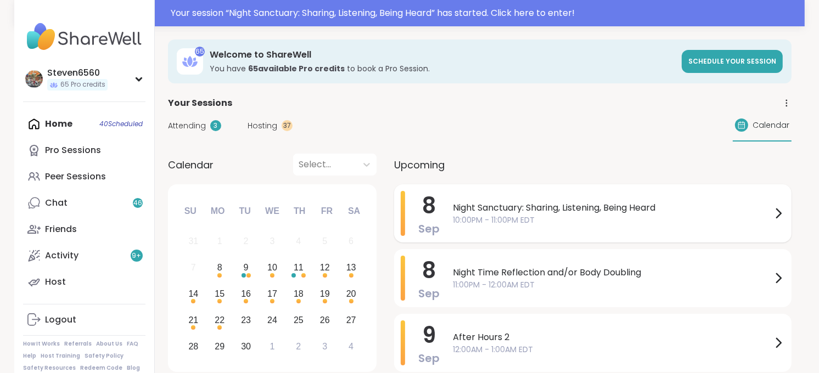
click at [640, 209] on span "Night Sanctuary: Sharing, Listening, Being Heard" at bounding box center [612, 207] width 319 height 13
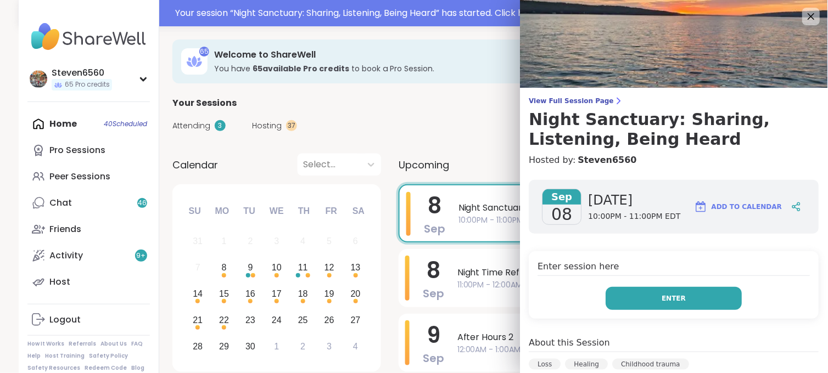
click at [662, 294] on span "Enter" at bounding box center [674, 299] width 24 height 10
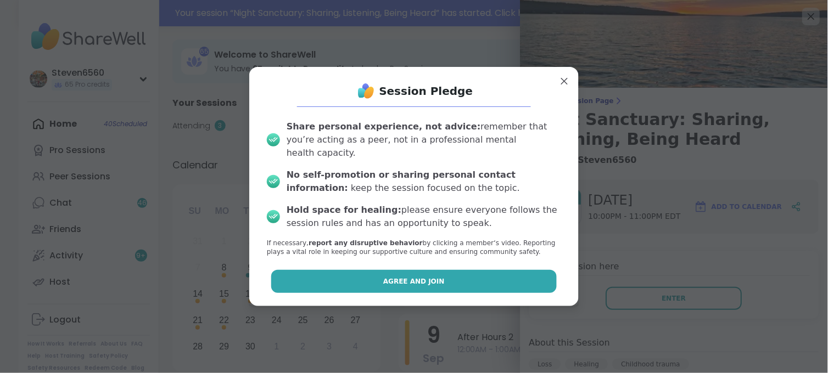
click at [518, 273] on button "Agree and Join" at bounding box center [414, 281] width 286 height 23
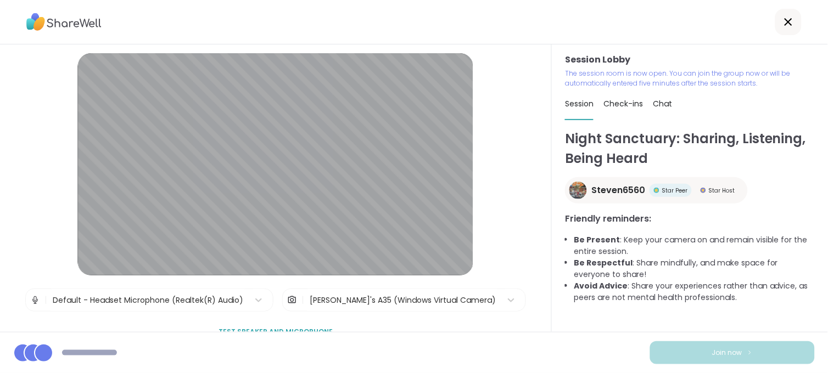
click at [402, 301] on div "[PERSON_NAME]'s A35 (Windows Virtual Camera)" at bounding box center [403, 301] width 186 height 12
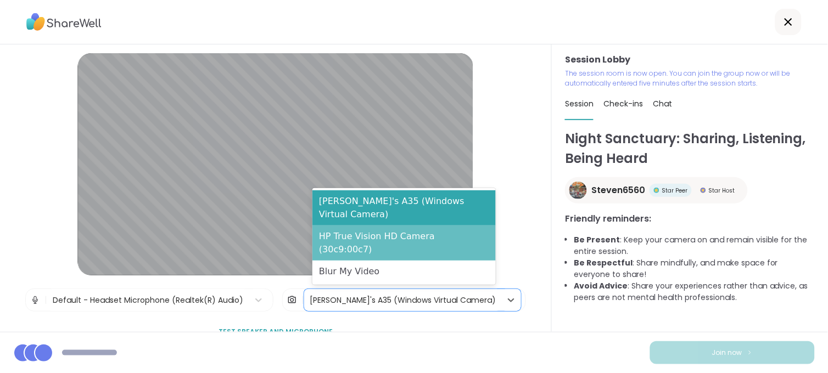
click at [405, 249] on div "HP True Vision HD Camera (30c9:00c7)" at bounding box center [403, 243] width 183 height 35
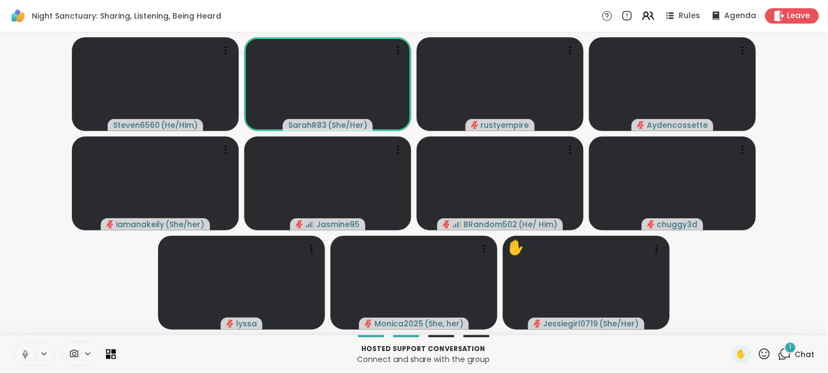
click at [74, 351] on icon at bounding box center [74, 354] width 10 height 10
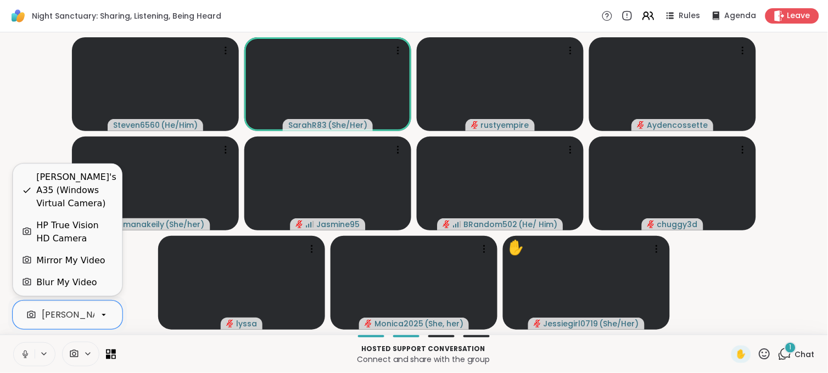
click at [100, 314] on icon at bounding box center [104, 315] width 10 height 10
click at [96, 227] on div "HP True Vision HD Camera" at bounding box center [74, 232] width 77 height 26
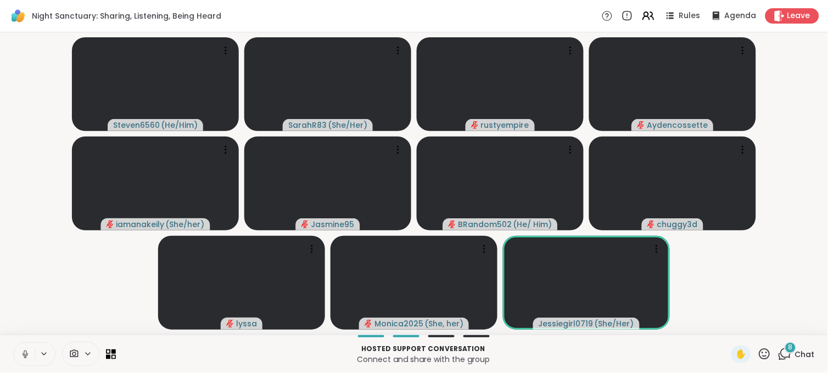
click at [796, 351] on span "Chat" at bounding box center [805, 354] width 20 height 11
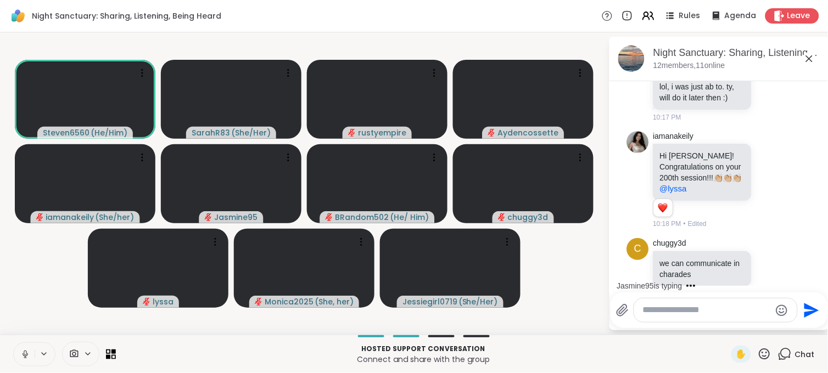
scroll to position [1822, 0]
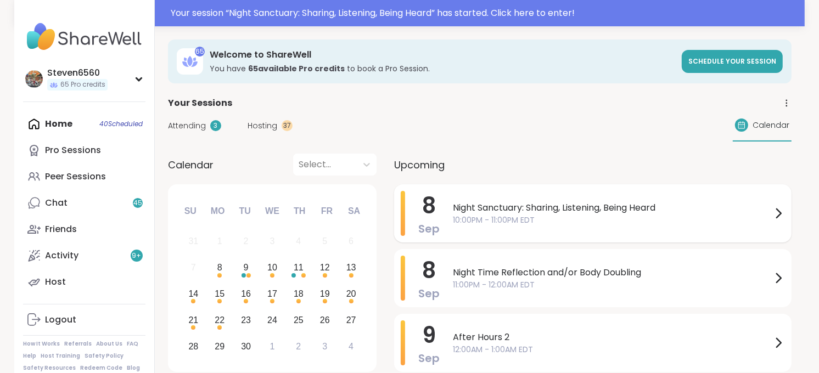
click at [676, 226] on div "Night Sanctuary: Sharing, Listening, Being Heard 10:00PM - 11:00PM EDT" at bounding box center [619, 213] width 332 height 45
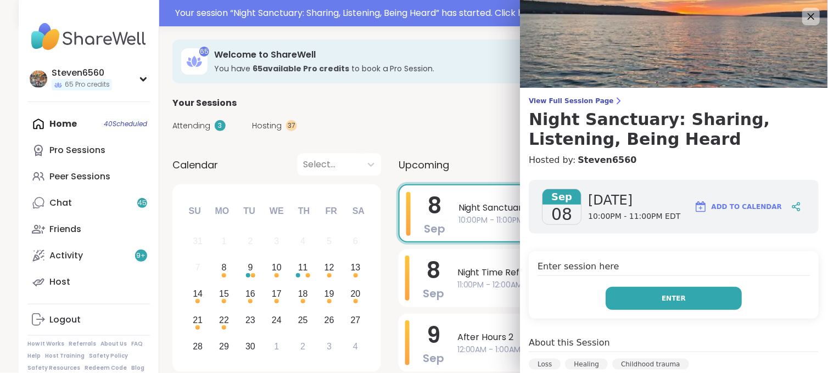
click at [643, 303] on button "Enter" at bounding box center [674, 298] width 136 height 23
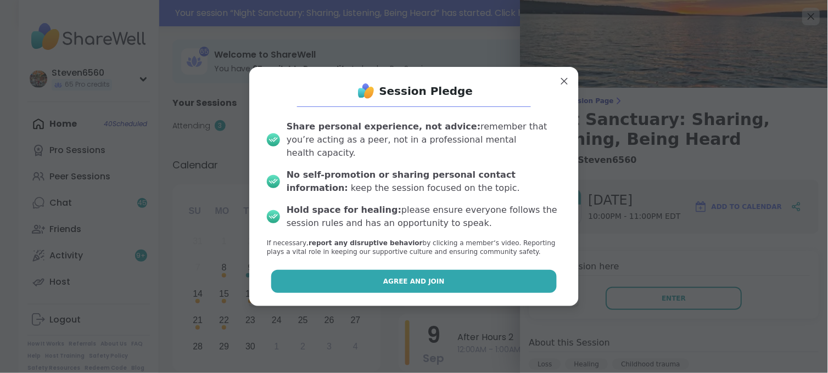
click at [517, 280] on button "Agree and Join" at bounding box center [414, 281] width 286 height 23
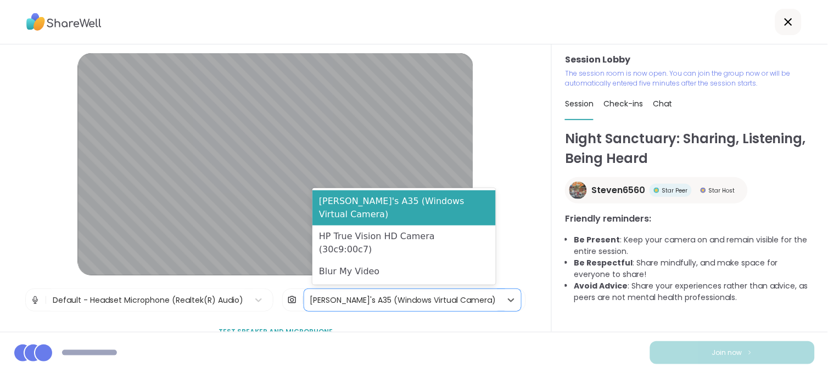
click at [402, 298] on div "[PERSON_NAME]'s A35 (Windows Virtual Camera)" at bounding box center [403, 301] width 186 height 12
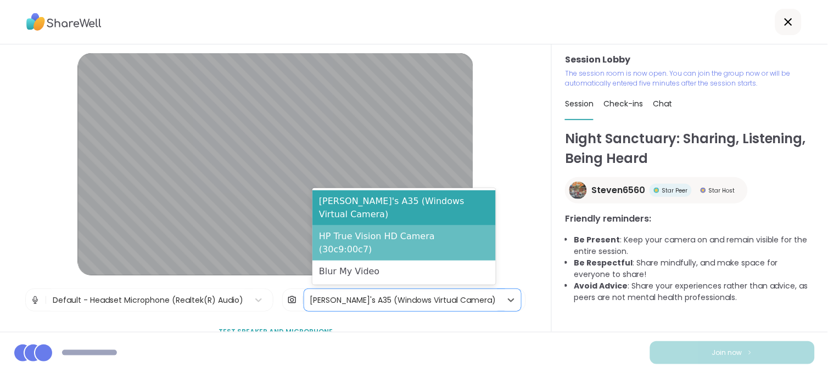
click at [451, 255] on div "HP True Vision HD Camera (30c9:00c7)" at bounding box center [403, 243] width 183 height 35
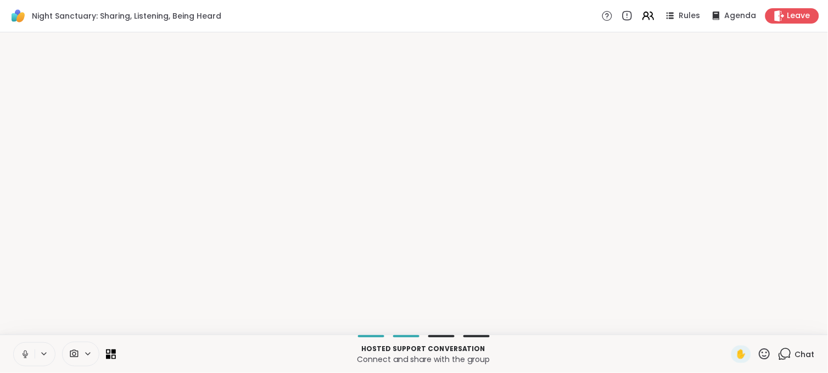
click at [731, 349] on div "✋" at bounding box center [741, 355] width 20 height 18
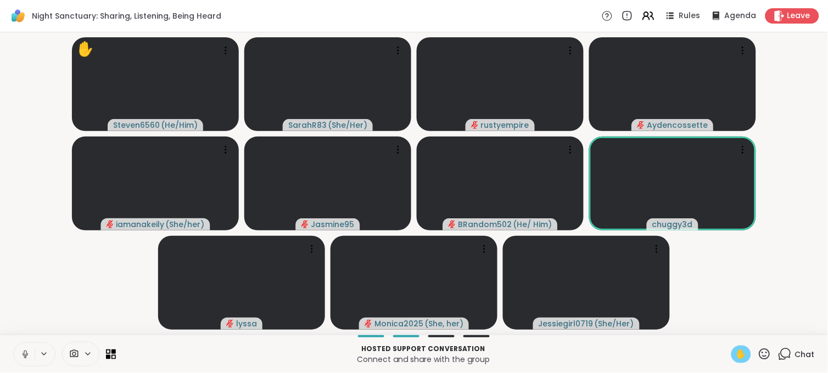
click at [87, 352] on icon at bounding box center [87, 354] width 9 height 9
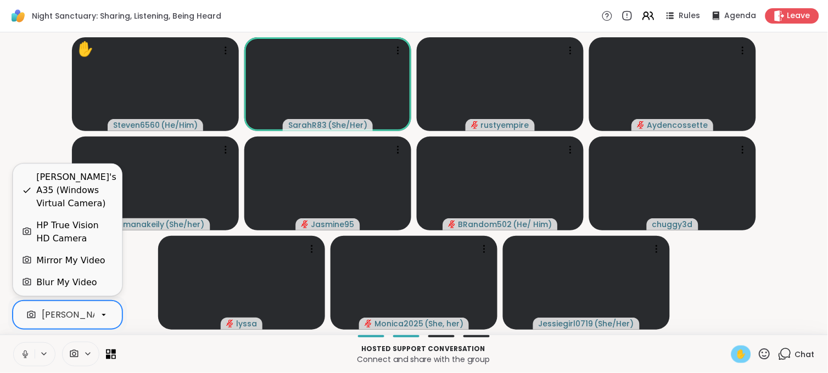
scroll to position [0, 104]
click at [101, 313] on icon at bounding box center [104, 315] width 10 height 10
click at [79, 229] on div "HP True Vision HD Camera" at bounding box center [74, 232] width 77 height 26
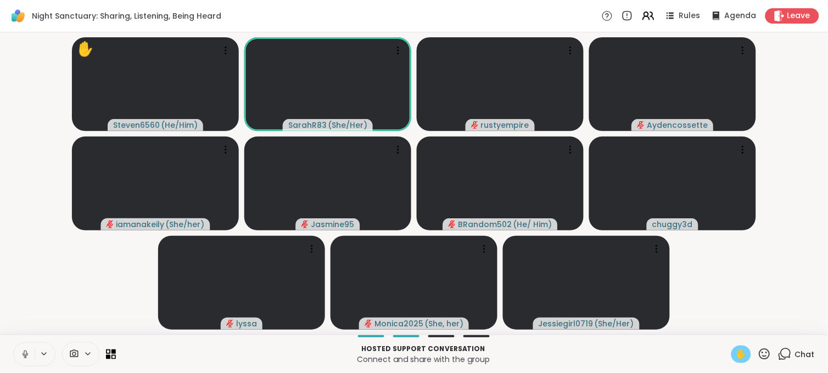
click at [798, 354] on span "Chat" at bounding box center [805, 354] width 20 height 11
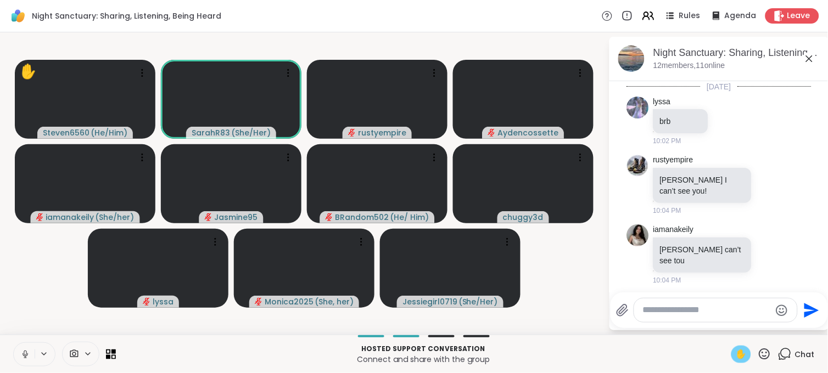
scroll to position [1885, 0]
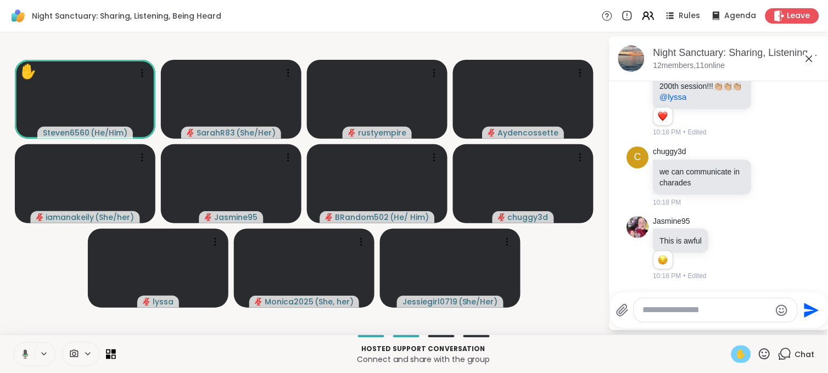
click at [738, 355] on span "✋" at bounding box center [741, 354] width 11 height 13
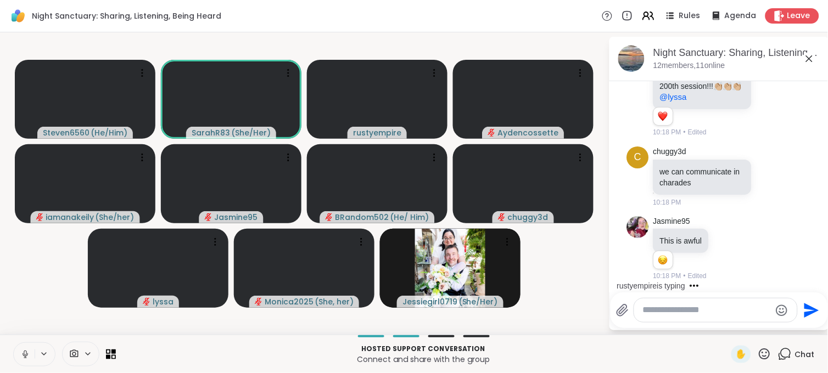
click at [670, 305] on textarea "Type your message" at bounding box center [707, 311] width 128 height 12
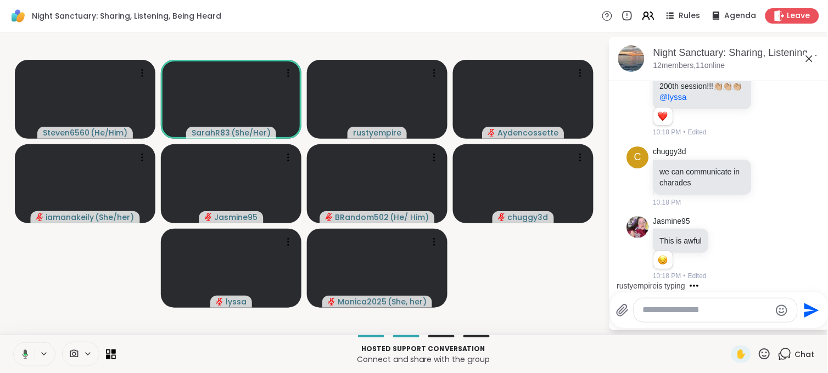
scroll to position [1966, 0]
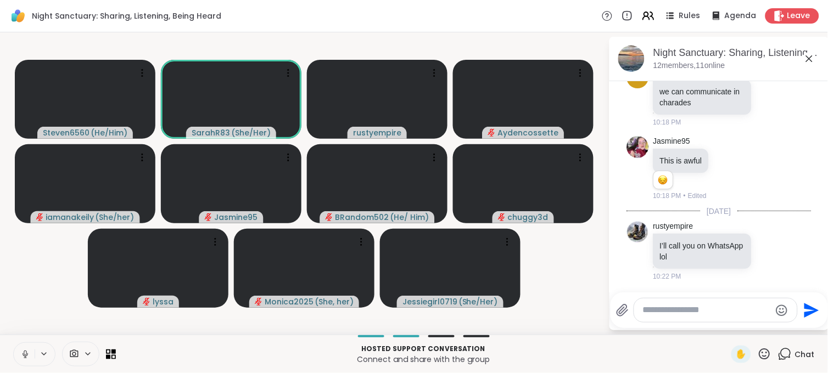
click at [670, 310] on textarea "Type your message" at bounding box center [707, 311] width 128 height 12
click at [667, 313] on textarea "Type your message" at bounding box center [707, 311] width 128 height 12
type textarea "*"
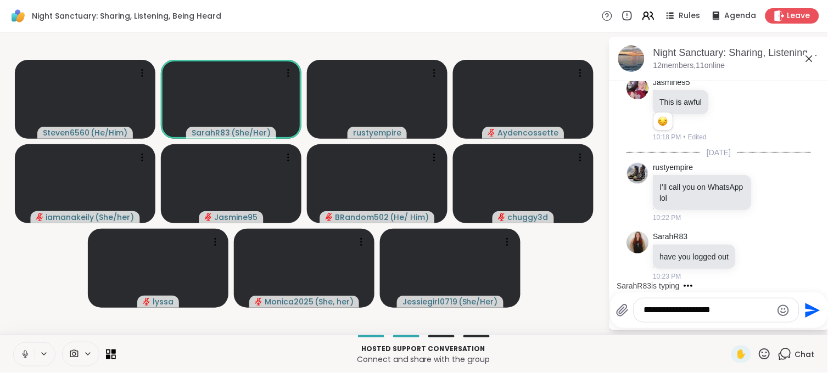
scroll to position [2095, 0]
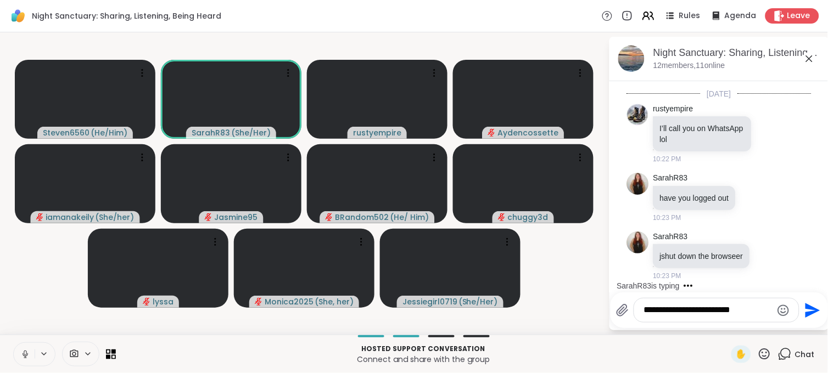
type textarea "**********"
click at [806, 306] on icon "Send" at bounding box center [813, 310] width 15 height 15
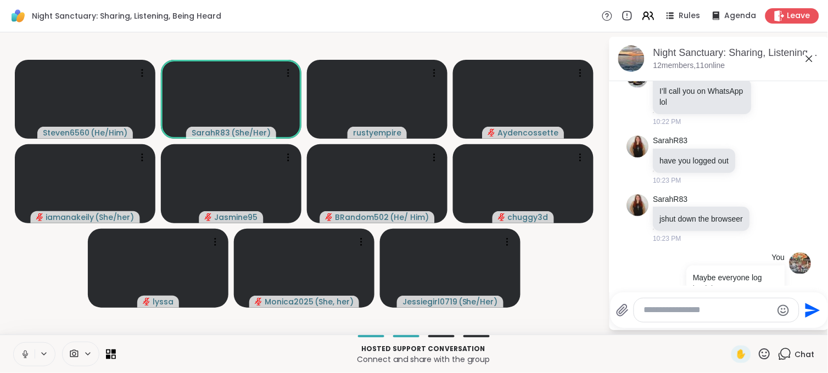
scroll to position [2164, 0]
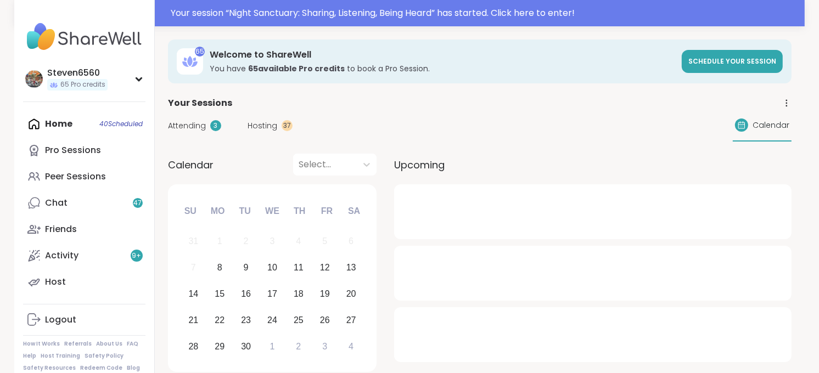
click at [745, 40] on div "65 Welcome to ShareWell You have 65 available Pro credit s to book a Pro Sessio…" at bounding box center [480, 62] width 624 height 44
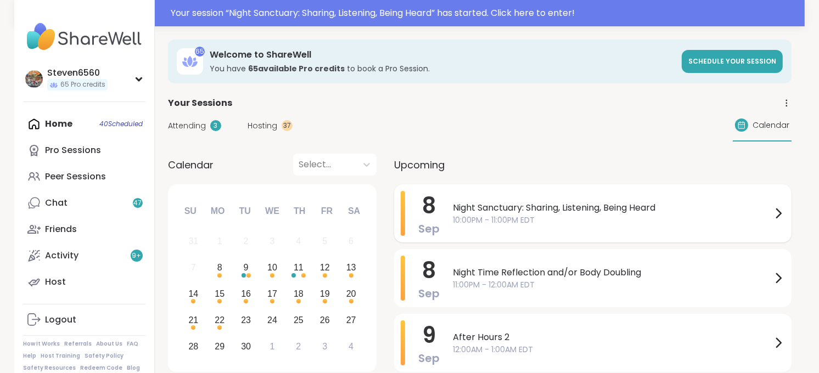
click at [591, 206] on span "Night Sanctuary: Sharing, Listening, Being Heard" at bounding box center [612, 207] width 319 height 13
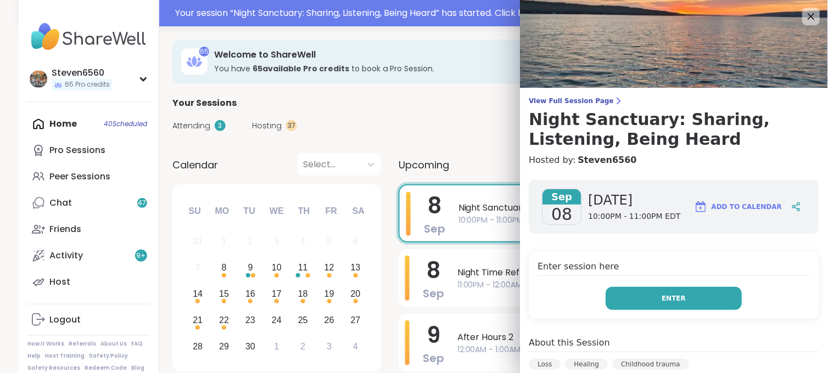
click at [630, 293] on button "Enter" at bounding box center [674, 298] width 136 height 23
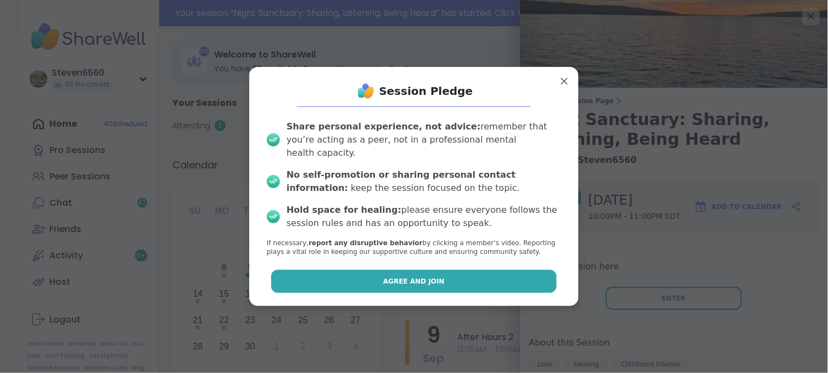
click at [492, 270] on button "Agree and Join" at bounding box center [414, 281] width 286 height 23
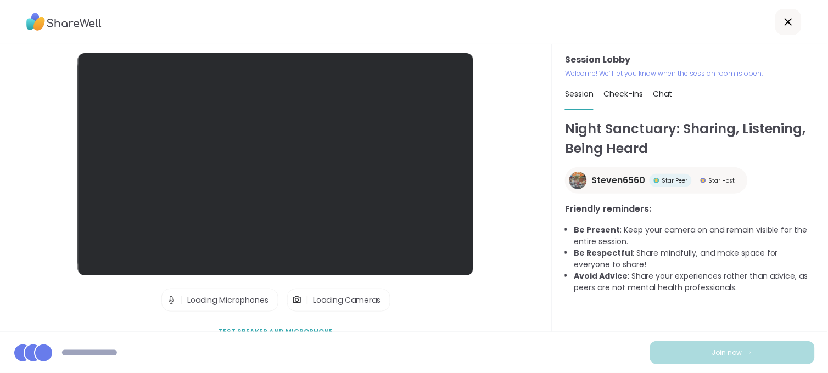
click at [607, 297] on div "Night Sanctuary: Sharing, Listening, Being Heard Steven6560 Star Peer Star Host…" at bounding box center [690, 220] width 250 height 203
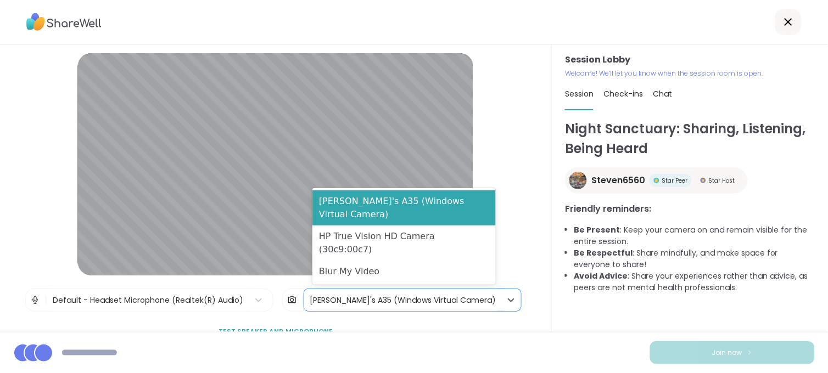
click at [343, 305] on div "[PERSON_NAME]'s A35 (Windows Virtual Camera)" at bounding box center [403, 301] width 186 height 12
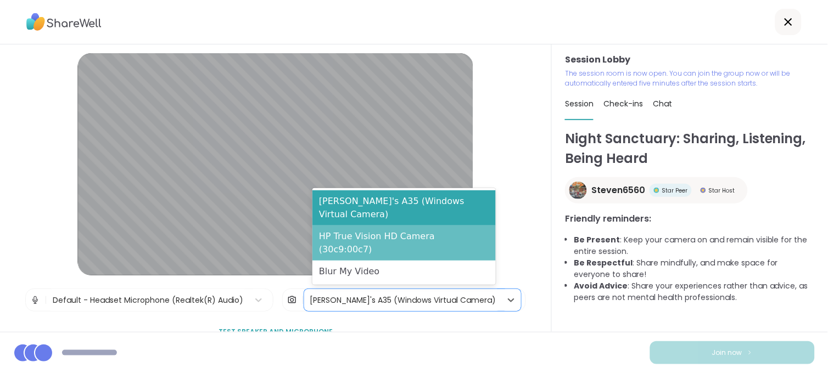
click at [366, 249] on div "HP True Vision HD Camera (30c9:00c7)" at bounding box center [403, 243] width 183 height 35
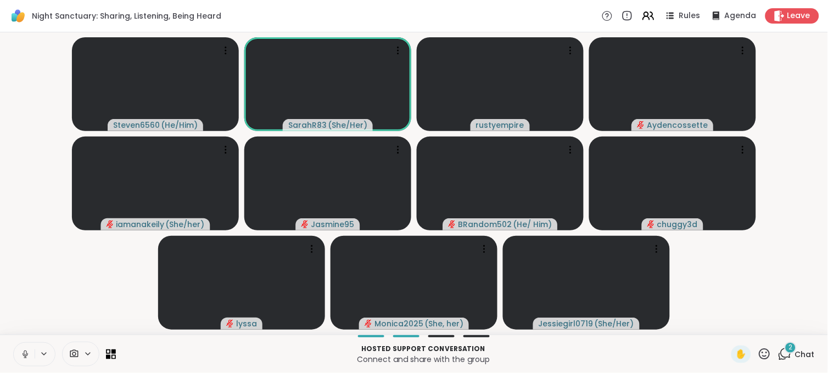
click at [86, 350] on icon at bounding box center [87, 354] width 9 height 9
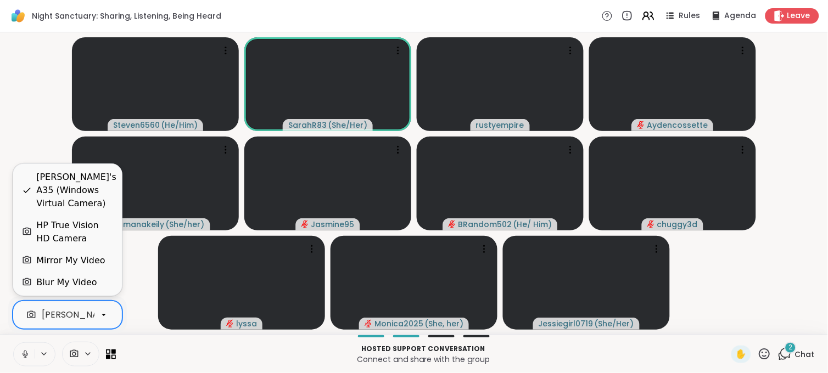
scroll to position [0, 104]
click at [88, 318] on div "[PERSON_NAME]'s A35 (Windows Virtual Camera)" at bounding box center [44, 315] width 215 height 13
click at [99, 226] on div "HP True Vision HD Camera" at bounding box center [74, 232] width 77 height 26
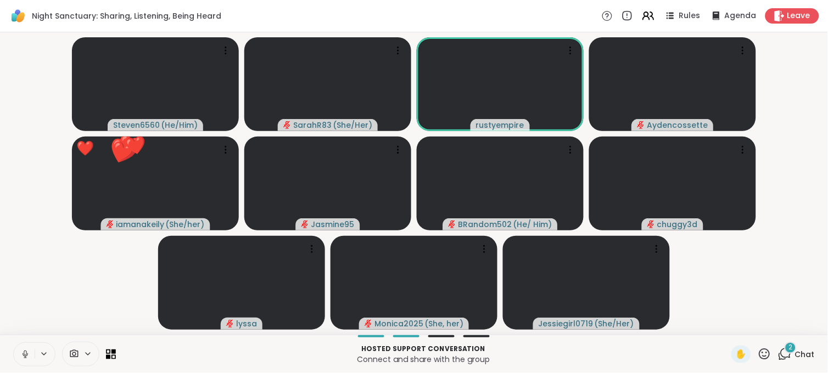
click at [778, 354] on icon at bounding box center [785, 355] width 14 height 14
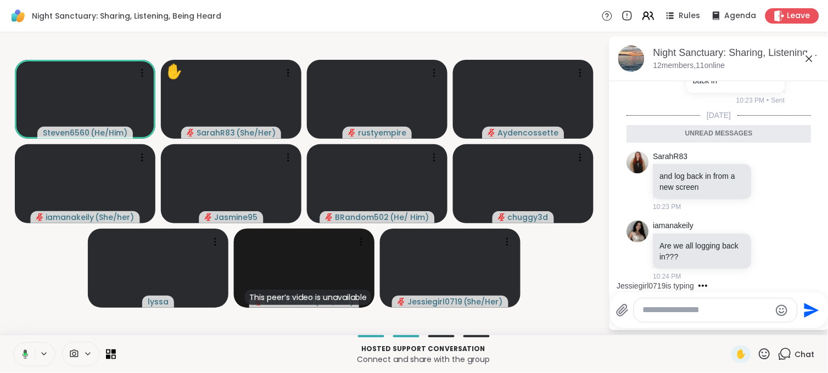
scroll to position [2373, 0]
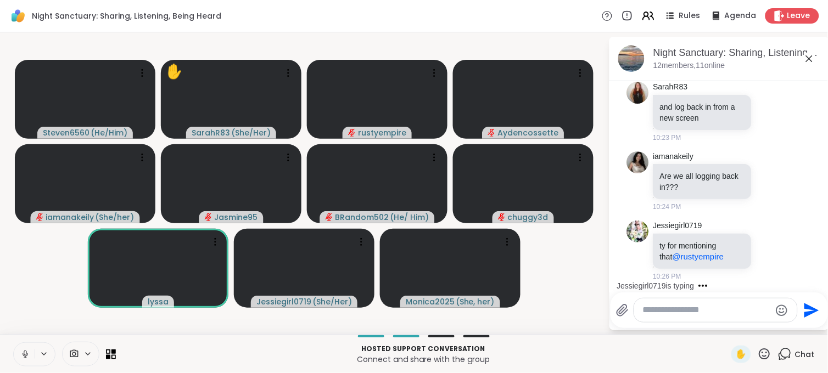
click at [678, 308] on textarea "Type your message" at bounding box center [707, 311] width 128 height 12
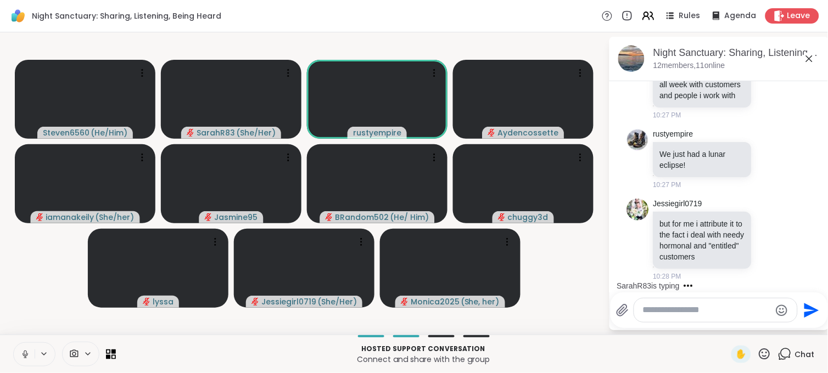
scroll to position [2706, 0]
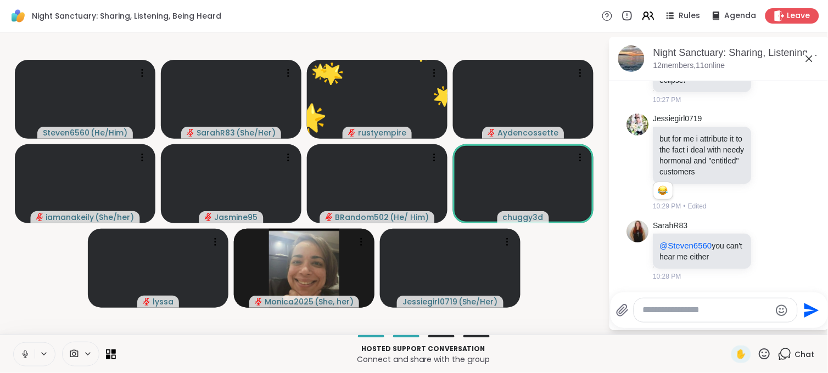
click at [674, 305] on textarea "Type your message" at bounding box center [707, 311] width 128 height 12
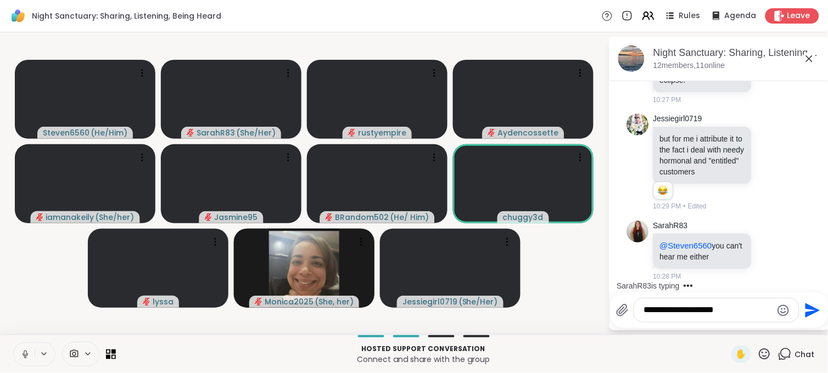
type textarea "**********"
click at [810, 314] on icon "Send" at bounding box center [813, 310] width 15 height 15
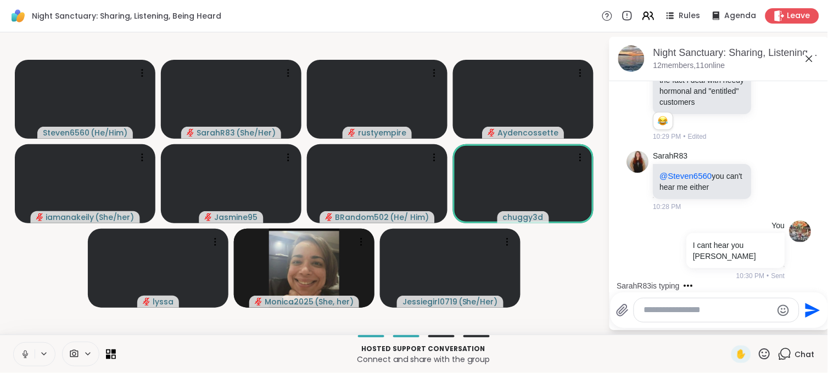
scroll to position [2861, 0]
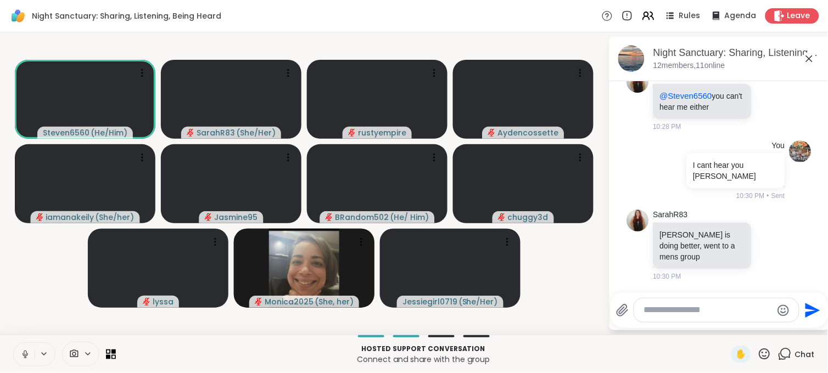
click at [693, 312] on textarea "Type your message" at bounding box center [708, 311] width 128 height 12
click at [704, 310] on textarea "Type your message" at bounding box center [708, 311] width 128 height 12
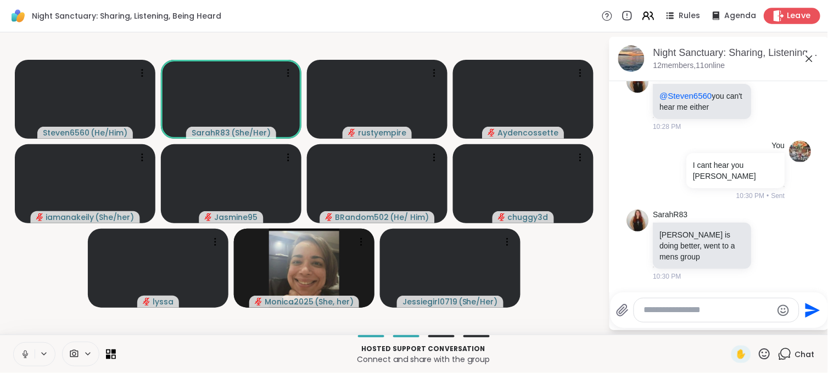
click at [777, 19] on div "Leave" at bounding box center [792, 16] width 57 height 16
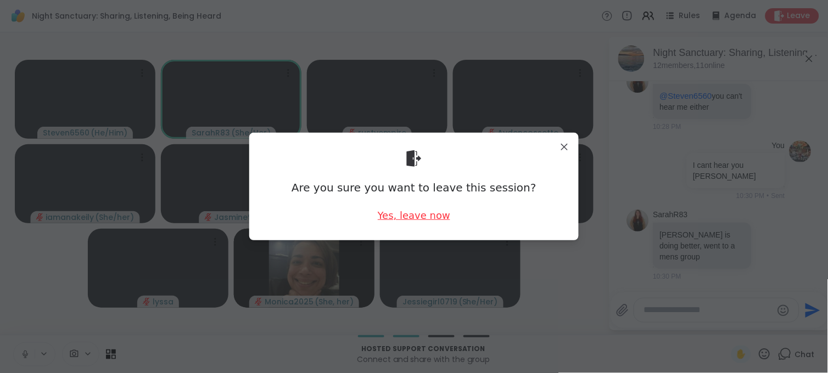
click at [432, 212] on div "Yes, leave now" at bounding box center [414, 216] width 72 height 14
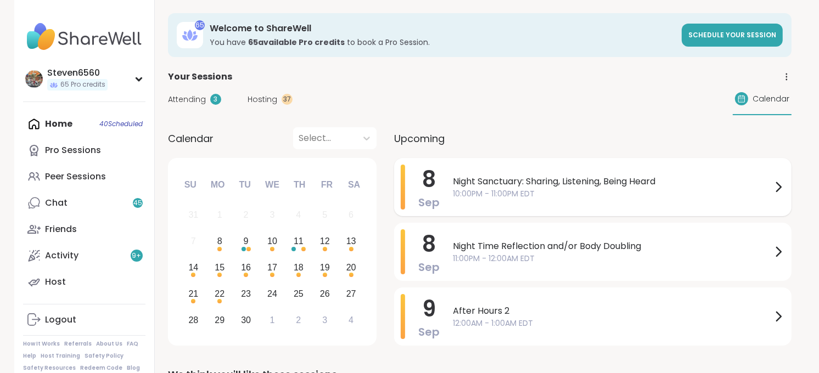
click at [618, 182] on span "Night Sanctuary: Sharing, Listening, Being Heard" at bounding box center [612, 181] width 319 height 13
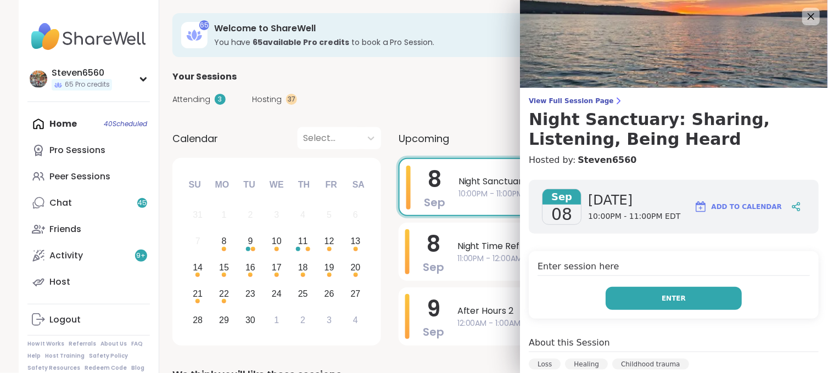
click at [632, 293] on button "Enter" at bounding box center [674, 298] width 136 height 23
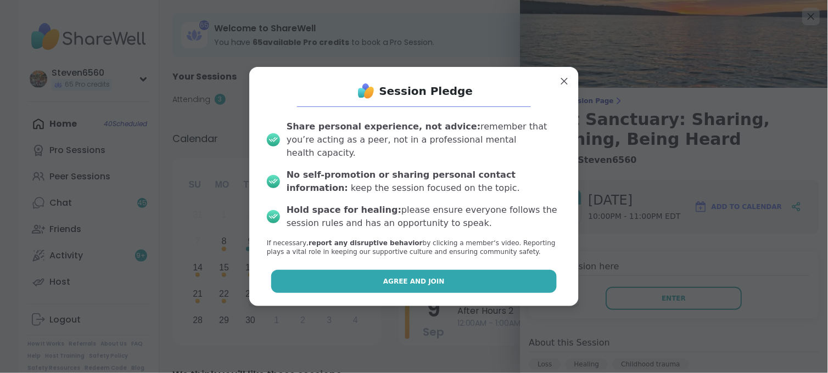
click at [413, 277] on span "Agree and Join" at bounding box center [413, 282] width 61 height 10
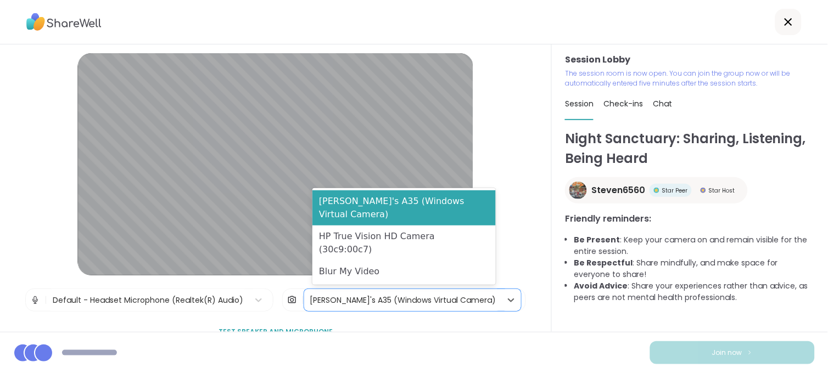
click at [324, 300] on div "[PERSON_NAME]'s A35 (Windows Virtual Camera)" at bounding box center [403, 301] width 186 height 12
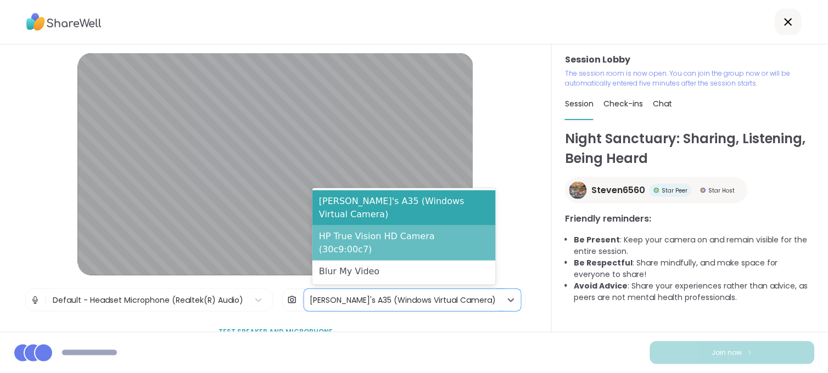
click at [339, 249] on div "HP True Vision HD Camera (30c9:00c7)" at bounding box center [403, 243] width 183 height 35
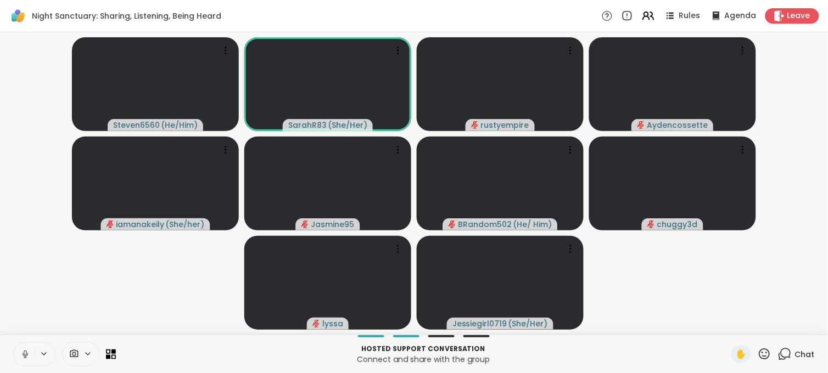
click at [89, 352] on icon at bounding box center [87, 354] width 9 height 9
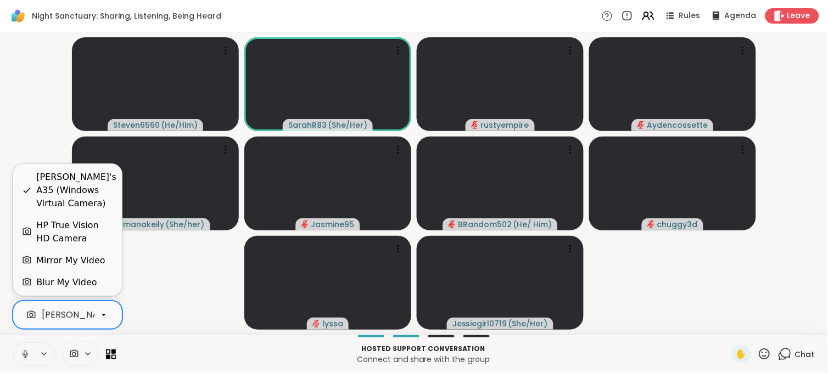
scroll to position [0, 104]
click at [91, 310] on div "[PERSON_NAME]'s A35 (Windows Virtual Camera)" at bounding box center [44, 315] width 215 height 13
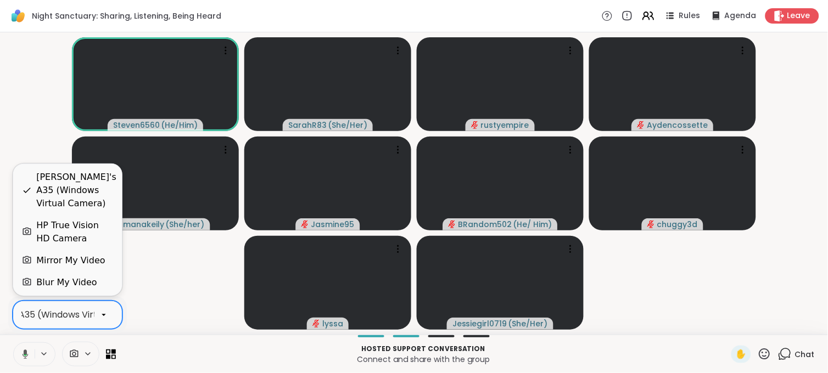
click at [90, 229] on div "HP True Vision HD Camera" at bounding box center [74, 232] width 77 height 26
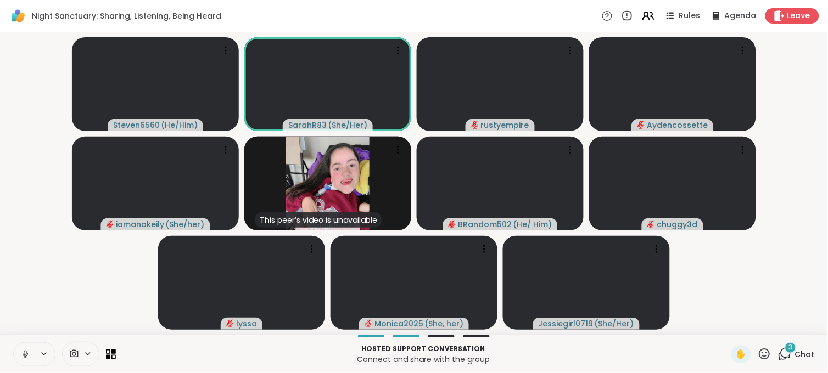
click at [786, 346] on div "3" at bounding box center [791, 348] width 12 height 12
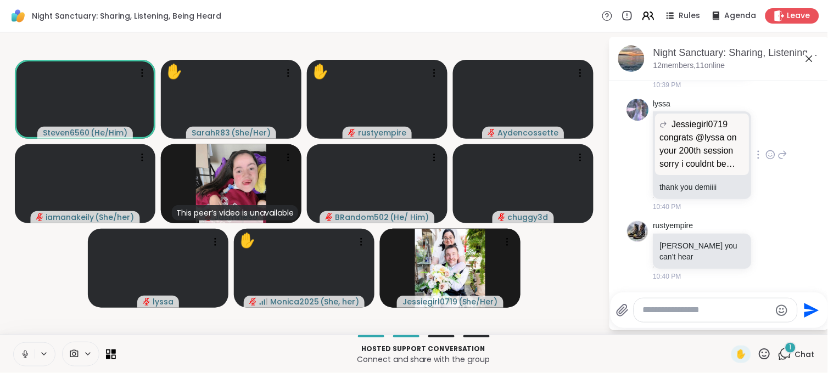
scroll to position [4687, 0]
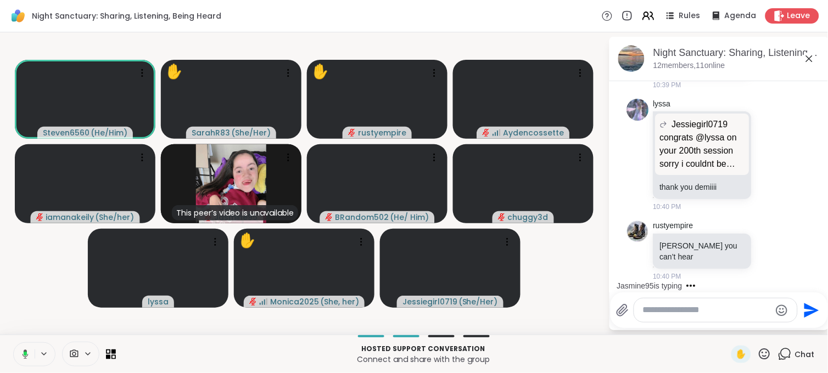
click at [684, 278] on div "Jasmine95 is typing" at bounding box center [721, 286] width 215 height 18
click at [790, 14] on span "Leave" at bounding box center [799, 16] width 24 height 12
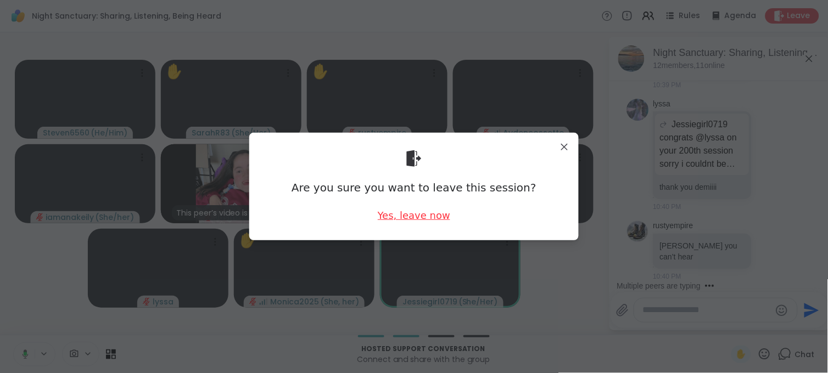
click at [406, 211] on div "Yes, leave now" at bounding box center [414, 216] width 72 height 14
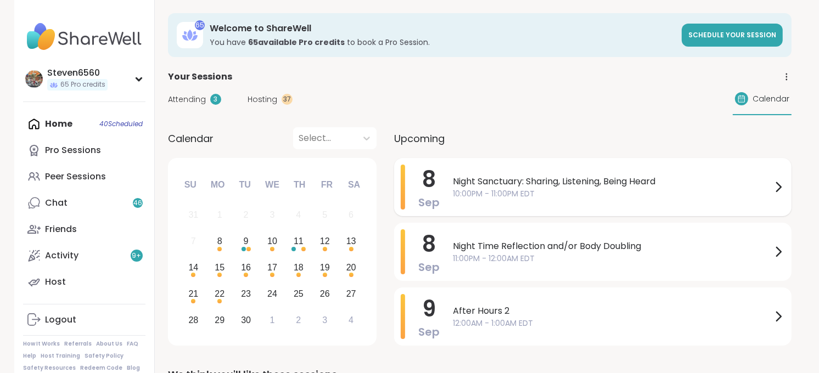
click at [671, 182] on span "Night Sanctuary: Sharing, Listening, Being Heard" at bounding box center [612, 181] width 319 height 13
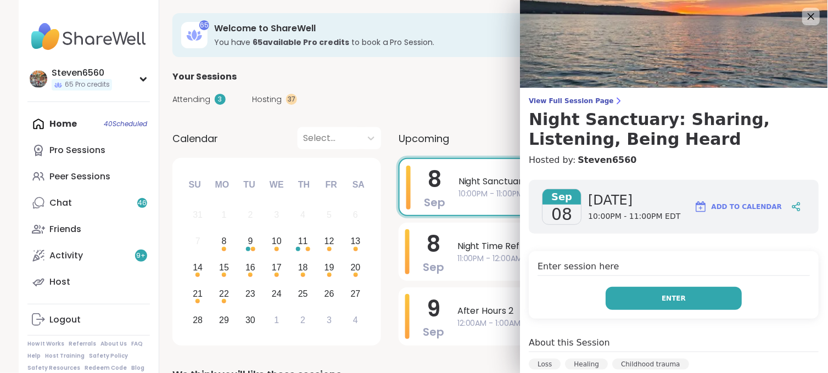
click at [662, 299] on span "Enter" at bounding box center [674, 299] width 24 height 10
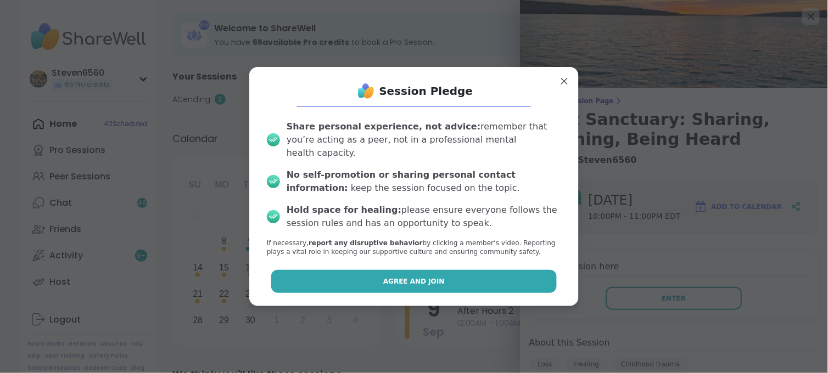
click at [451, 271] on button "Agree and Join" at bounding box center [414, 281] width 286 height 23
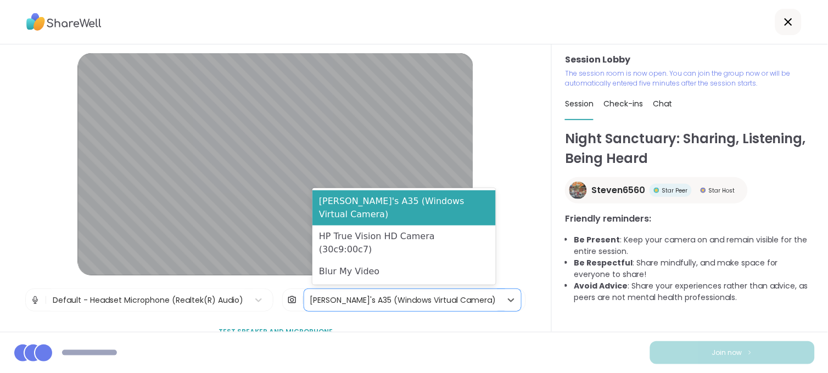
click at [363, 300] on div "[PERSON_NAME]'s A35 (Windows Virtual Camera)" at bounding box center [403, 301] width 186 height 12
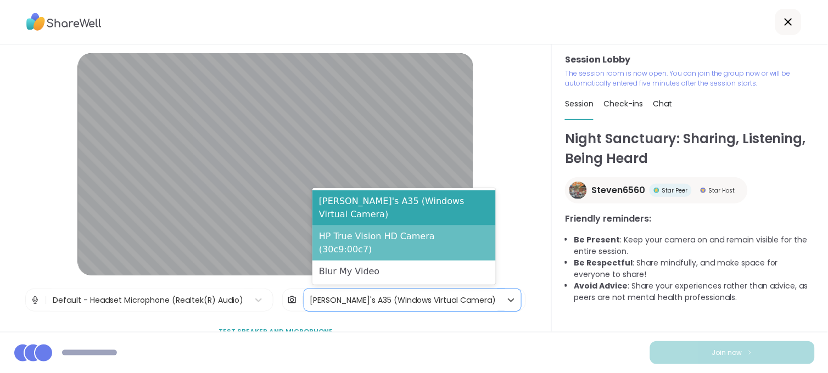
click at [375, 245] on div "HP True Vision HD Camera (30c9:00c7)" at bounding box center [403, 243] width 183 height 35
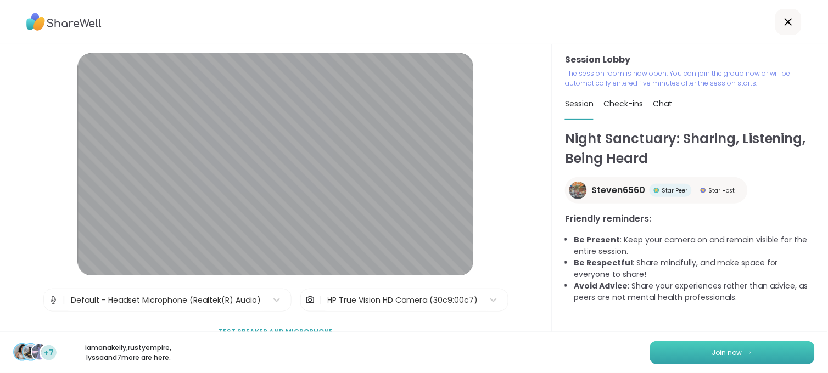
click at [749, 360] on button "Join now" at bounding box center [732, 353] width 165 height 23
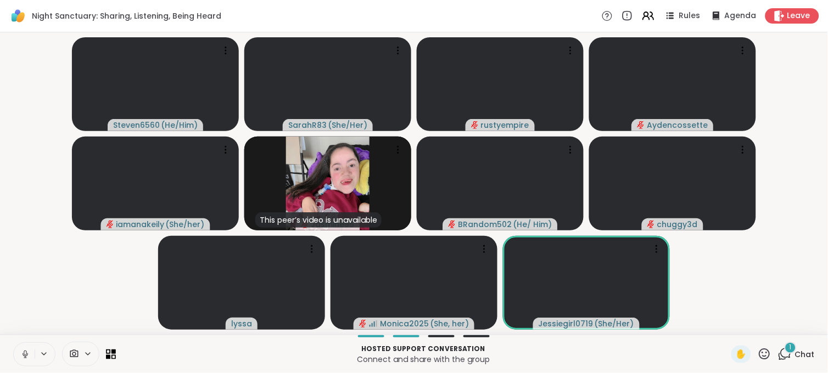
click at [85, 354] on icon at bounding box center [87, 354] width 9 height 9
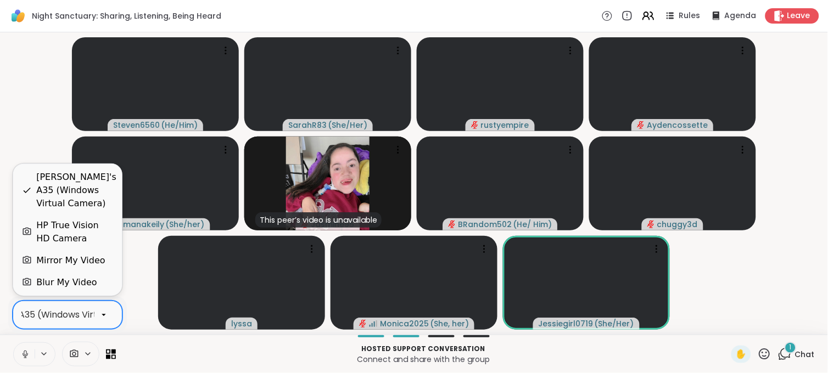
click at [102, 311] on icon at bounding box center [104, 315] width 10 height 10
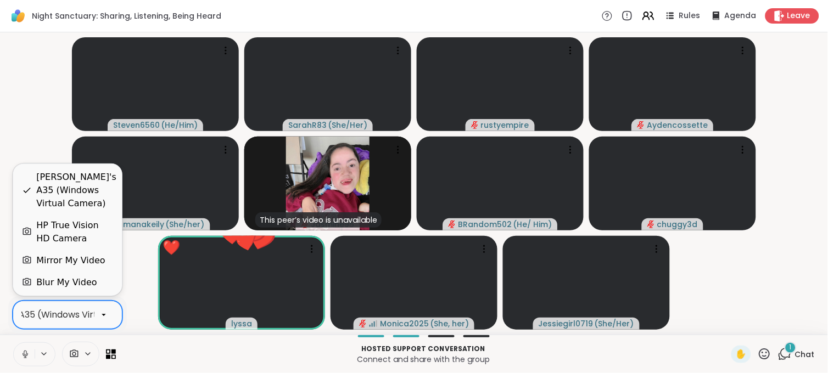
click at [74, 231] on div "HP True Vision HD Camera" at bounding box center [74, 232] width 77 height 26
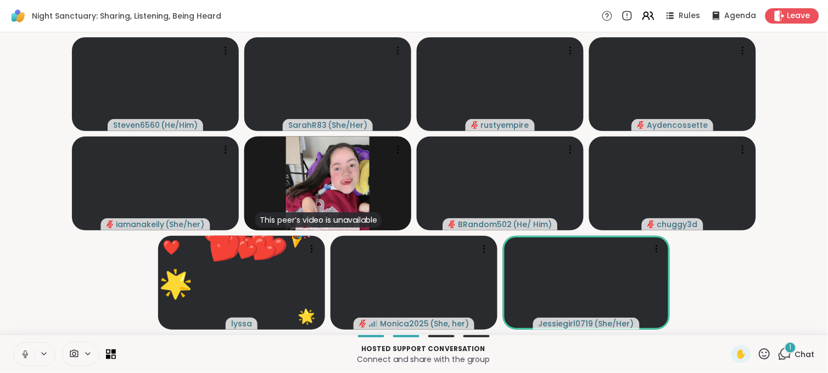
click at [790, 350] on span "1" at bounding box center [791, 347] width 2 height 9
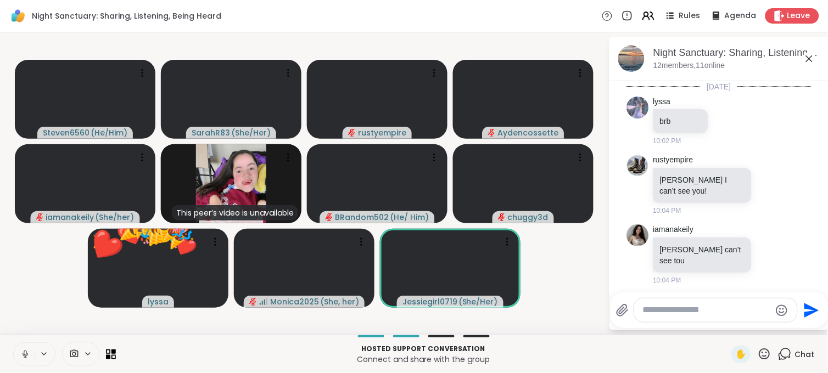
scroll to position [4794, 0]
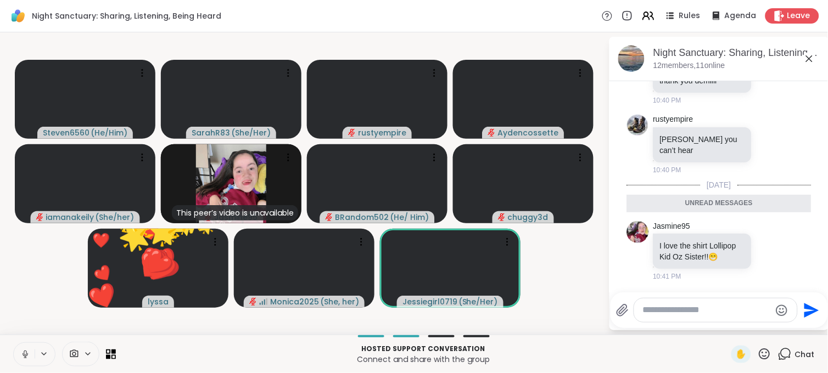
click at [744, 296] on div "Send" at bounding box center [719, 311] width 217 height 36
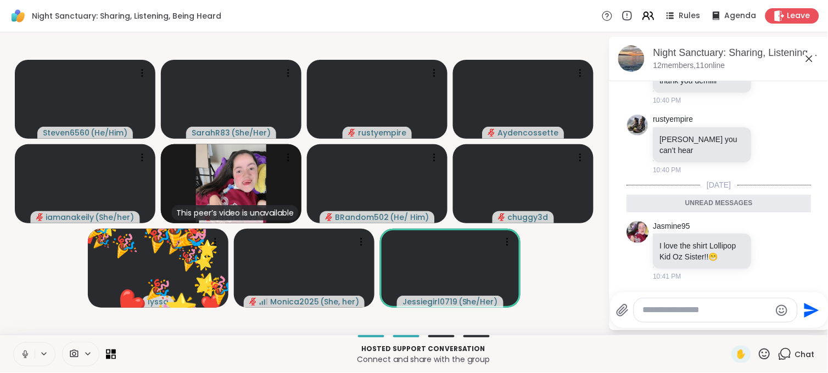
click at [735, 314] on textarea "Type your message" at bounding box center [707, 311] width 128 height 12
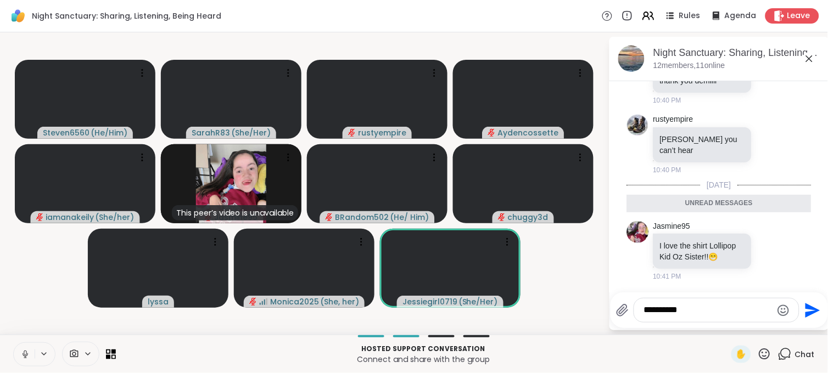
type textarea "**********"
click at [808, 310] on icon "Send" at bounding box center [812, 311] width 18 height 18
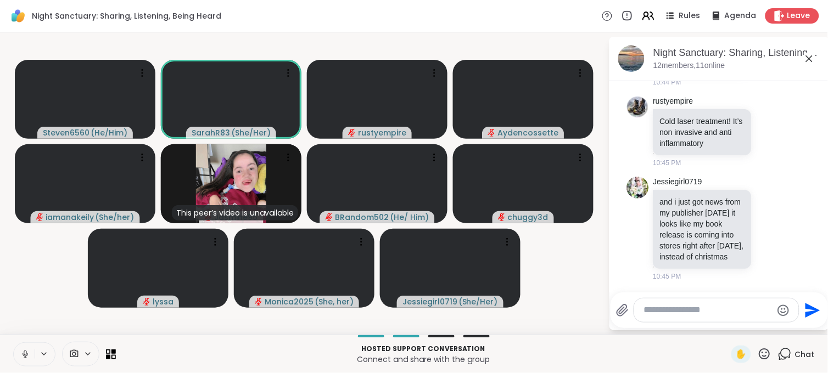
scroll to position [5608, 0]
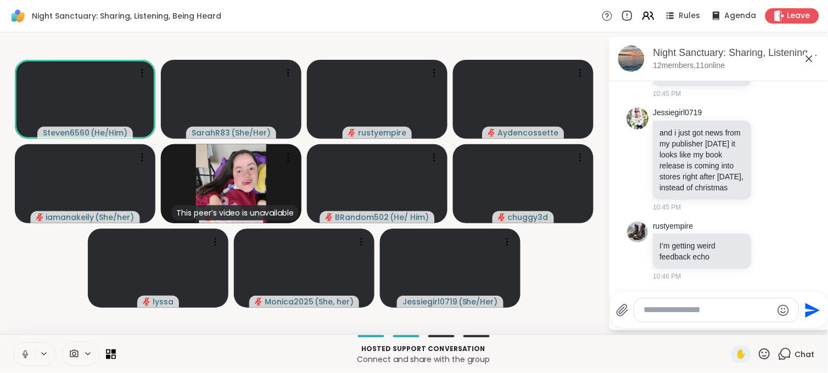
click at [625, 15] on icon at bounding box center [627, 16] width 12 height 12
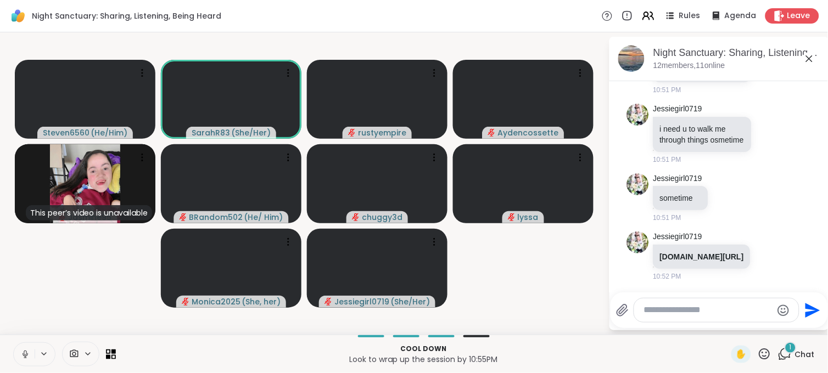
scroll to position [6734, 0]
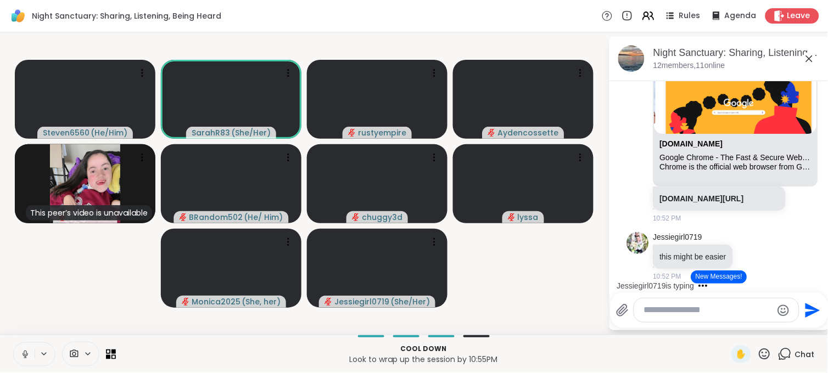
click at [805, 280] on div "Jessiegirl0719 is typing" at bounding box center [721, 286] width 215 height 18
click at [805, 281] on div "Jessiegirl0719 is typing" at bounding box center [721, 286] width 215 height 18
click at [691, 272] on button "New Messages!" at bounding box center [718, 277] width 55 height 13
click at [706, 134] on img at bounding box center [735, 65] width 163 height 137
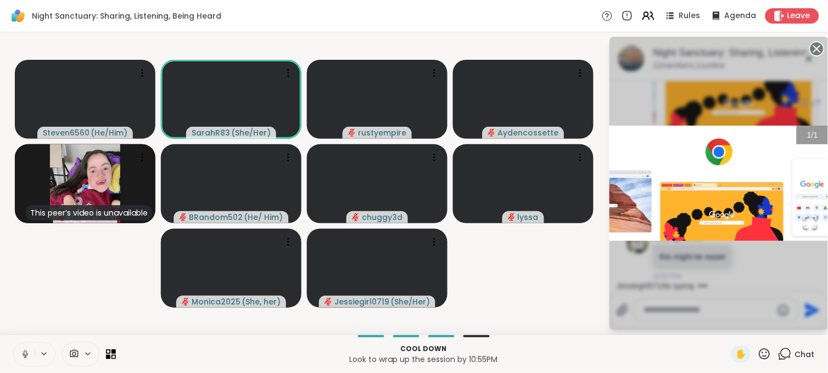
click at [809, 48] on icon at bounding box center [816, 48] width 15 height 15
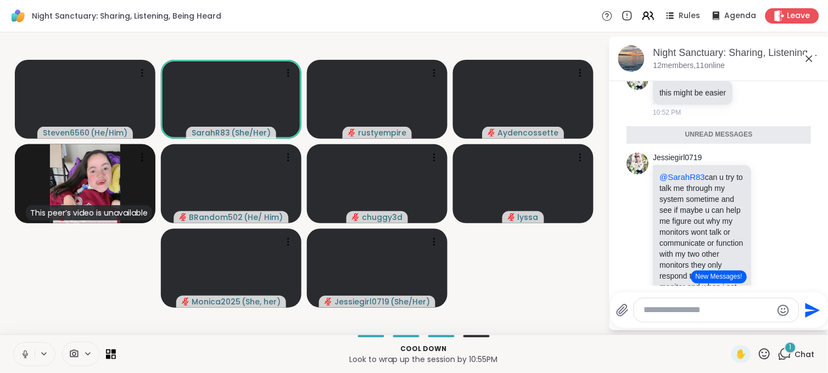
click at [683, 39] on link "[DOMAIN_NAME][URL]" at bounding box center [702, 34] width 84 height 9
